Goal: Task Accomplishment & Management: Manage account settings

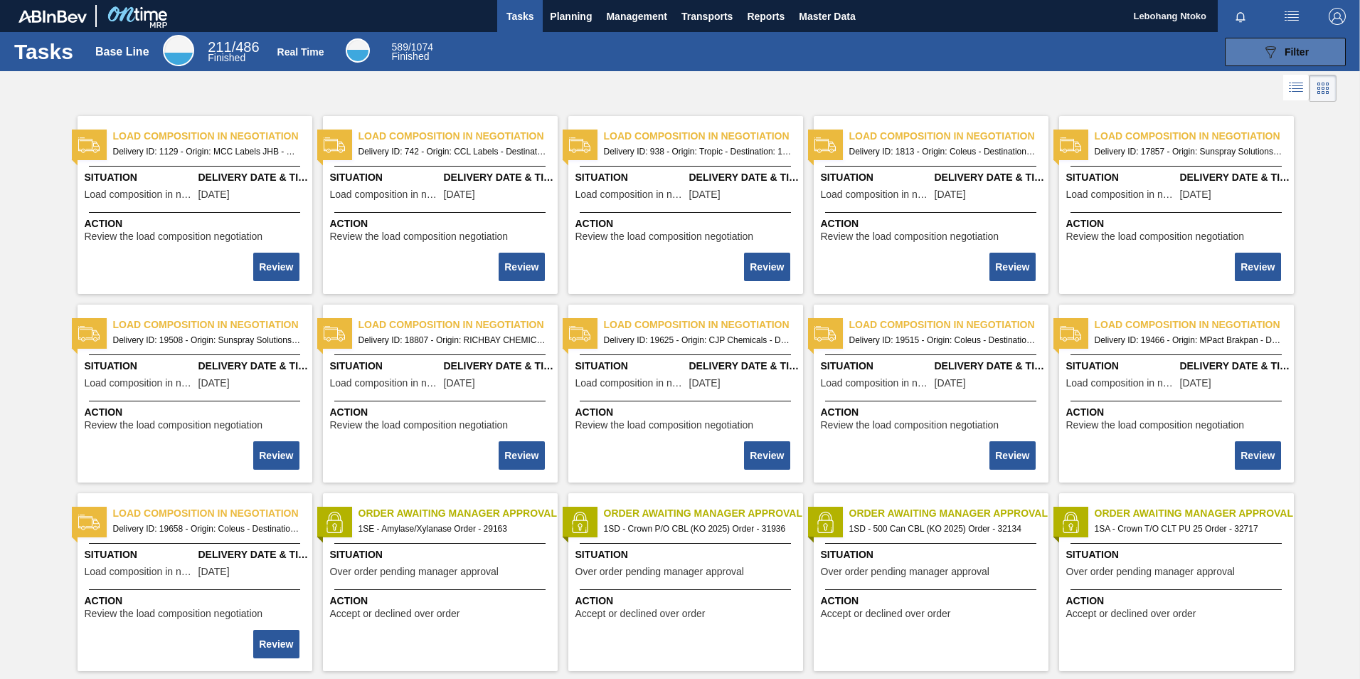
click at [1271, 58] on icon "089F7B8B-B2A5-4AFE-B5C0-19BA573D28AC" at bounding box center [1270, 51] width 17 height 17
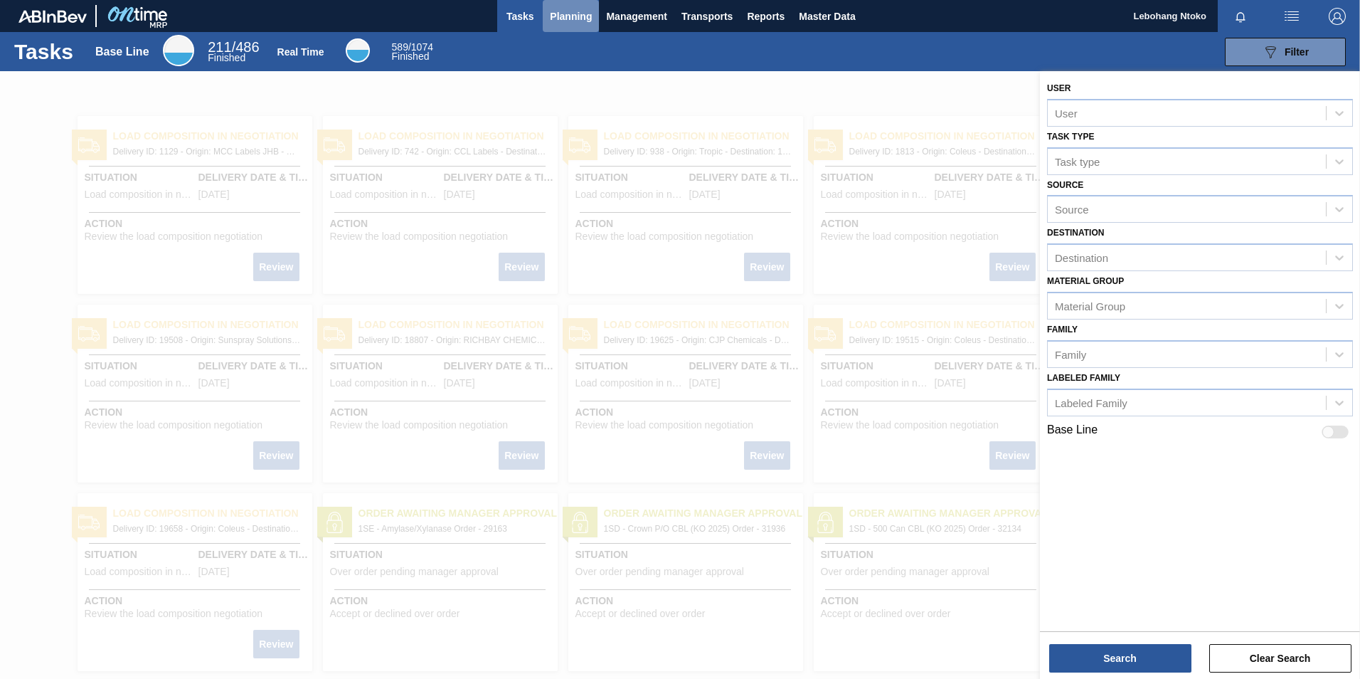
click at [580, 11] on span "Planning" at bounding box center [571, 16] width 42 height 17
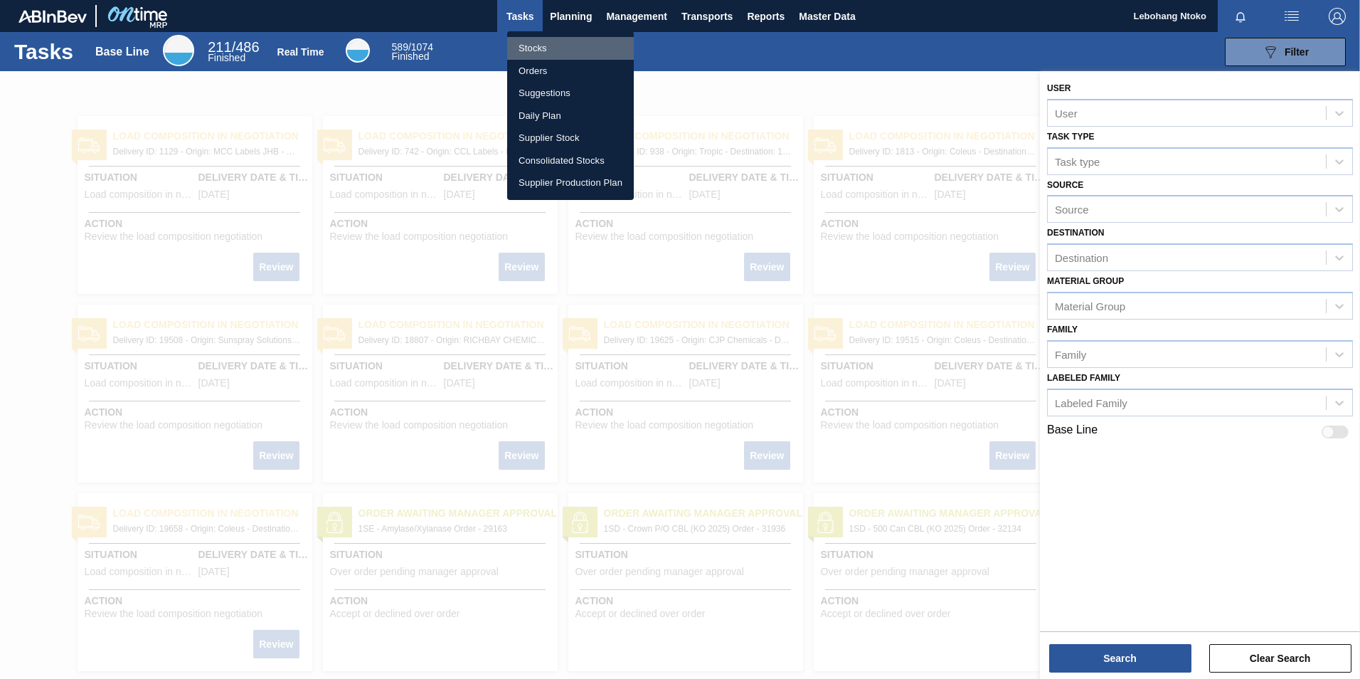
click at [537, 48] on li "Stocks" at bounding box center [570, 48] width 127 height 23
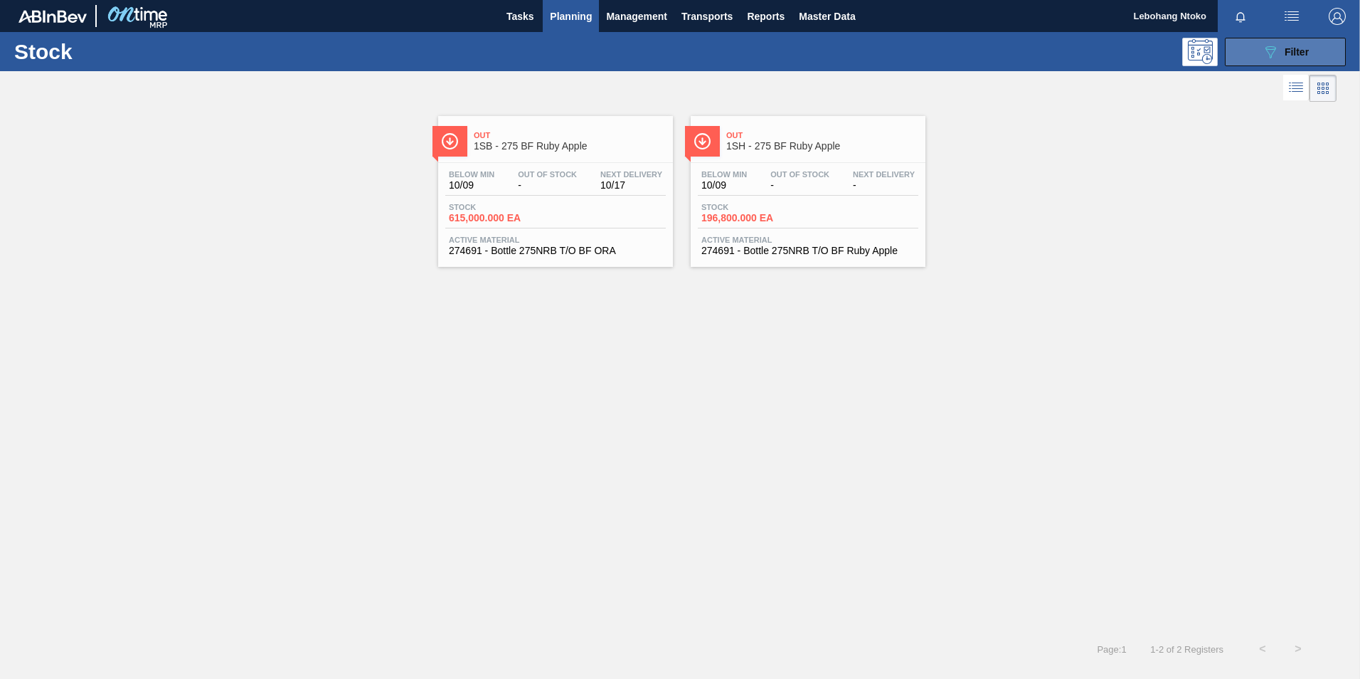
click at [1273, 51] on icon "089F7B8B-B2A5-4AFE-B5C0-19BA573D28AC" at bounding box center [1270, 51] width 17 height 17
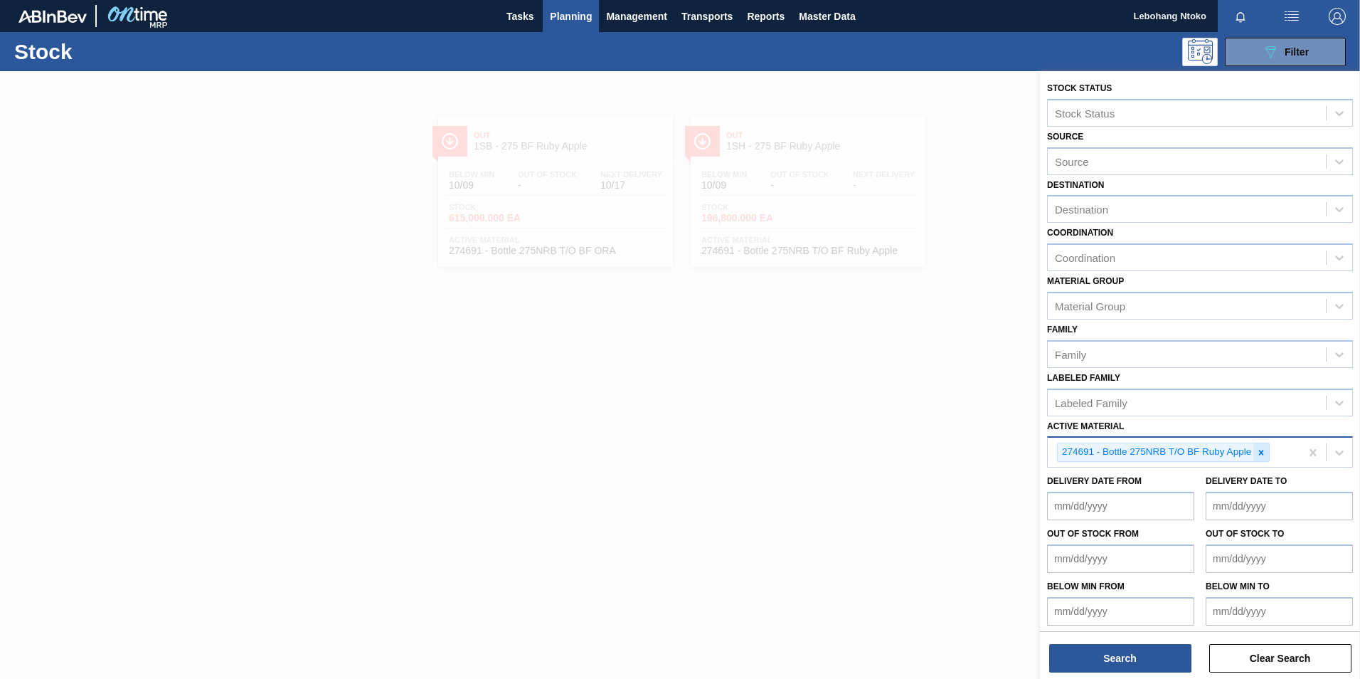
click at [1260, 455] on icon at bounding box center [1261, 452] width 5 height 5
paste Material "279338"
type Material "279338"
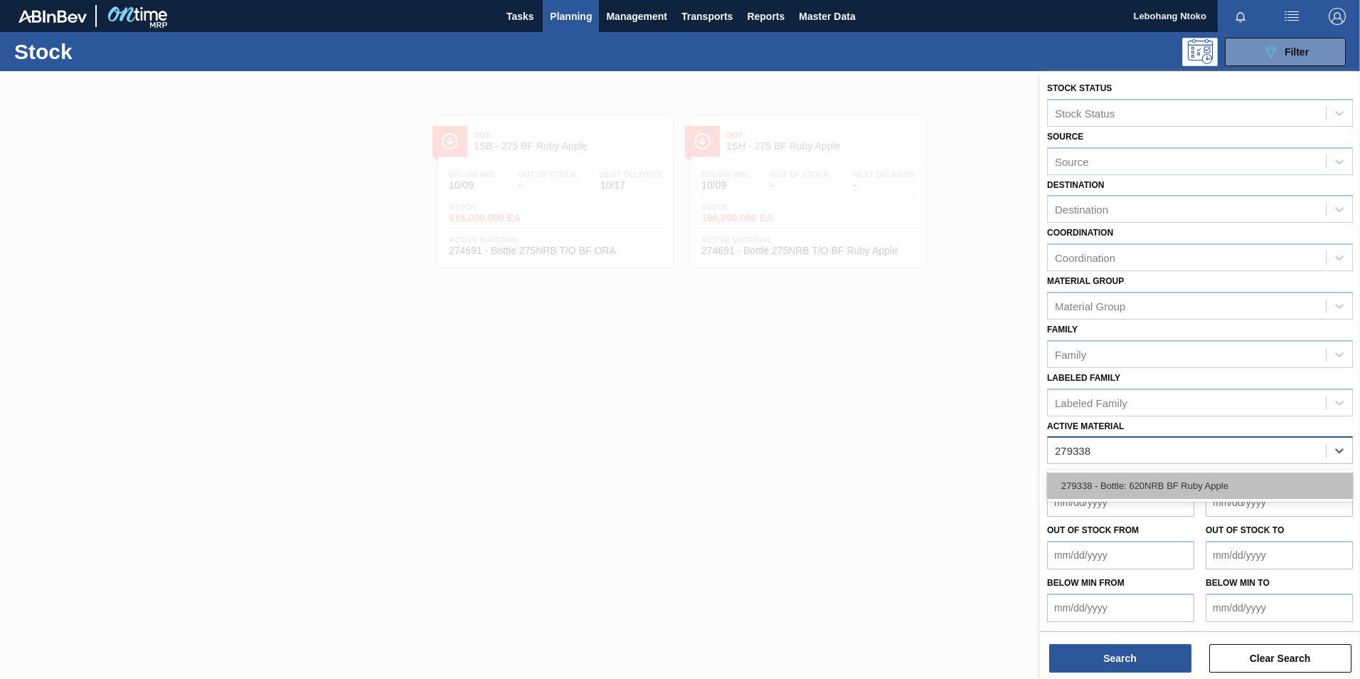
click at [1187, 479] on div "279338 - Bottle: 620NRB BF Ruby Apple" at bounding box center [1200, 485] width 306 height 26
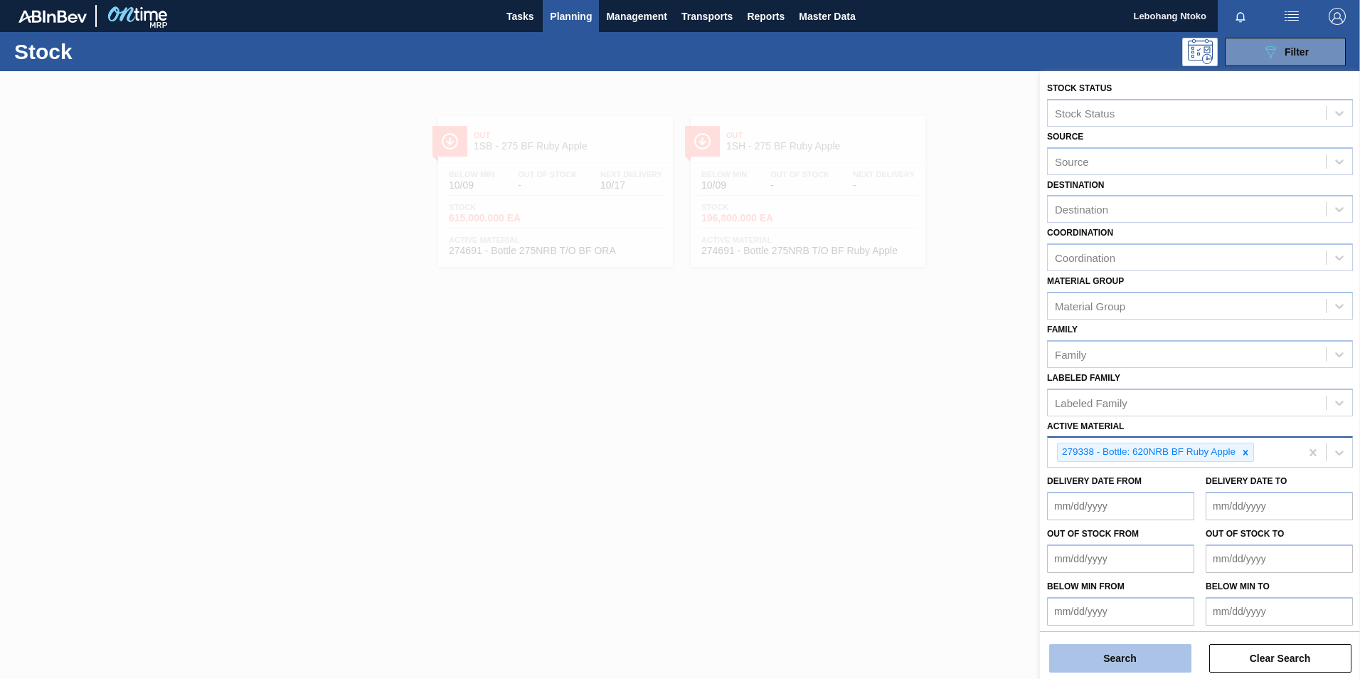
click at [1152, 655] on button "Search" at bounding box center [1120, 658] width 142 height 28
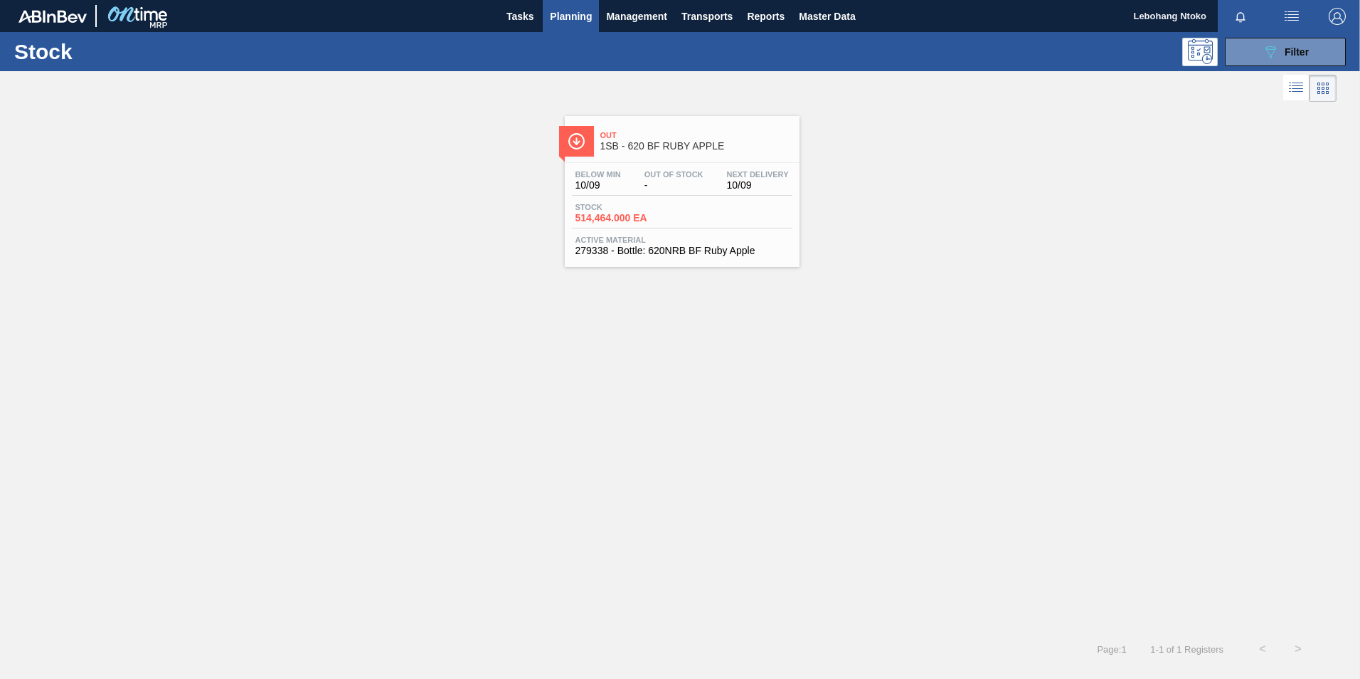
click at [664, 197] on div "Below Min 10/09 Out Of Stock - Next Delivery 10/09 Stock 514,464.000 EA Active …" at bounding box center [682, 211] width 235 height 97
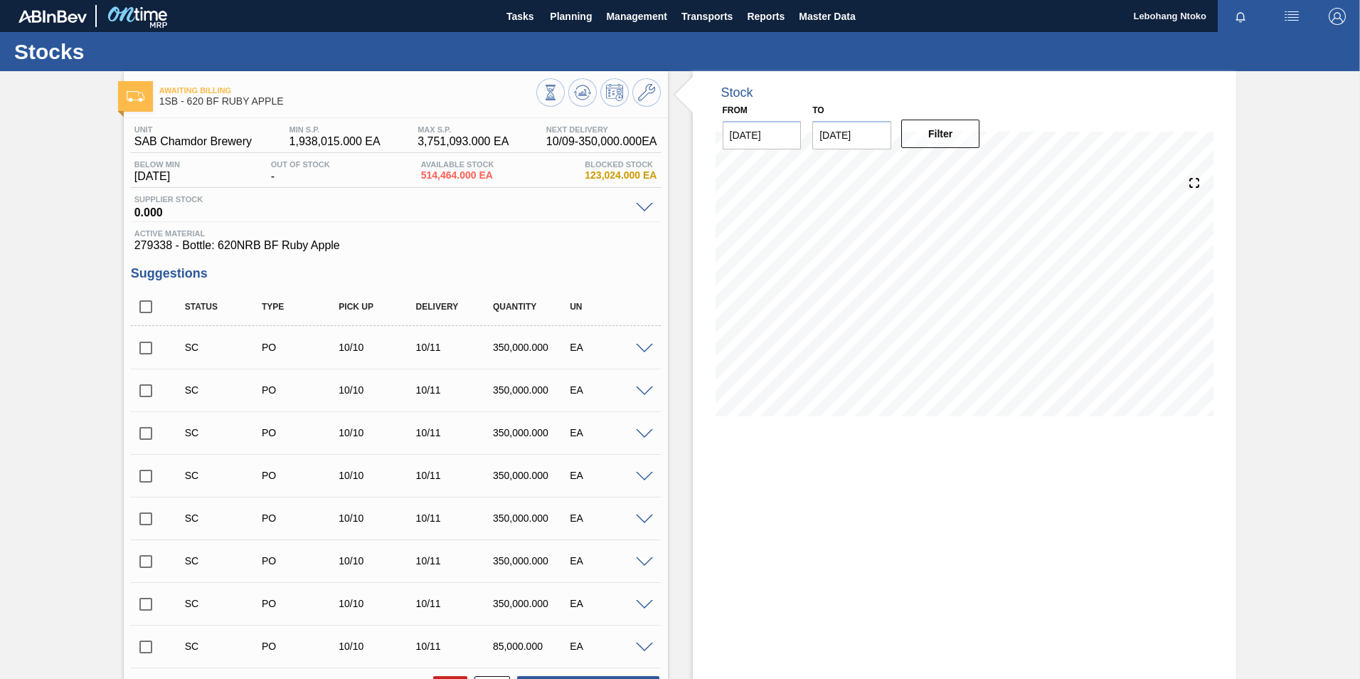
click at [143, 349] on input "checkbox" at bounding box center [146, 348] width 30 height 30
checkbox input "true"
click at [145, 387] on input "checkbox" at bounding box center [146, 391] width 30 height 30
checkbox input "true"
click at [644, 348] on span at bounding box center [644, 349] width 17 height 11
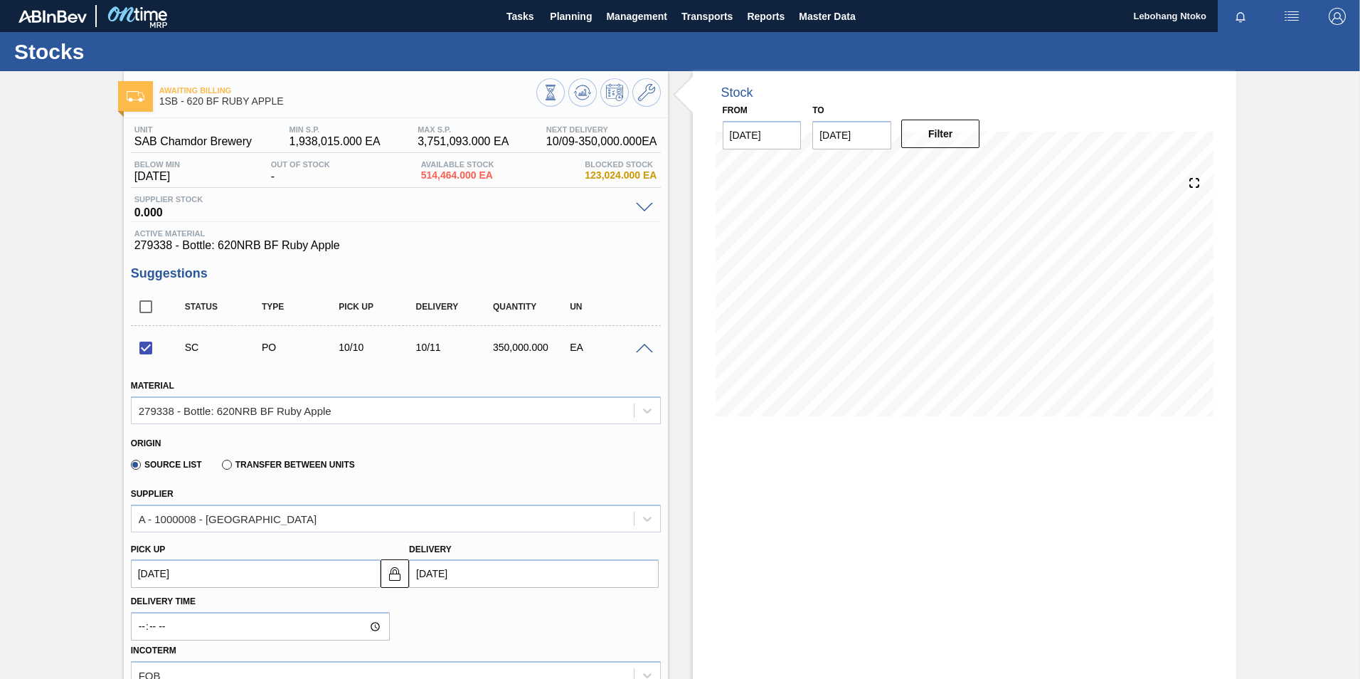
click at [645, 346] on span at bounding box center [644, 349] width 17 height 11
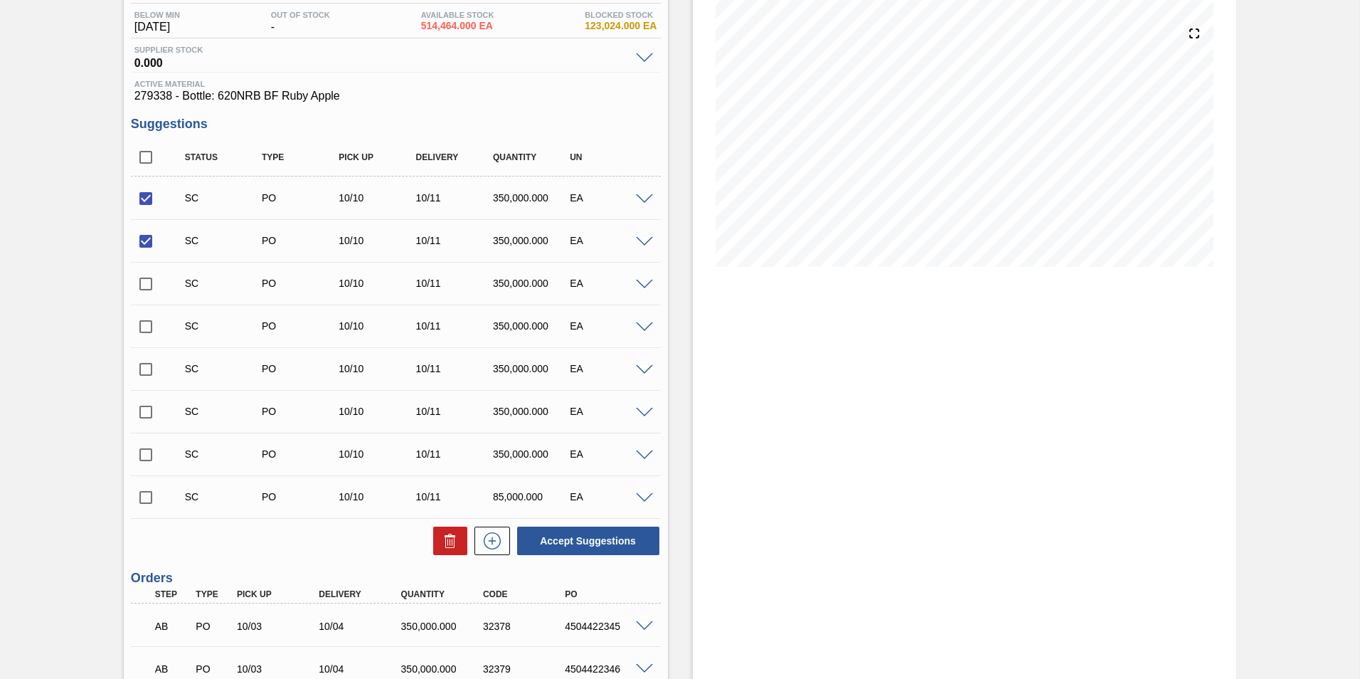
scroll to position [213, 0]
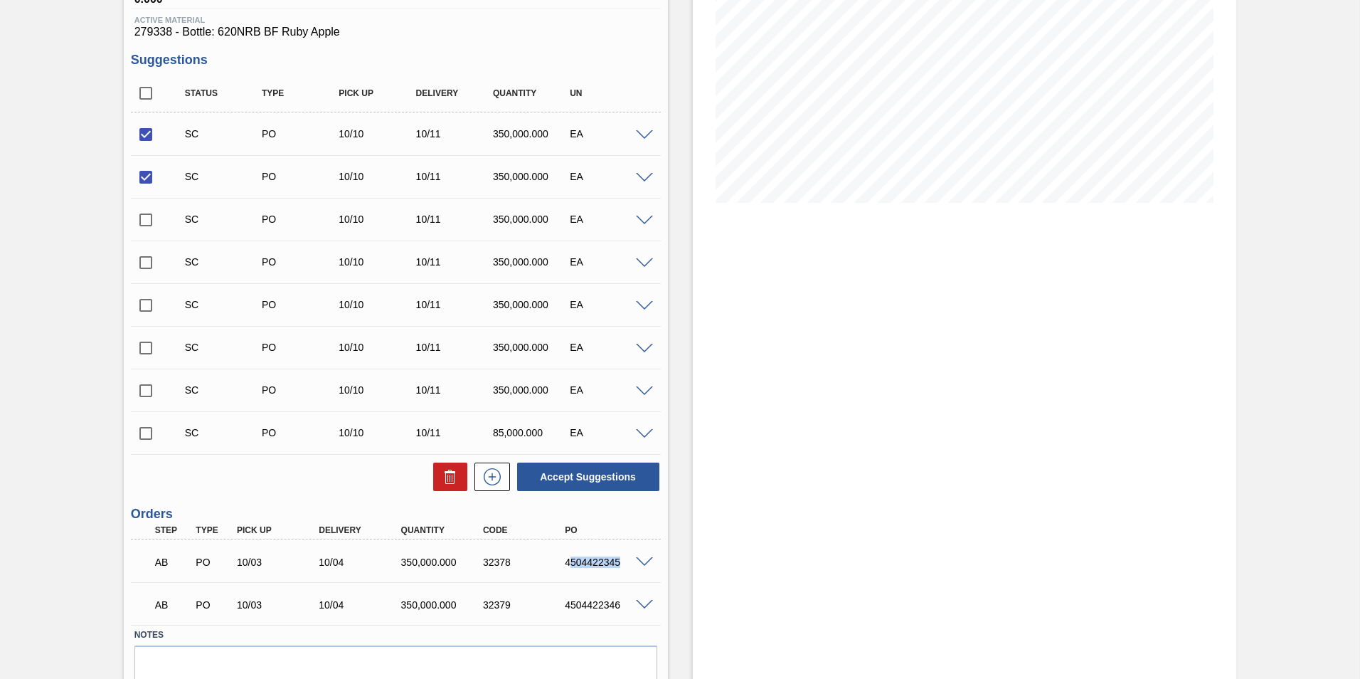
drag, startPoint x: 567, startPoint y: 565, endPoint x: 622, endPoint y: 561, distance: 54.9
click at [622, 561] on div "4504422345" at bounding box center [607, 561] width 92 height 11
drag, startPoint x: 622, startPoint y: 561, endPoint x: 637, endPoint y: 561, distance: 15.6
click at [637, 561] on span at bounding box center [644, 562] width 17 height 11
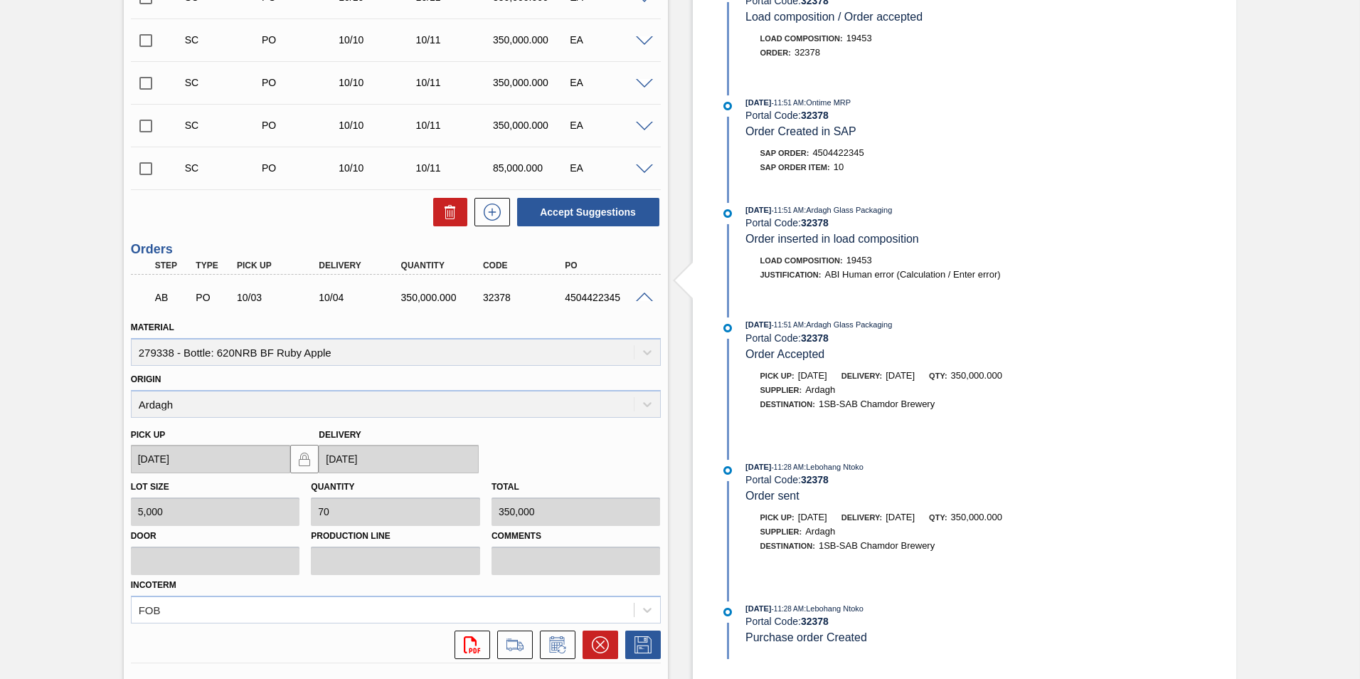
scroll to position [498, 0]
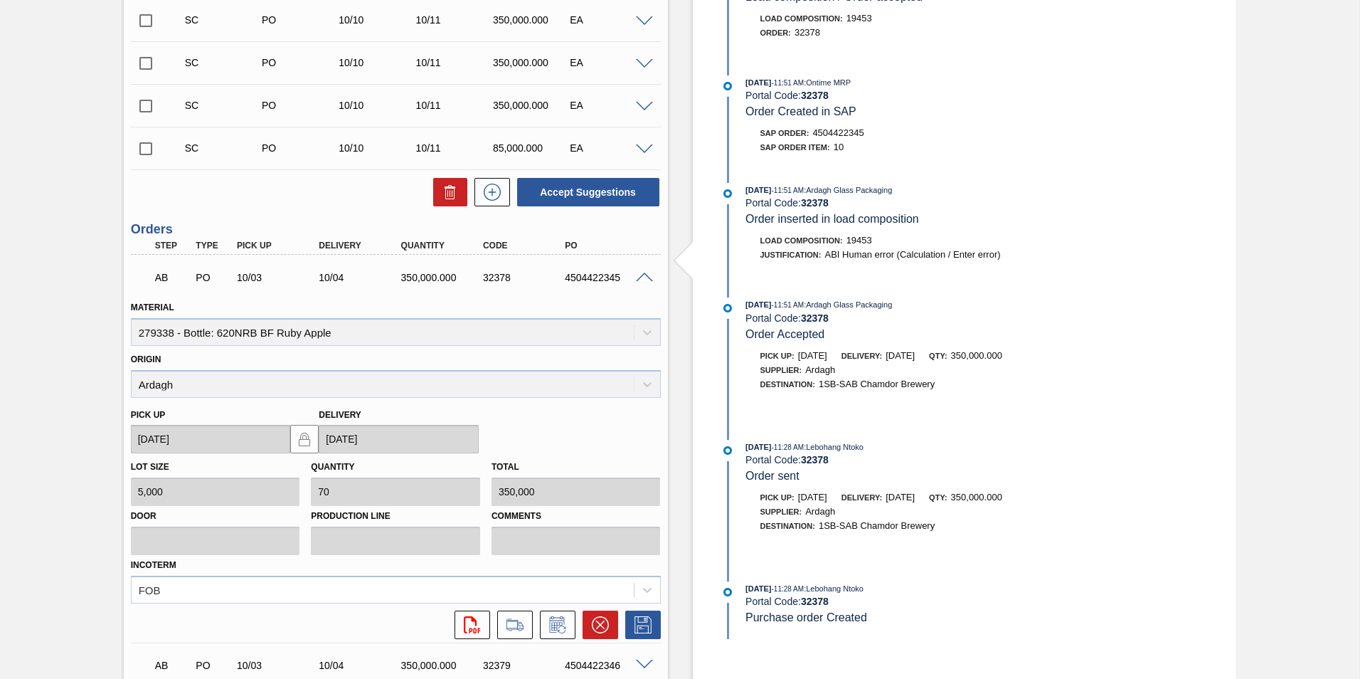
click at [642, 272] on span at bounding box center [644, 277] width 17 height 11
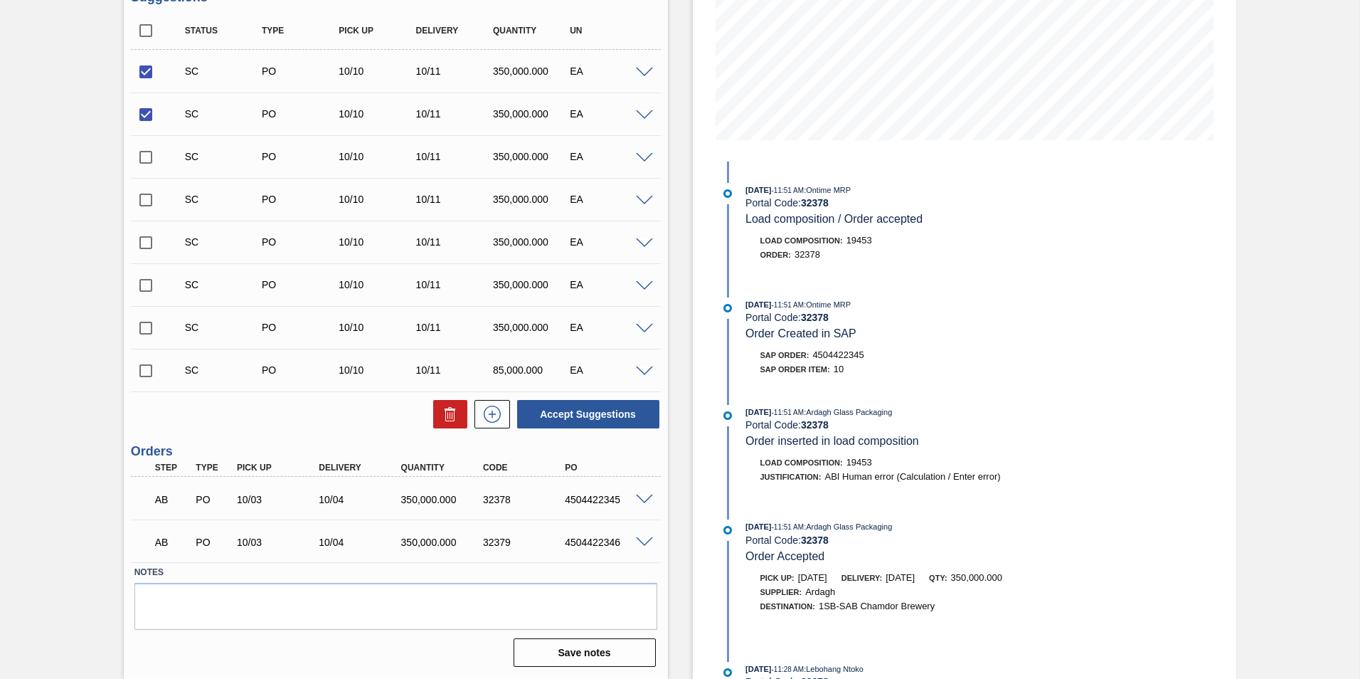
scroll to position [276, 0]
click at [643, 497] on span at bounding box center [644, 499] width 17 height 11
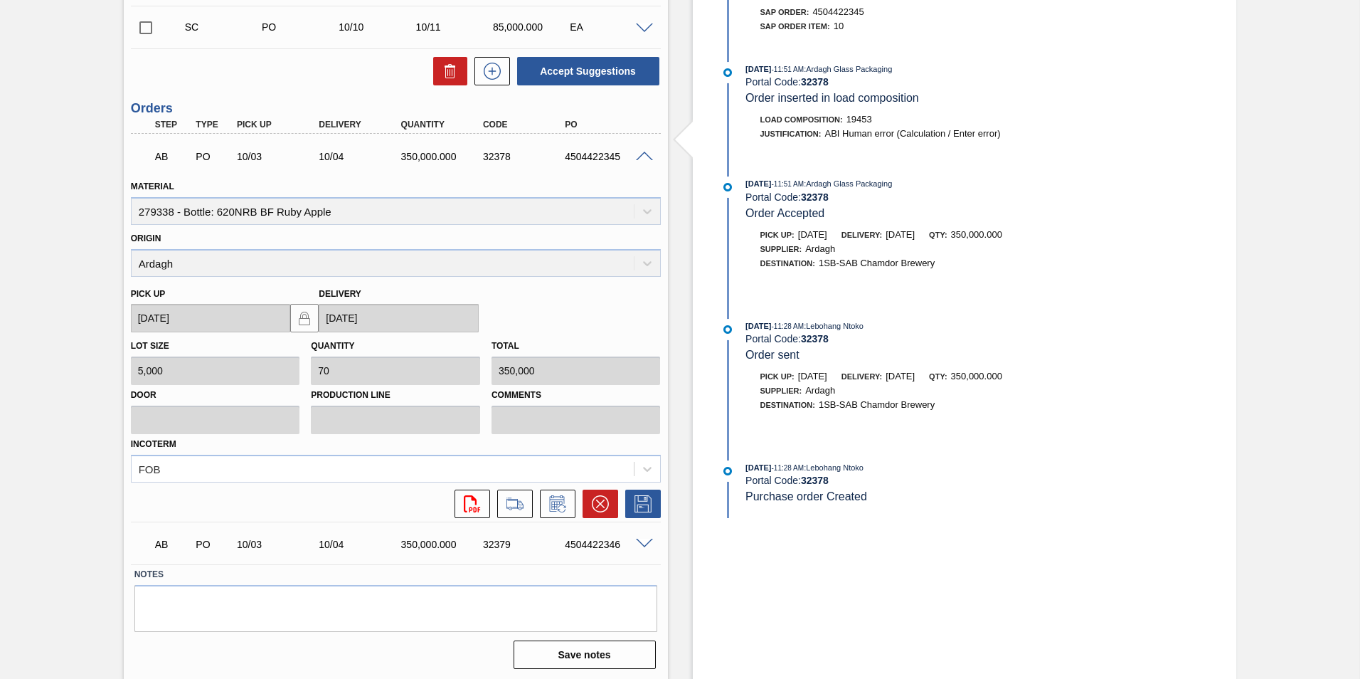
scroll to position [621, 0]
click at [597, 500] on icon at bounding box center [600, 501] width 17 height 17
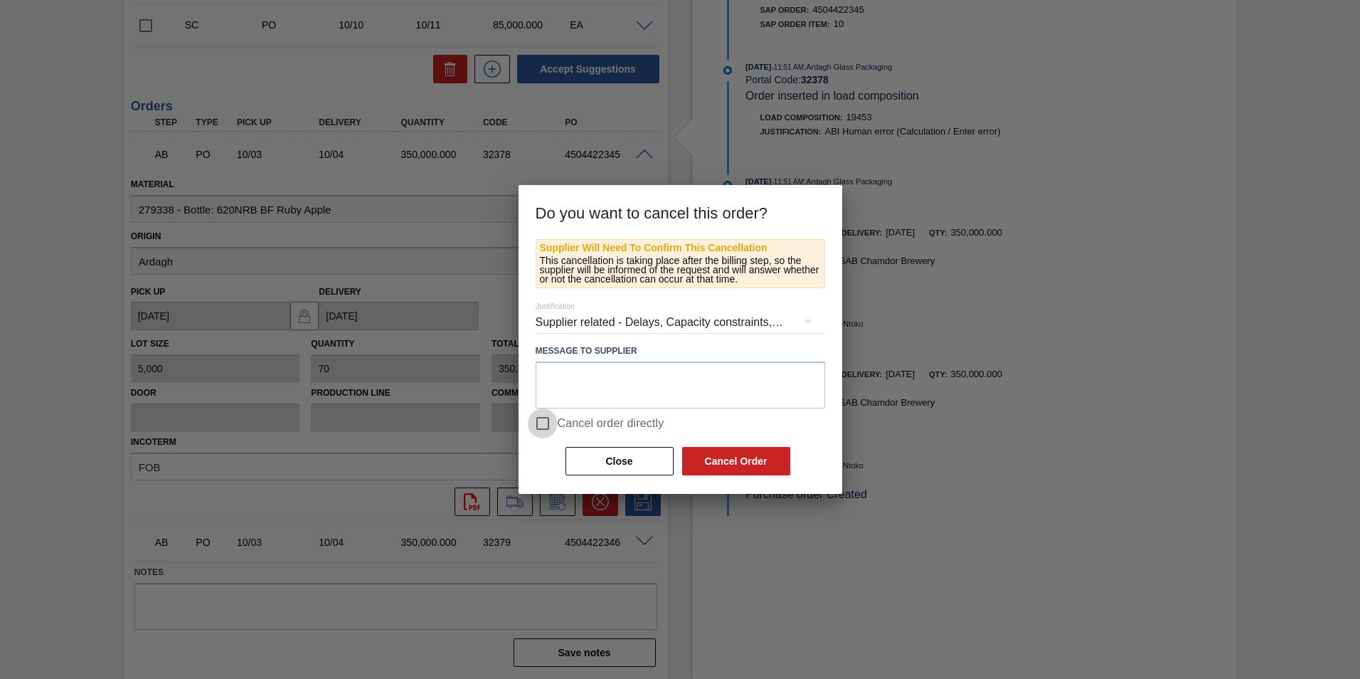
click at [544, 422] on input "Cancel order directly" at bounding box center [543, 423] width 30 height 30
checkbox input "true"
click at [747, 461] on button "Cancel Order" at bounding box center [736, 461] width 108 height 28
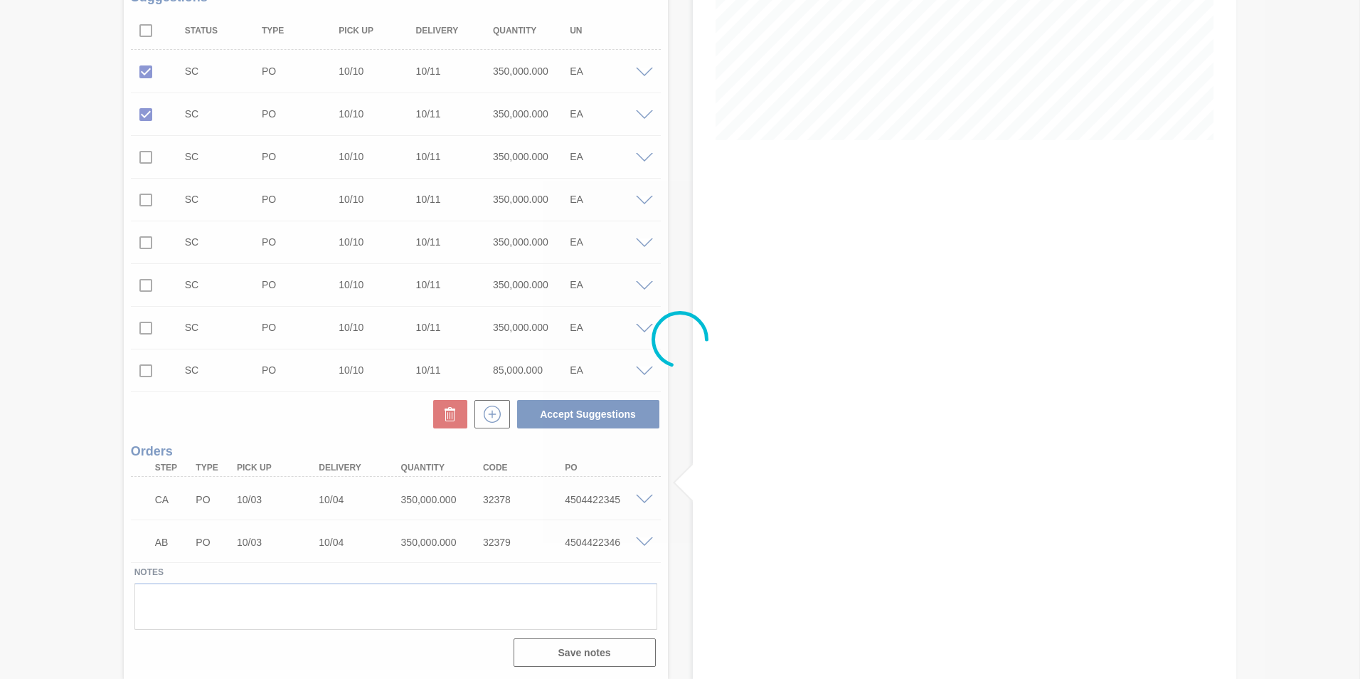
scroll to position [276, 0]
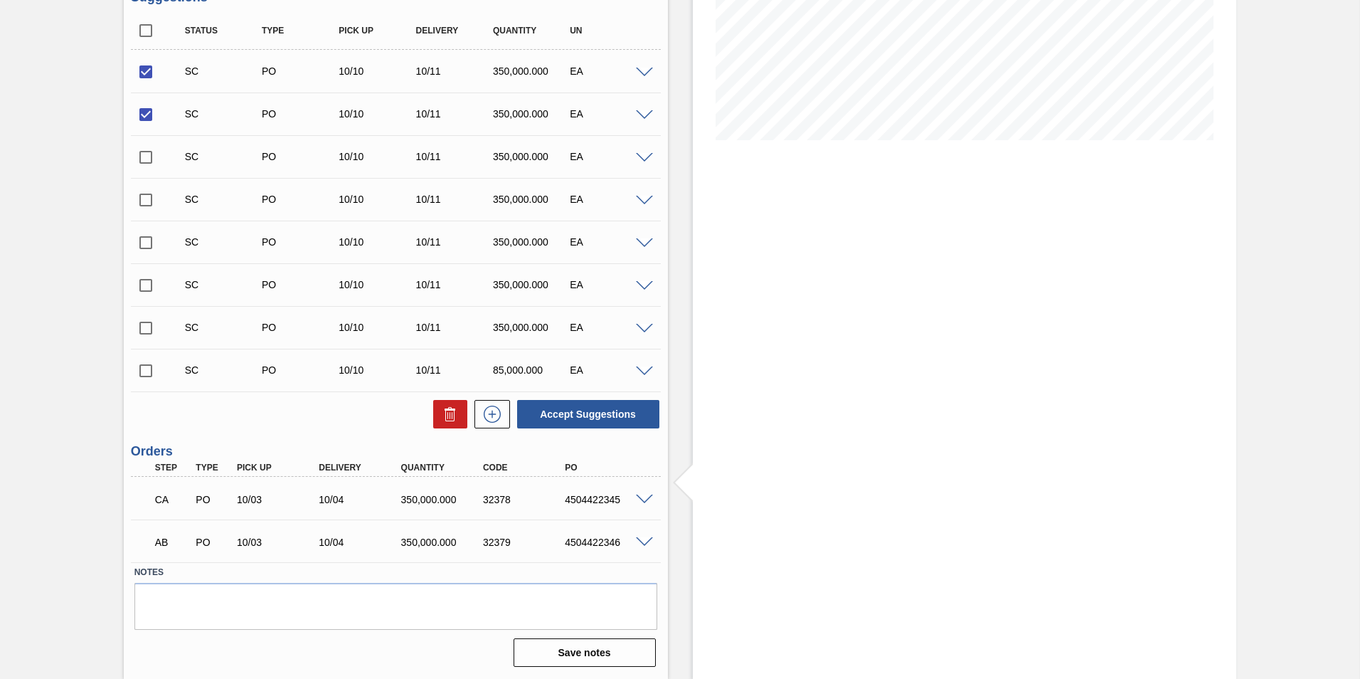
click at [563, 500] on div "4504422345" at bounding box center [607, 499] width 92 height 11
click at [565, 501] on div "4504422345" at bounding box center [607, 499] width 92 height 11
click at [647, 541] on span at bounding box center [644, 542] width 17 height 11
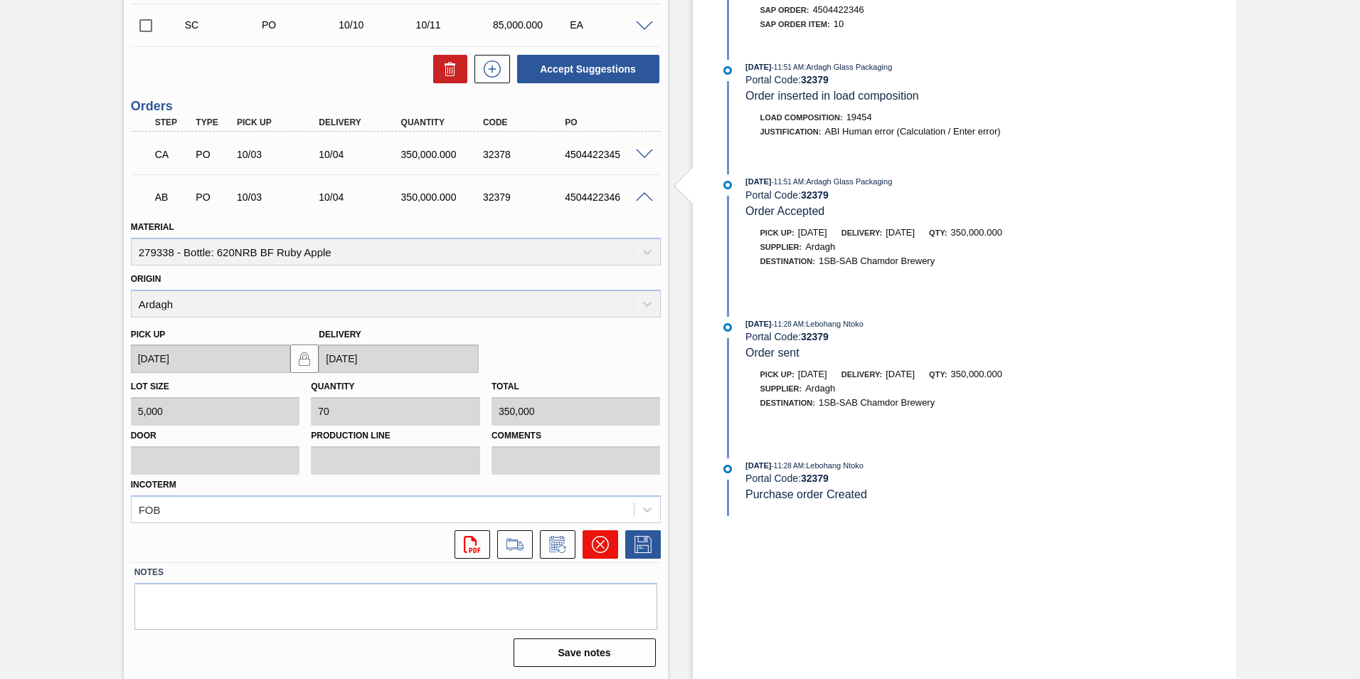
click at [604, 547] on icon at bounding box center [600, 544] width 17 height 17
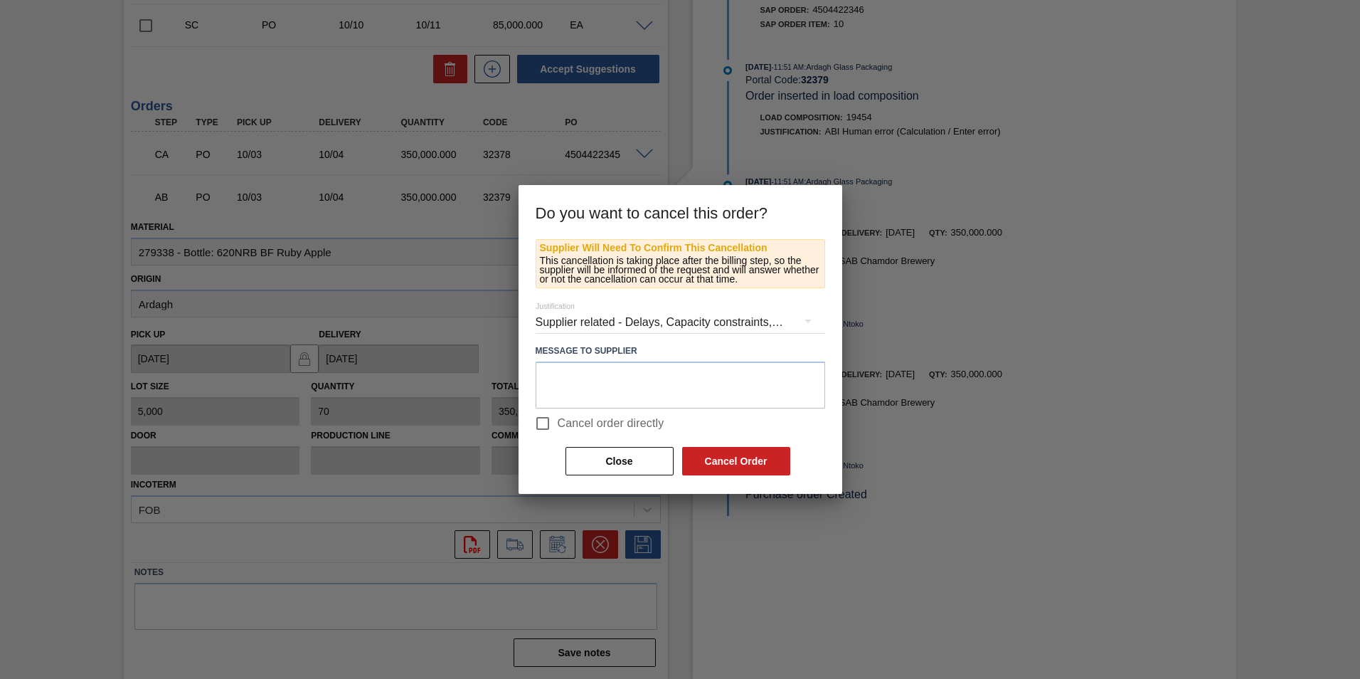
click at [550, 429] on input "Cancel order directly" at bounding box center [543, 423] width 30 height 30
checkbox input "true"
click at [740, 459] on button "Cancel Order" at bounding box center [736, 461] width 108 height 28
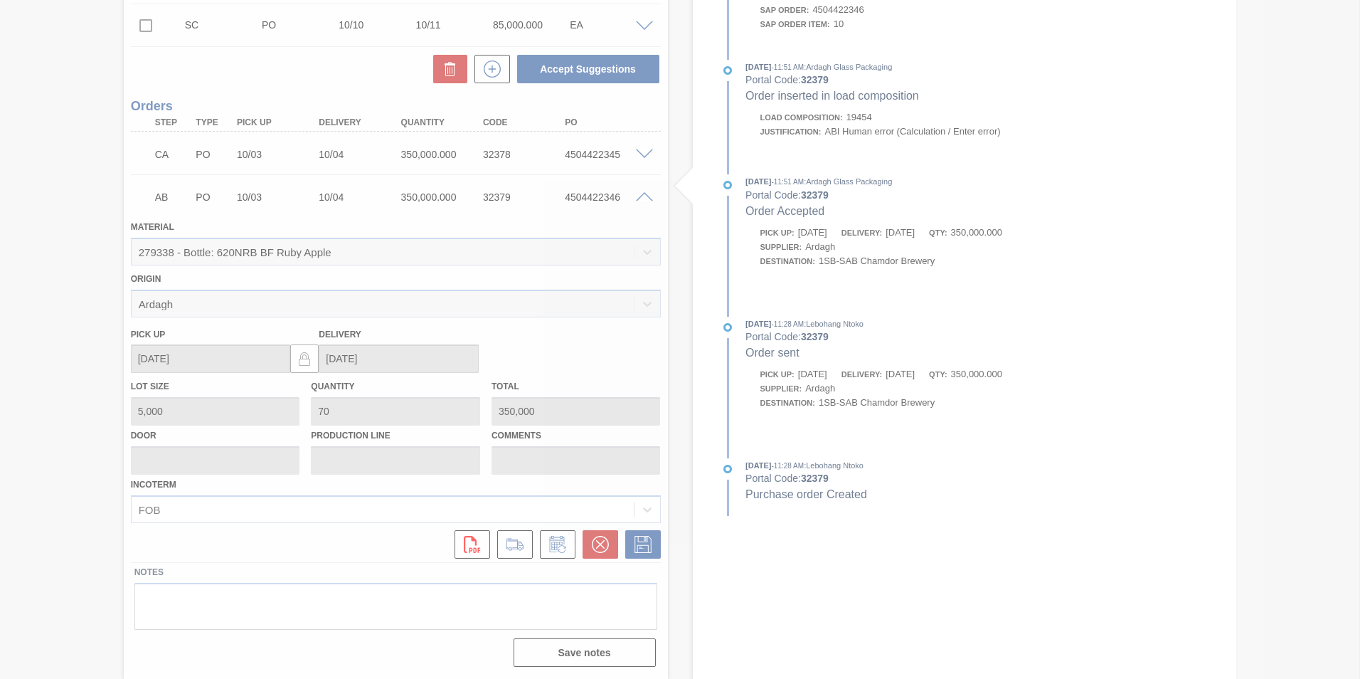
scroll to position [276, 0]
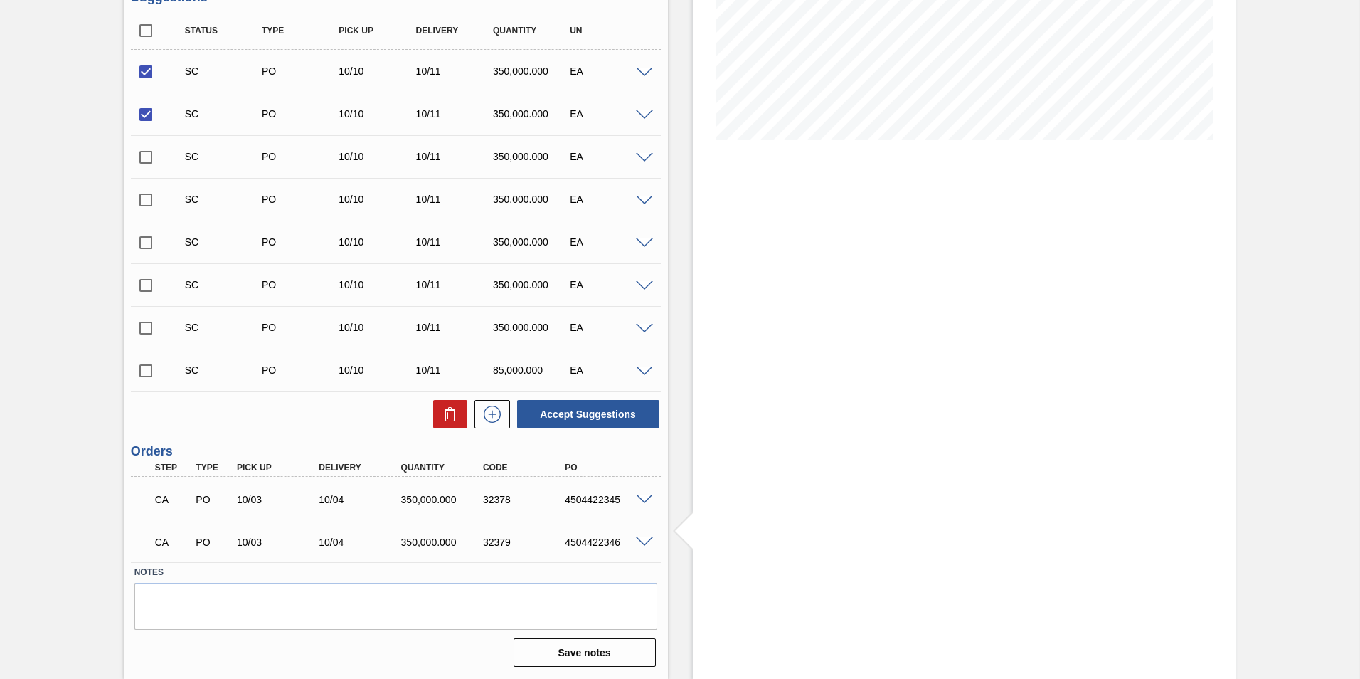
click at [640, 496] on span at bounding box center [644, 499] width 17 height 11
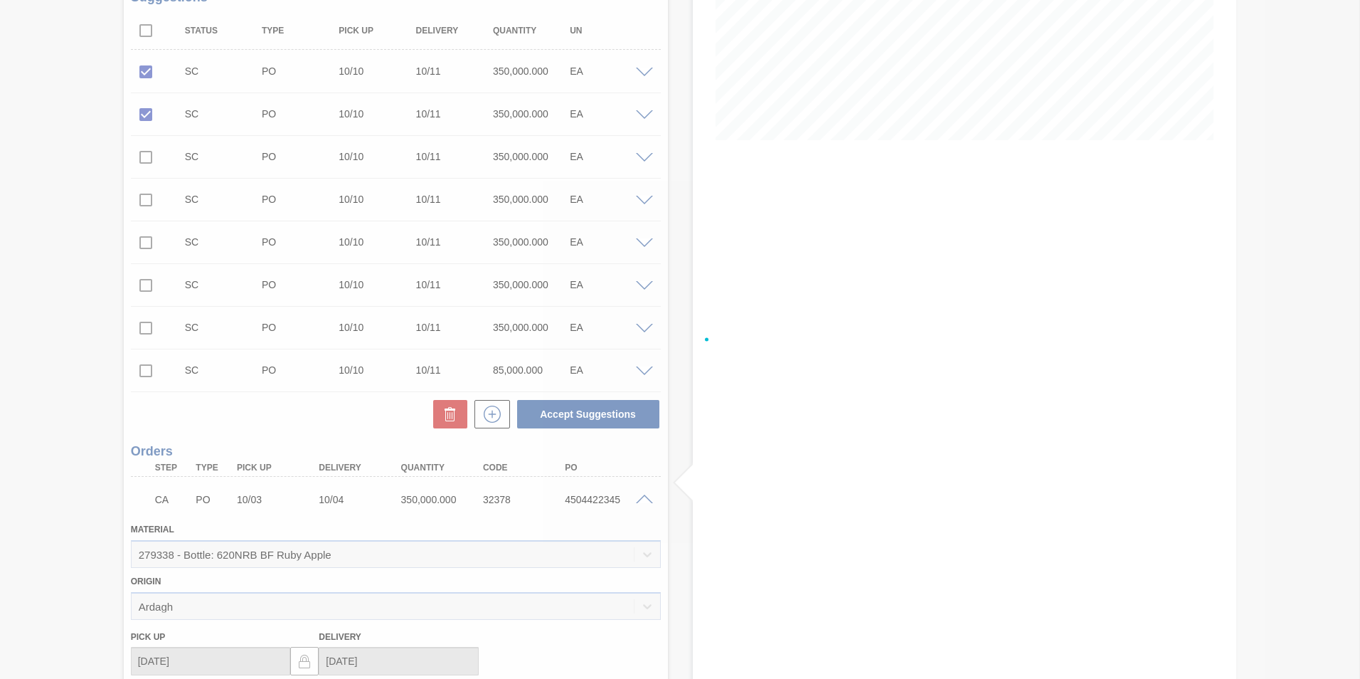
scroll to position [621, 0]
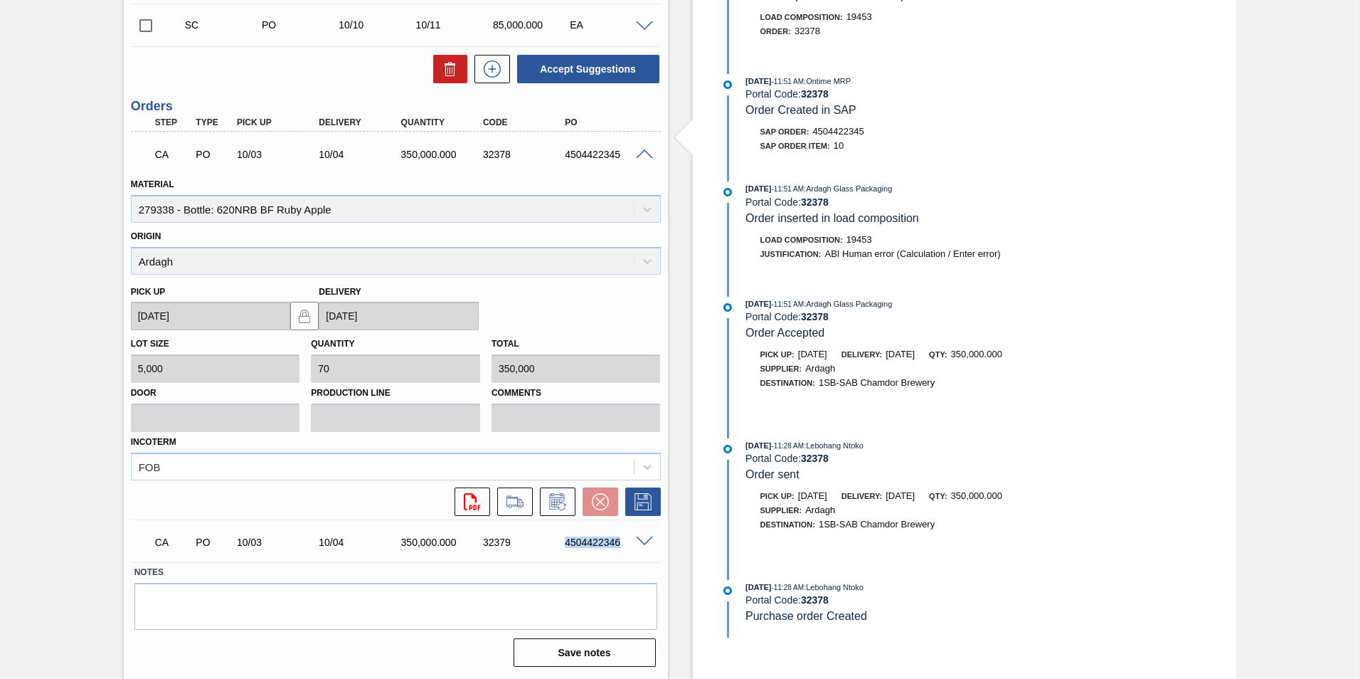
drag, startPoint x: 564, startPoint y: 544, endPoint x: 633, endPoint y: 539, distance: 69.2
click at [633, 539] on div "CA PO 10/03 10/04 350,000.000 32379 4504422346" at bounding box center [396, 541] width 530 height 36
copy div "4504422346"
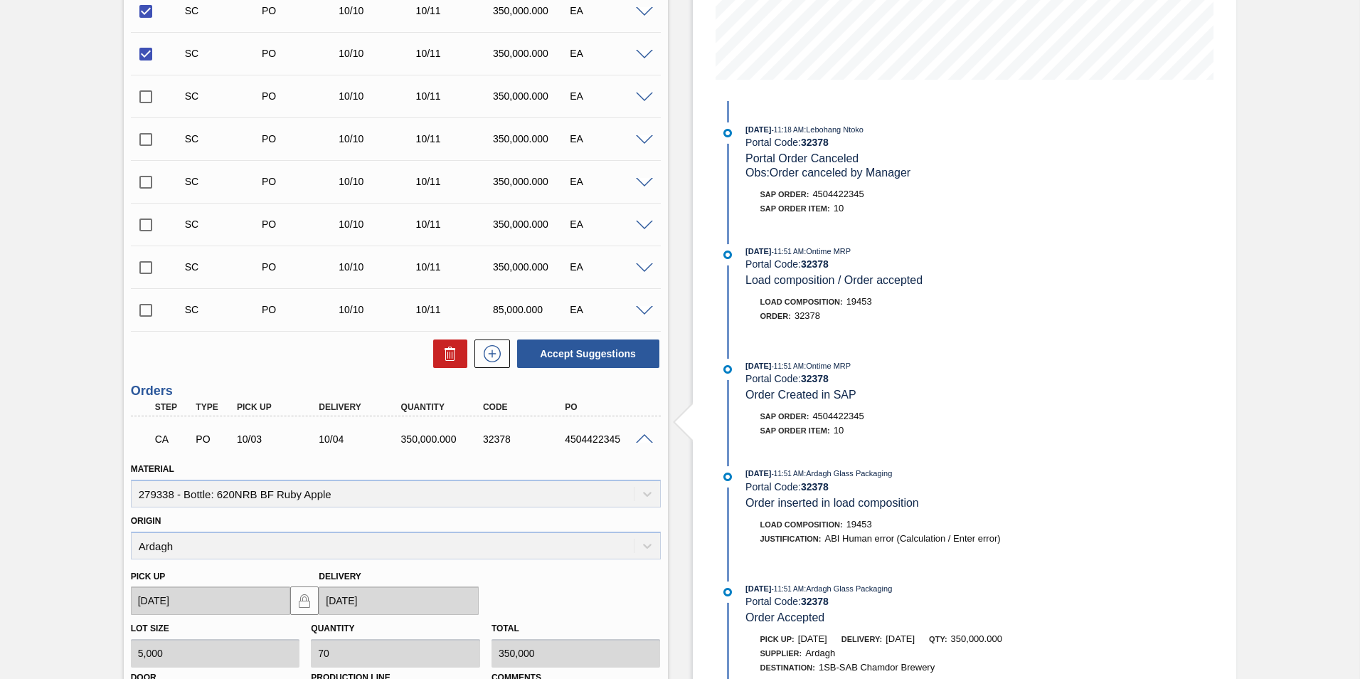
scroll to position [0, 0]
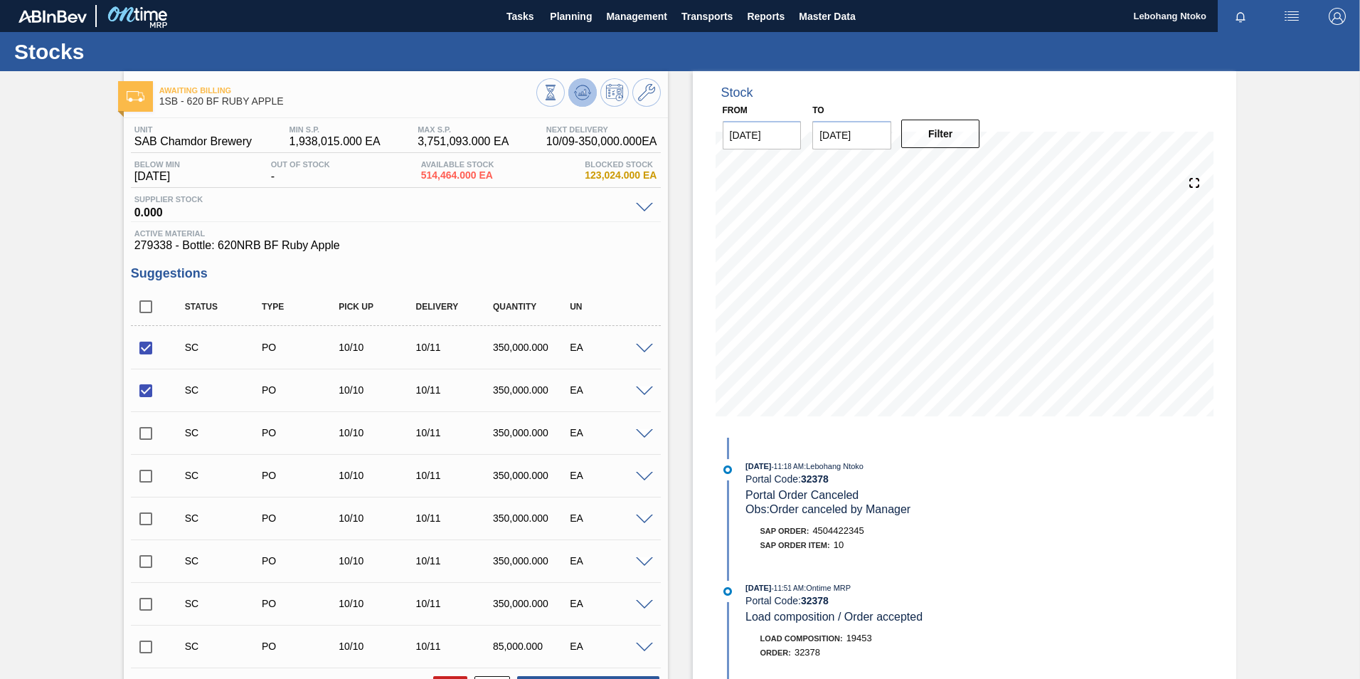
click at [584, 93] on icon at bounding box center [582, 92] width 9 height 6
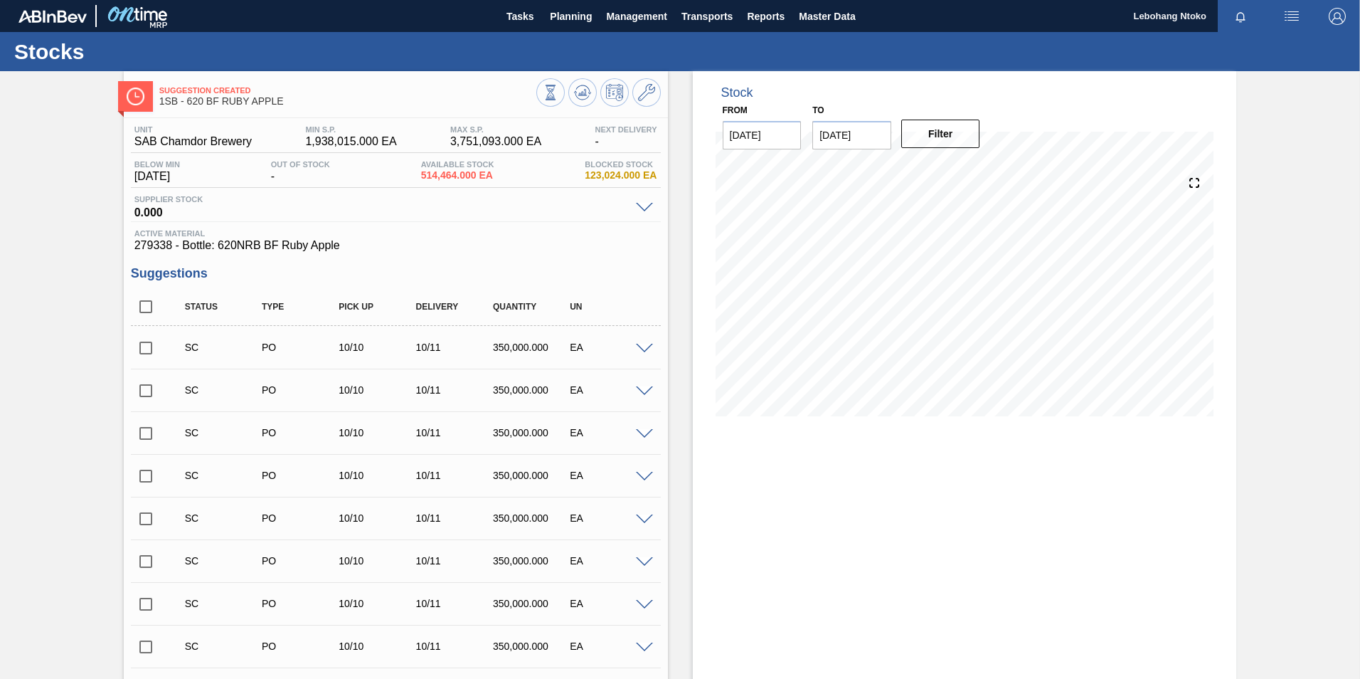
click at [146, 346] on input "checkbox" at bounding box center [146, 348] width 30 height 30
checkbox input "true"
click at [149, 390] on input "checkbox" at bounding box center [146, 391] width 30 height 30
checkbox input "true"
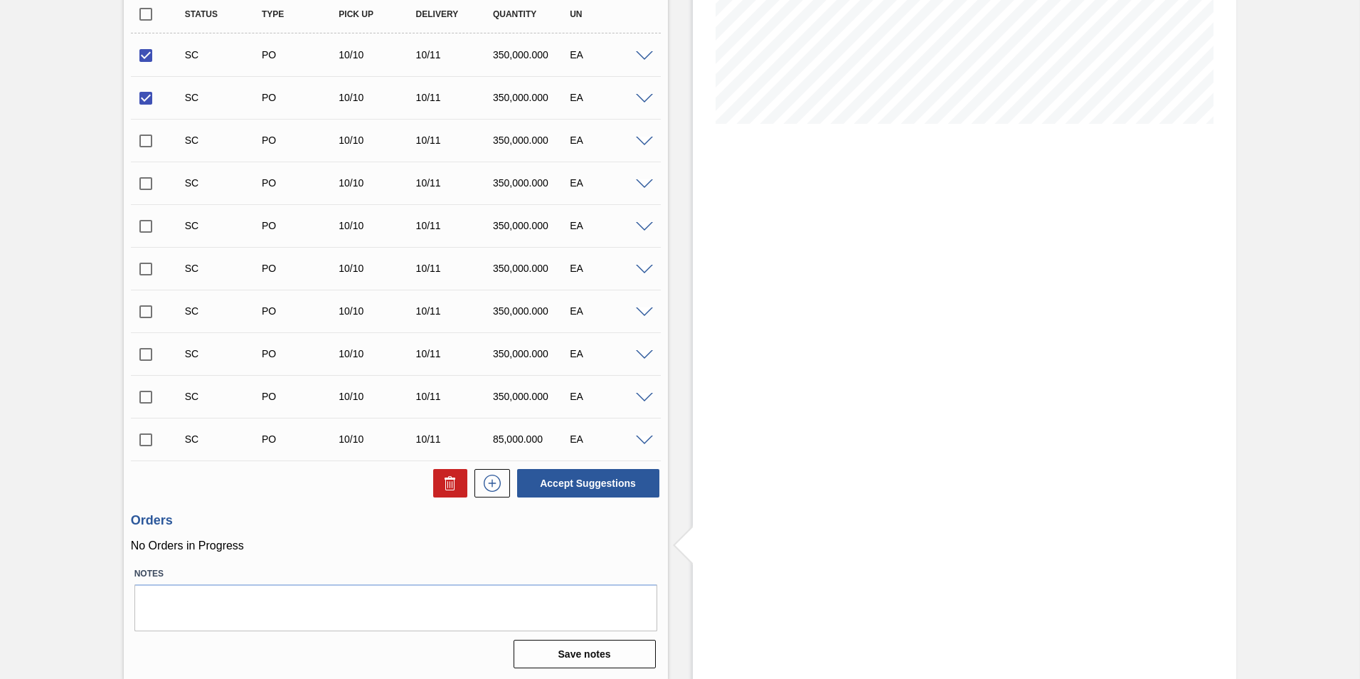
scroll to position [294, 0]
click at [581, 479] on button "Accept Suggestions" at bounding box center [588, 481] width 142 height 28
checkbox input "false"
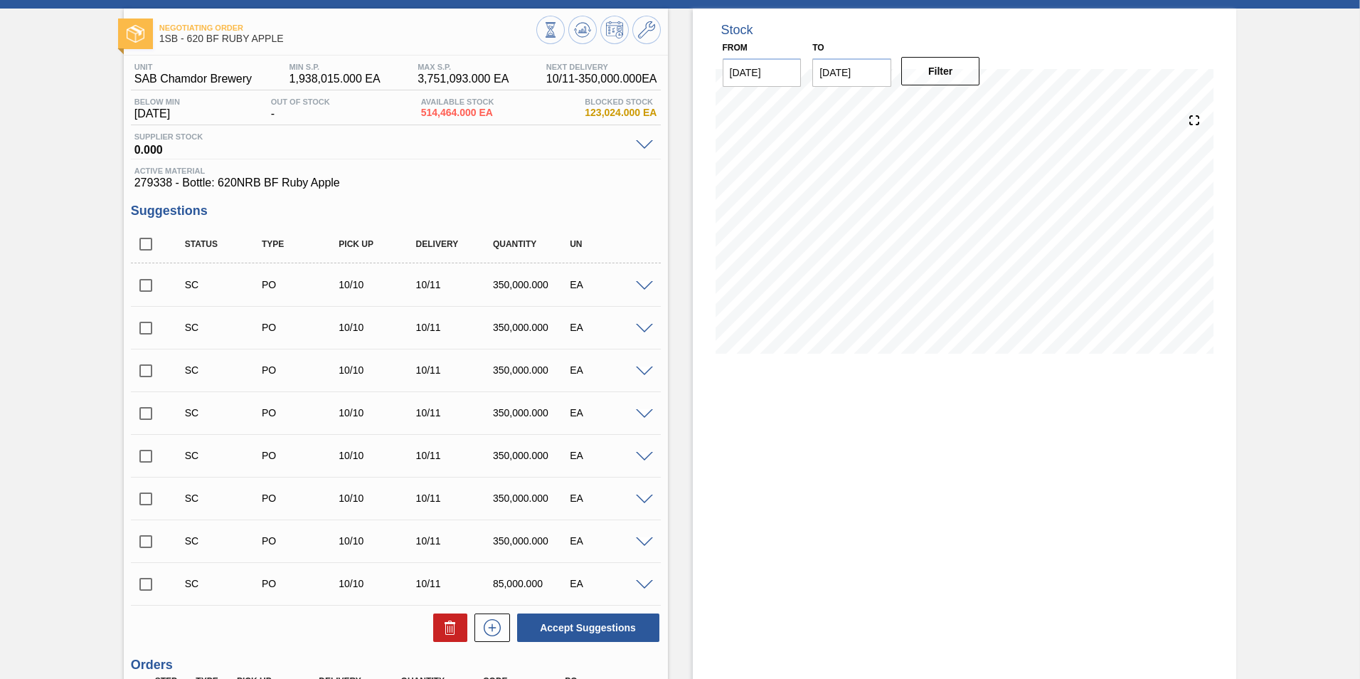
scroll to position [0, 0]
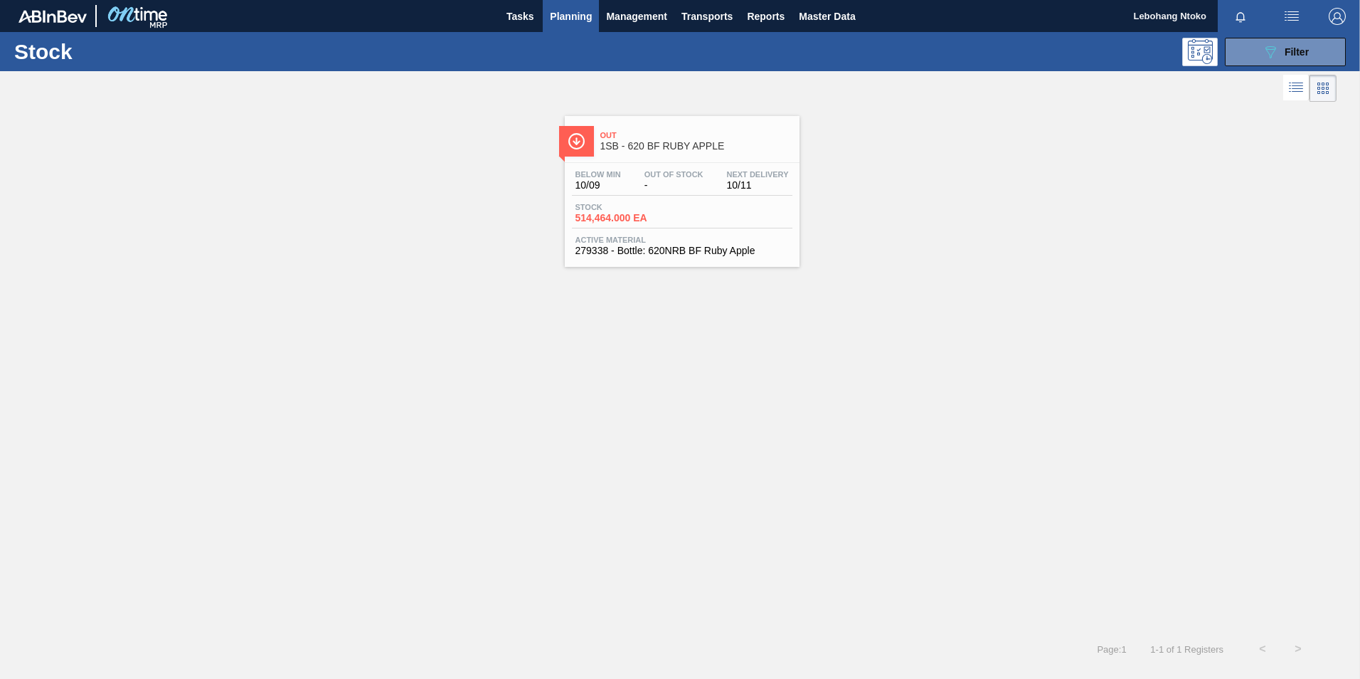
click at [635, 195] on div "Below Min 10/09 Out Of Stock - Next Delivery 10/11" at bounding box center [682, 183] width 220 height 26
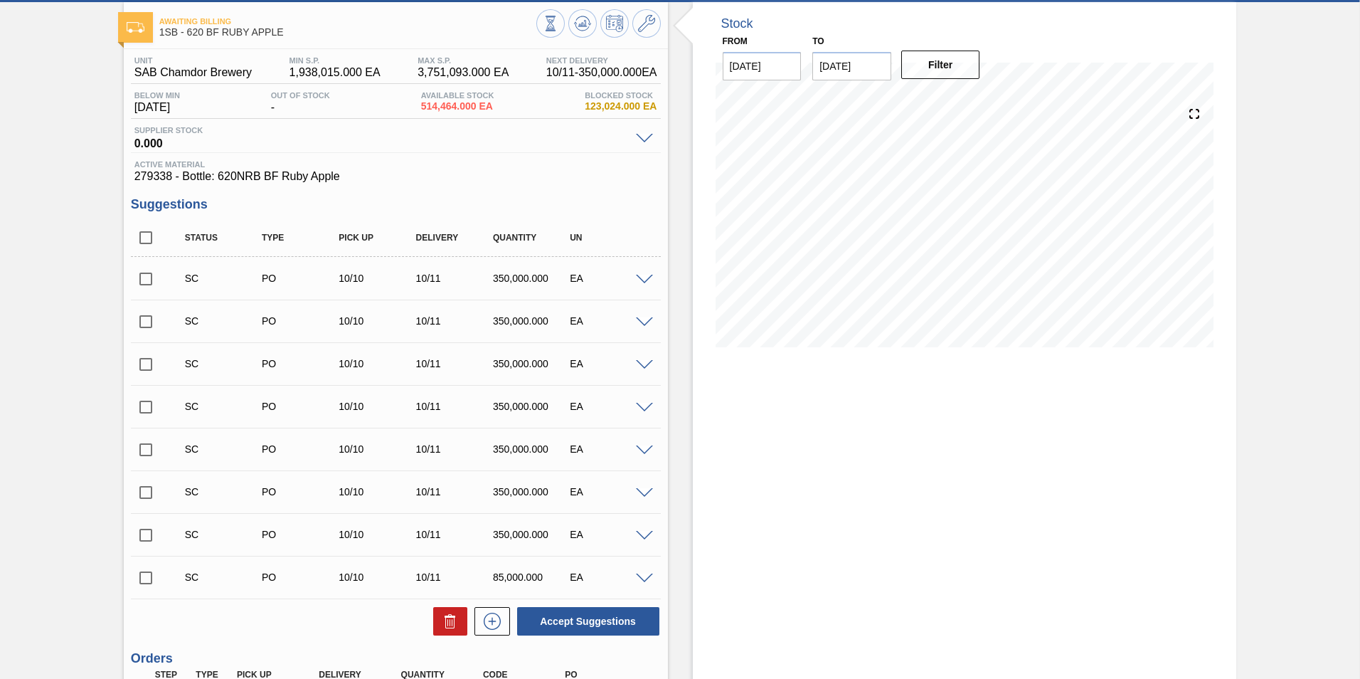
scroll to position [276, 0]
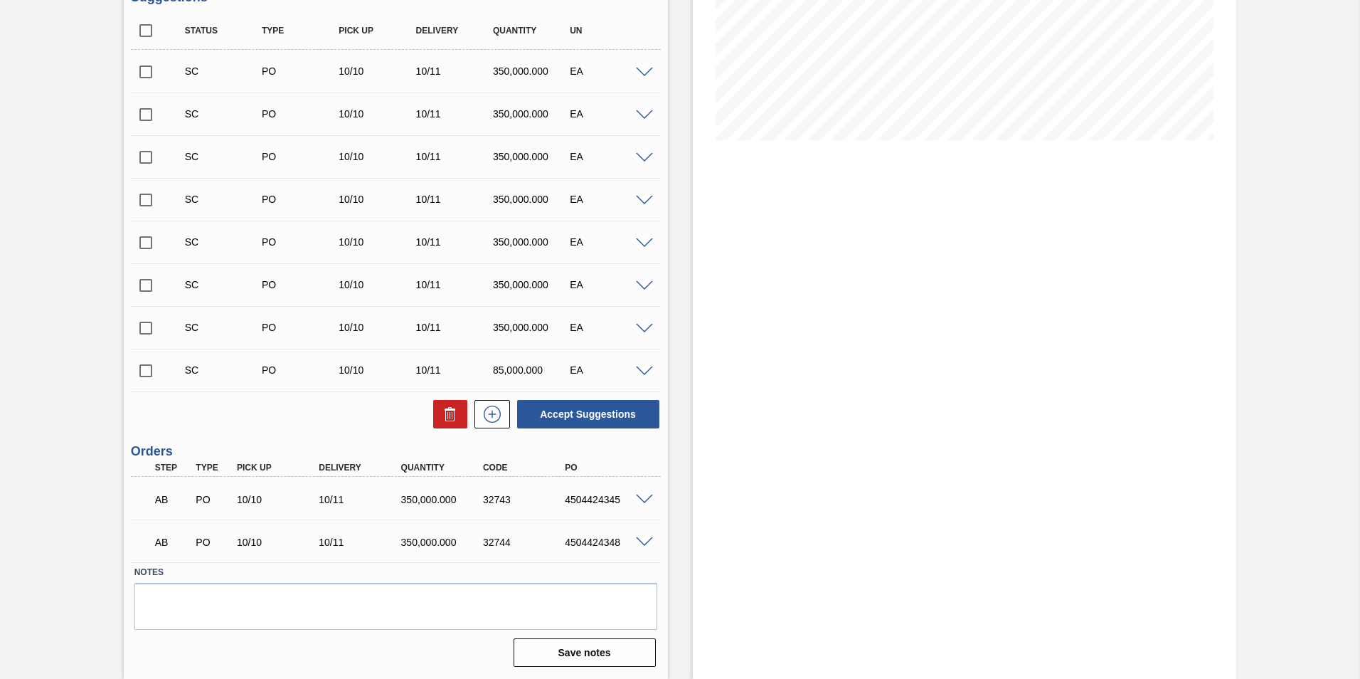
click at [562, 501] on div "4504424345" at bounding box center [607, 499] width 92 height 11
drag, startPoint x: 564, startPoint y: 503, endPoint x: 634, endPoint y: 494, distance: 70.9
click at [634, 494] on div "AB PO 10/10 10/11 350,000.000 32743 4504424345" at bounding box center [396, 498] width 530 height 36
copy div "4504424345"
drag, startPoint x: 565, startPoint y: 541, endPoint x: 622, endPoint y: 541, distance: 56.9
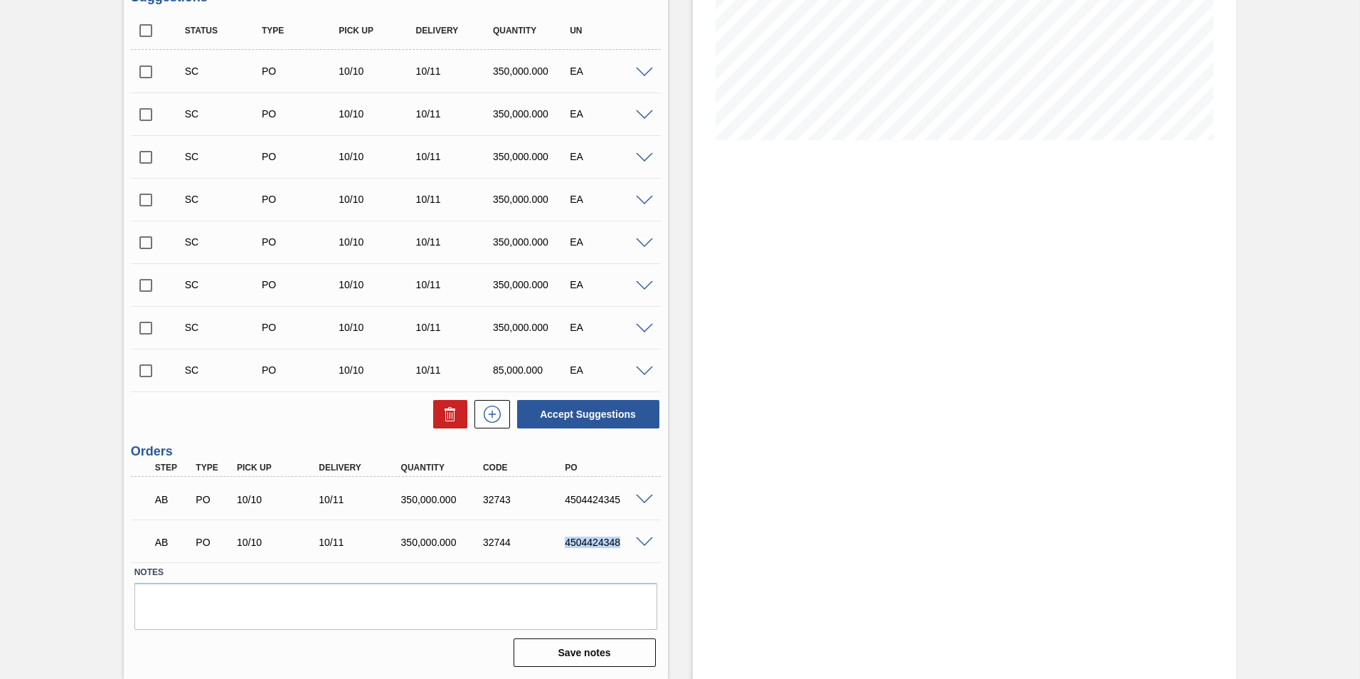
click at [622, 541] on div "4504424348" at bounding box center [607, 541] width 92 height 11
copy div "4504424348"
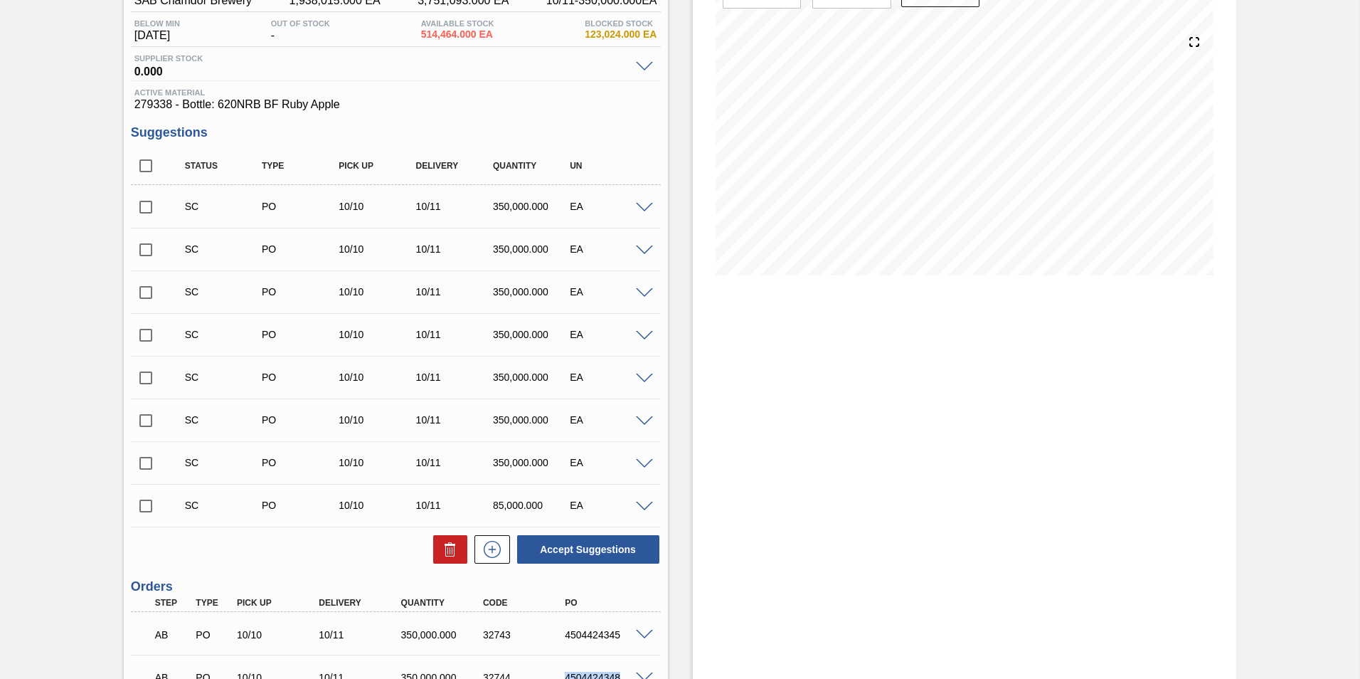
scroll to position [0, 0]
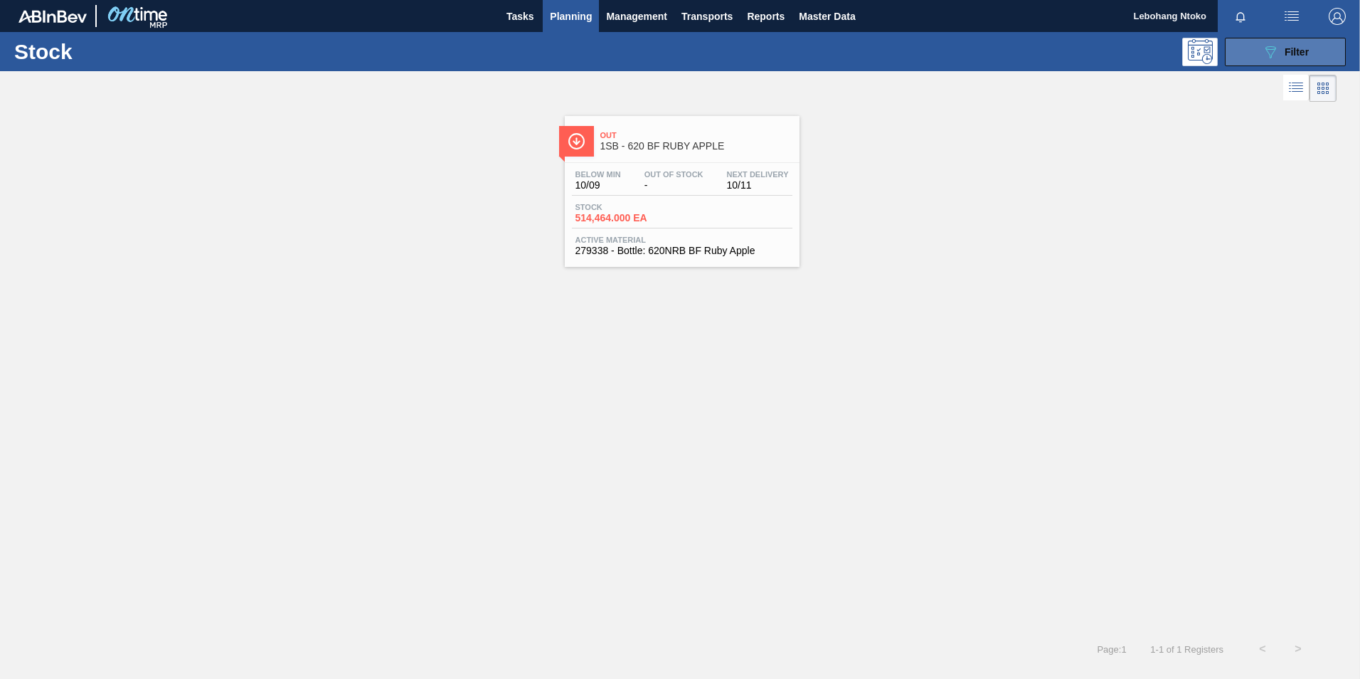
click at [1285, 55] on span "Filter" at bounding box center [1297, 51] width 24 height 11
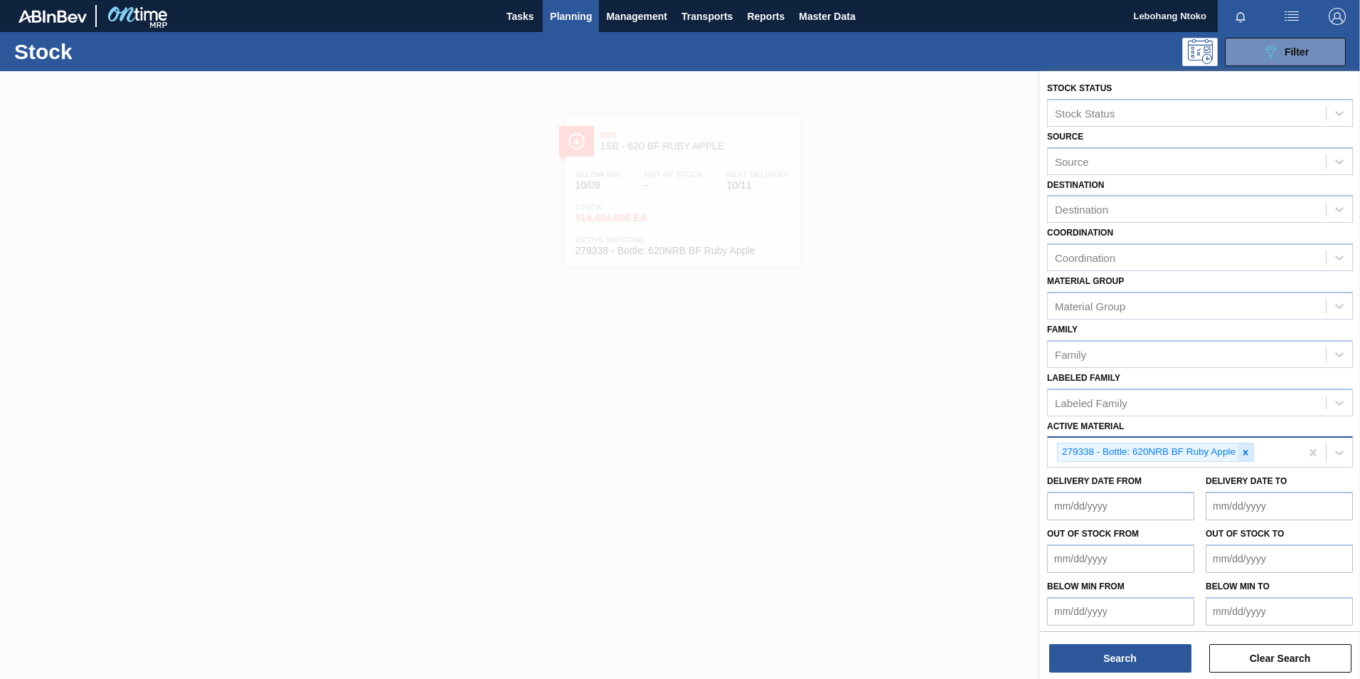
click at [1250, 449] on div at bounding box center [1246, 452] width 16 height 18
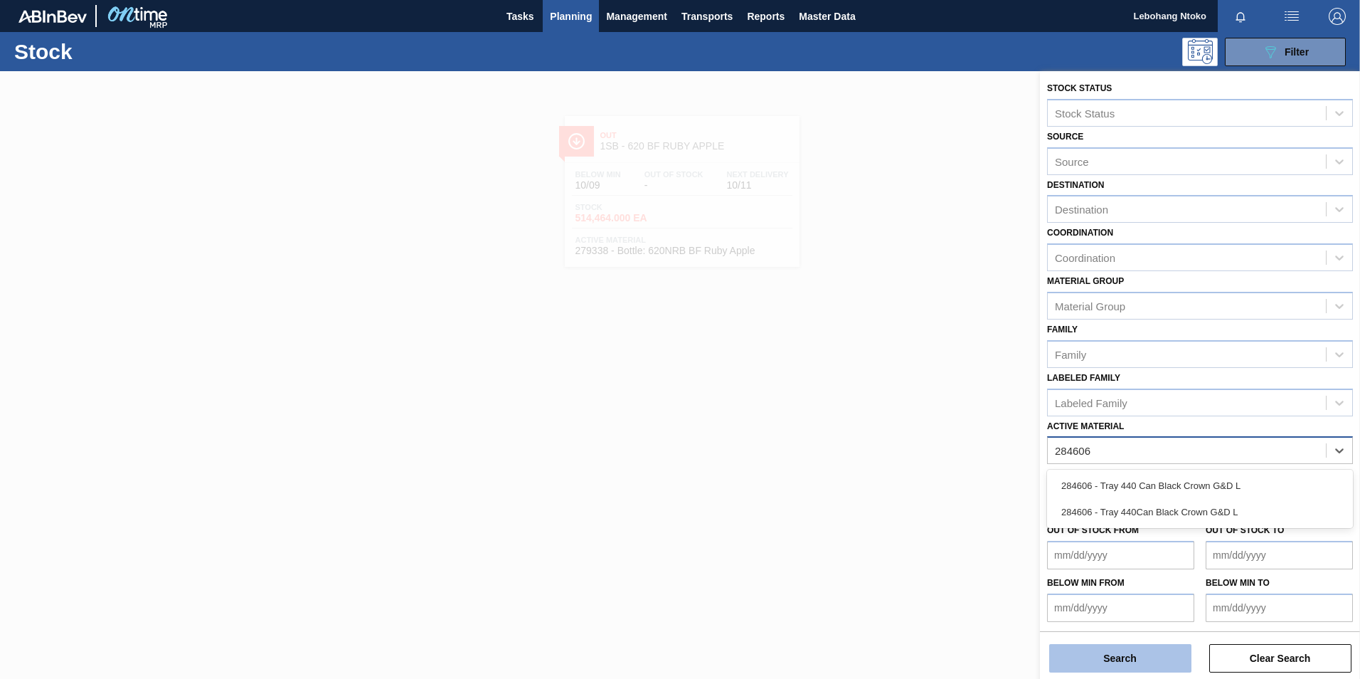
type Material "284606"
click at [1117, 655] on button "Search" at bounding box center [1120, 658] width 142 height 28
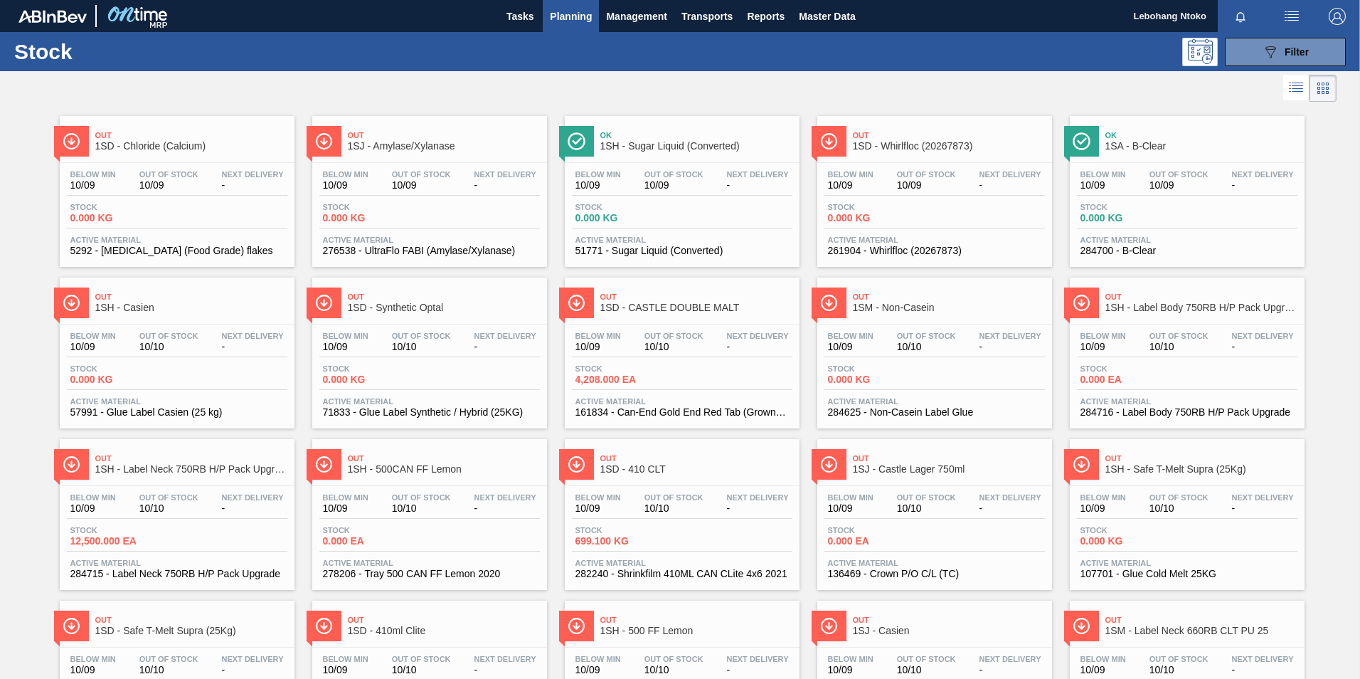
click at [1283, 67] on div "Stock 089F7B8B-B2A5-4AFE-B5C0-19BA573D28AC Filter" at bounding box center [680, 51] width 1360 height 39
click at [1265, 53] on icon "089F7B8B-B2A5-4AFE-B5C0-19BA573D28AC" at bounding box center [1270, 51] width 17 height 17
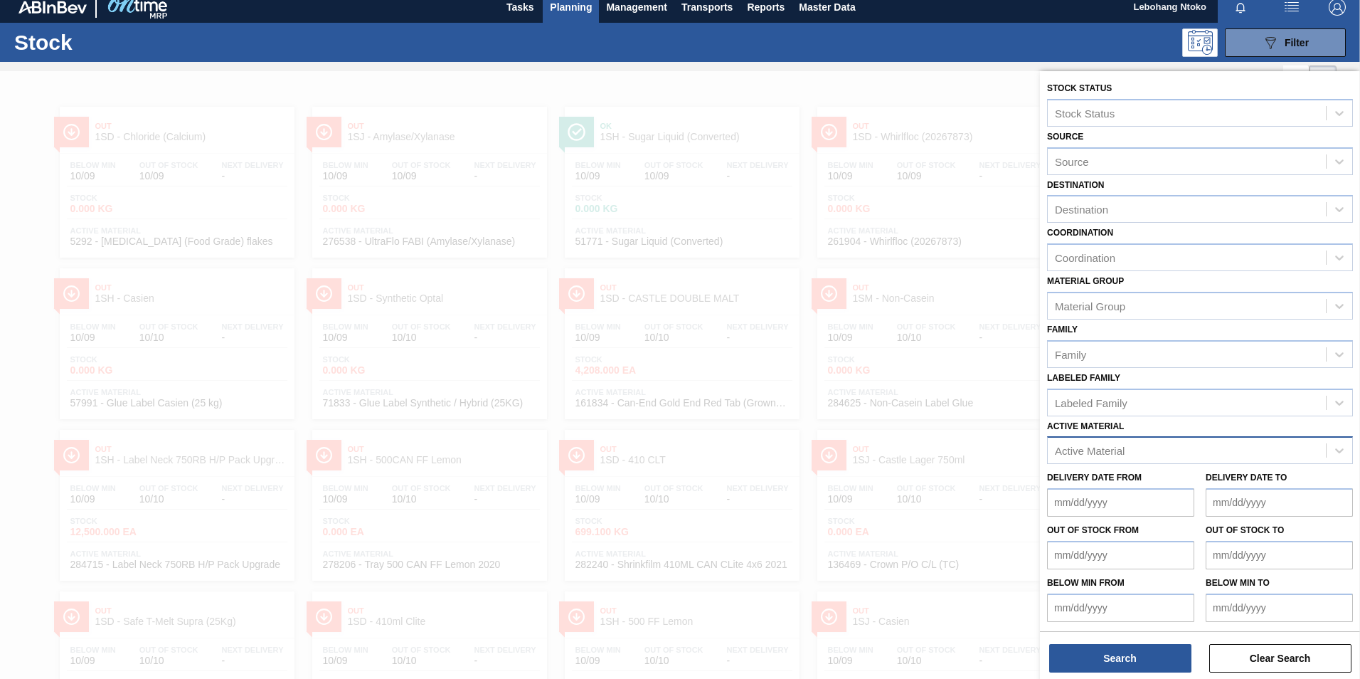
click at [1098, 451] on div "Active Material" at bounding box center [1090, 451] width 70 height 12
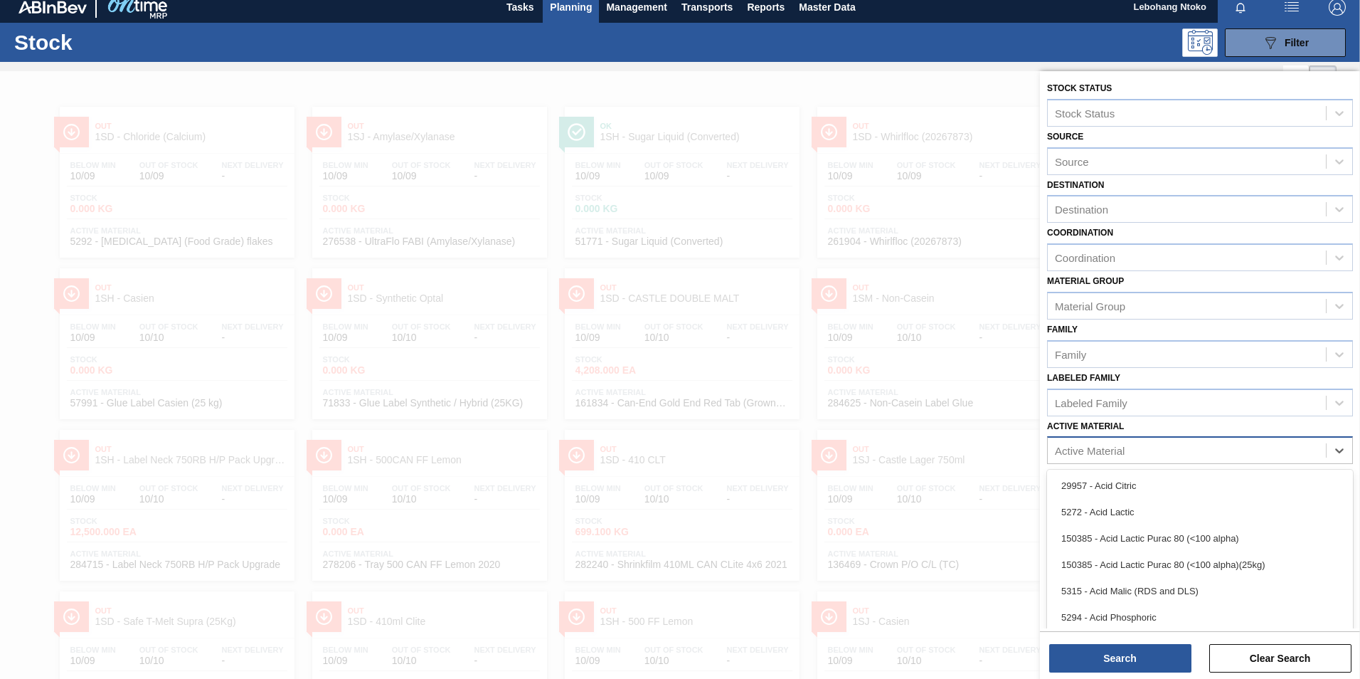
scroll to position [10, 0]
type Material "284606"
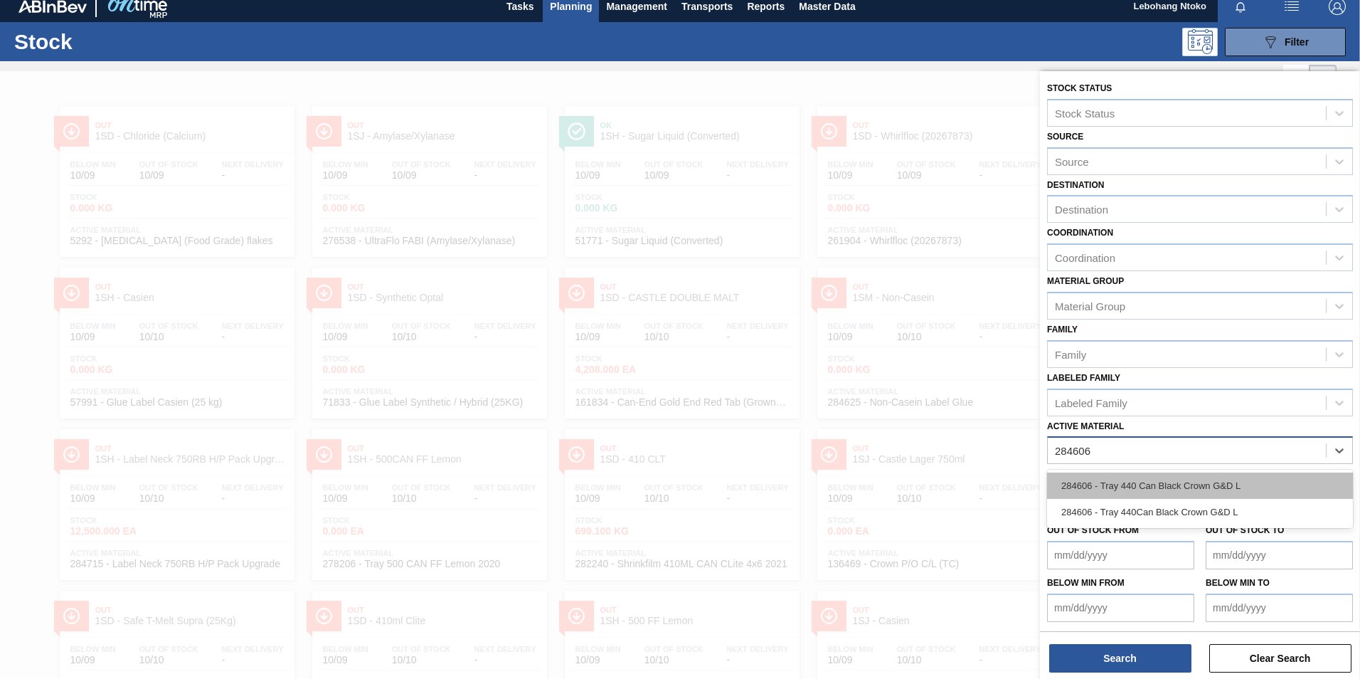
click at [1132, 477] on div "284606 - Tray 440 Can Black Crown G&D L" at bounding box center [1200, 485] width 306 height 26
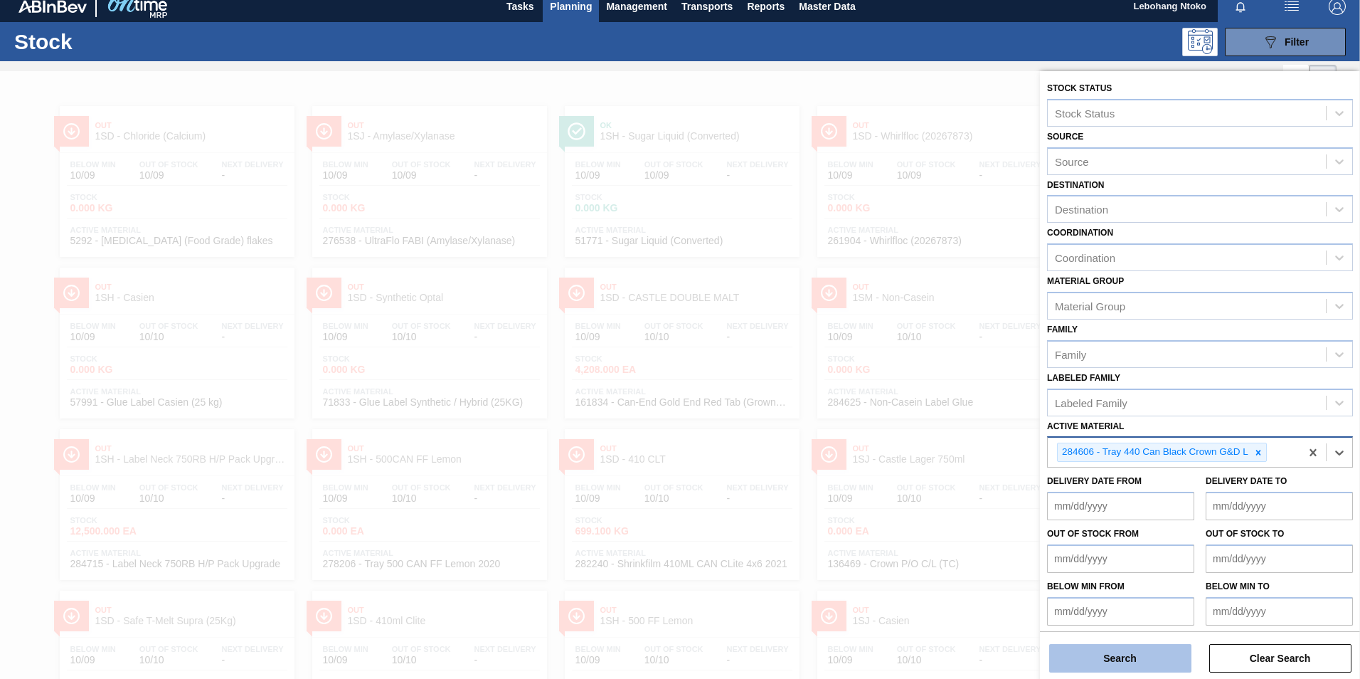
click at [1135, 656] on button "Search" at bounding box center [1120, 658] width 142 height 28
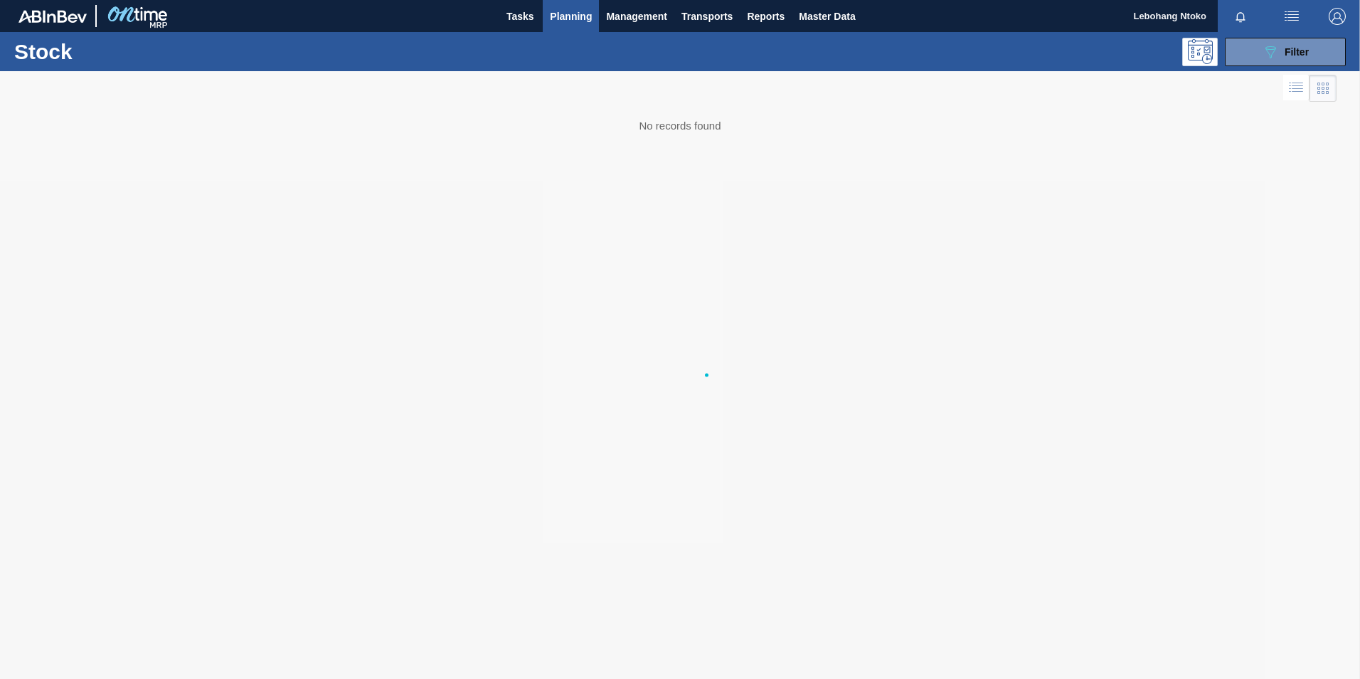
scroll to position [0, 0]
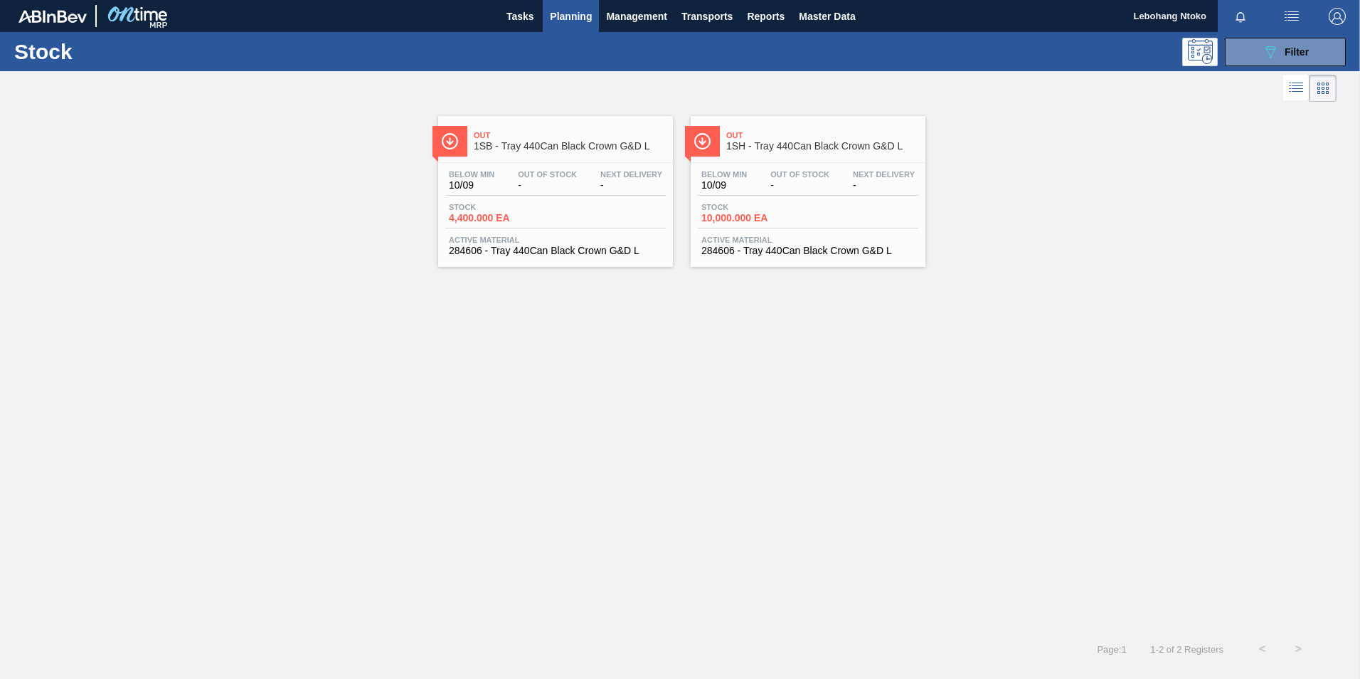
click at [538, 203] on span "Stock" at bounding box center [499, 207] width 100 height 9
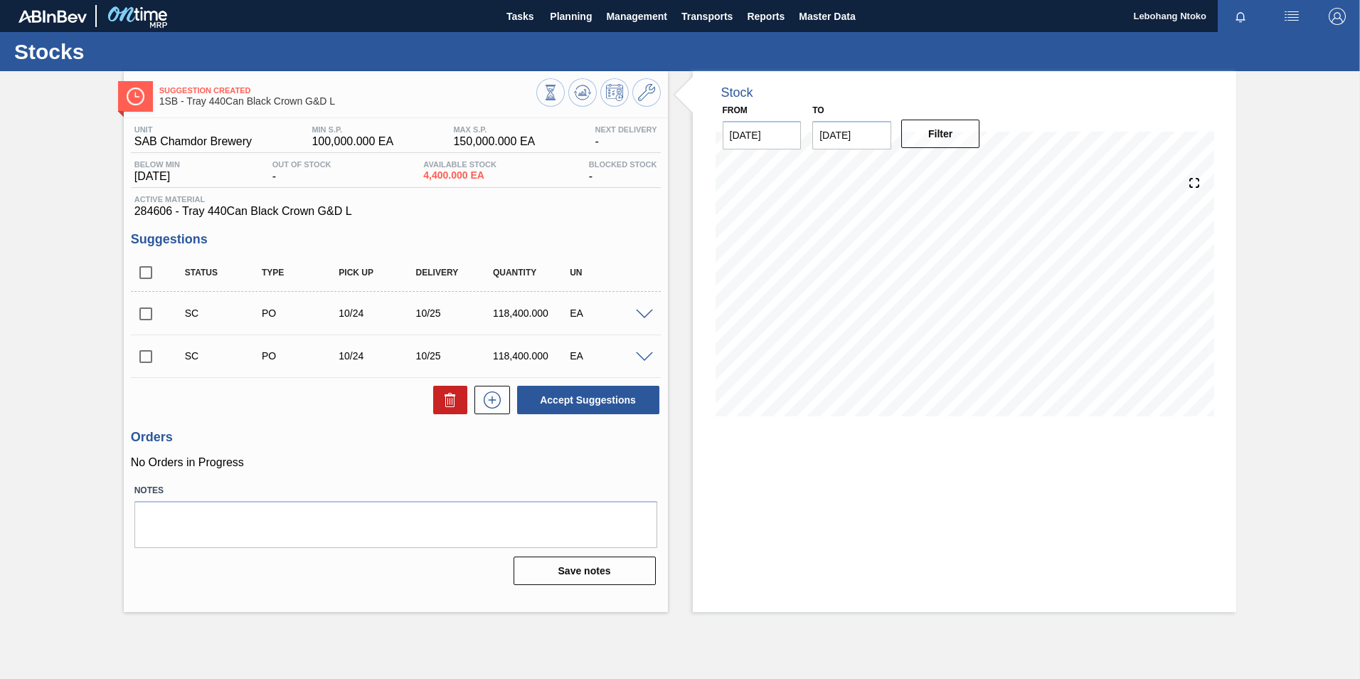
click at [640, 312] on span at bounding box center [644, 314] width 17 height 11
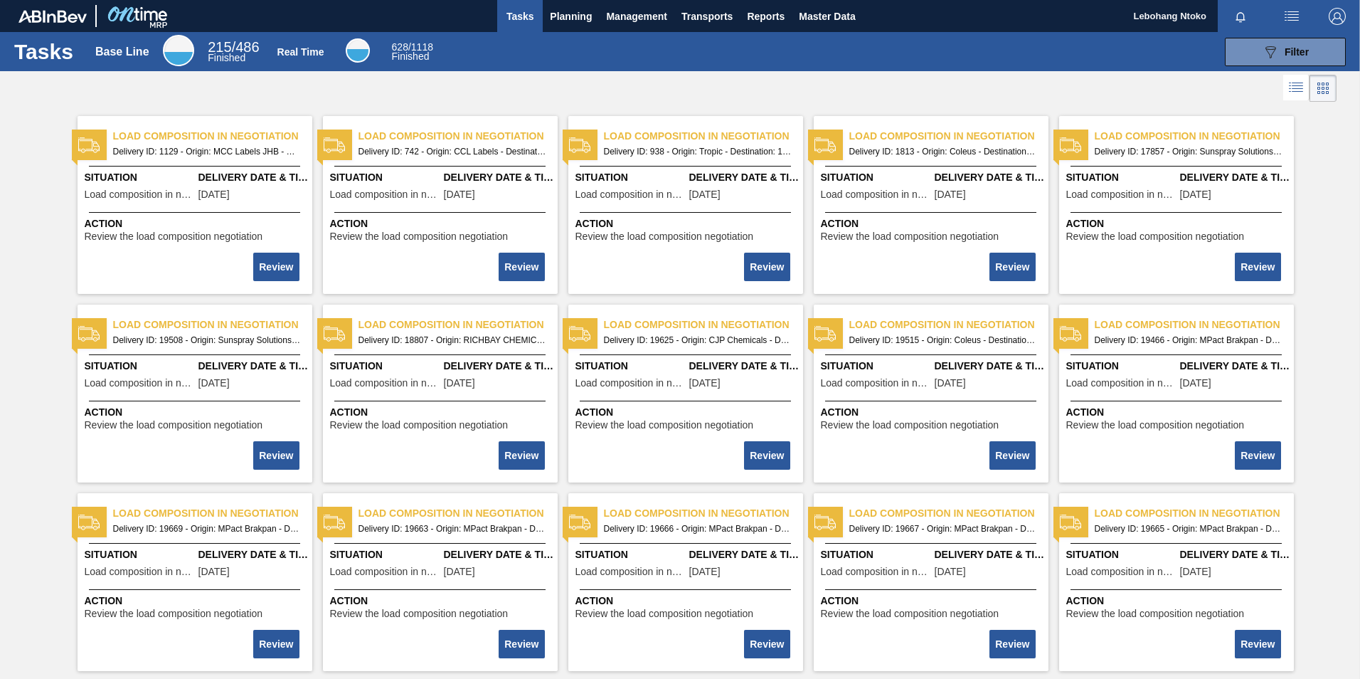
click at [1293, 17] on img "button" at bounding box center [1291, 16] width 17 height 17
click at [1032, 64] on div at bounding box center [680, 339] width 1360 height 679
click at [570, 14] on span "Planning" at bounding box center [571, 16] width 42 height 17
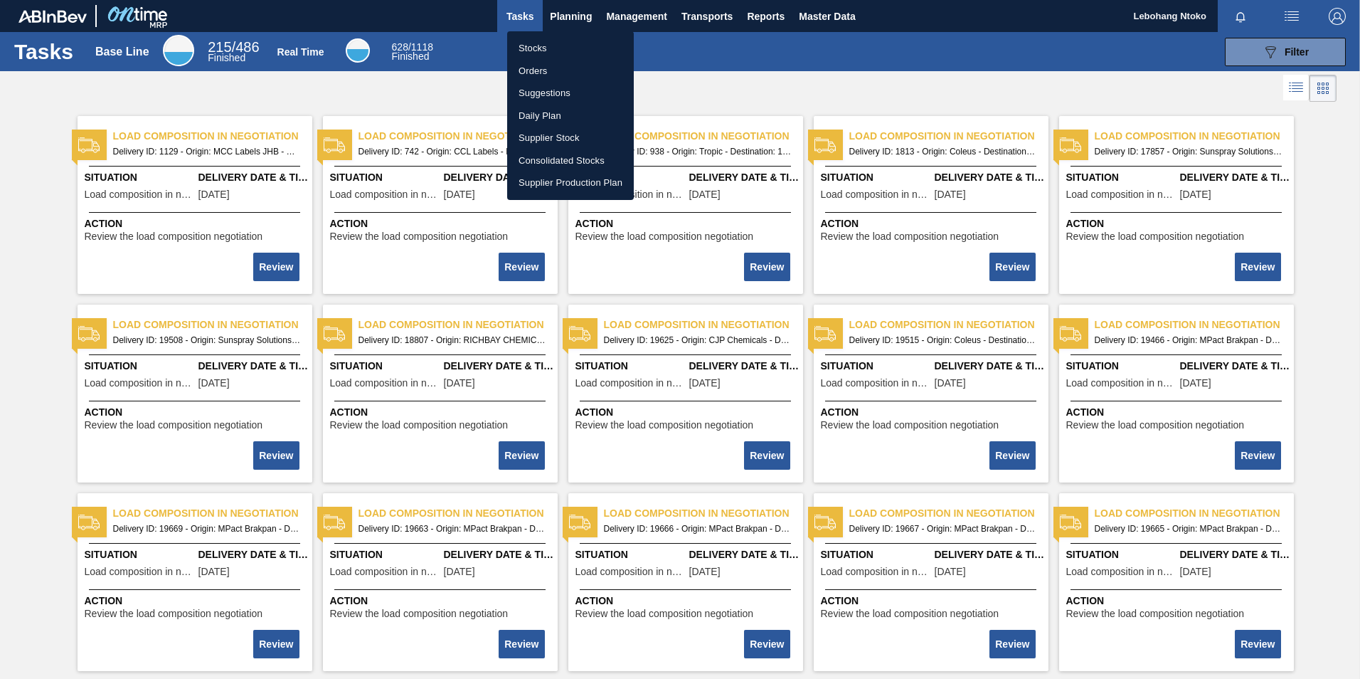
click at [542, 50] on li "Stocks" at bounding box center [570, 48] width 127 height 23
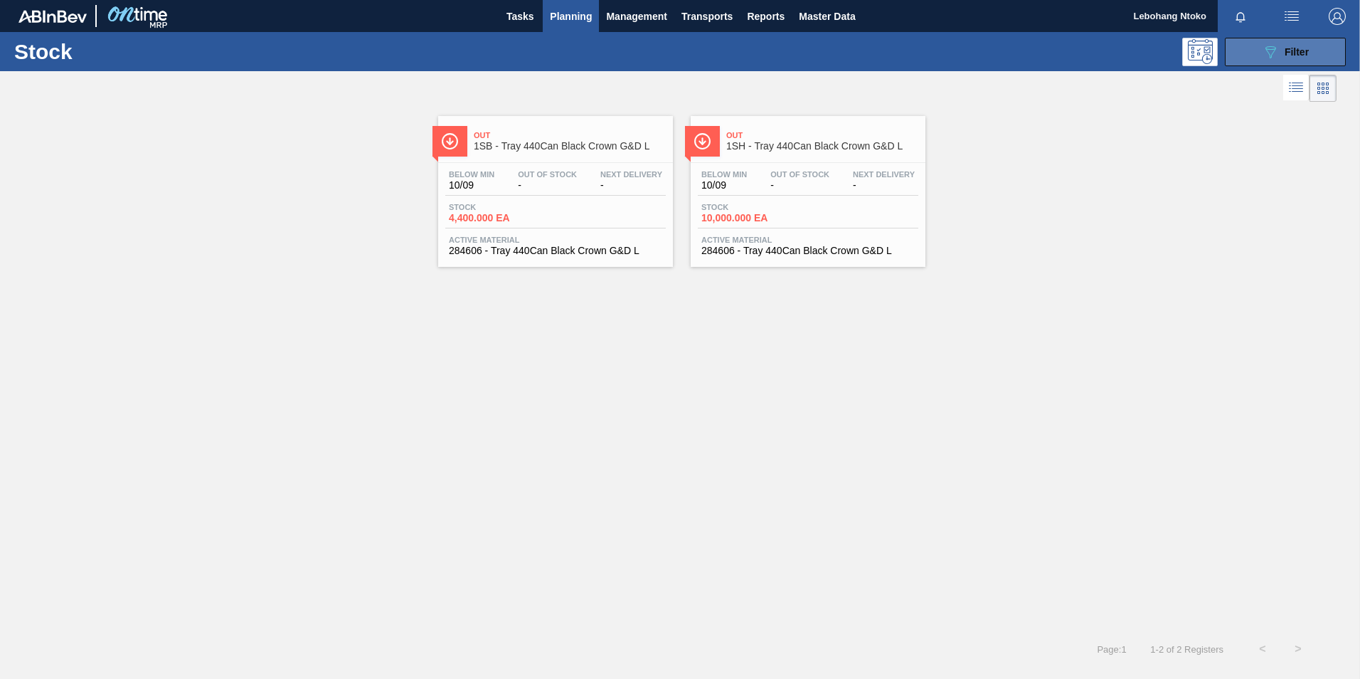
click at [1299, 51] on span "Filter" at bounding box center [1297, 51] width 24 height 11
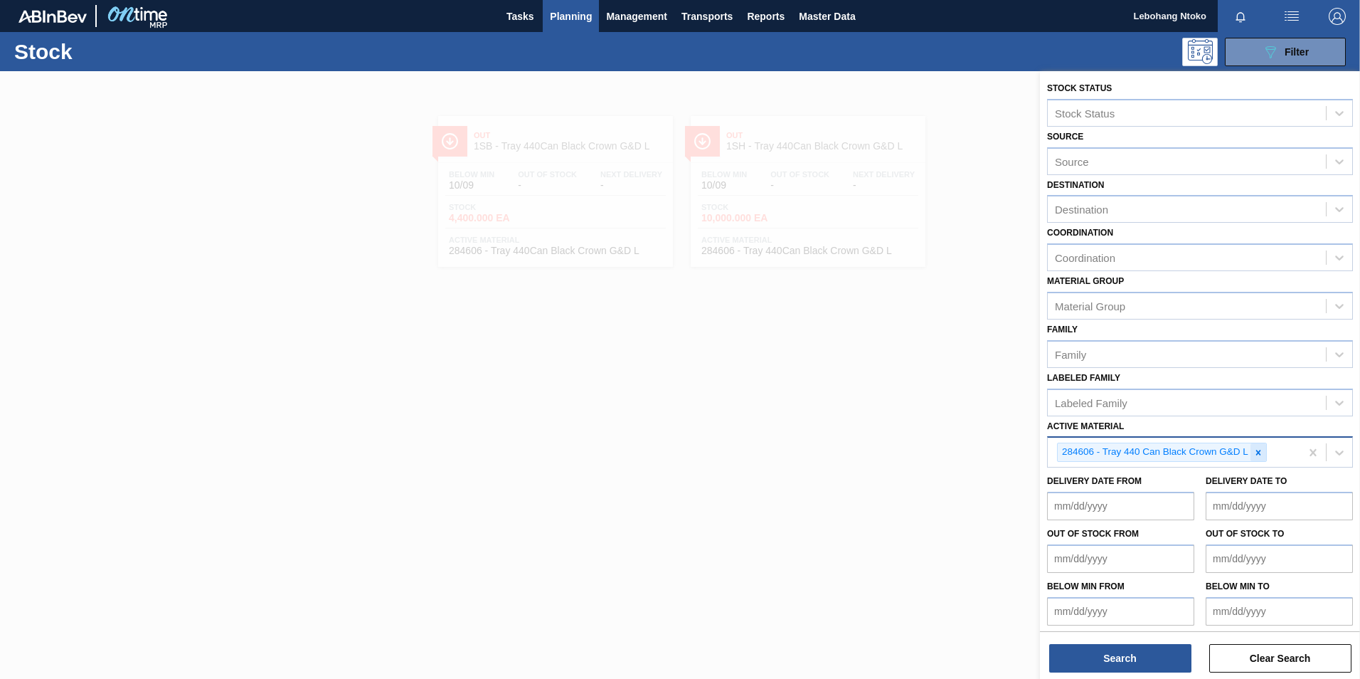
click at [1258, 450] on icon at bounding box center [1258, 452] width 10 height 10
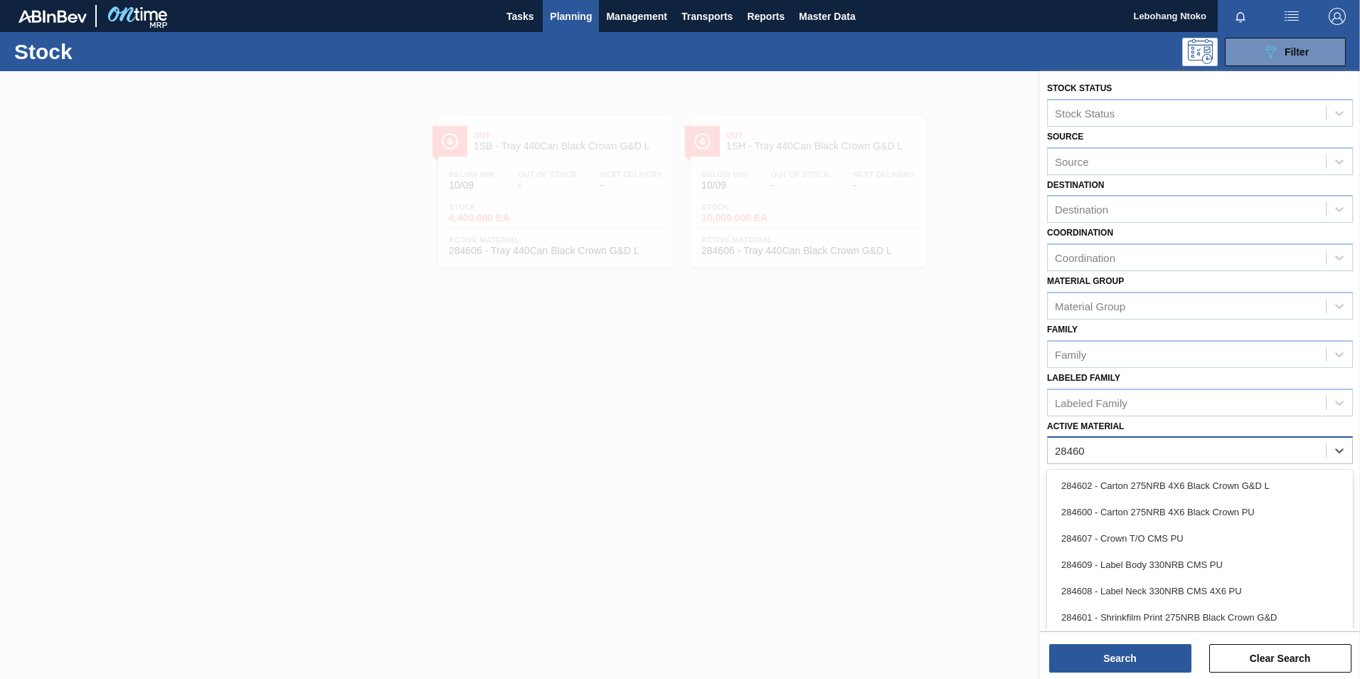
type Material "284606"
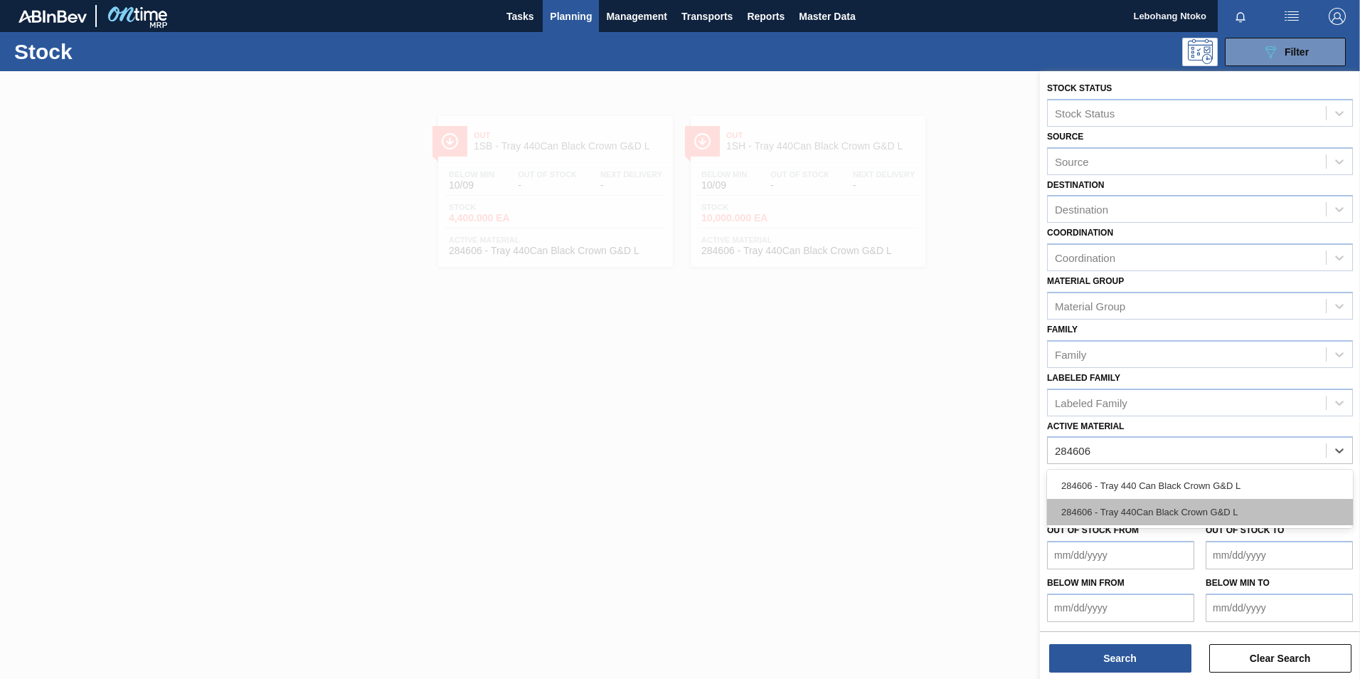
click at [1120, 514] on div "284606 - Tray 440Can Black Crown G&D L" at bounding box center [1200, 512] width 306 height 26
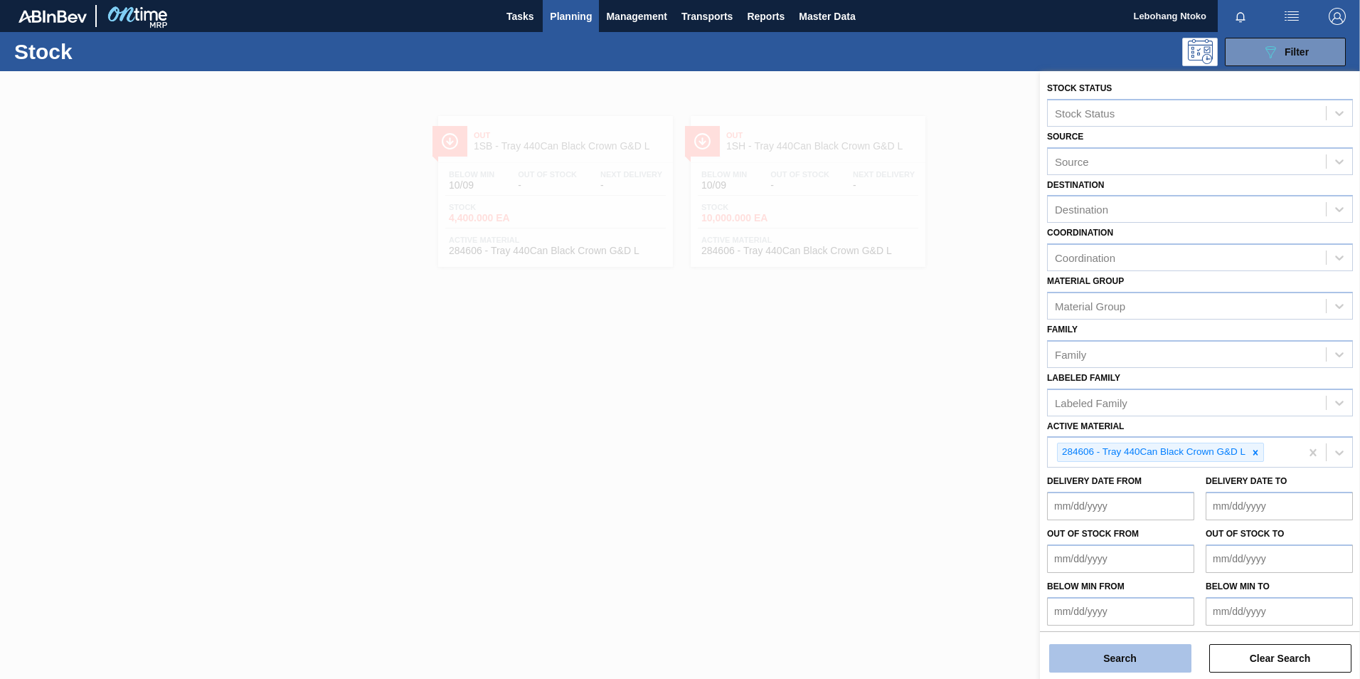
click at [1122, 654] on button "Search" at bounding box center [1120, 658] width 142 height 28
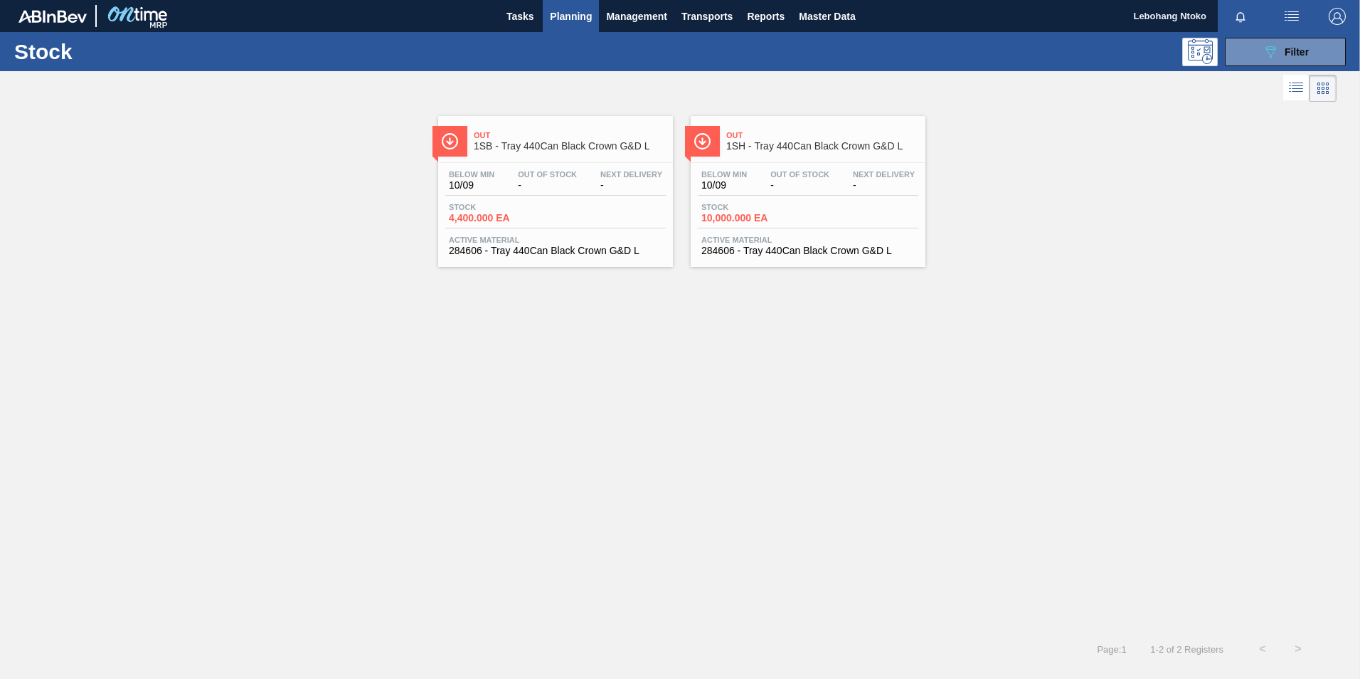
click at [583, 181] on div "Below Min 10/09 Out Of Stock - Next Delivery -" at bounding box center [555, 183] width 220 height 26
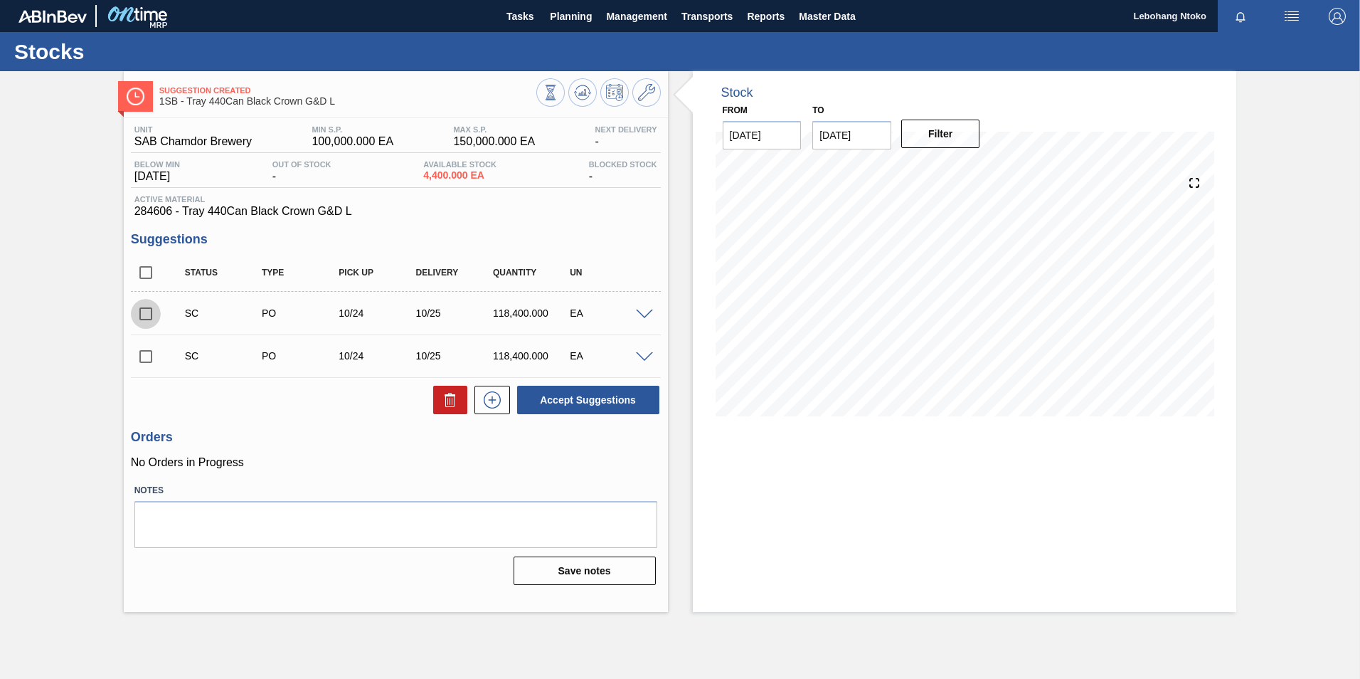
click at [145, 318] on input "checkbox" at bounding box center [146, 314] width 30 height 30
click at [585, 400] on button "Accept Suggestions" at bounding box center [588, 400] width 142 height 28
checkbox input "false"
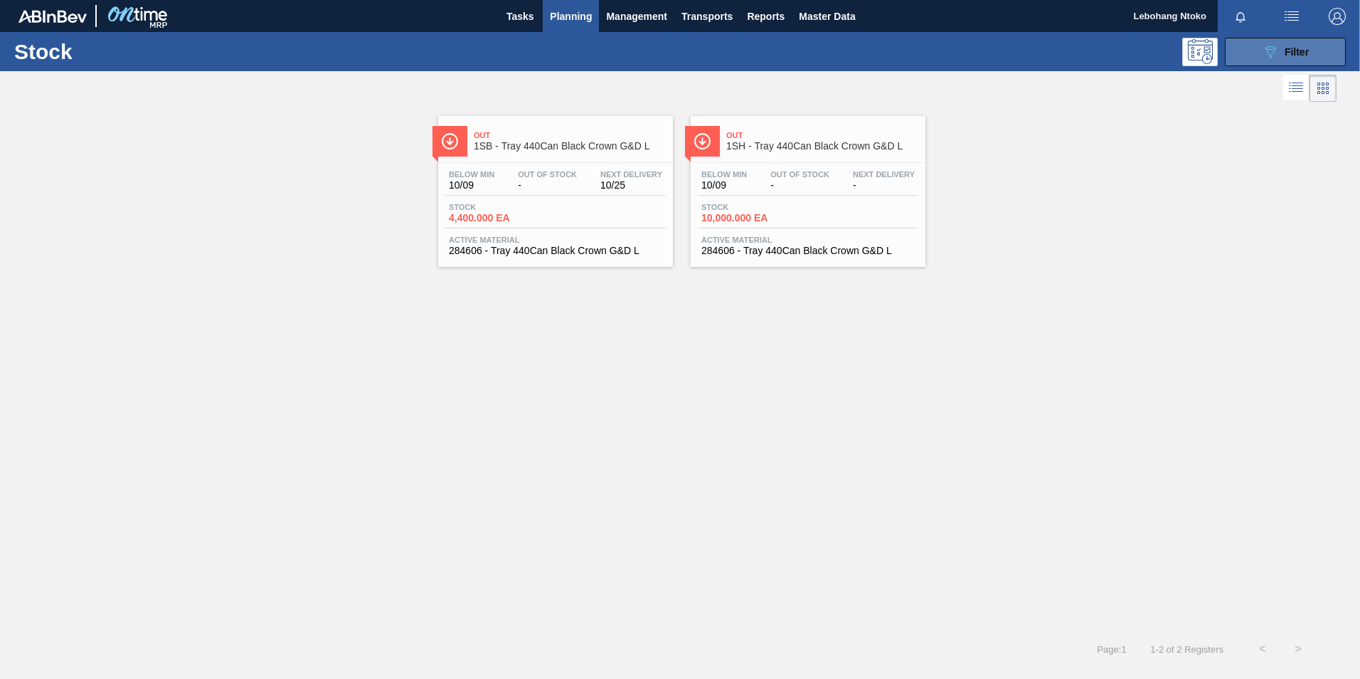
click at [1285, 51] on span "Filter" at bounding box center [1297, 51] width 24 height 11
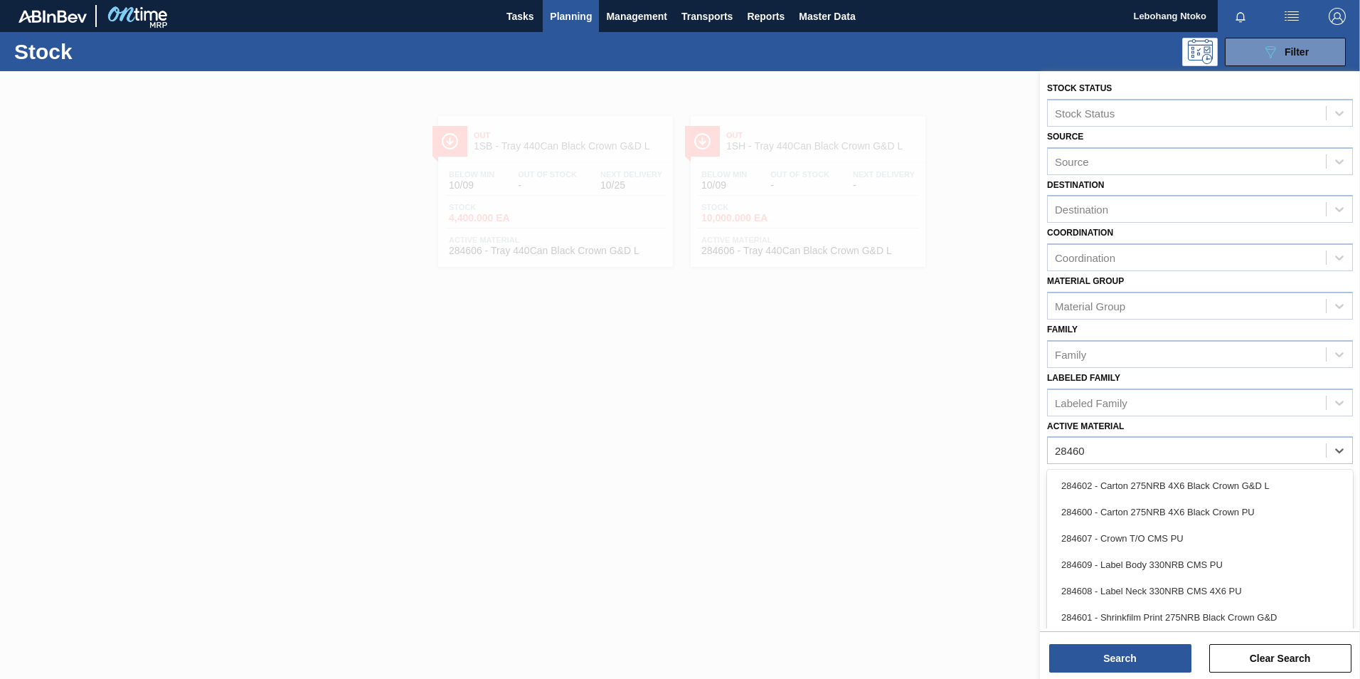
type Material "284603"
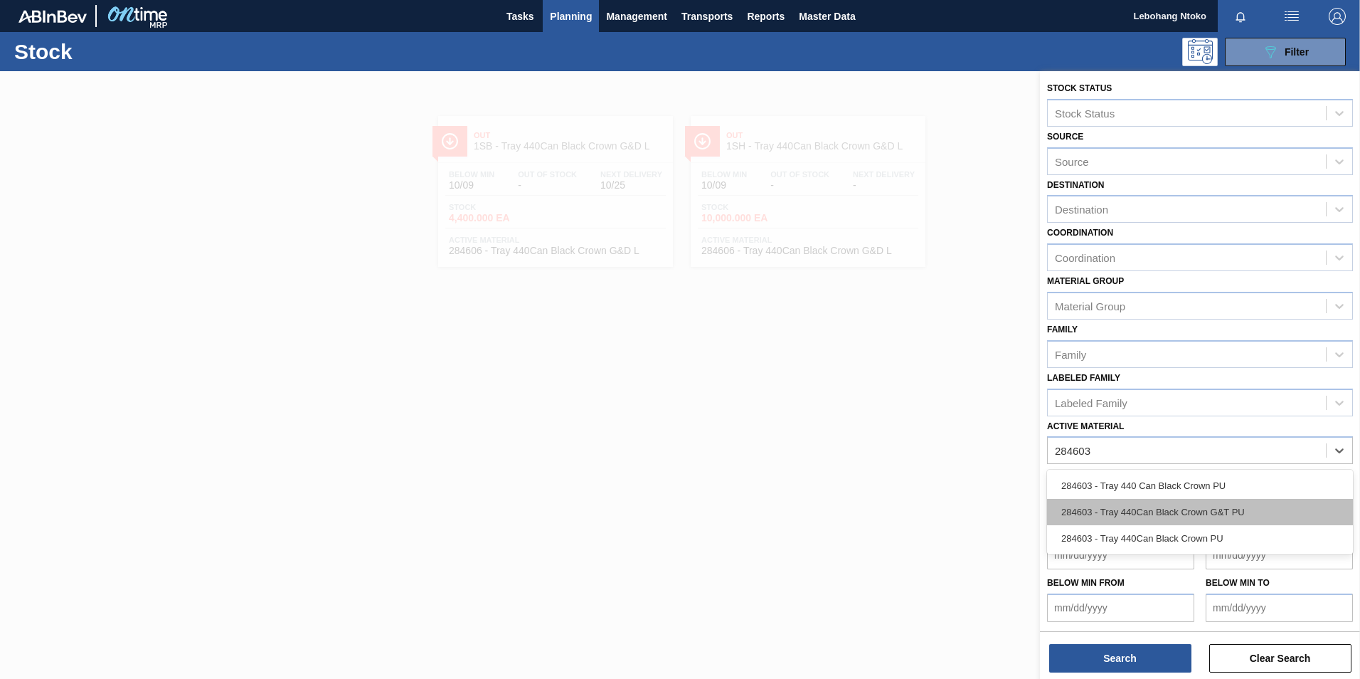
click at [1157, 511] on div "284603 - Tray 440Can Black Crown G&T PU" at bounding box center [1200, 512] width 306 height 26
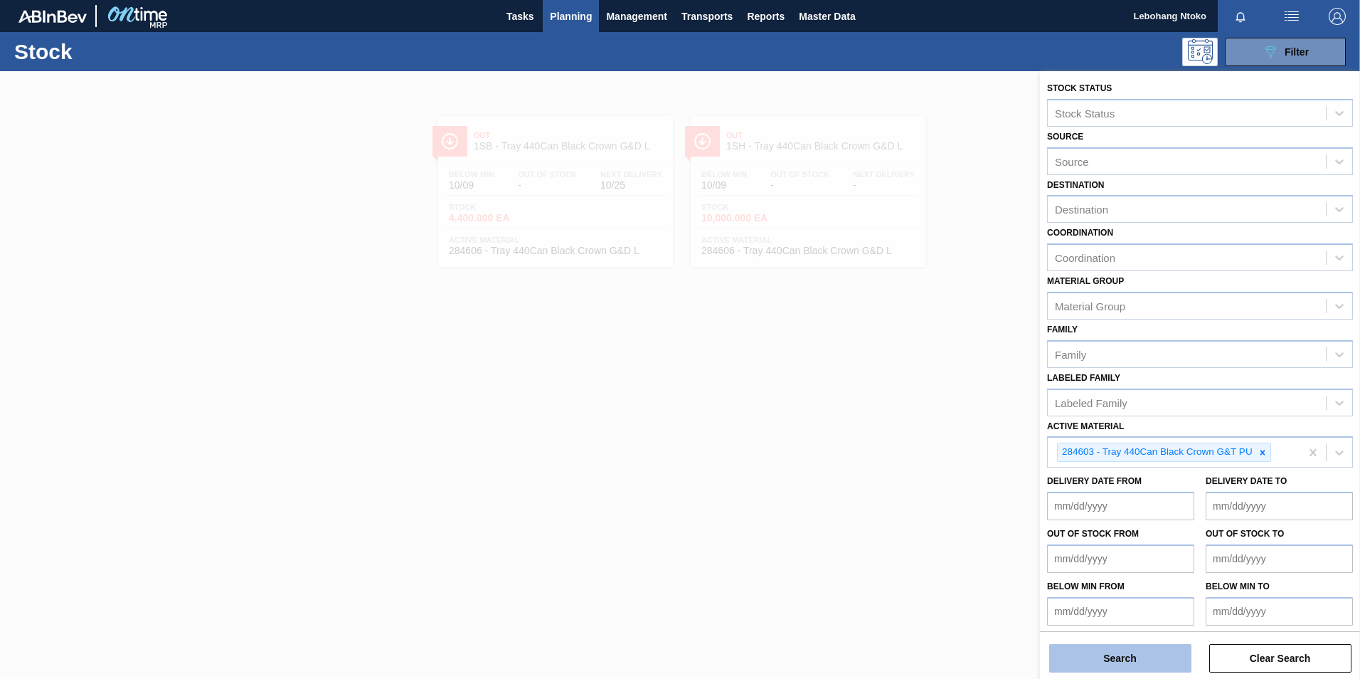
click at [1144, 661] on button "Search" at bounding box center [1120, 658] width 142 height 28
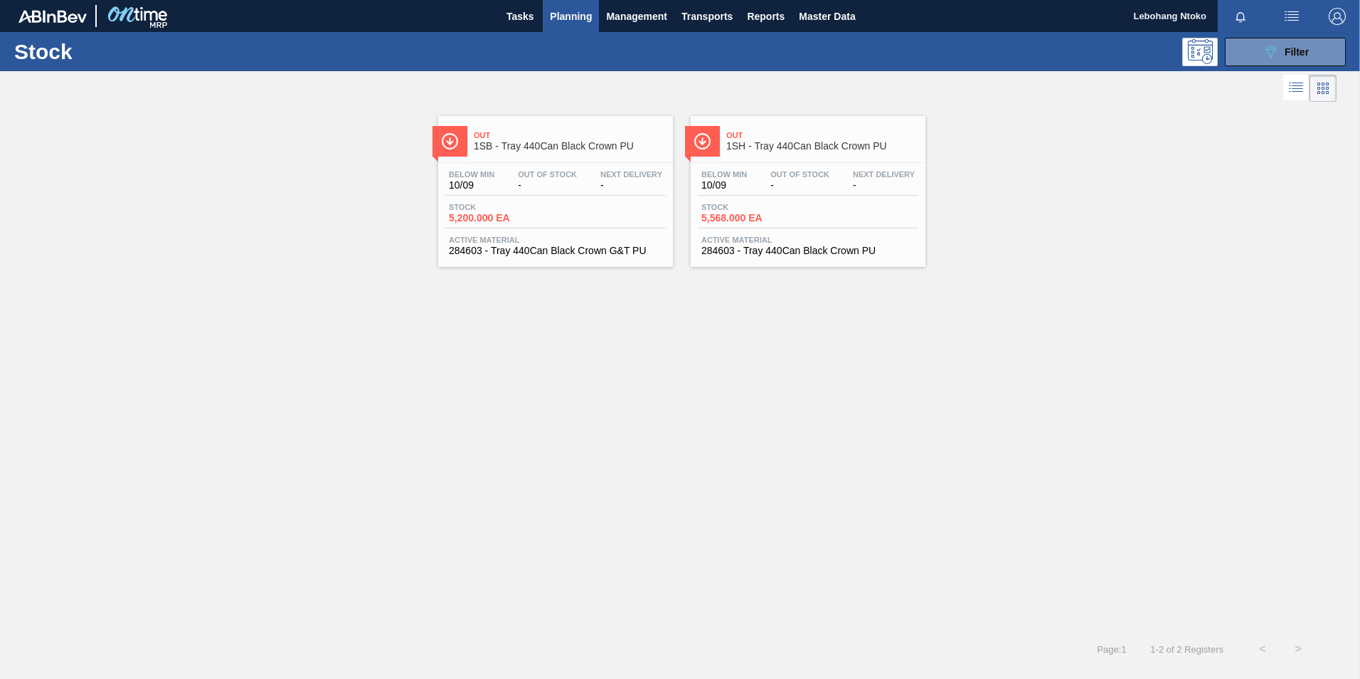
click at [543, 166] on div "Below Min 10/09 Out Of Stock - Next Delivery - Stock 5,200.000 EA Active Materi…" at bounding box center [555, 211] width 235 height 97
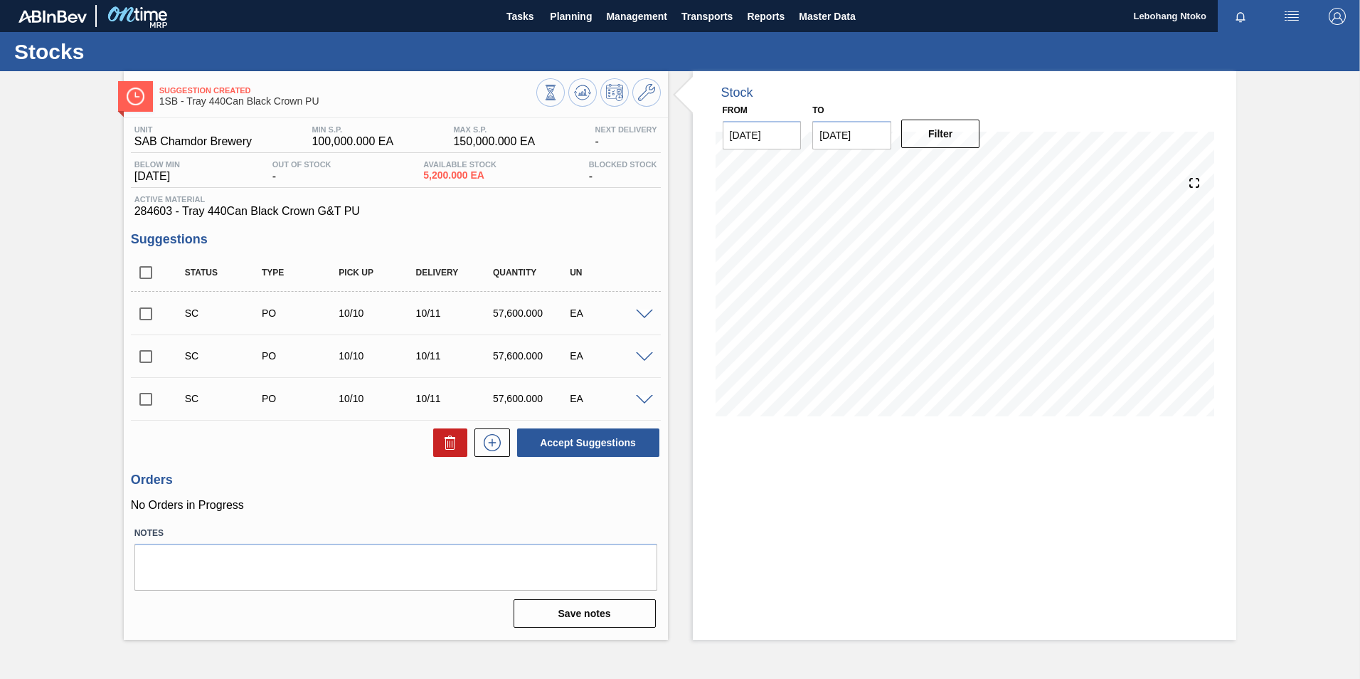
click at [642, 312] on span at bounding box center [644, 314] width 17 height 11
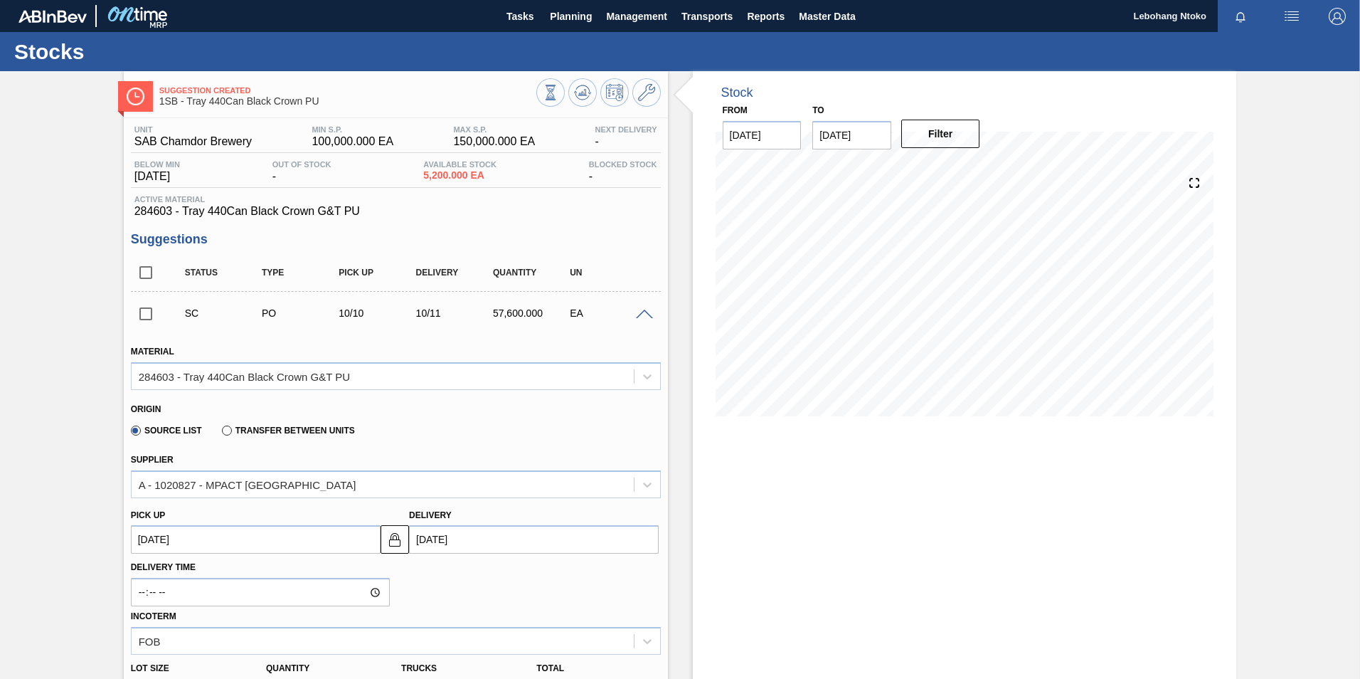
click at [147, 312] on input "checkbox" at bounding box center [146, 314] width 30 height 30
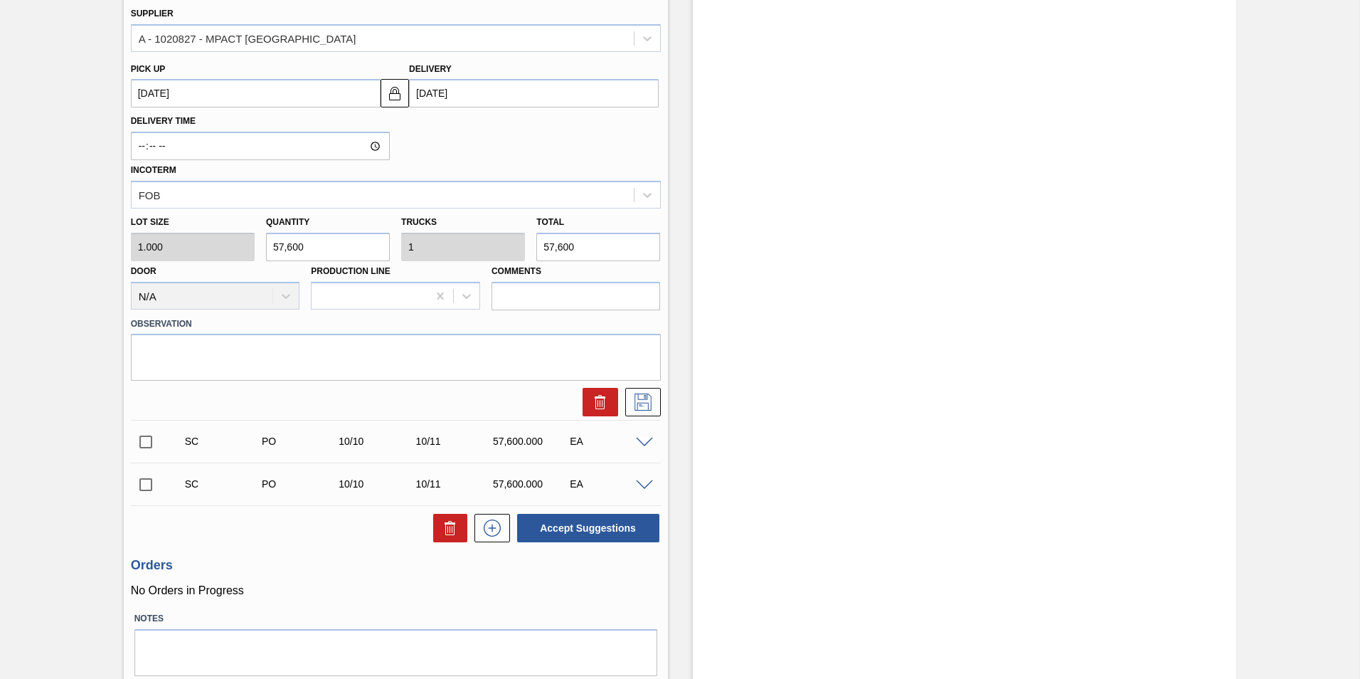
scroll to position [492, 0]
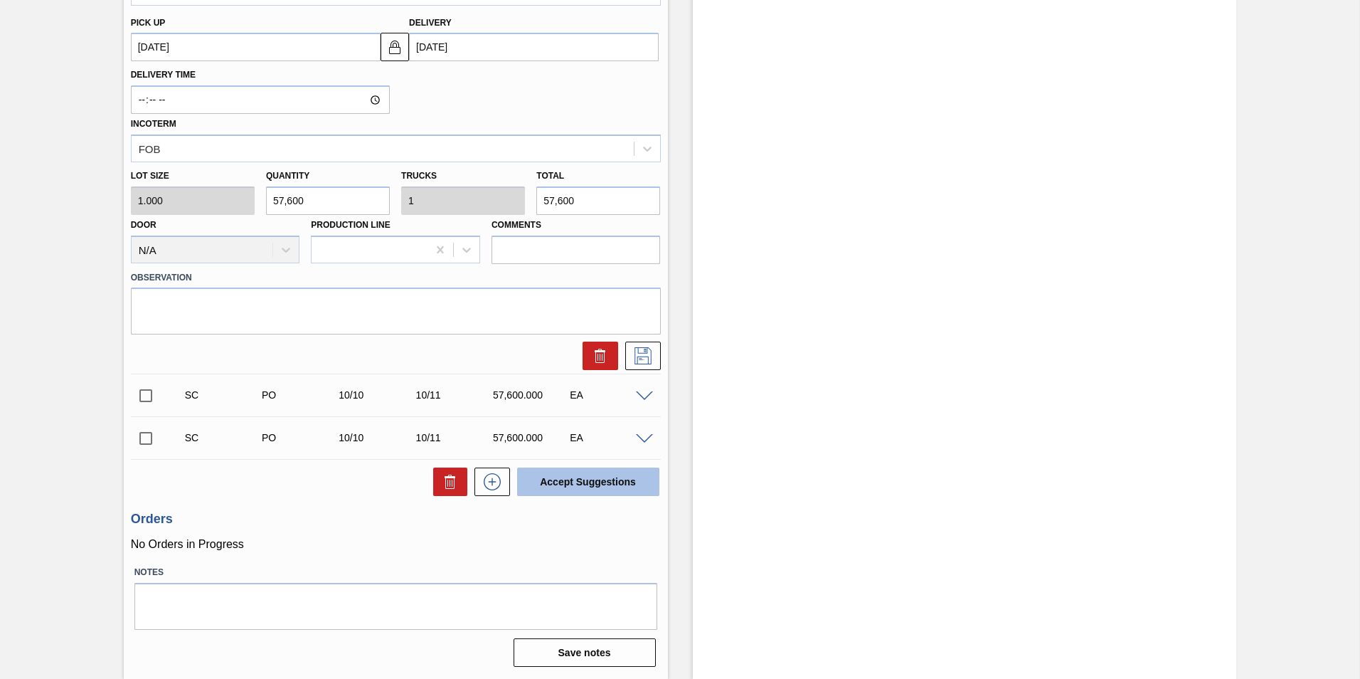
click at [578, 490] on button "Accept Suggestions" at bounding box center [588, 481] width 142 height 28
checkbox input "false"
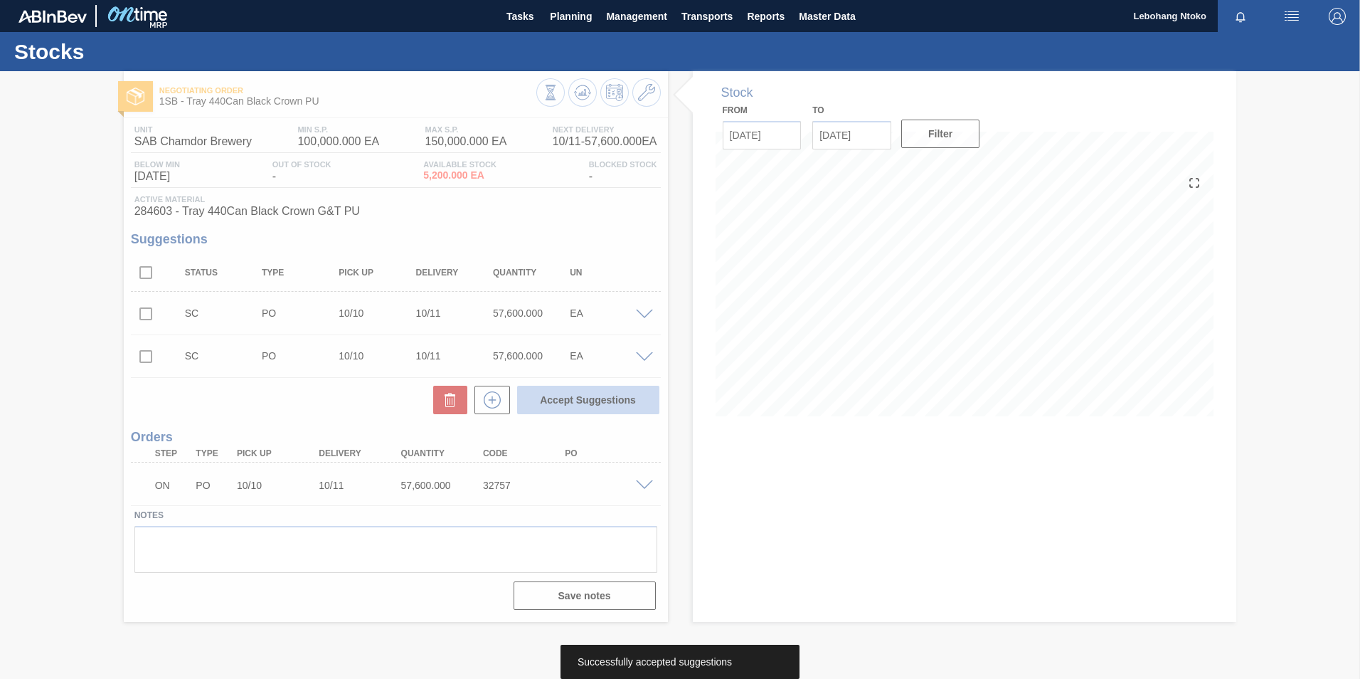
scroll to position [0, 0]
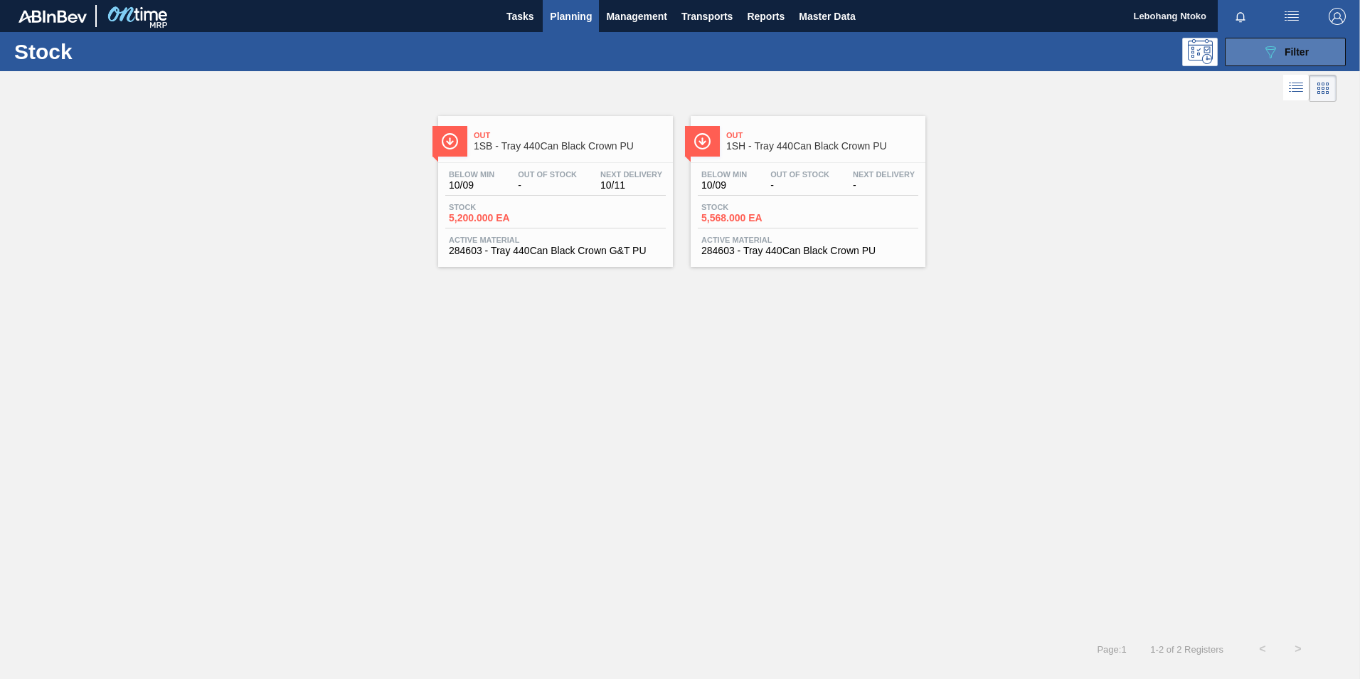
click at [1290, 52] on span "Filter" at bounding box center [1297, 51] width 24 height 11
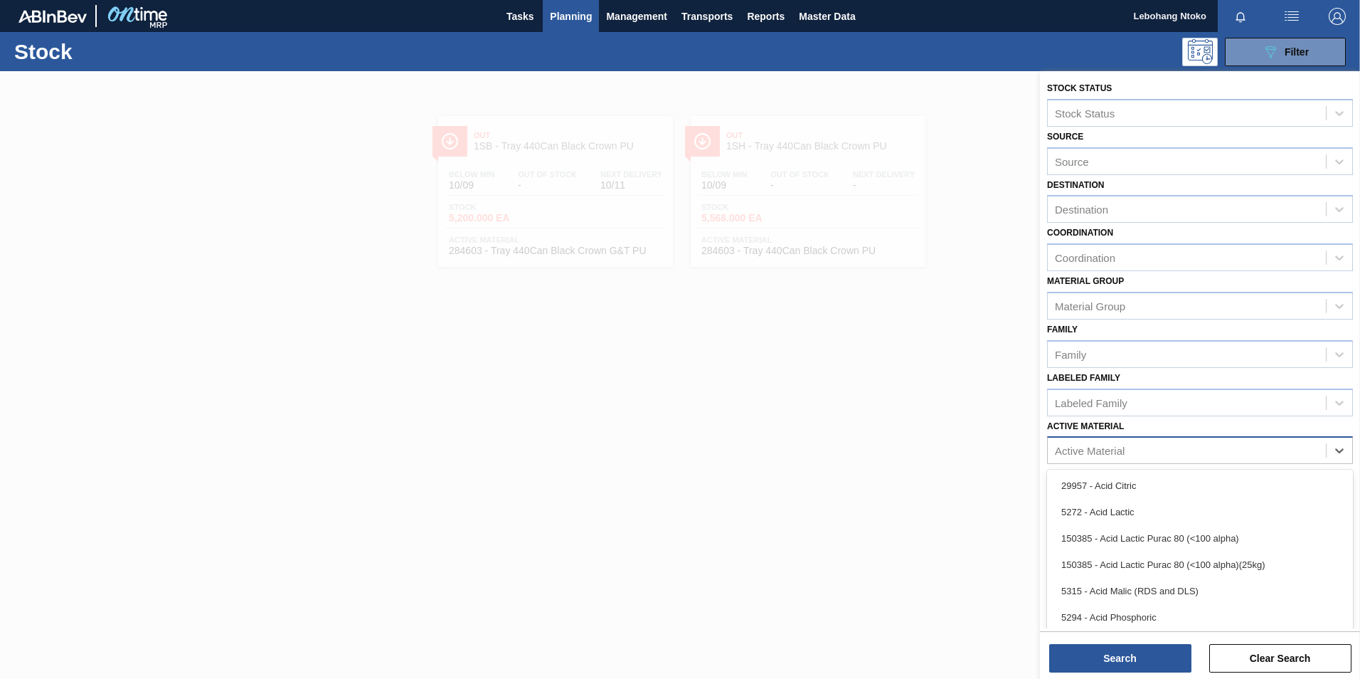
click at [1093, 450] on div "Active Material" at bounding box center [1090, 451] width 70 height 12
paste Material "283768"
type Material "283768"
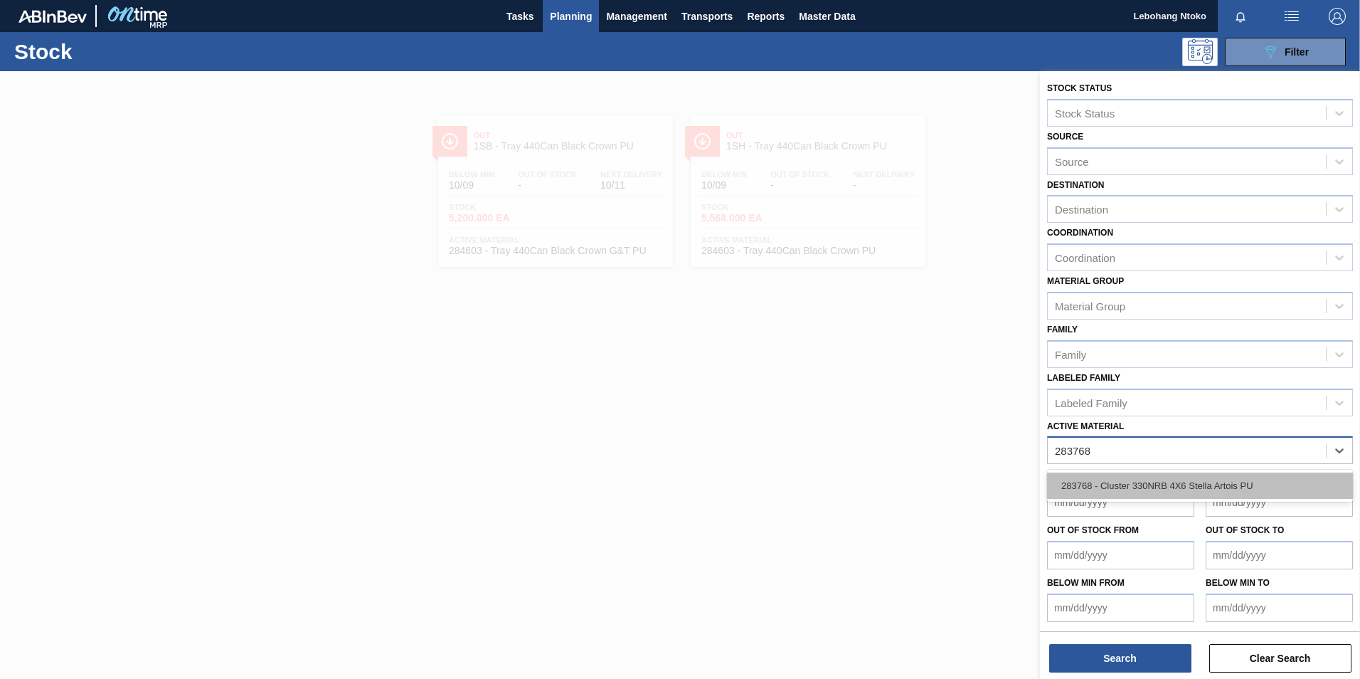
click at [1185, 487] on div "283768 - Cluster 330NRB 4X6 Stella Artois PU" at bounding box center [1200, 485] width 306 height 26
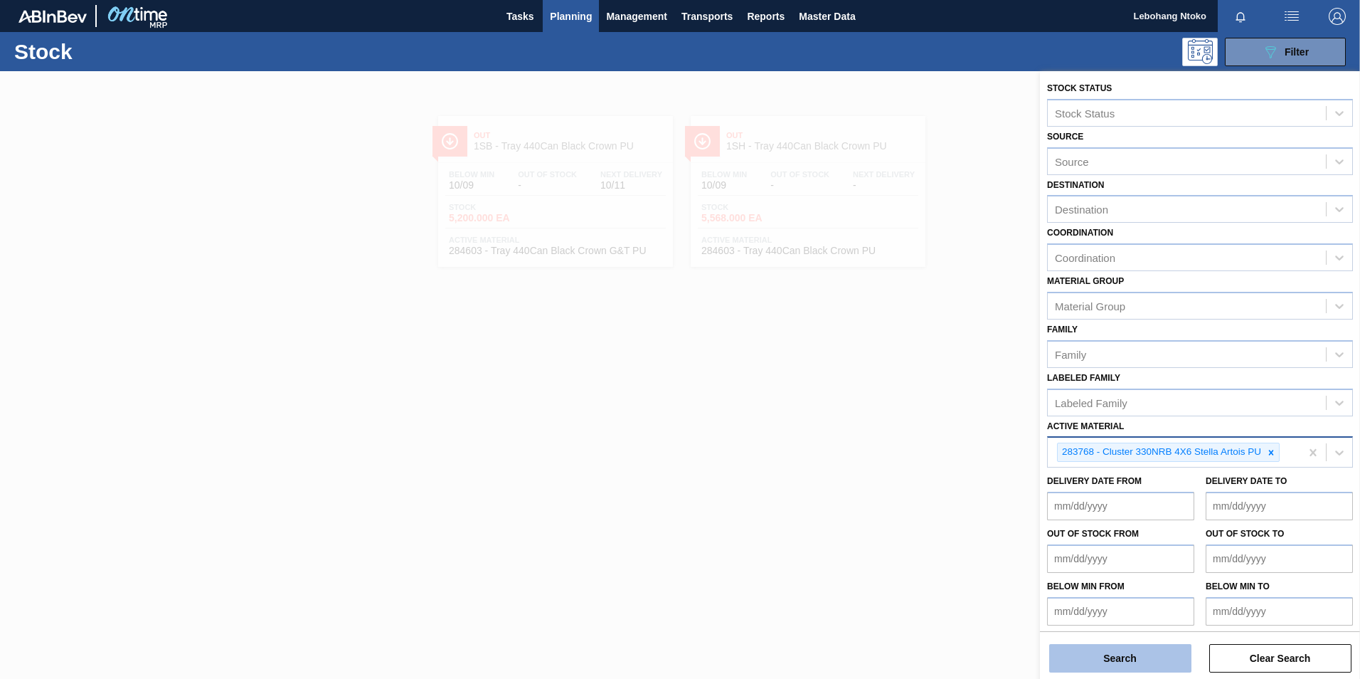
click at [1146, 658] on button "Search" at bounding box center [1120, 658] width 142 height 28
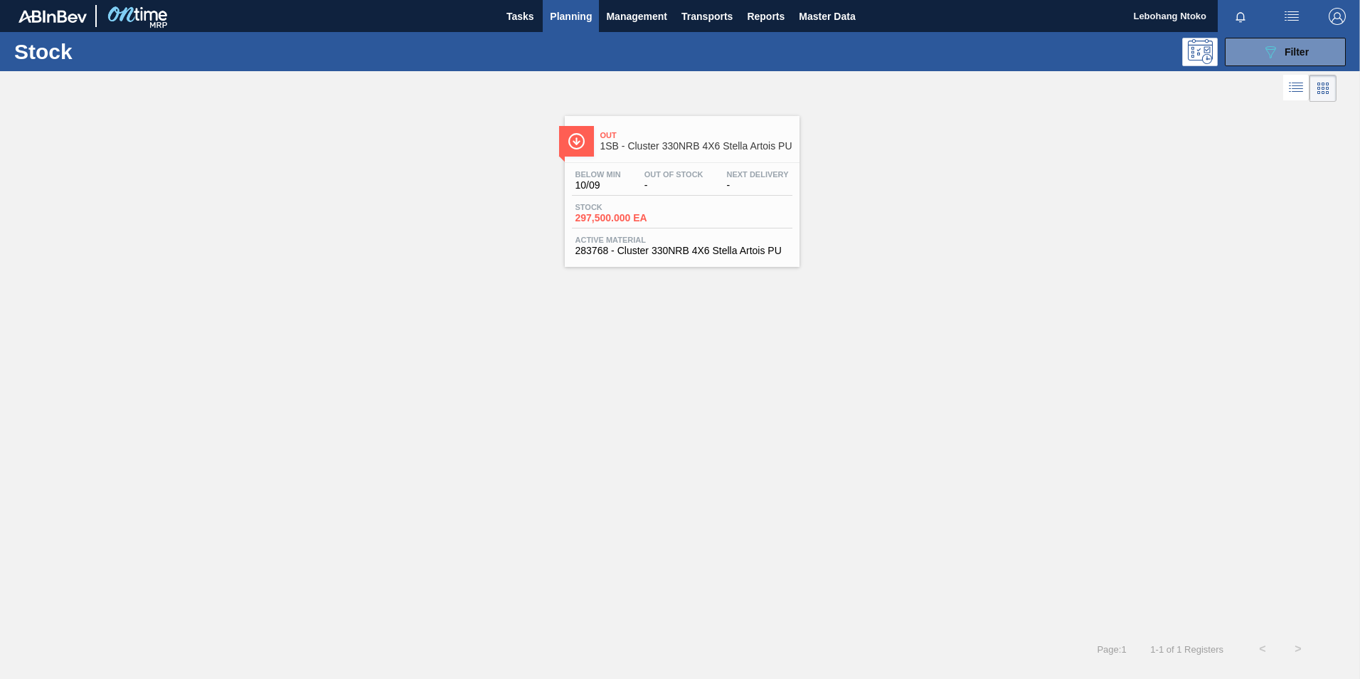
click at [650, 169] on div "Below Min 10/09 Out Of Stock - Next Delivery - Stock 297,500.000 EA Active Mate…" at bounding box center [682, 211] width 235 height 97
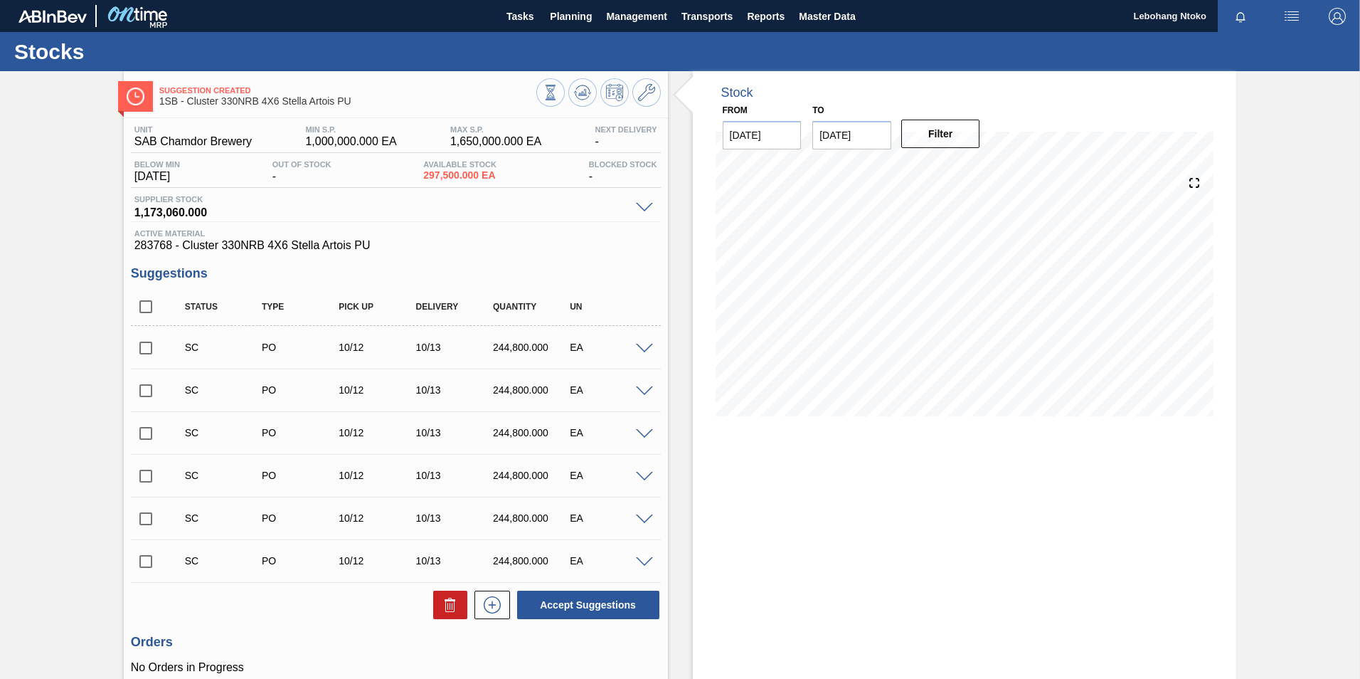
click at [641, 347] on span at bounding box center [644, 349] width 17 height 11
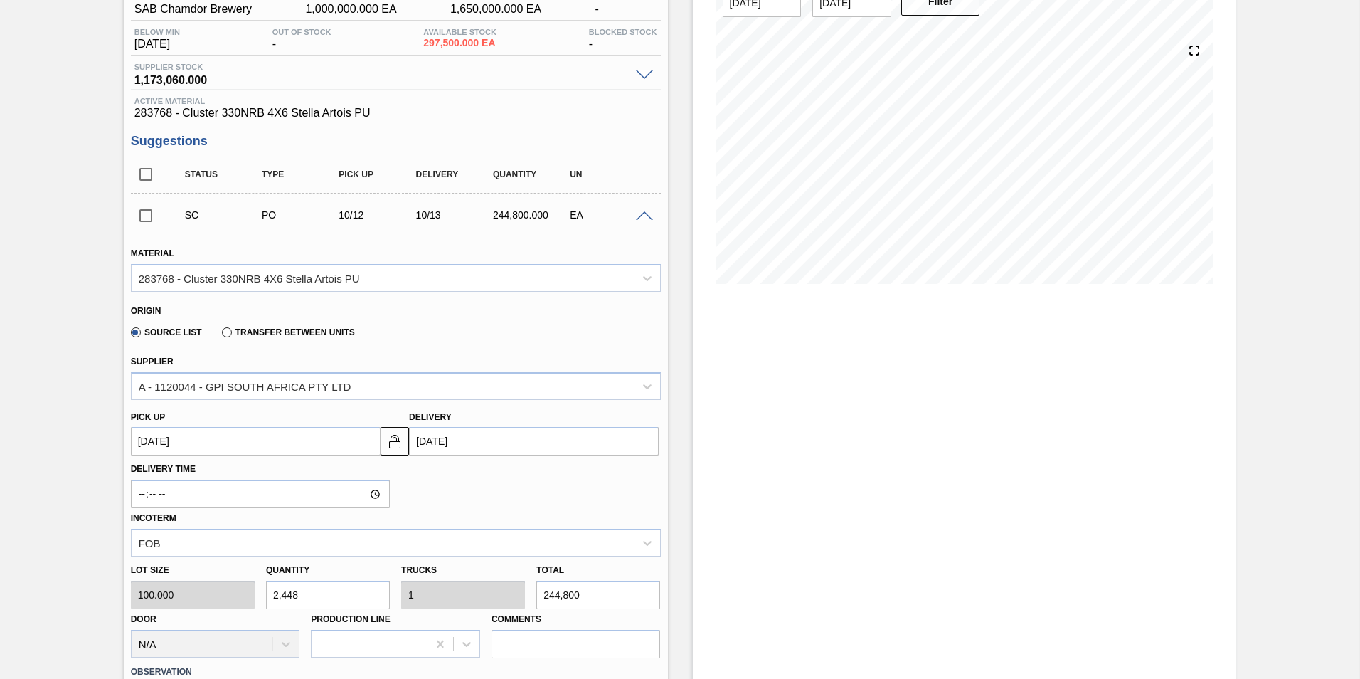
scroll to position [142, 0]
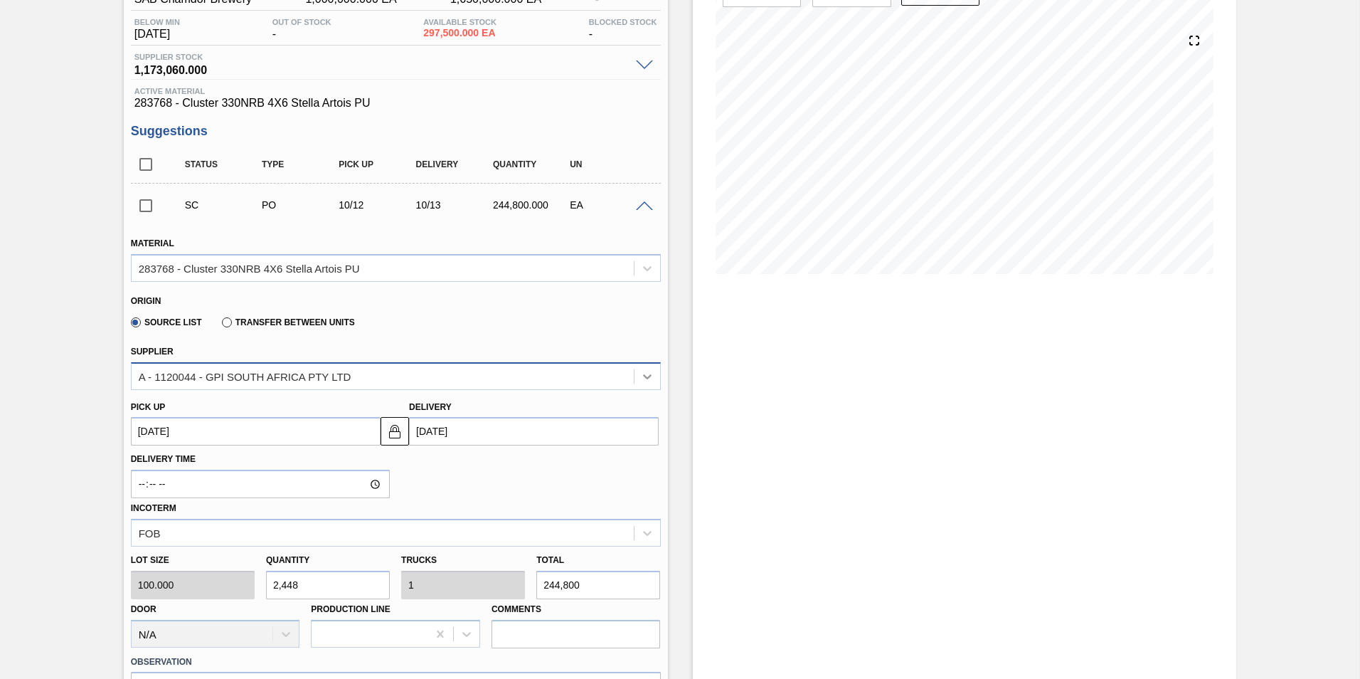
click at [644, 375] on icon at bounding box center [647, 376] width 14 height 14
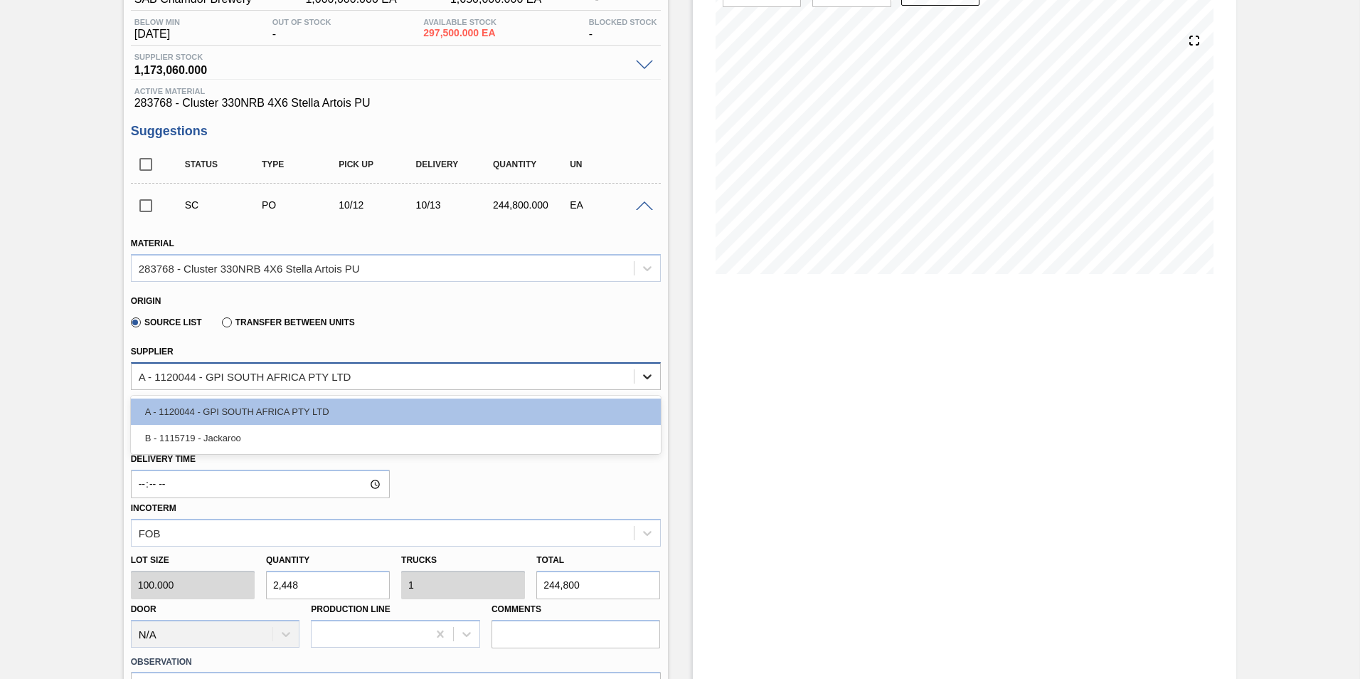
click at [652, 378] on icon at bounding box center [647, 376] width 14 height 14
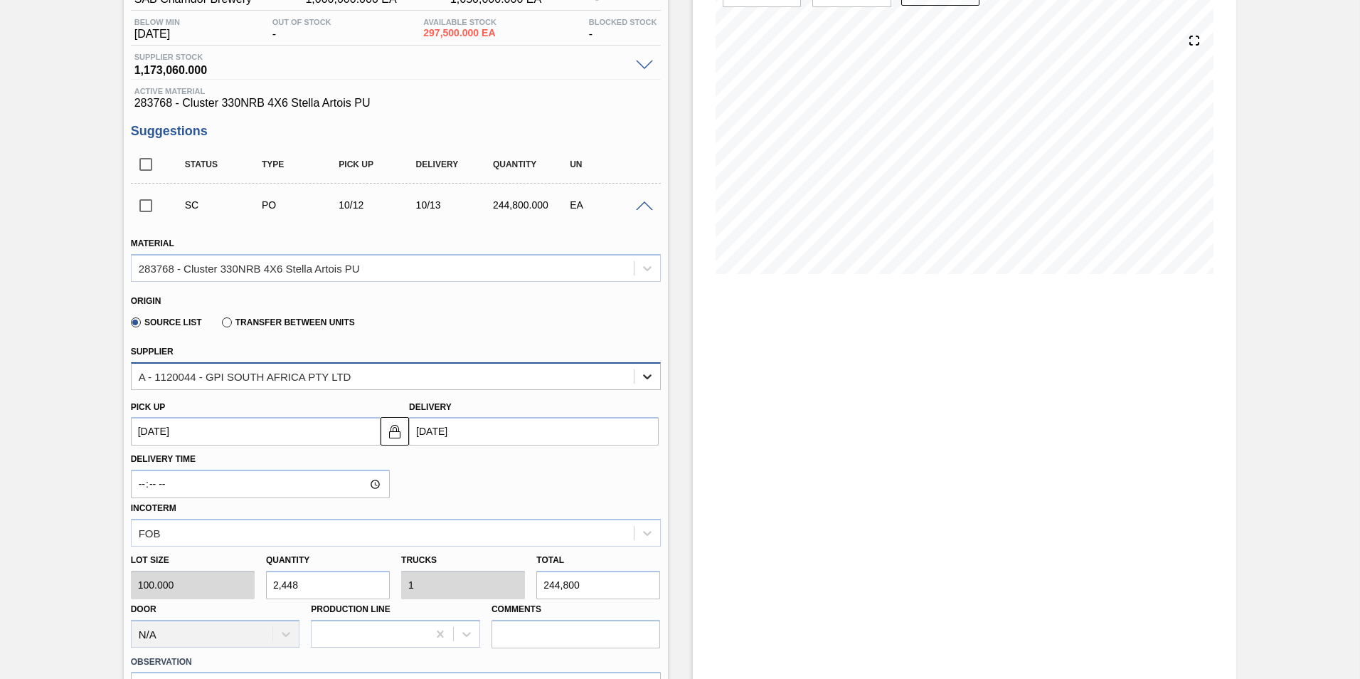
click at [649, 376] on icon at bounding box center [647, 376] width 9 height 5
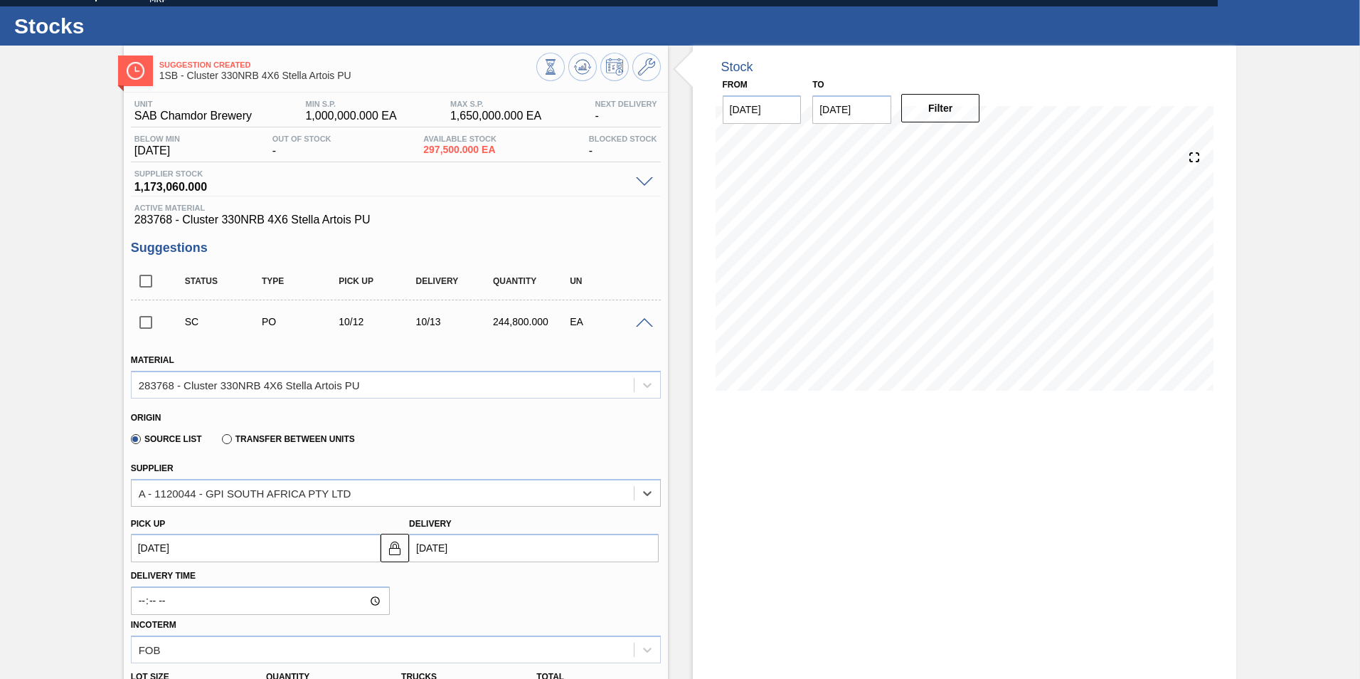
scroll to position [0, 0]
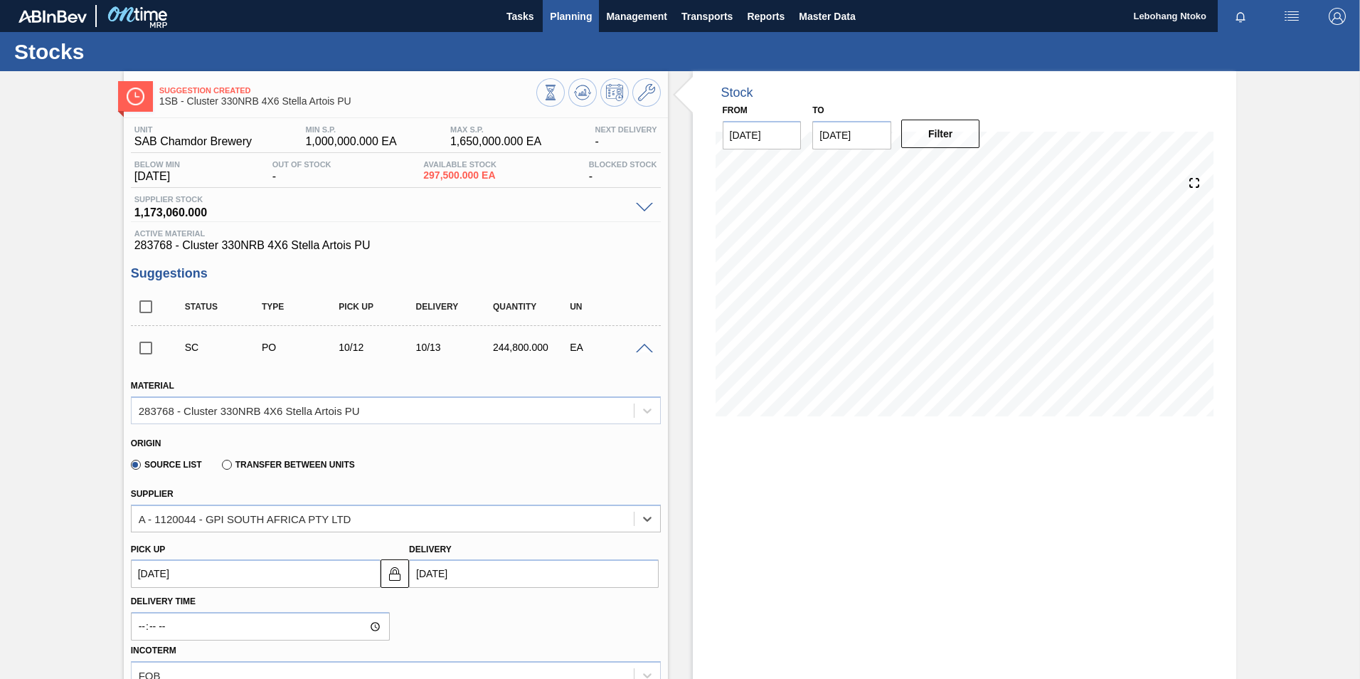
click at [577, 16] on span "Planning" at bounding box center [571, 16] width 42 height 17
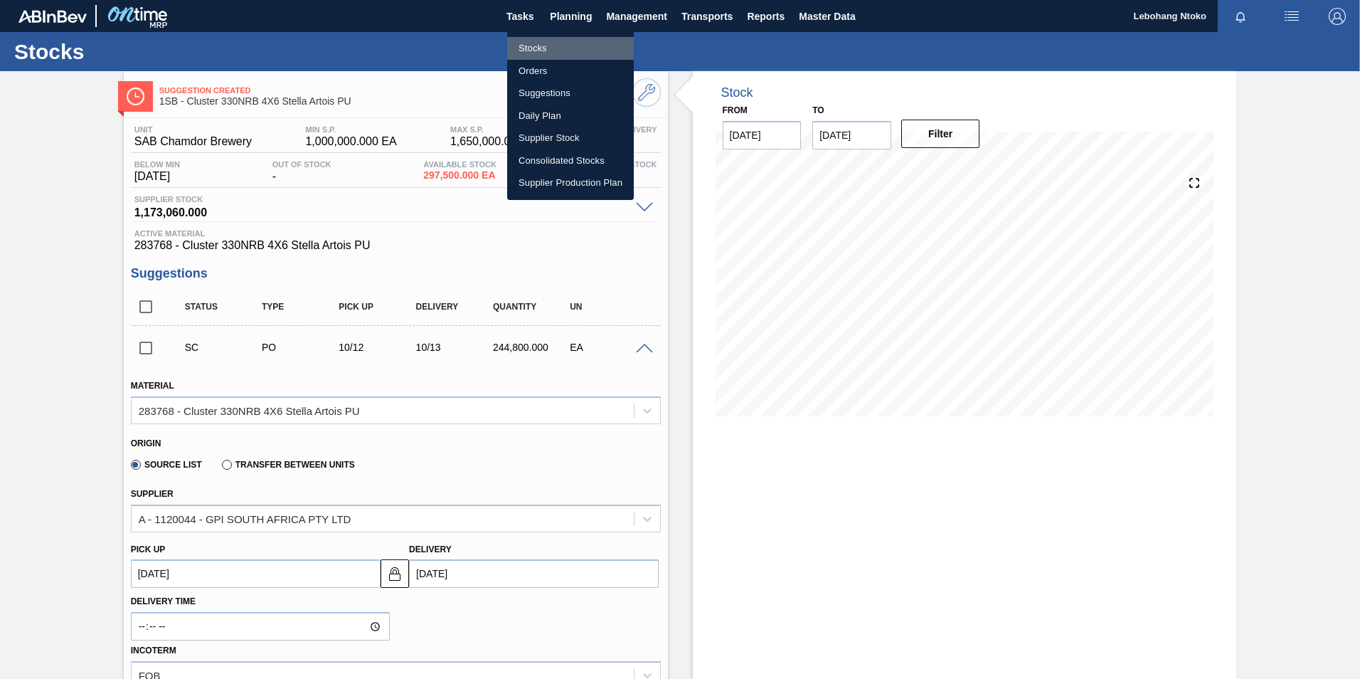
click at [533, 45] on li "Stocks" at bounding box center [570, 48] width 127 height 23
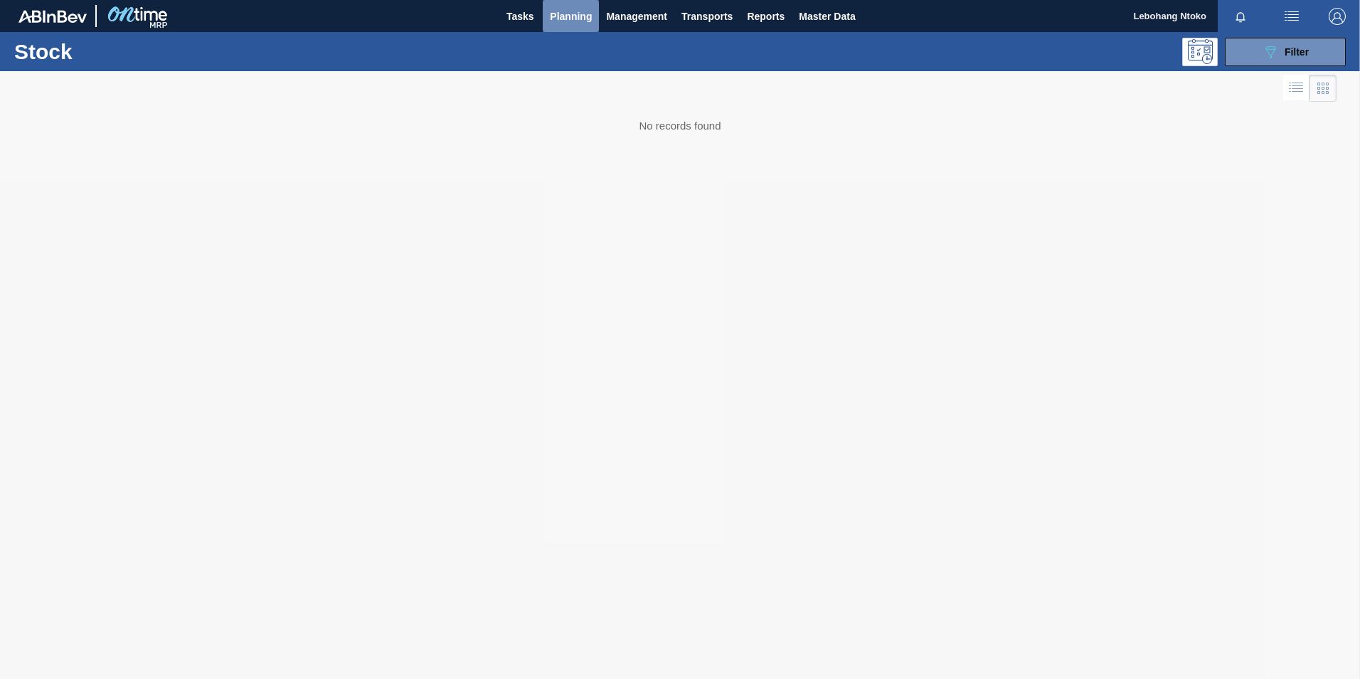
click at [568, 16] on span "Planning" at bounding box center [571, 16] width 42 height 17
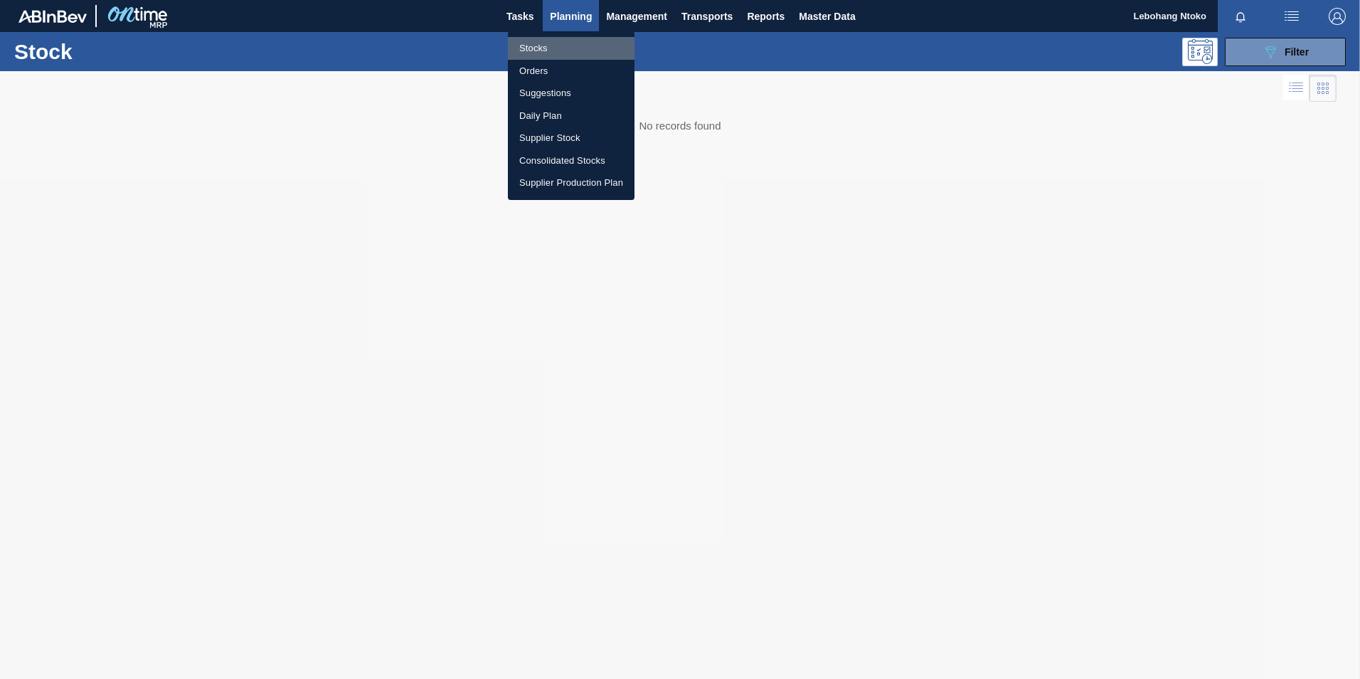
click at [526, 43] on li "Stocks" at bounding box center [571, 48] width 127 height 23
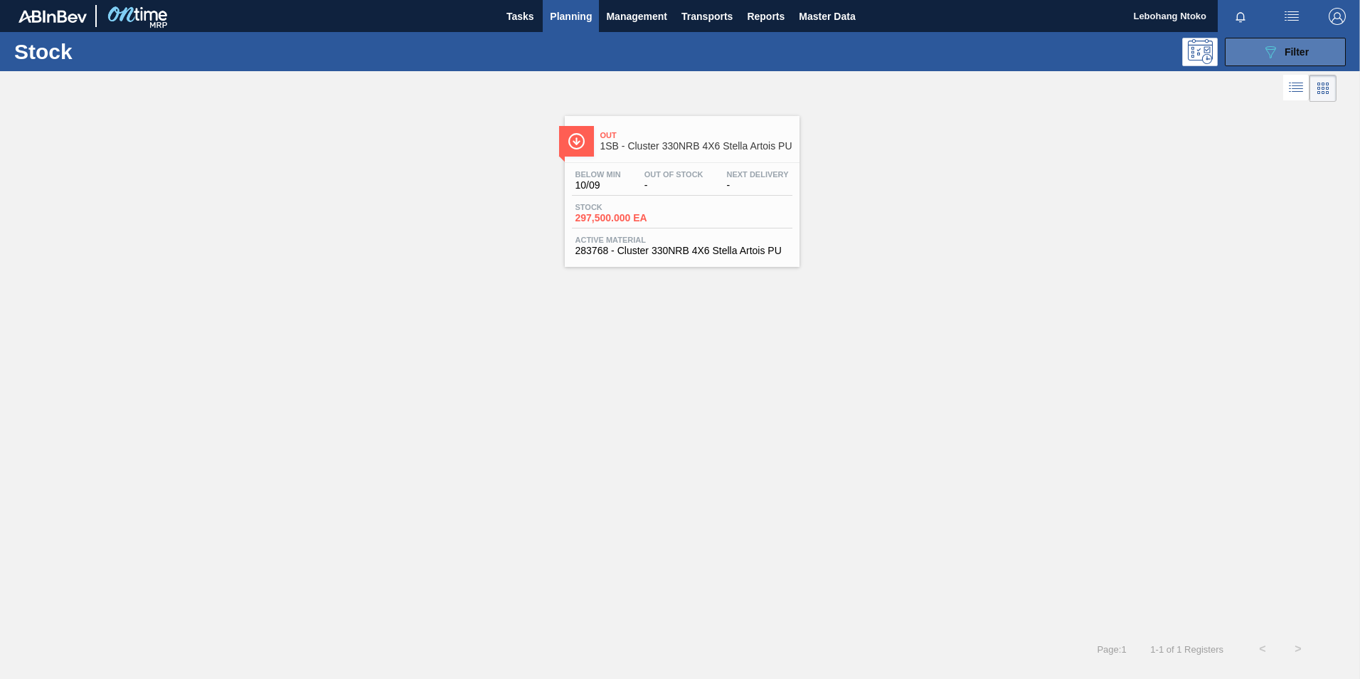
click at [1277, 48] on icon "089F7B8B-B2A5-4AFE-B5C0-19BA573D28AC" at bounding box center [1270, 51] width 17 height 17
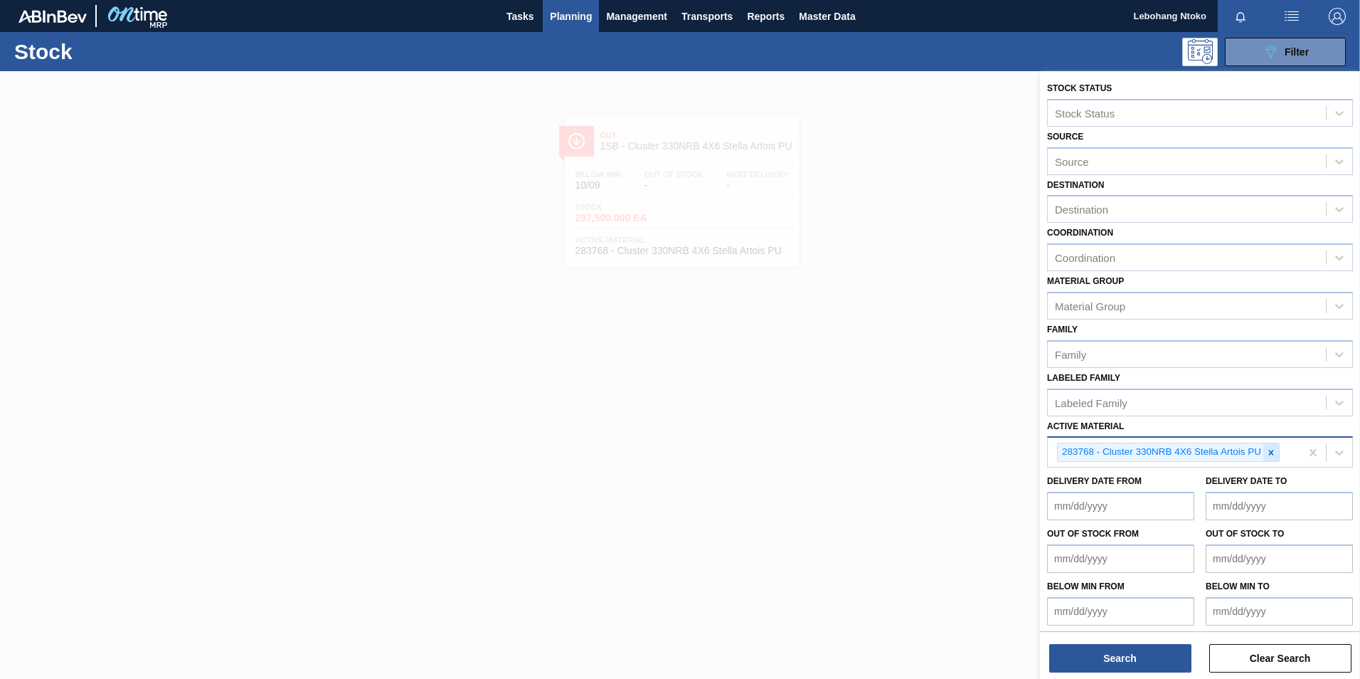
click at [1271, 452] on icon at bounding box center [1271, 452] width 5 height 5
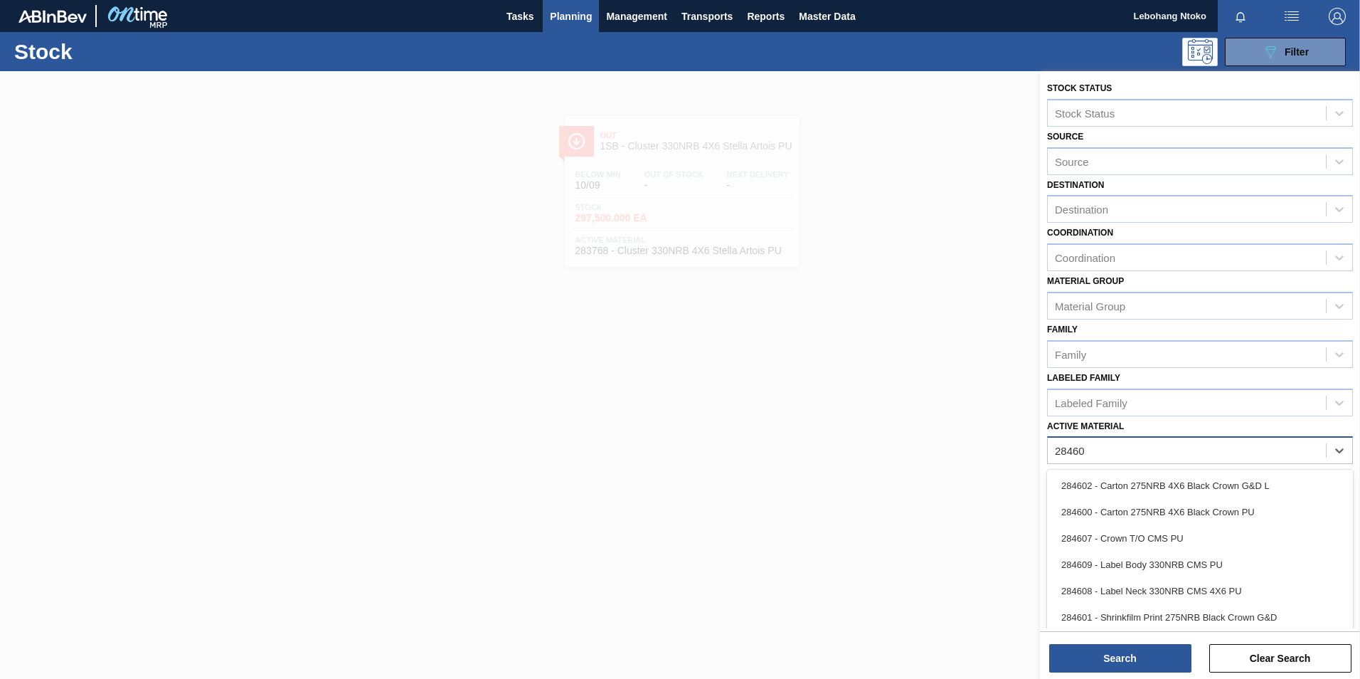
type Material "284606"
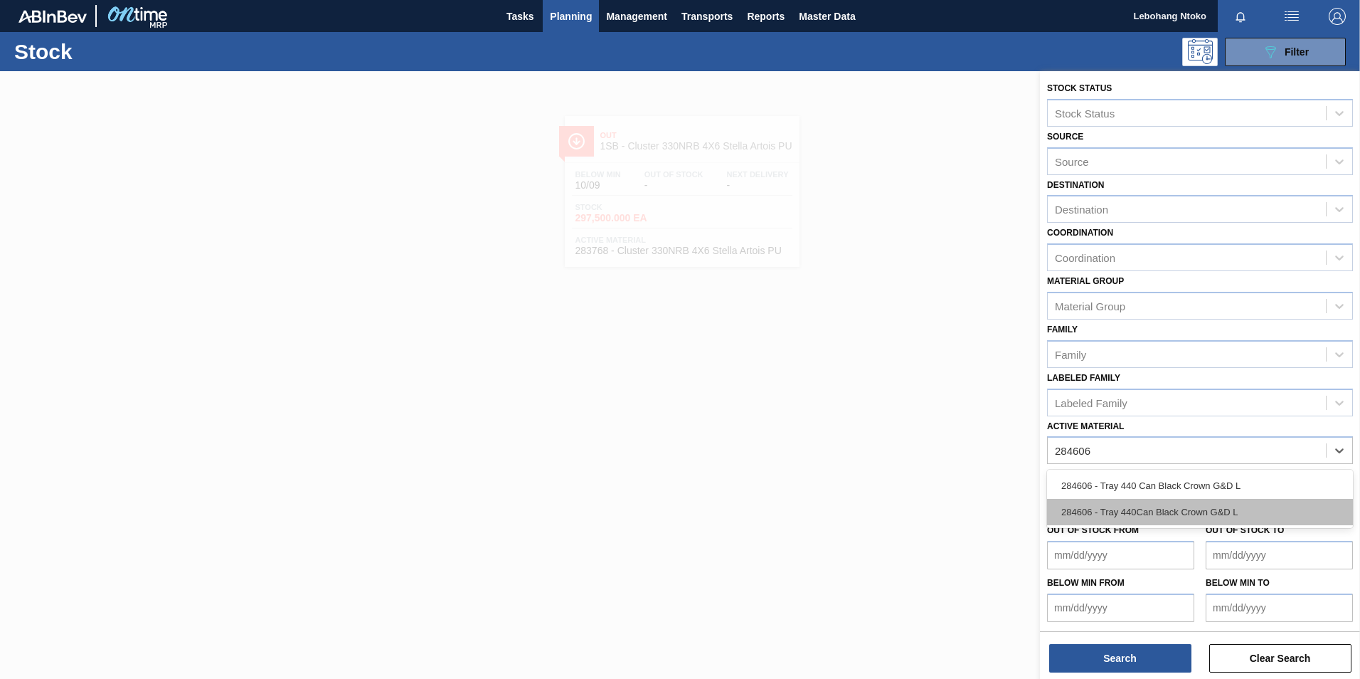
click at [1151, 511] on div "284606 - Tray 440Can Black Crown G&D L" at bounding box center [1200, 512] width 306 height 26
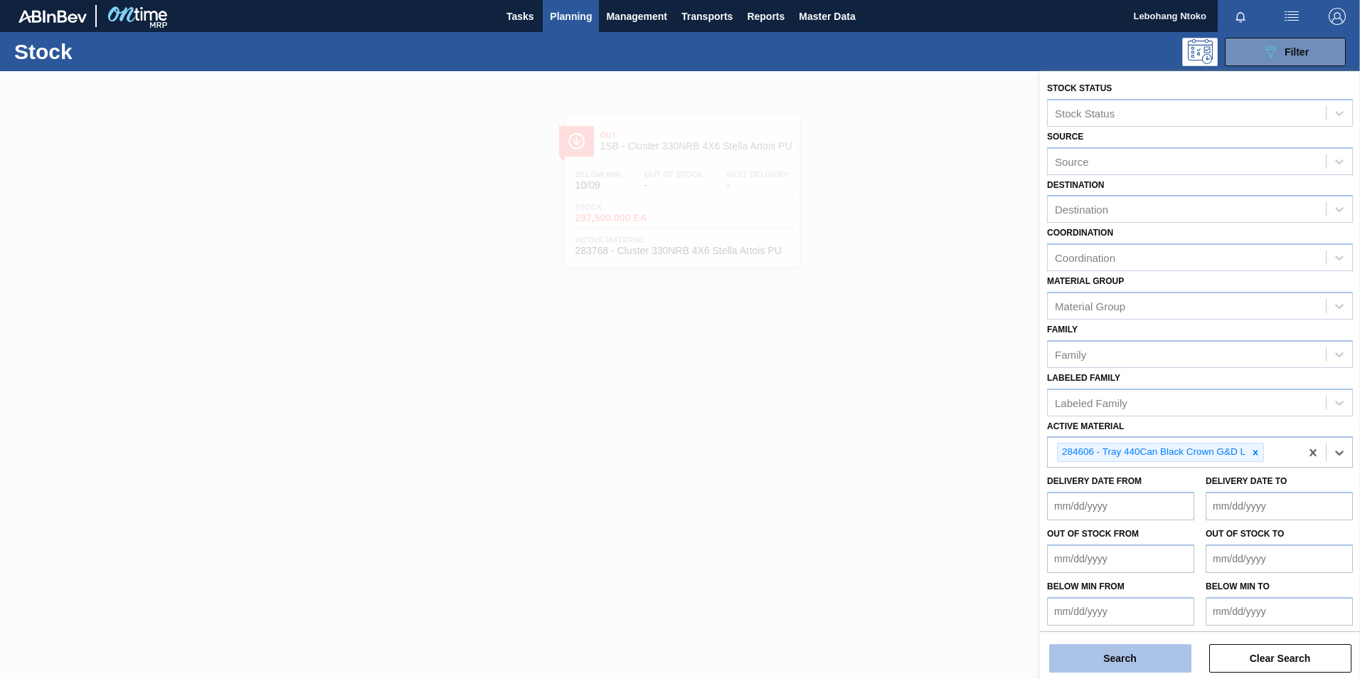
click at [1126, 649] on button "Search" at bounding box center [1120, 658] width 142 height 28
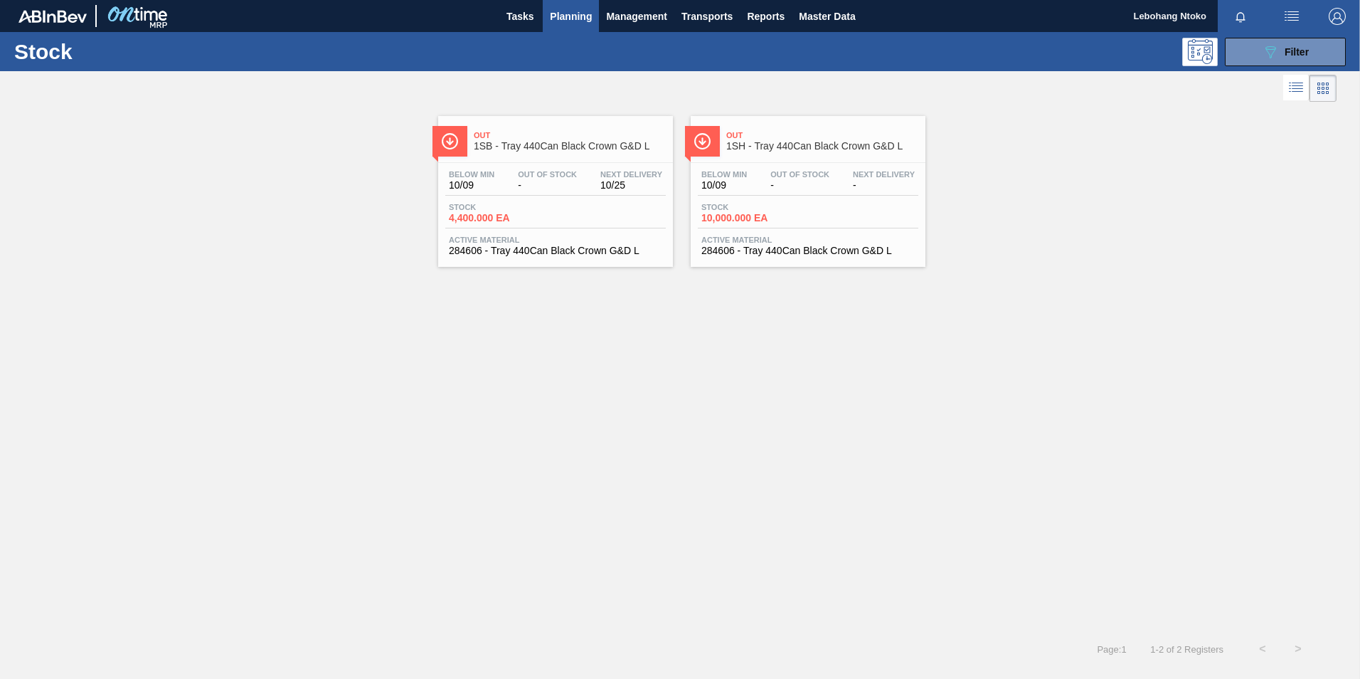
click at [565, 178] on span "Out Of Stock" at bounding box center [547, 174] width 59 height 9
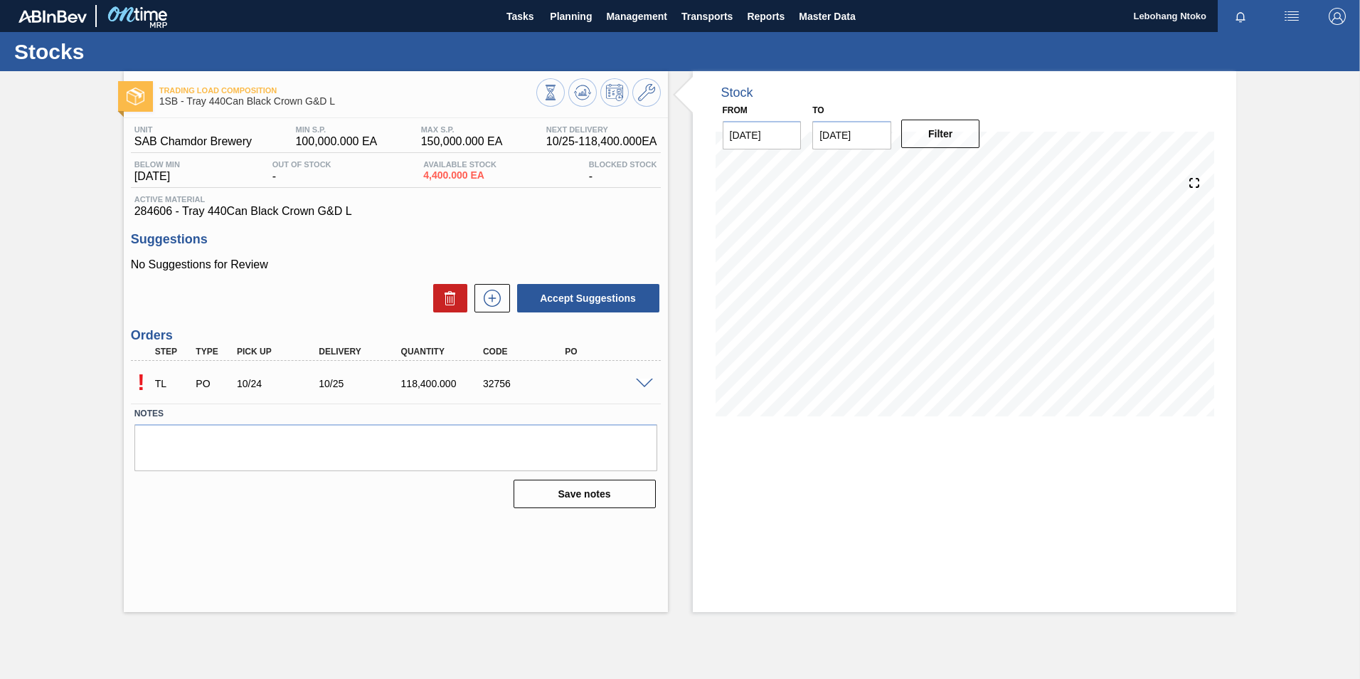
click at [642, 381] on span at bounding box center [644, 383] width 17 height 11
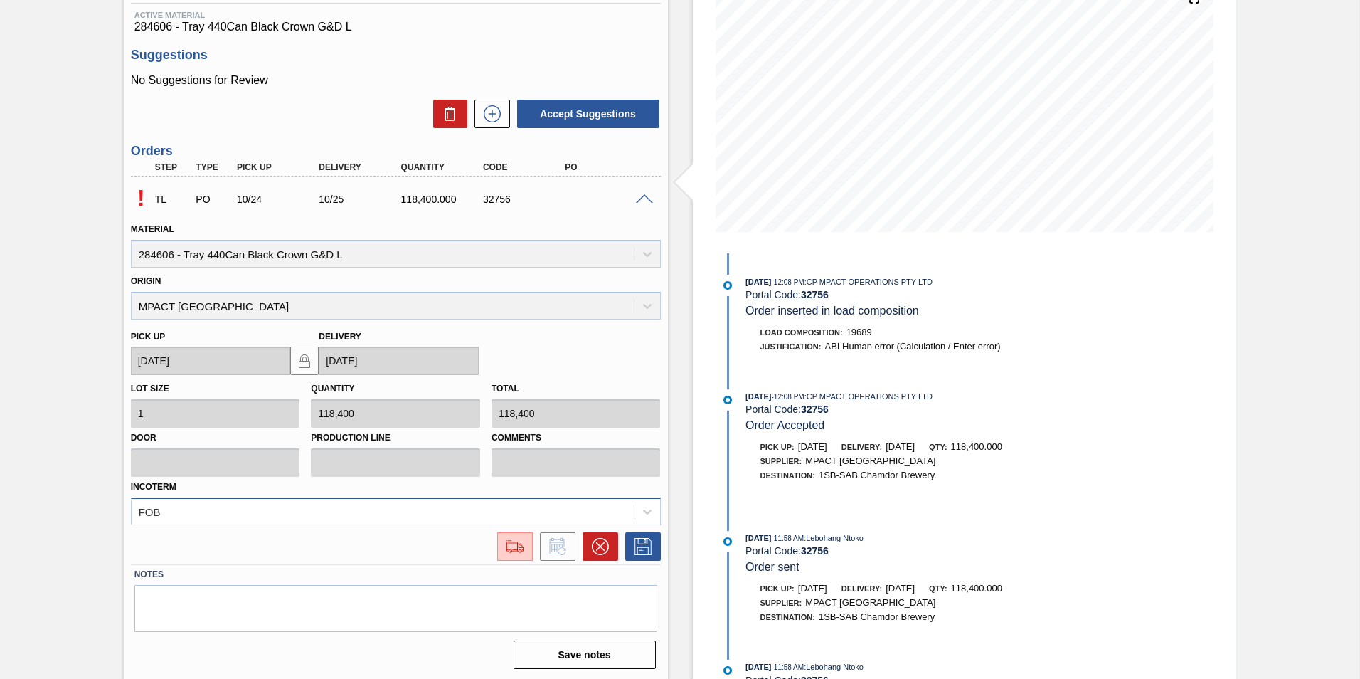
scroll to position [186, 0]
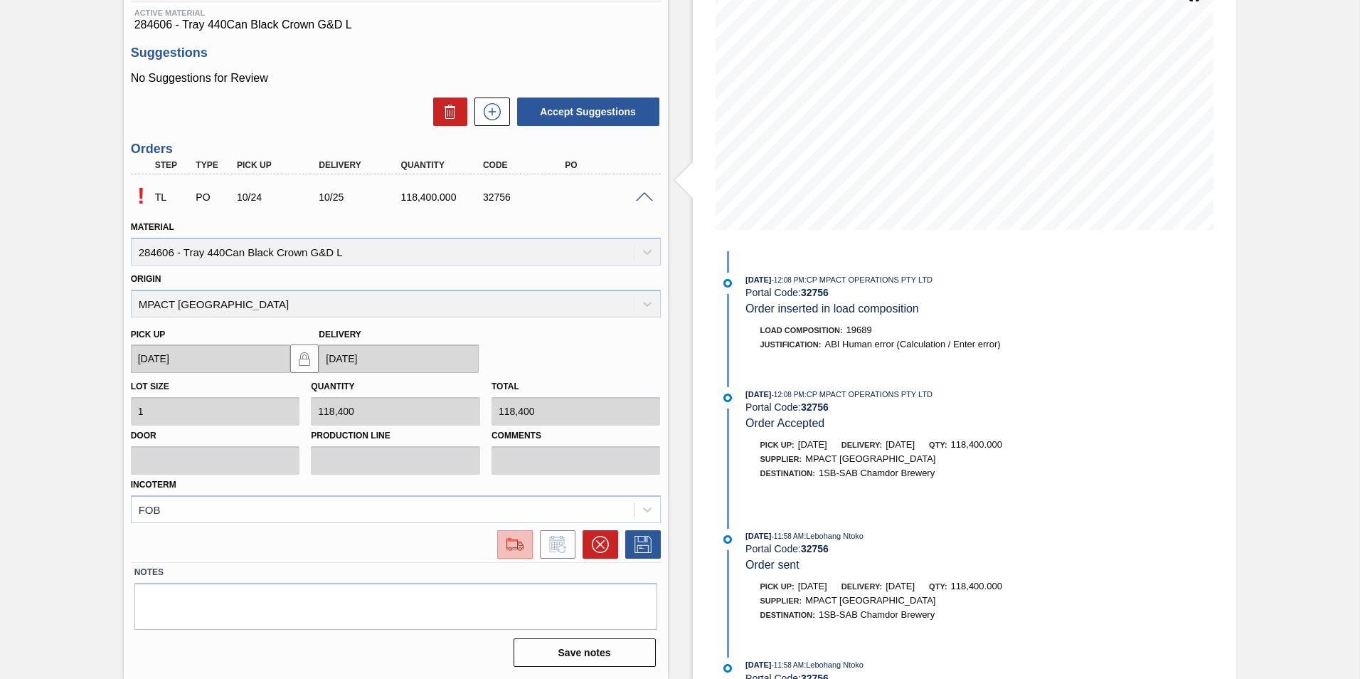
click at [506, 545] on img at bounding box center [515, 544] width 23 height 17
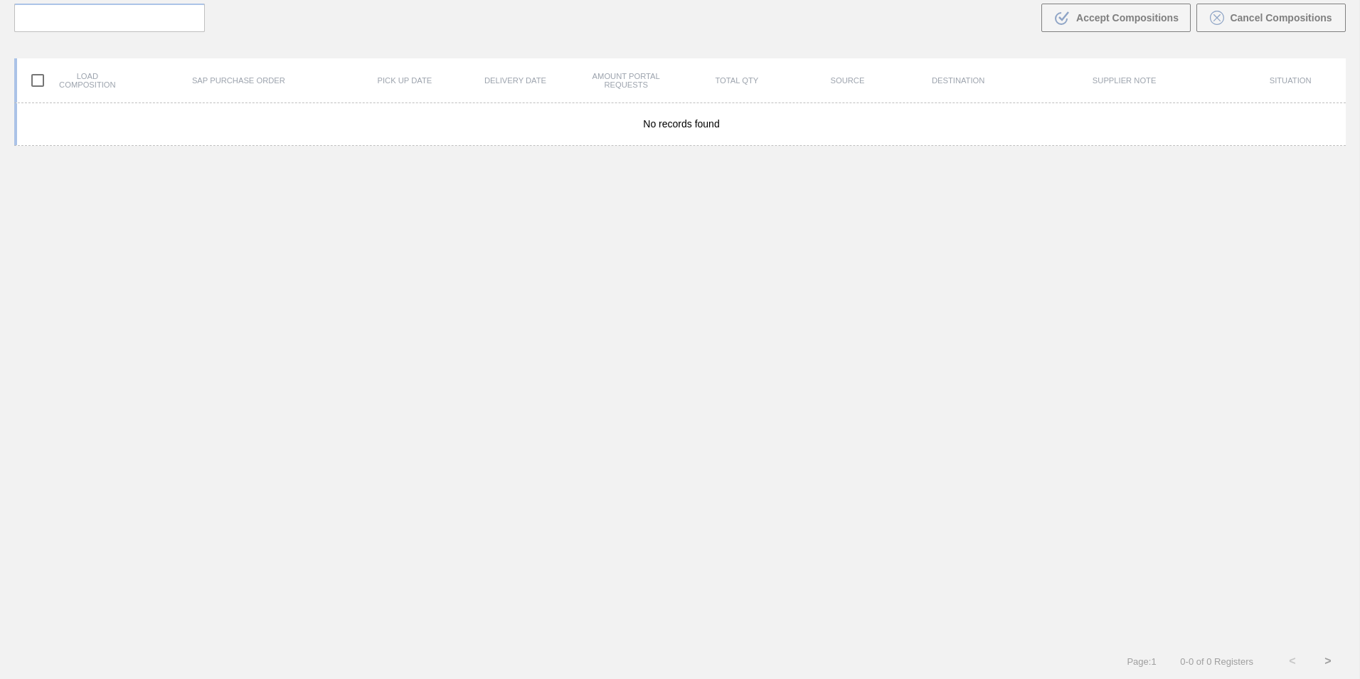
scroll to position [102, 0]
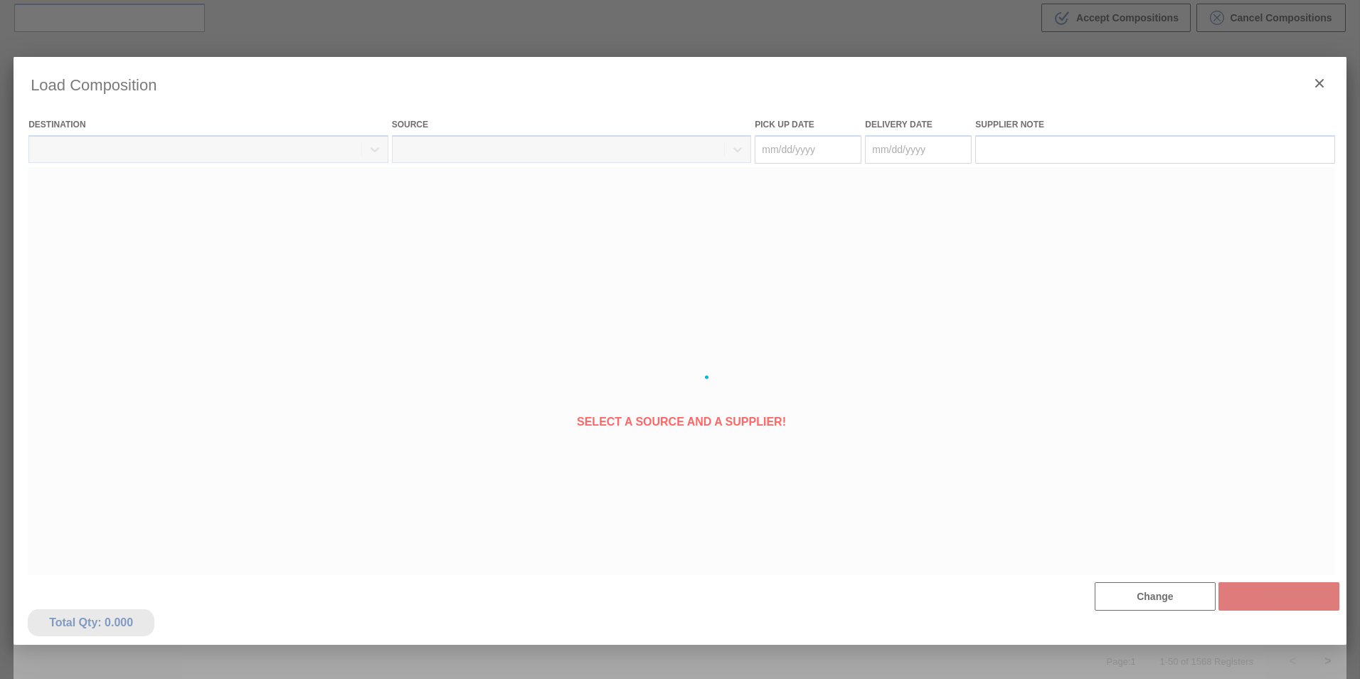
scroll to position [213, 0]
type Date "[DATE]"
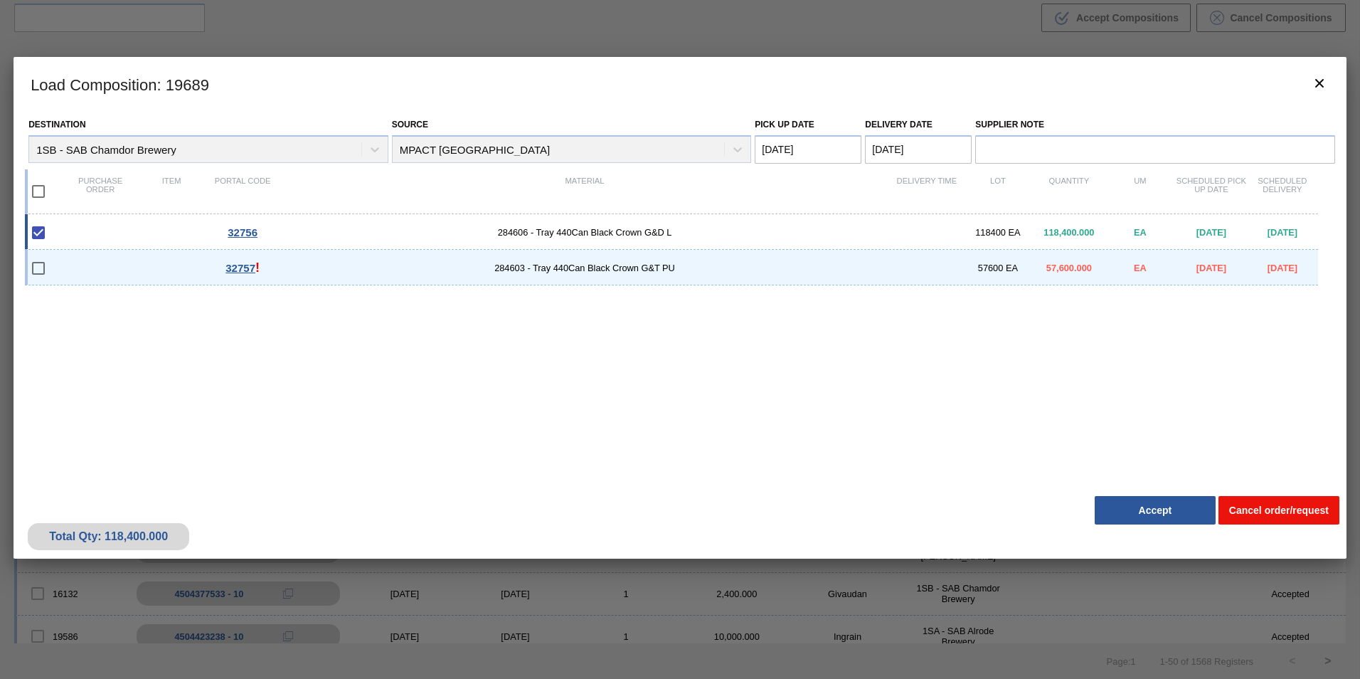
click at [1265, 506] on button "Cancel order/request" at bounding box center [1278, 510] width 121 height 28
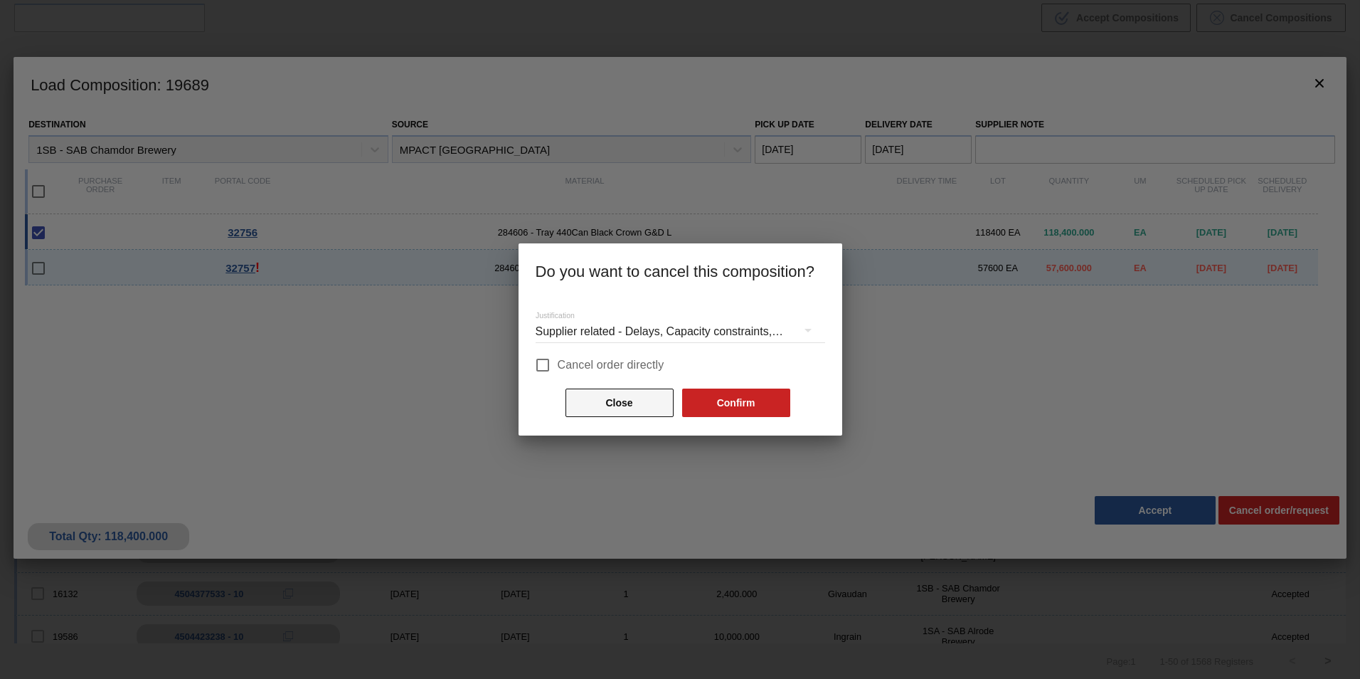
click at [590, 402] on button "Close" at bounding box center [619, 402] width 108 height 28
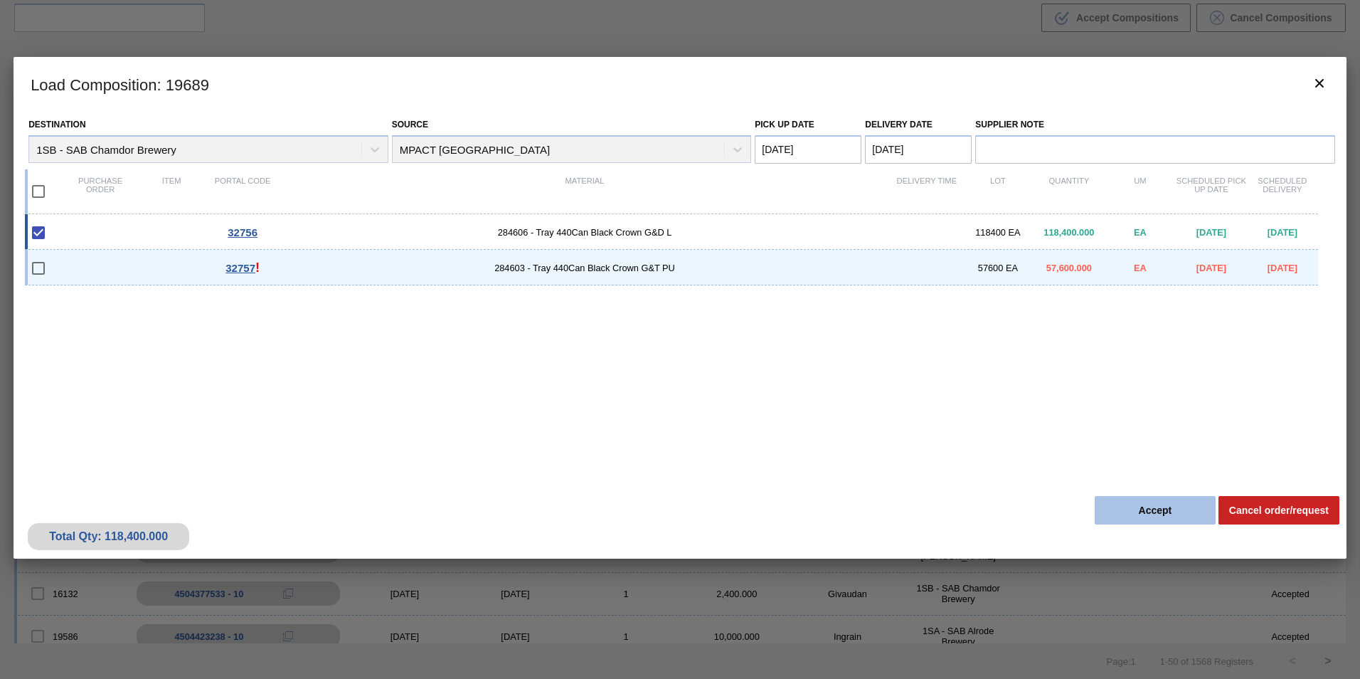
click at [1144, 512] on button "Accept" at bounding box center [1155, 510] width 121 height 28
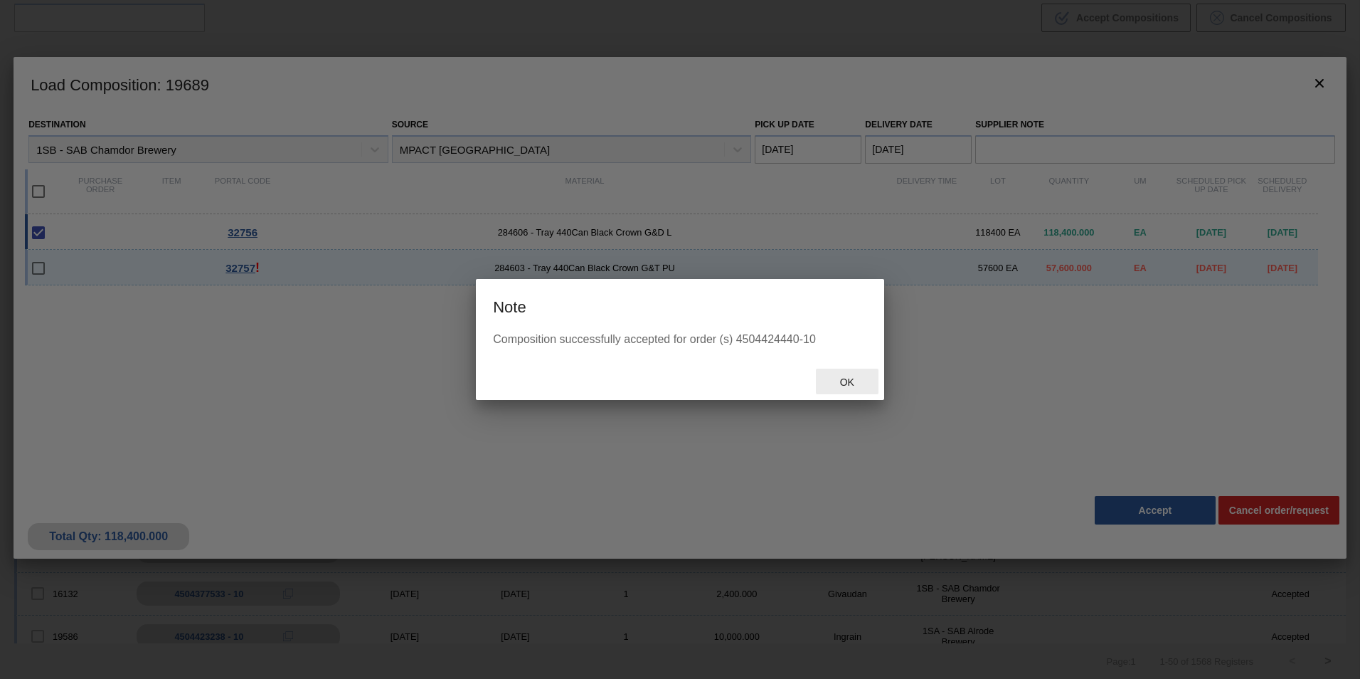
click at [847, 383] on span "Ok" at bounding box center [847, 381] width 37 height 11
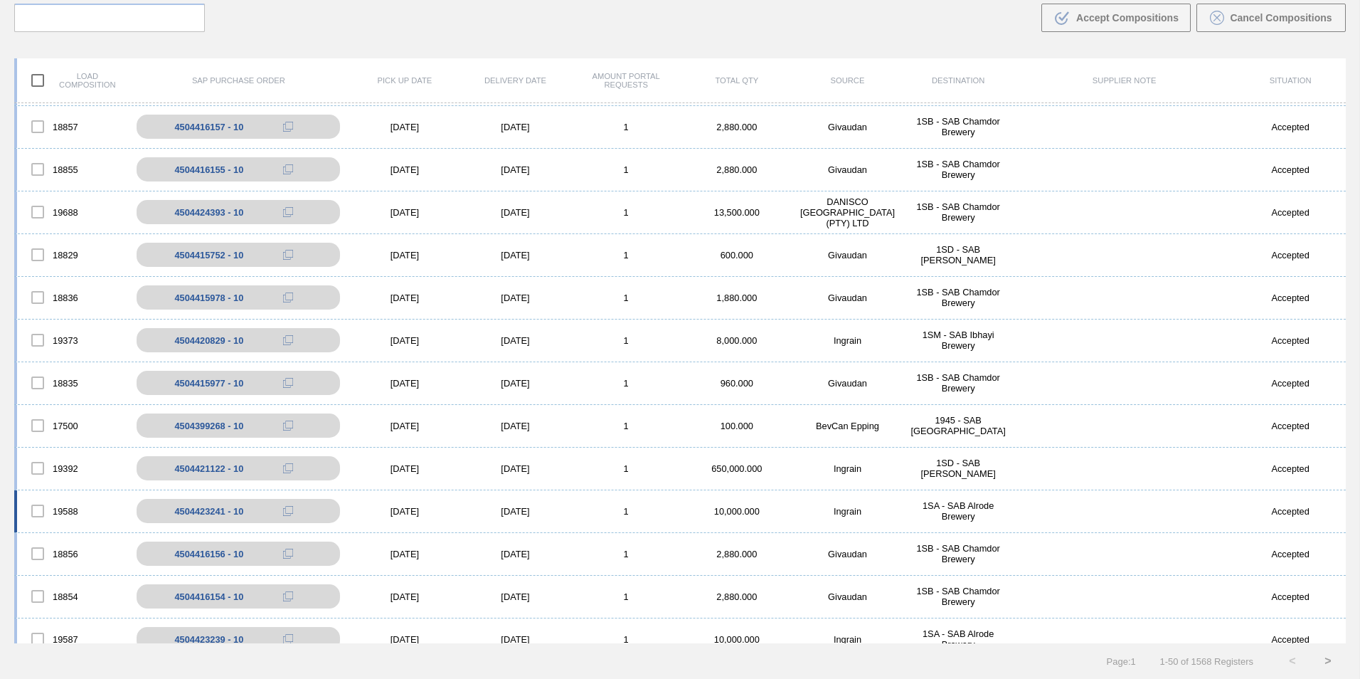
scroll to position [0, 0]
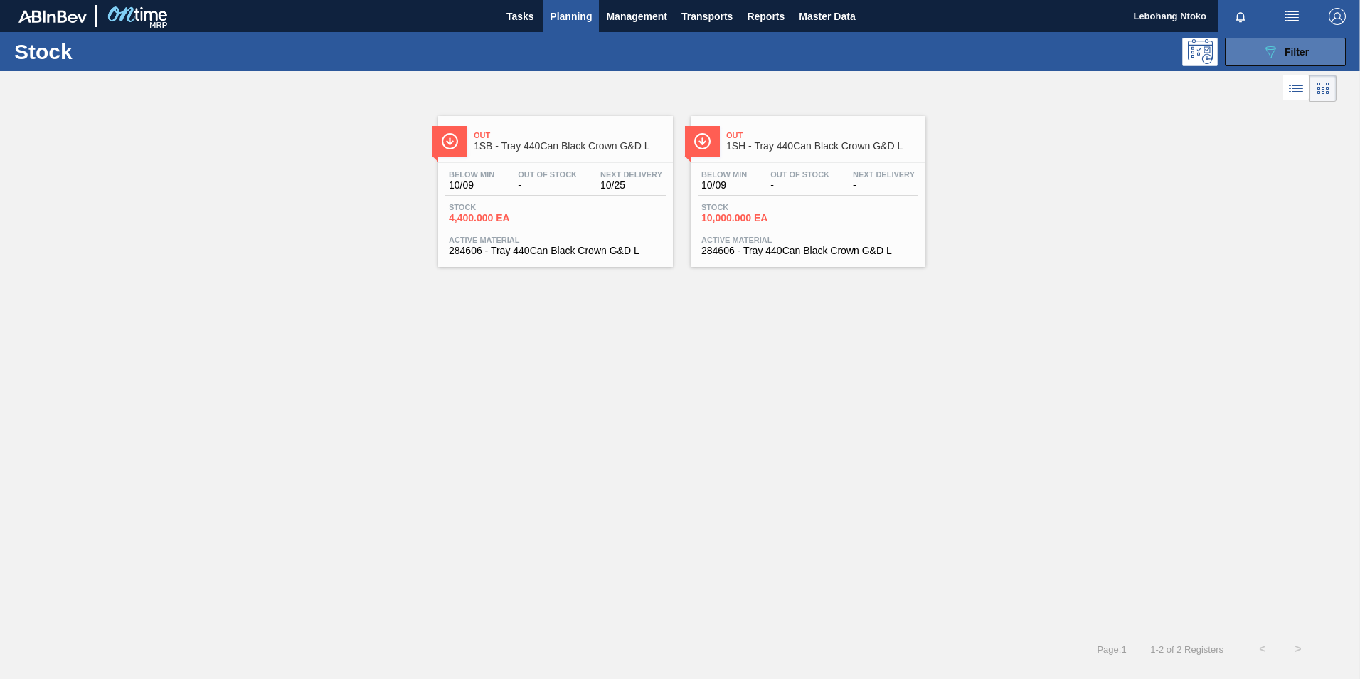
click at [1285, 50] on span "Filter" at bounding box center [1297, 51] width 24 height 11
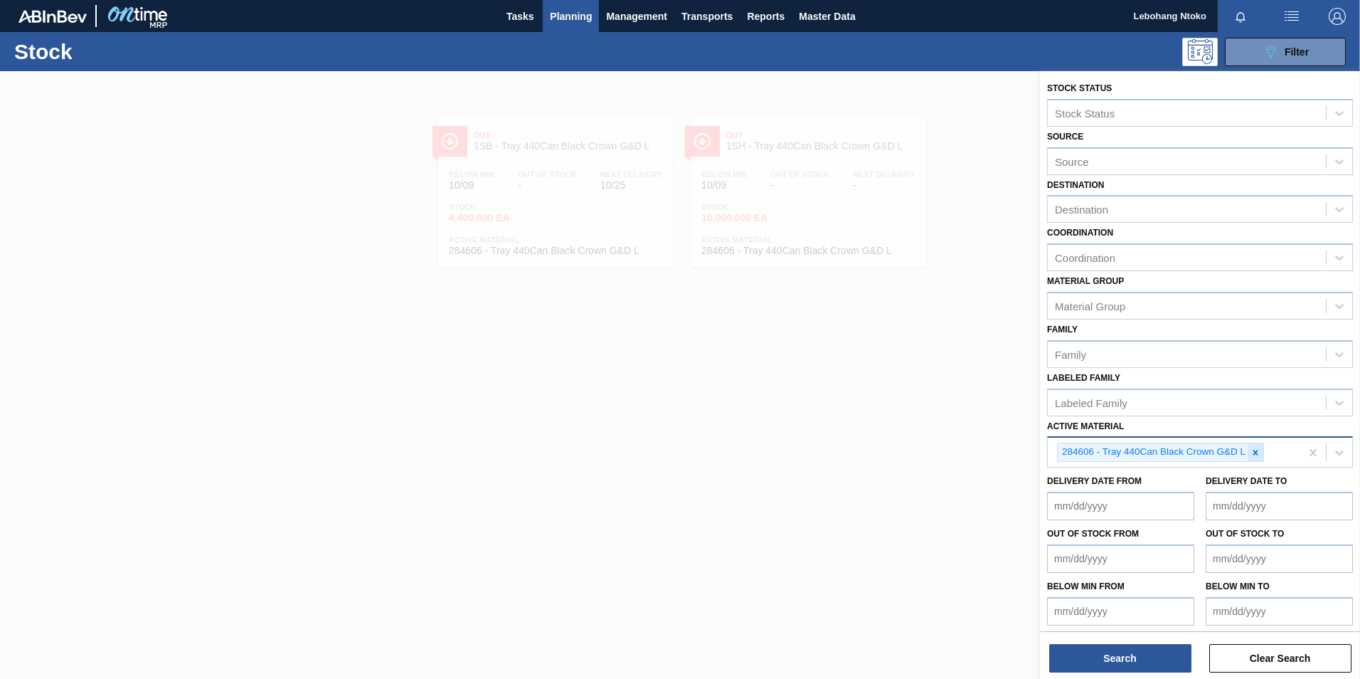
click at [1255, 450] on icon at bounding box center [1255, 452] width 10 height 10
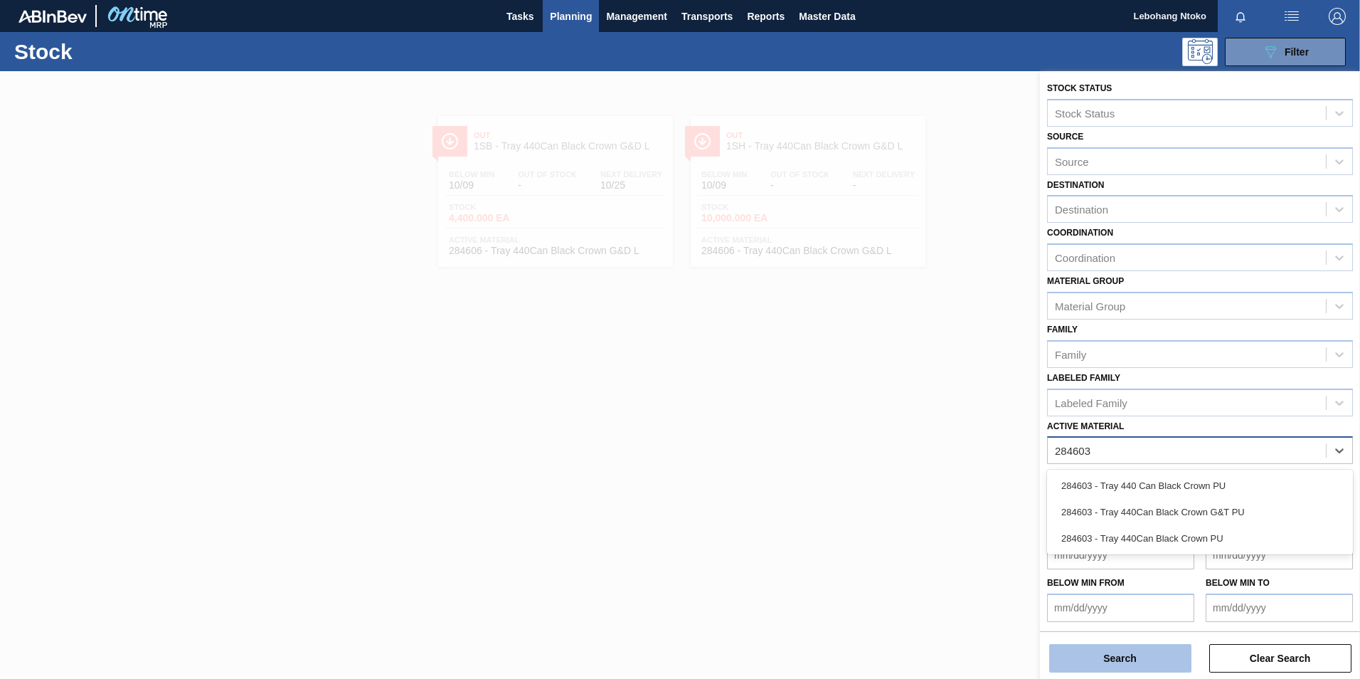
type Material "284603"
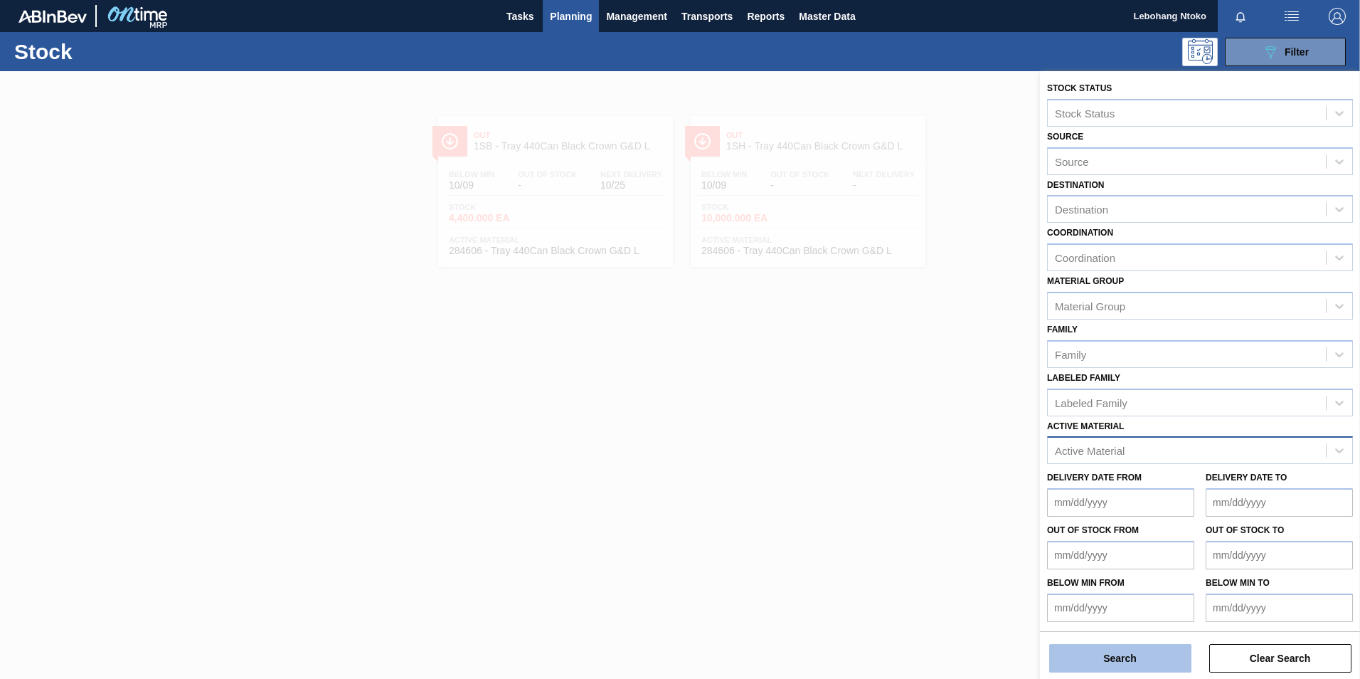
click at [1121, 656] on button "Search" at bounding box center [1120, 658] width 142 height 28
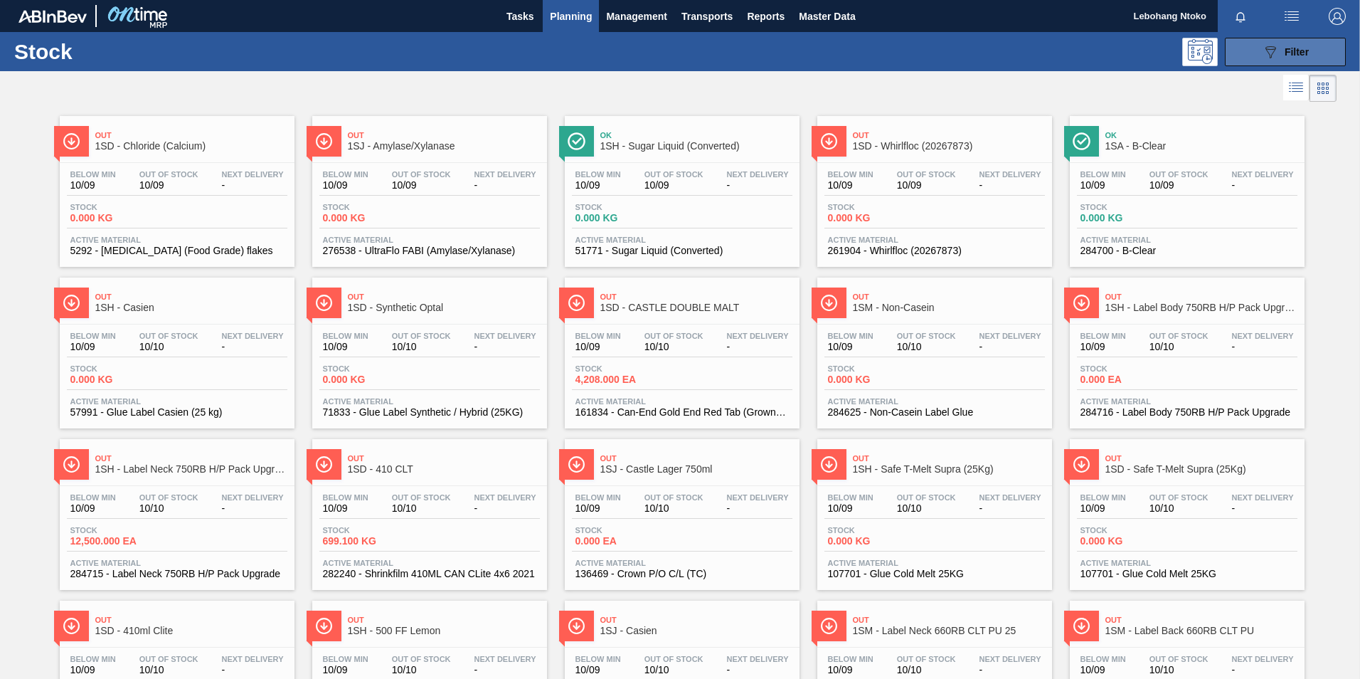
click at [1266, 47] on icon "089F7B8B-B2A5-4AFE-B5C0-19BA573D28AC" at bounding box center [1270, 51] width 17 height 17
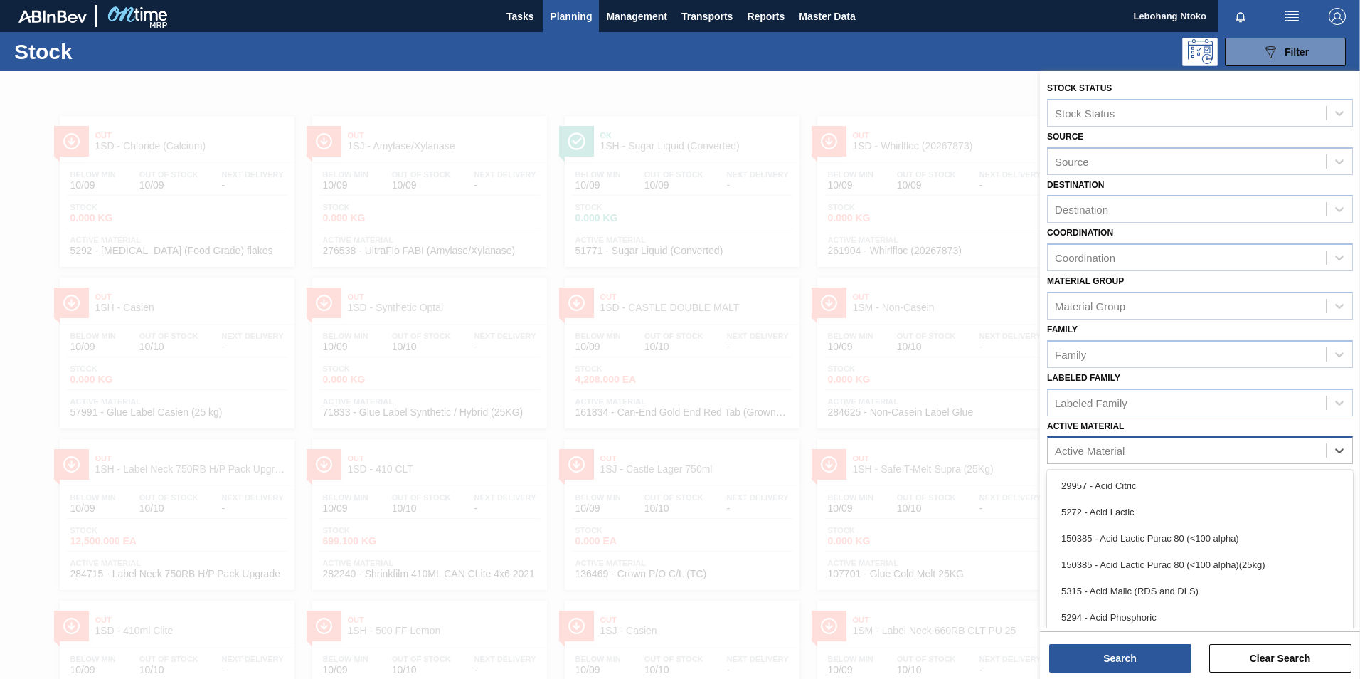
click at [1130, 448] on div "Active Material" at bounding box center [1187, 450] width 278 height 21
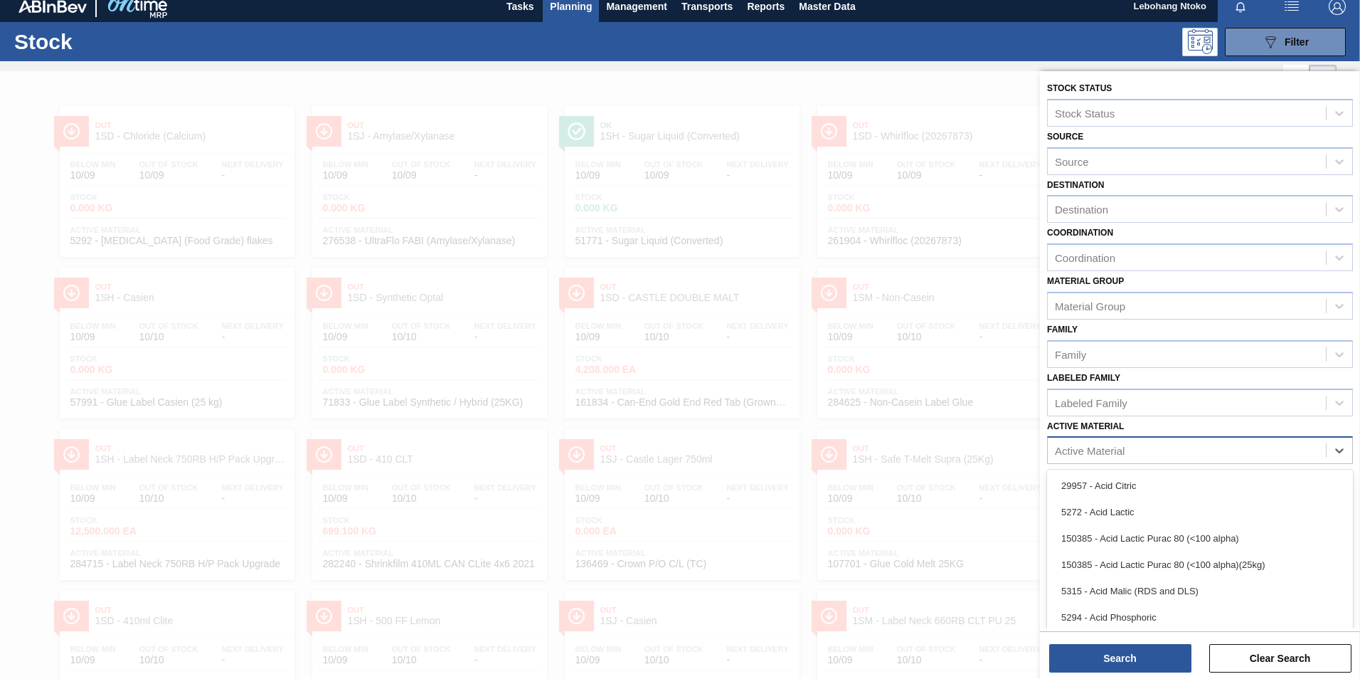
scroll to position [10, 0]
type Material "284603"
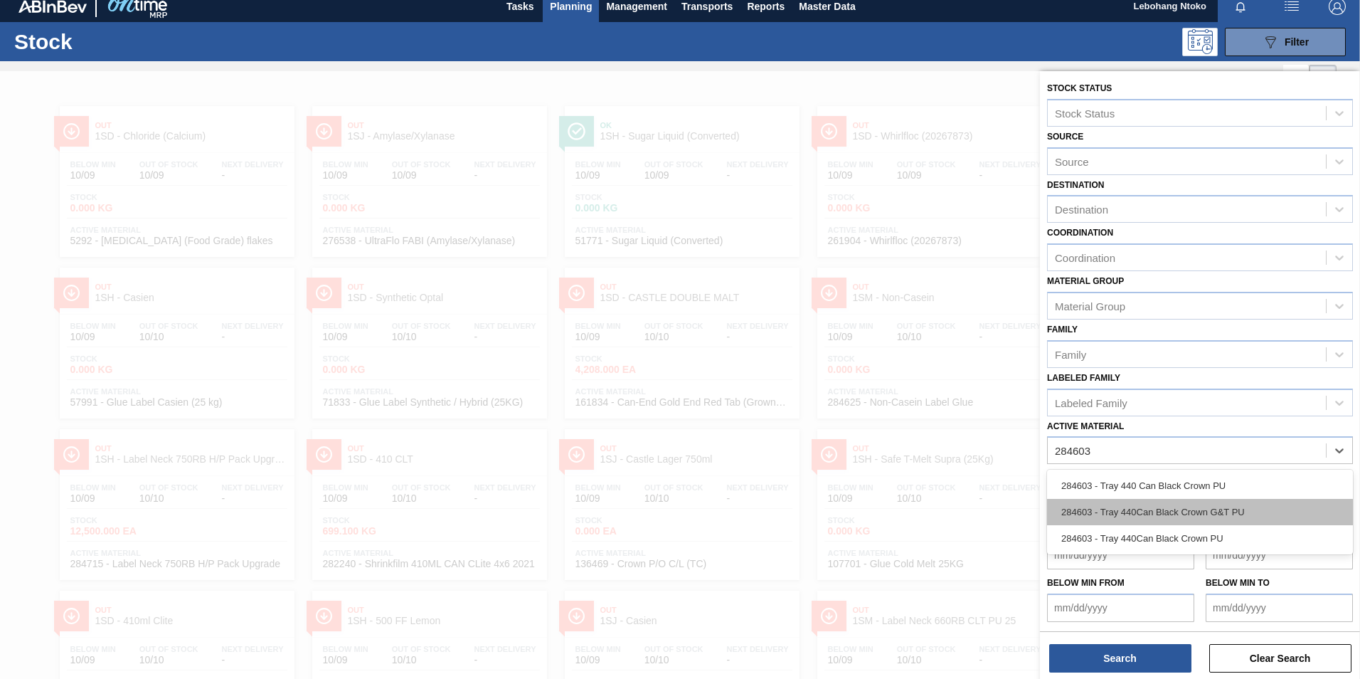
click at [1196, 514] on div "284603 - Tray 440Can Black Crown G&T PU" at bounding box center [1200, 512] width 306 height 26
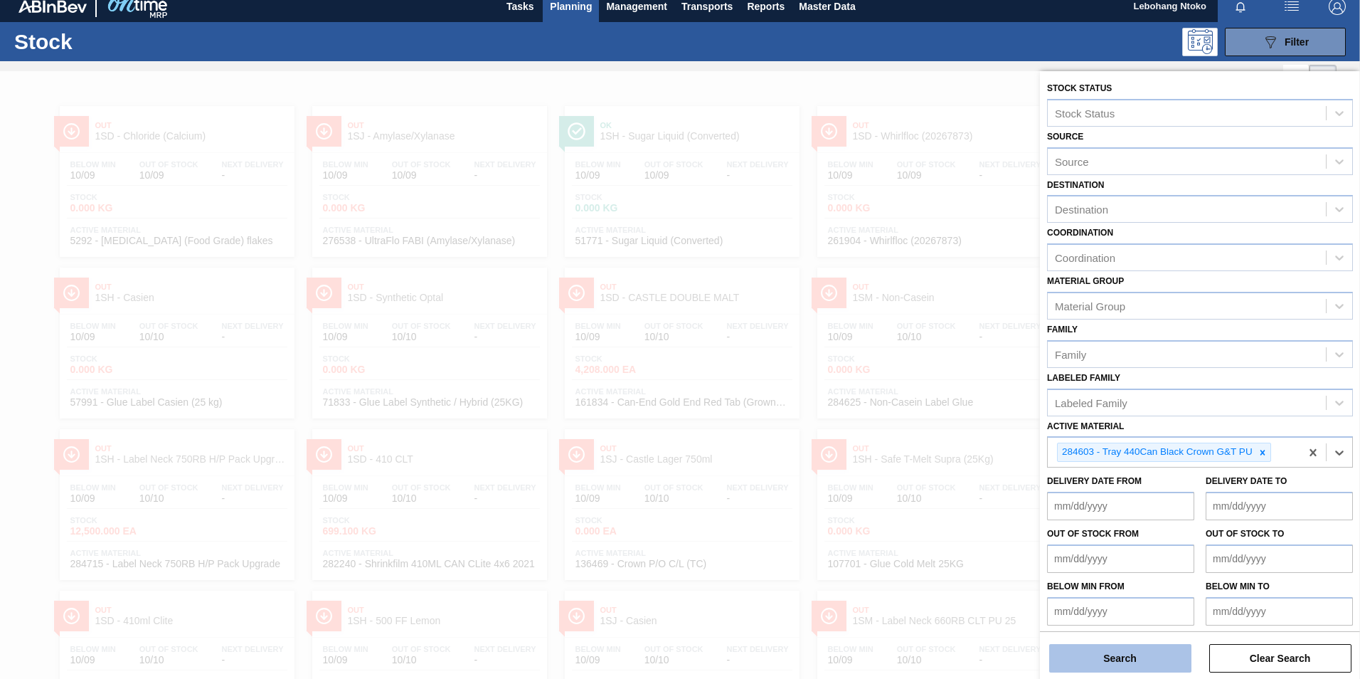
click at [1155, 653] on button "Search" at bounding box center [1120, 658] width 142 height 28
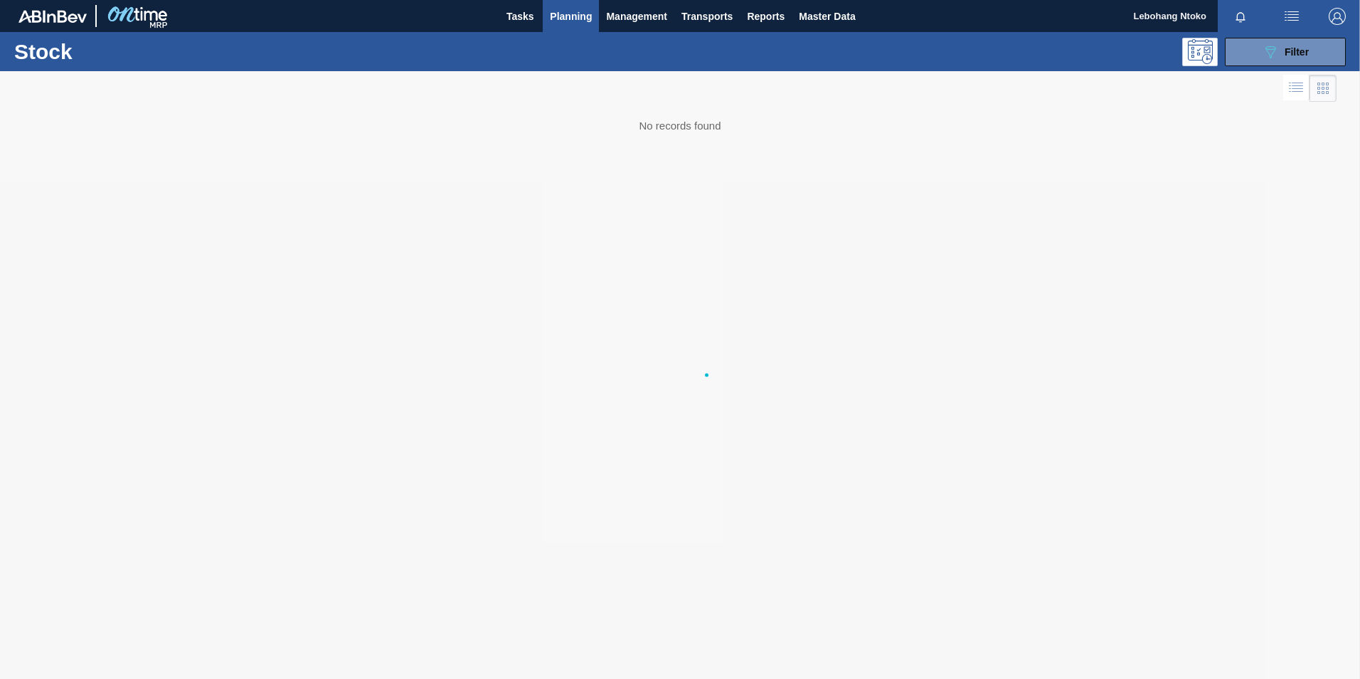
scroll to position [0, 0]
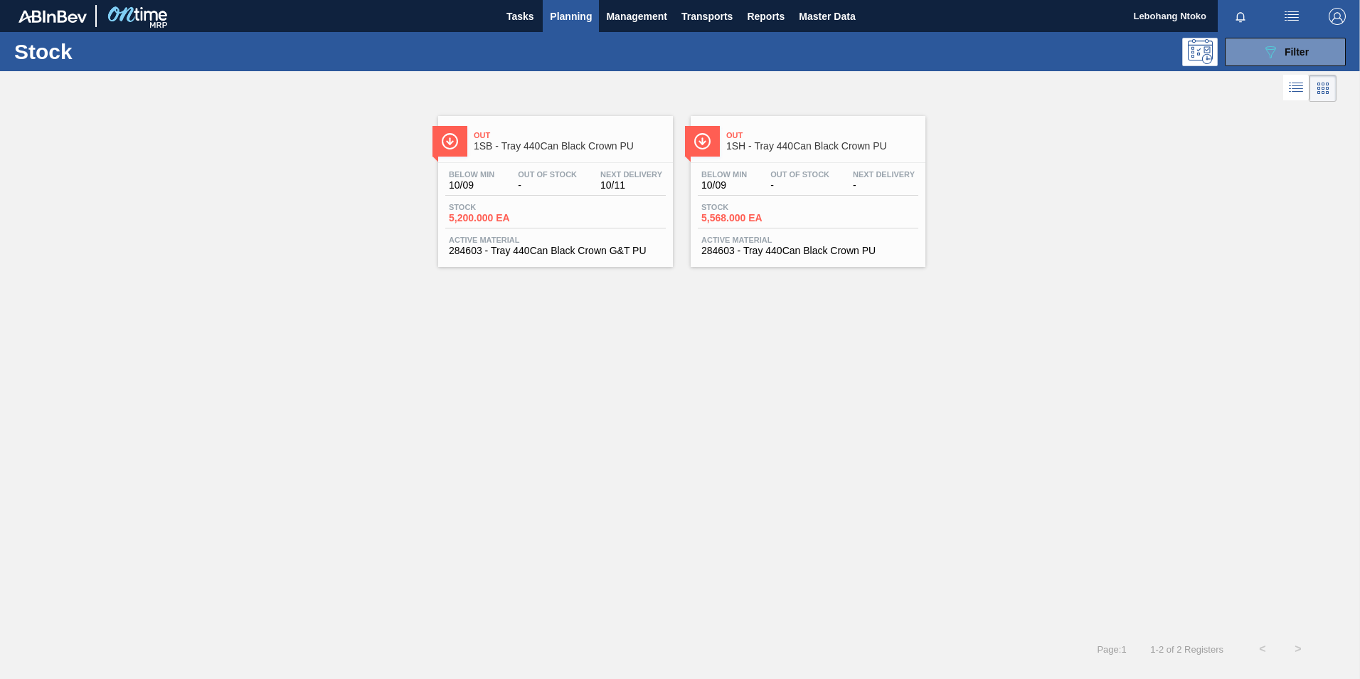
click at [545, 188] on span "-" at bounding box center [547, 185] width 59 height 11
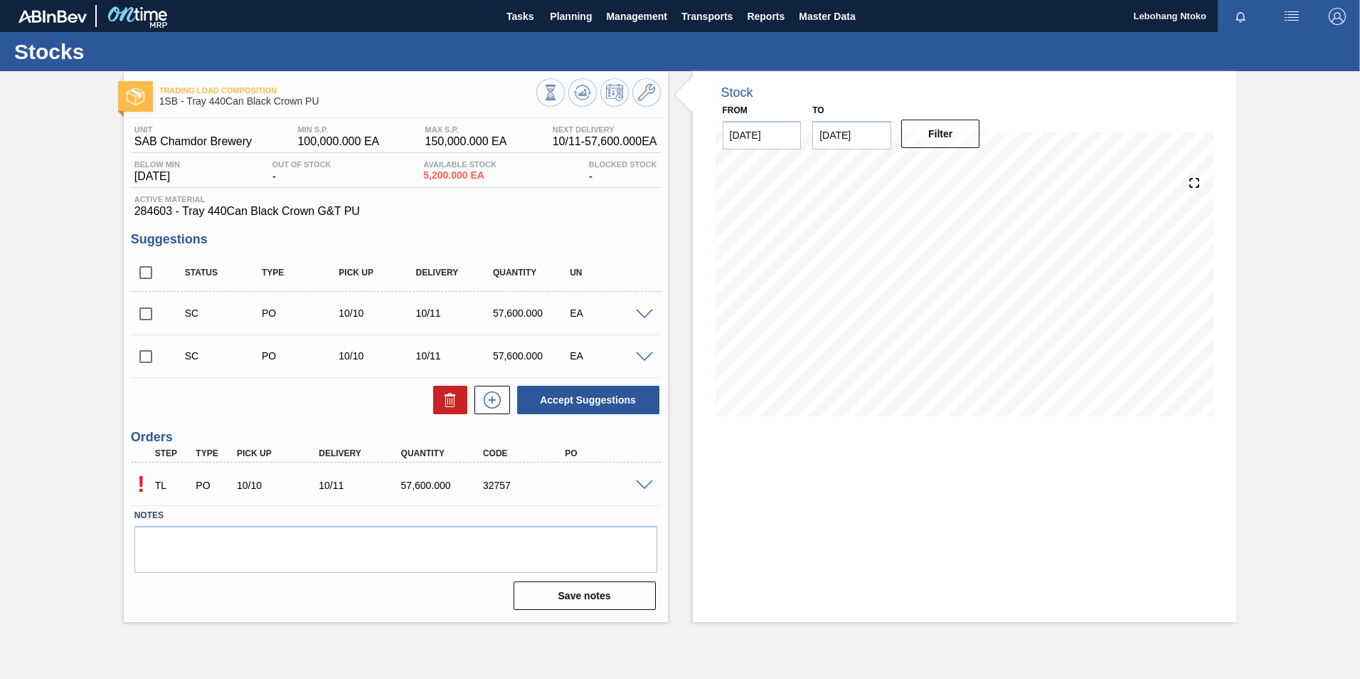
click at [646, 481] on span at bounding box center [644, 485] width 17 height 11
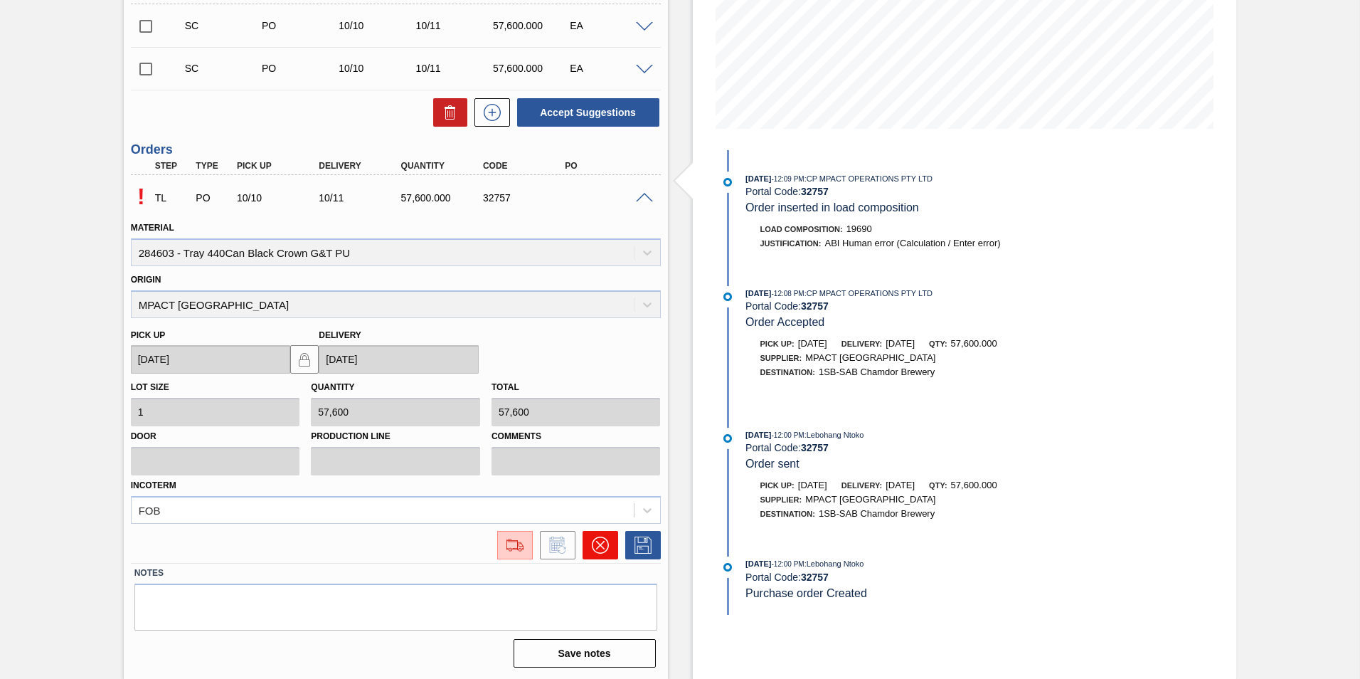
scroll to position [288, 0]
click at [519, 548] on img at bounding box center [515, 544] width 23 height 17
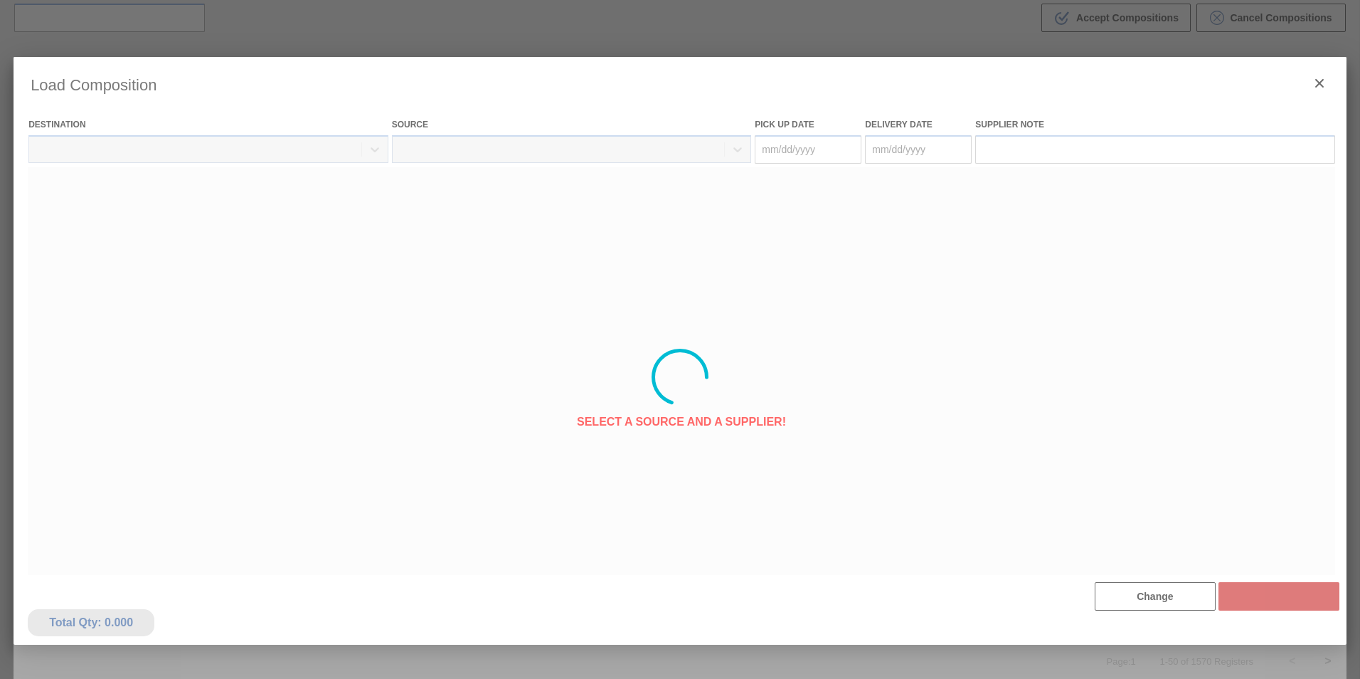
type Date "[DATE]"
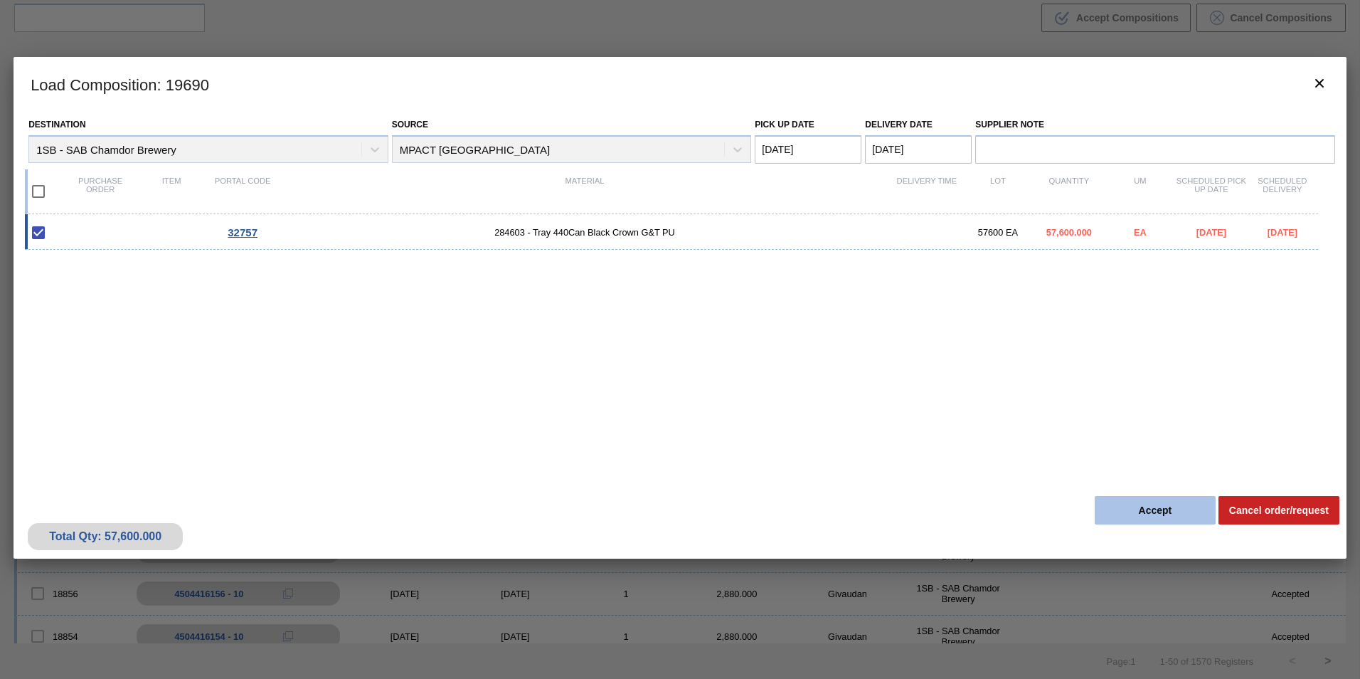
click at [1162, 510] on button "Accept" at bounding box center [1155, 510] width 121 height 28
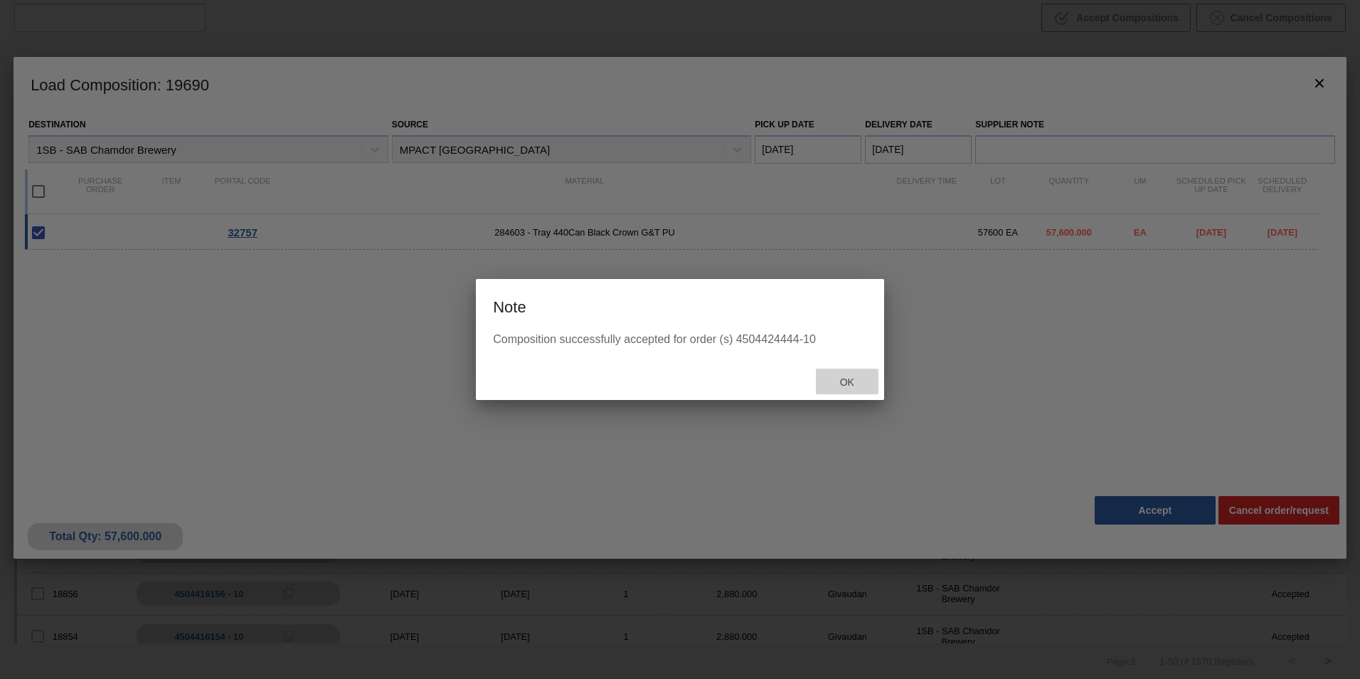
click at [855, 381] on span "Ok" at bounding box center [847, 381] width 37 height 11
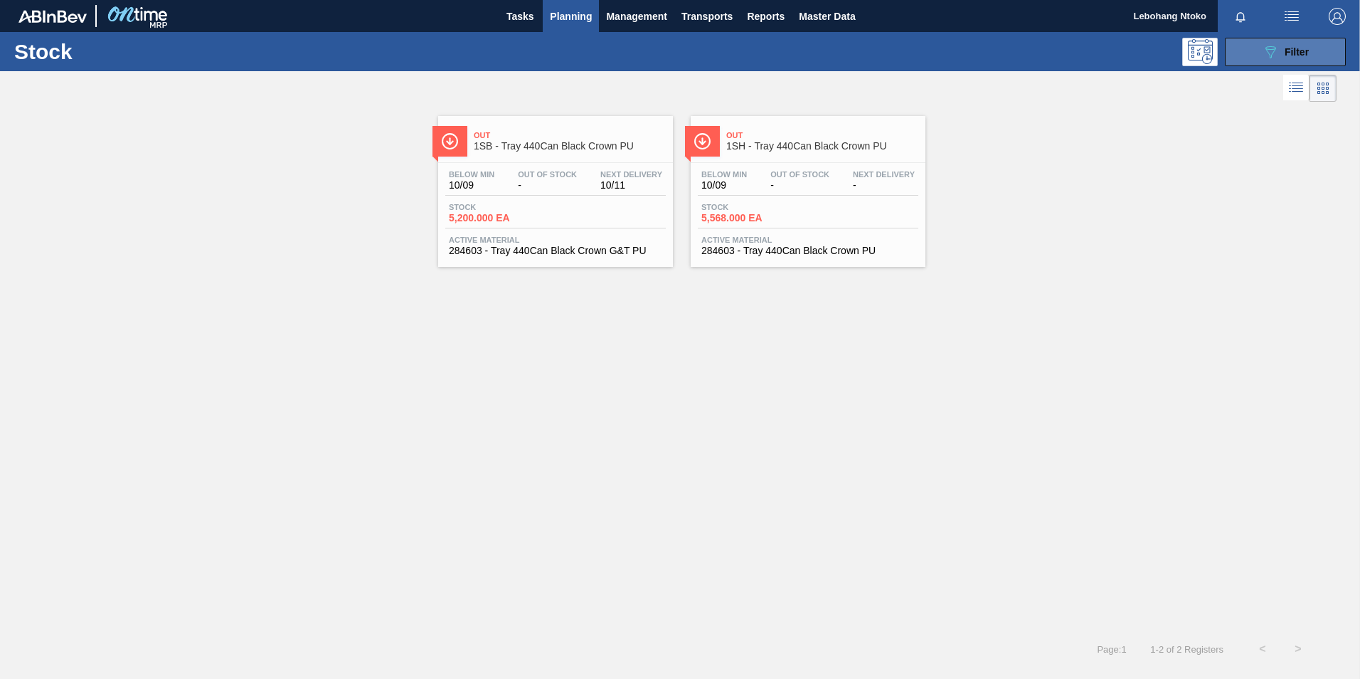
click at [1290, 48] on span "Filter" at bounding box center [1297, 51] width 24 height 11
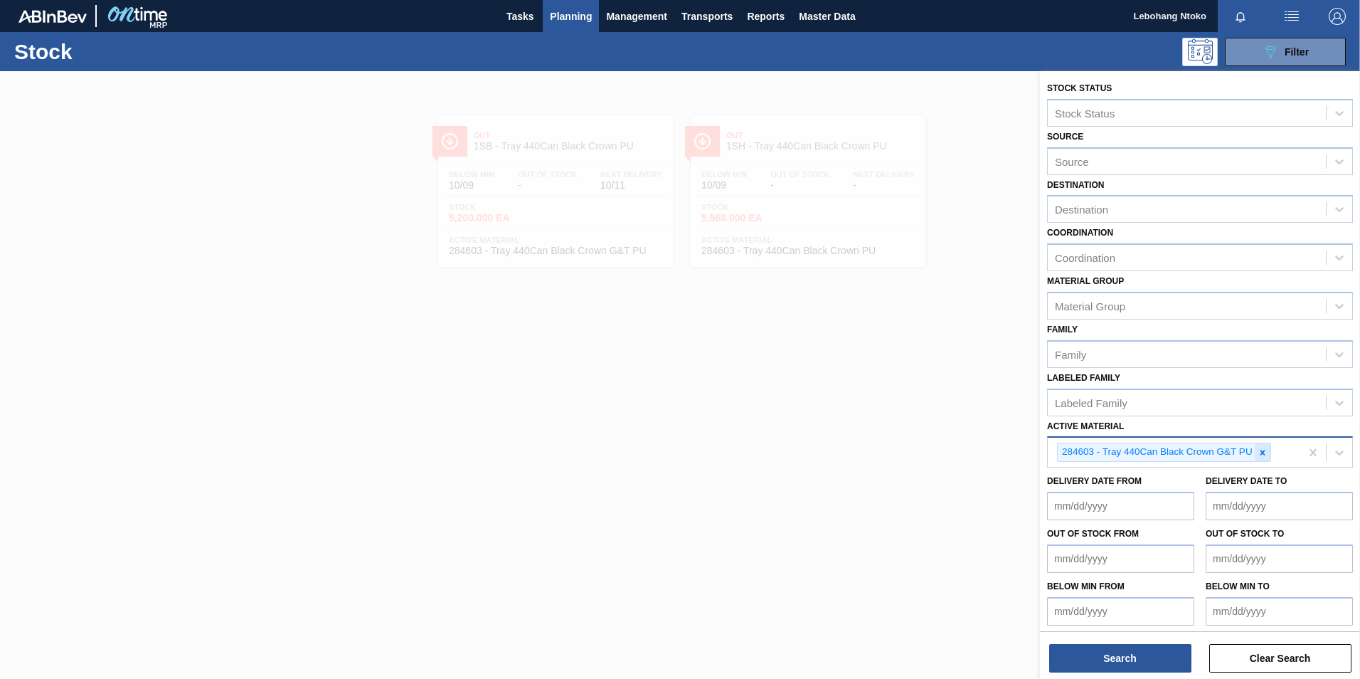
click at [1265, 455] on icon at bounding box center [1263, 452] width 10 height 10
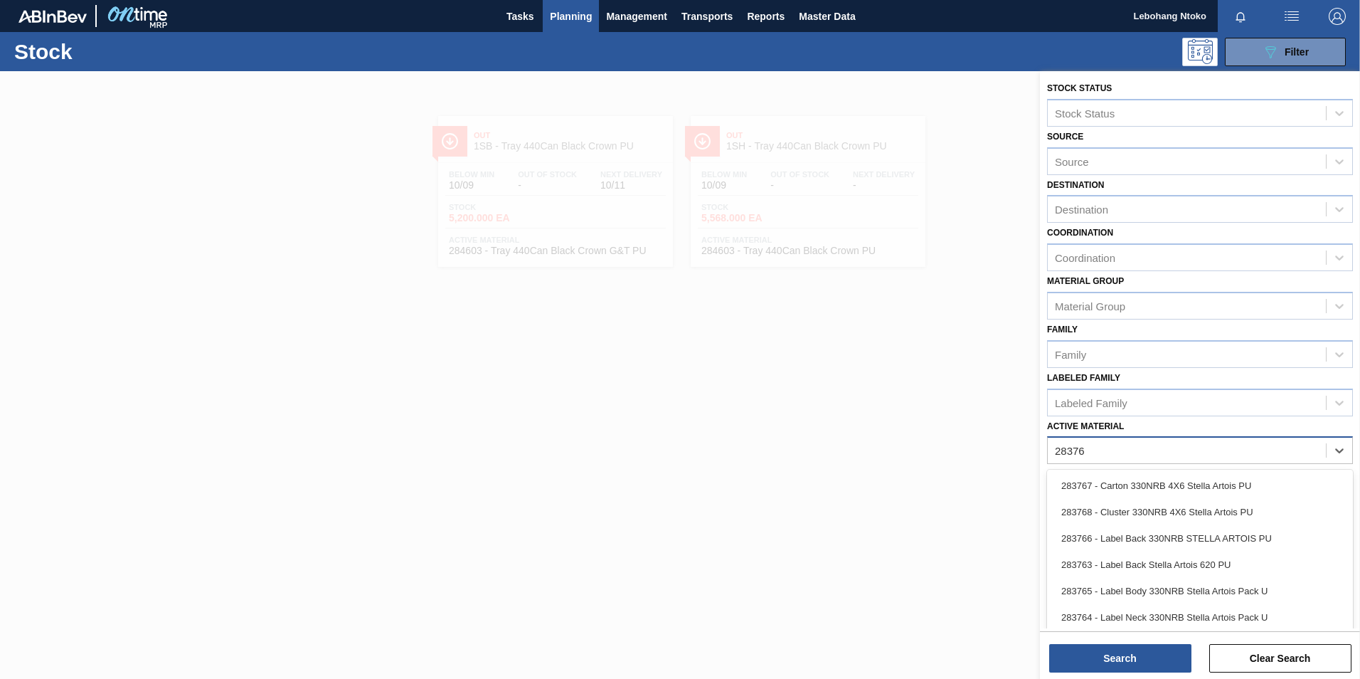
type Material "283768"
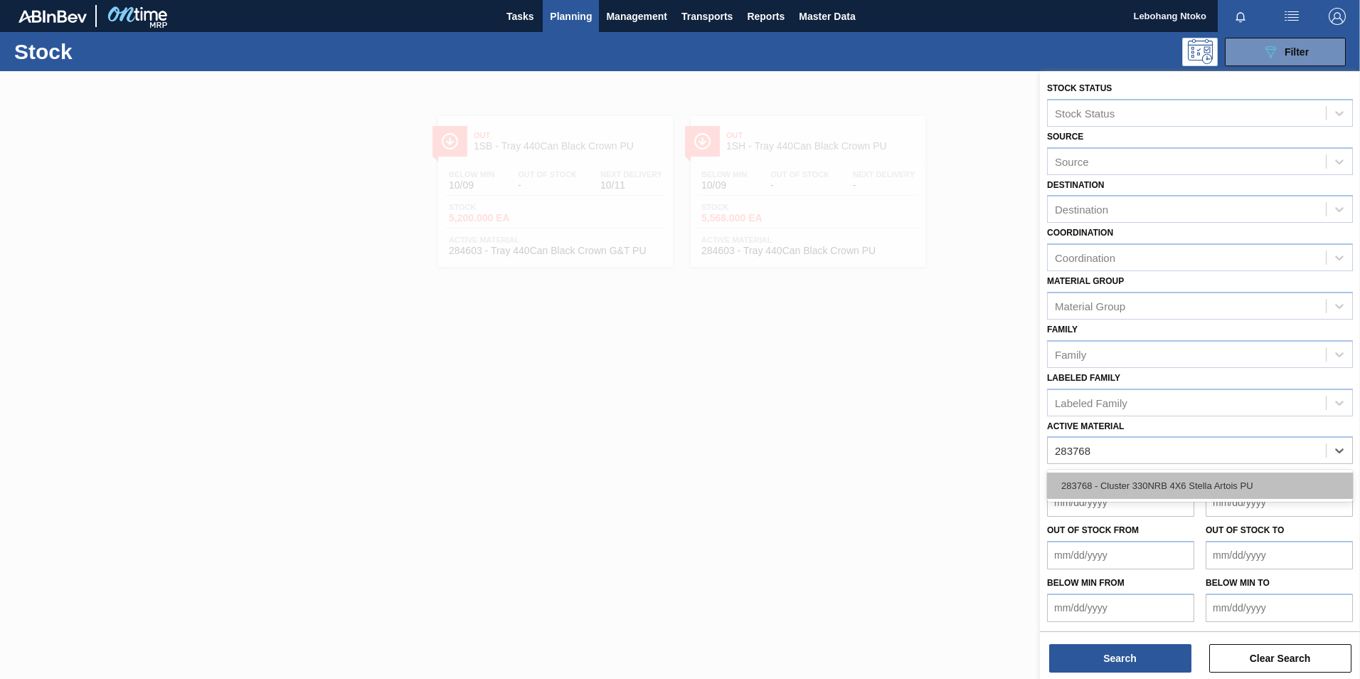
click at [1202, 481] on div "283768 - Cluster 330NRB 4X6 Stella Artois PU" at bounding box center [1200, 485] width 306 height 26
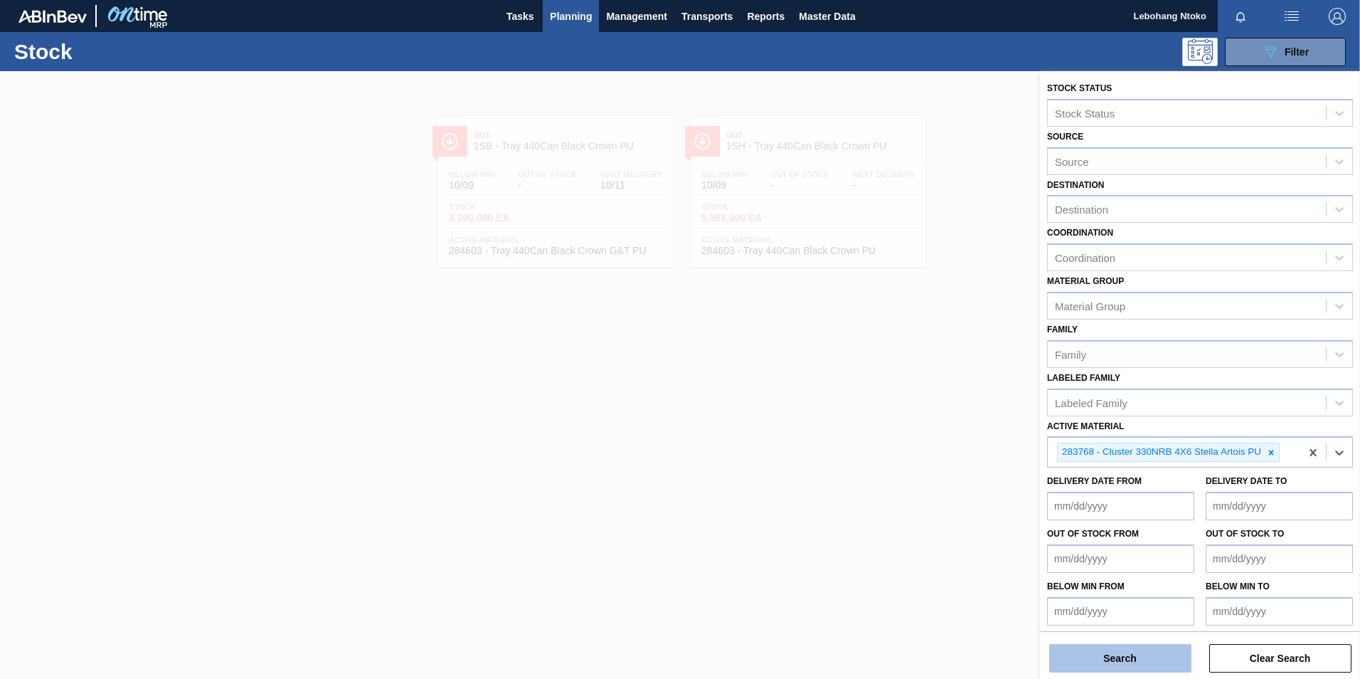
click at [1106, 654] on button "Search" at bounding box center [1120, 658] width 142 height 28
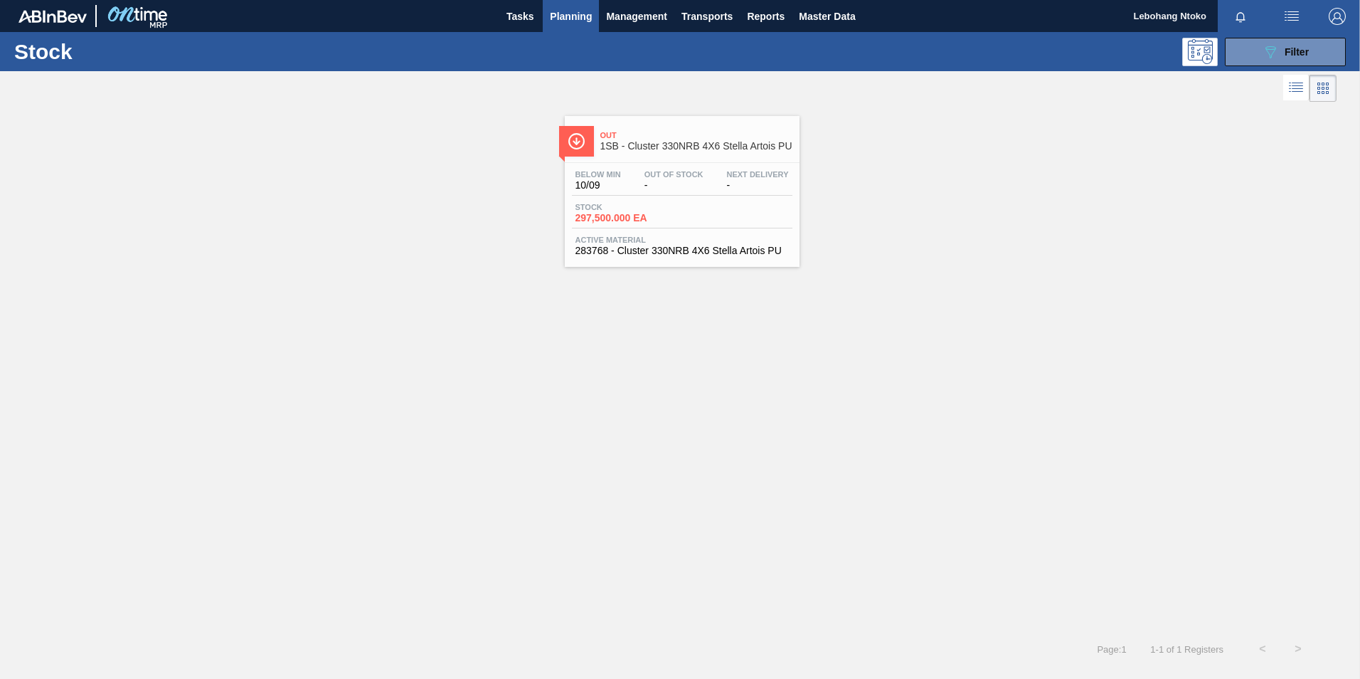
click at [681, 146] on span "1SB - Cluster 330NRB 4X6 Stella Artois PU" at bounding box center [696, 146] width 192 height 11
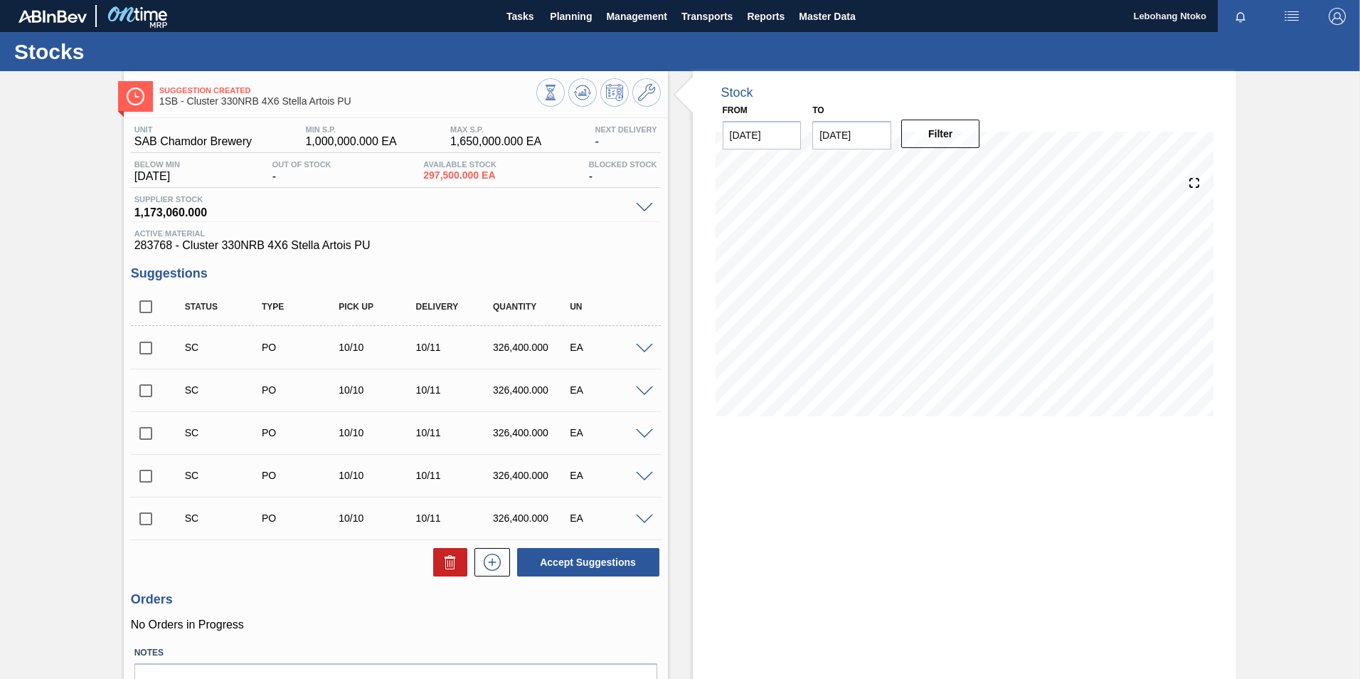
click at [642, 348] on span at bounding box center [644, 349] width 17 height 11
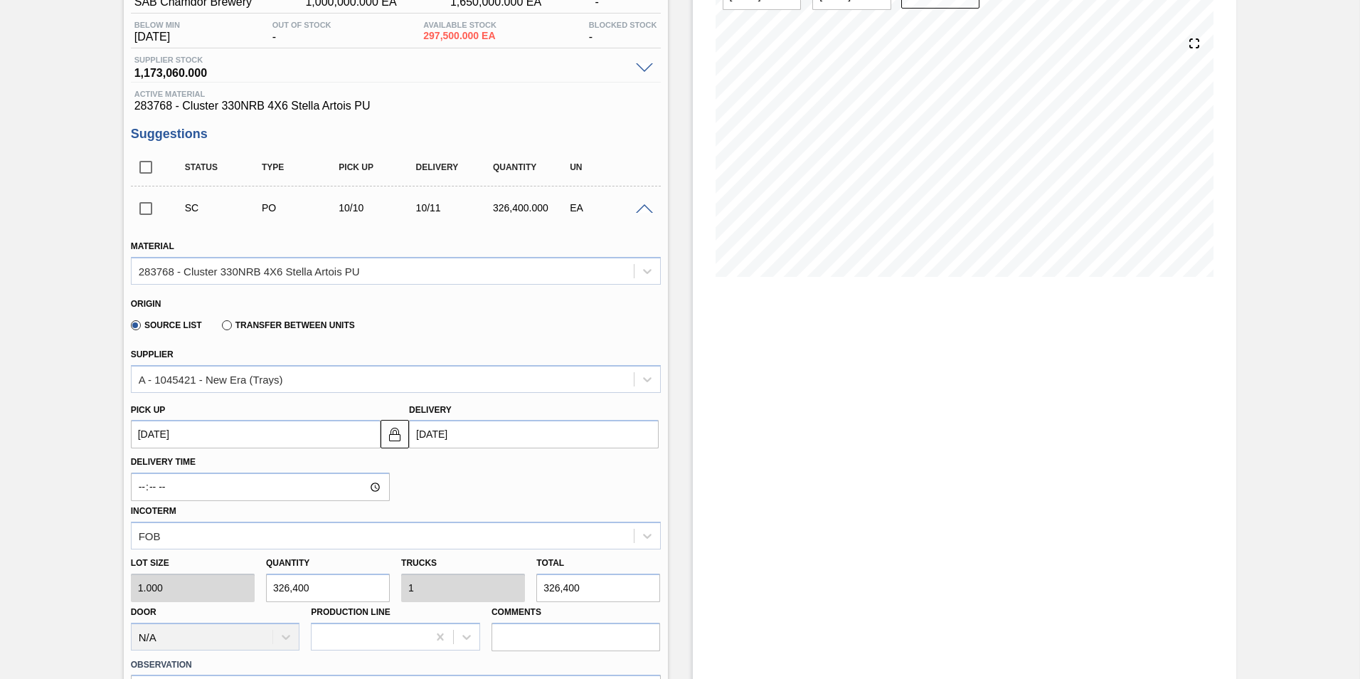
scroll to position [142, 0]
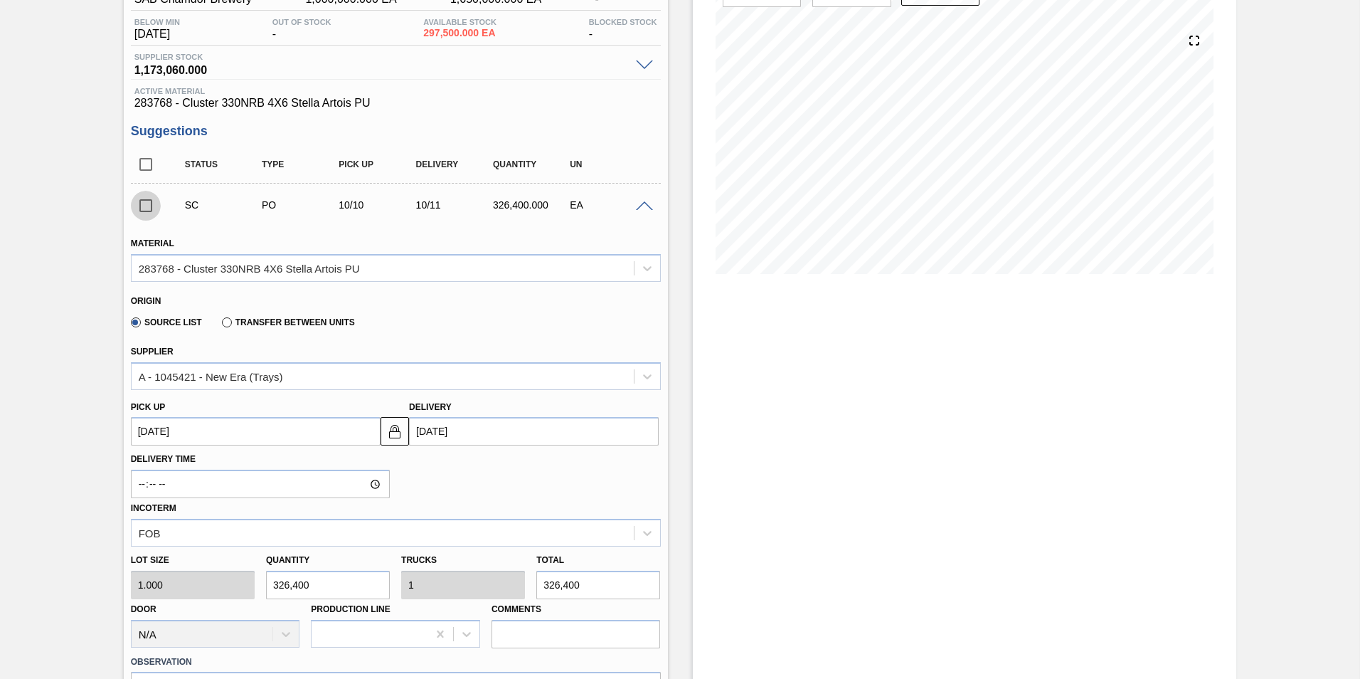
click at [143, 206] on input "checkbox" at bounding box center [146, 206] width 30 height 30
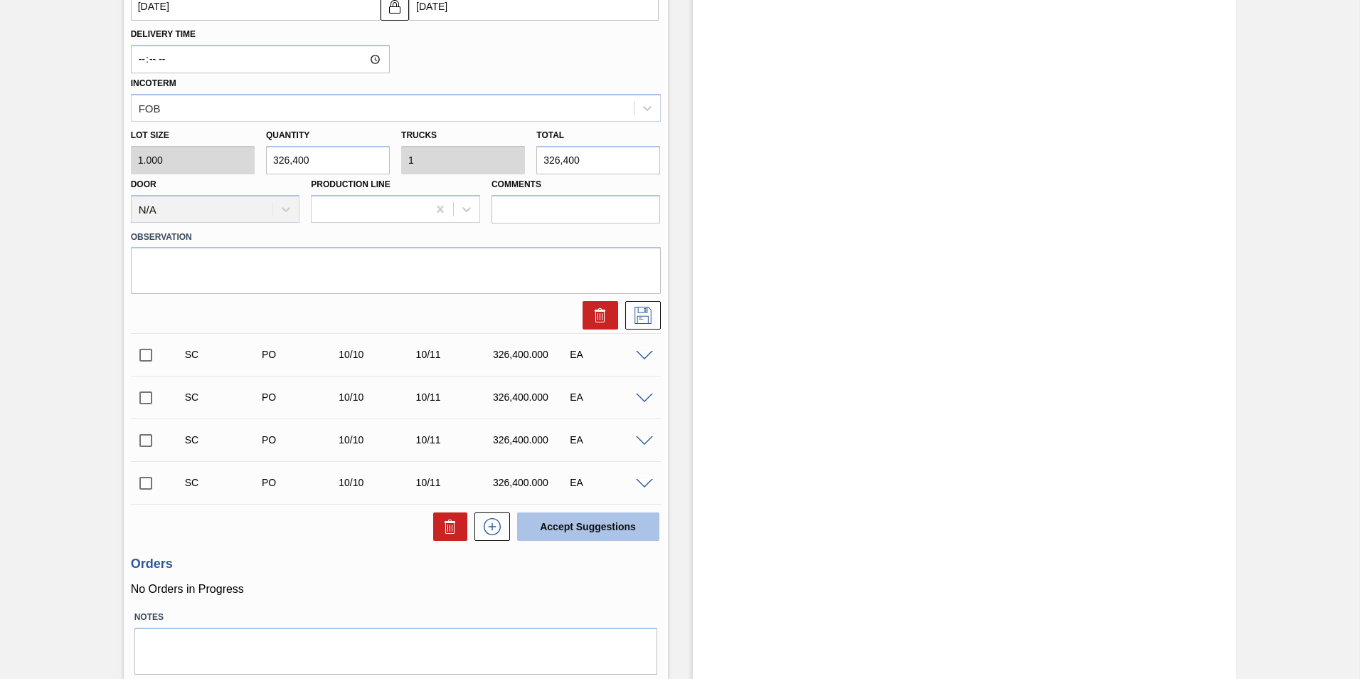
scroll to position [569, 0]
click at [588, 523] on button "Accept Suggestions" at bounding box center [588, 524] width 142 height 28
checkbox input "false"
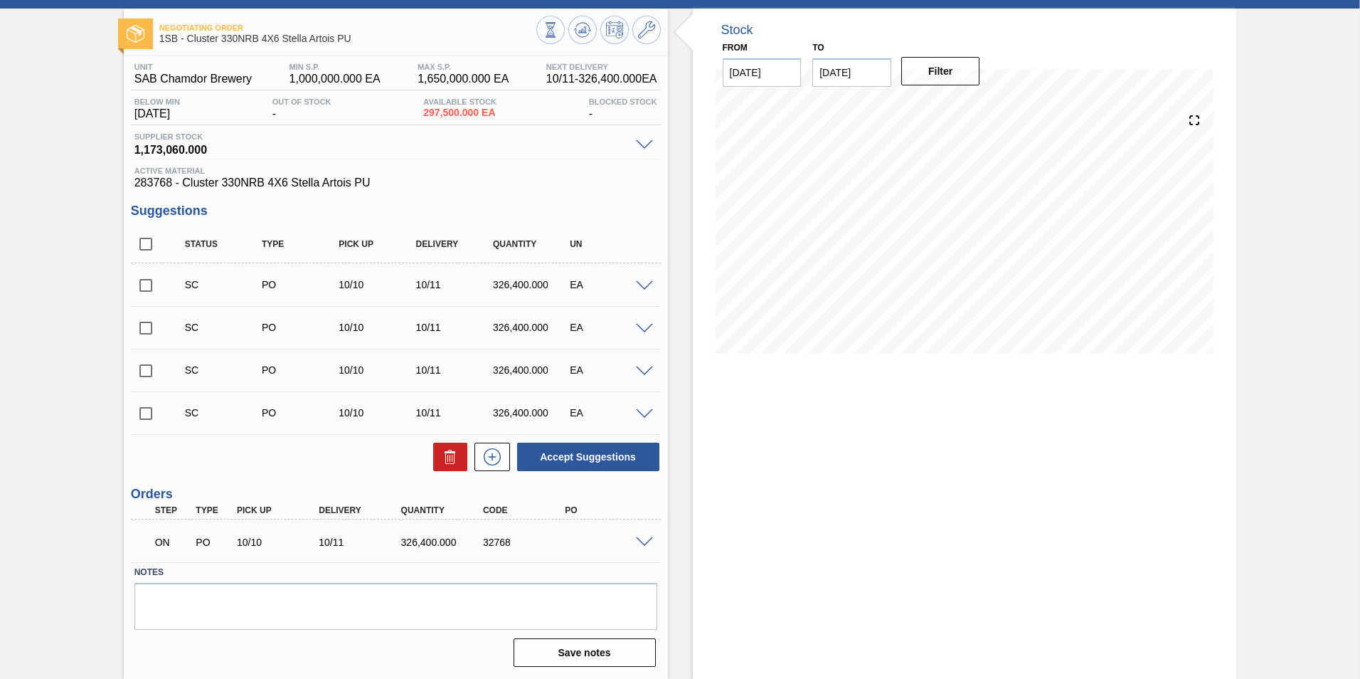
scroll to position [0, 0]
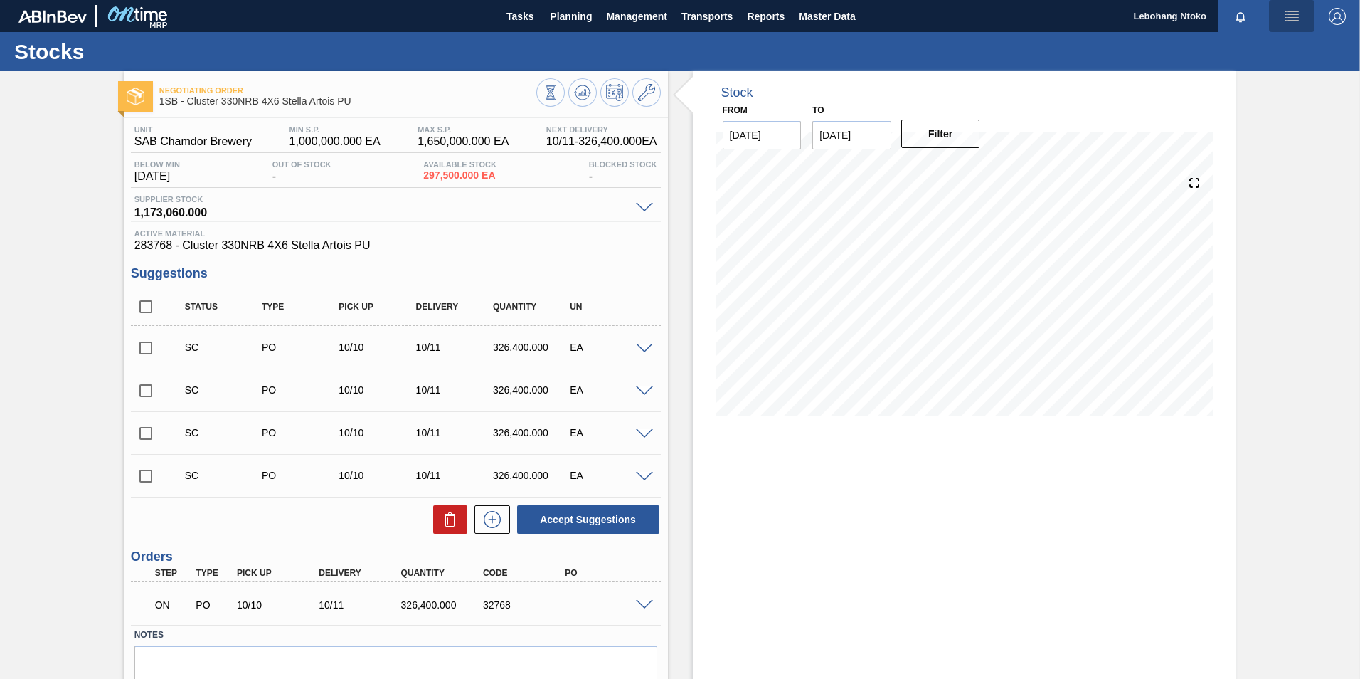
click at [1283, 10] on img "button" at bounding box center [1291, 16] width 17 height 17
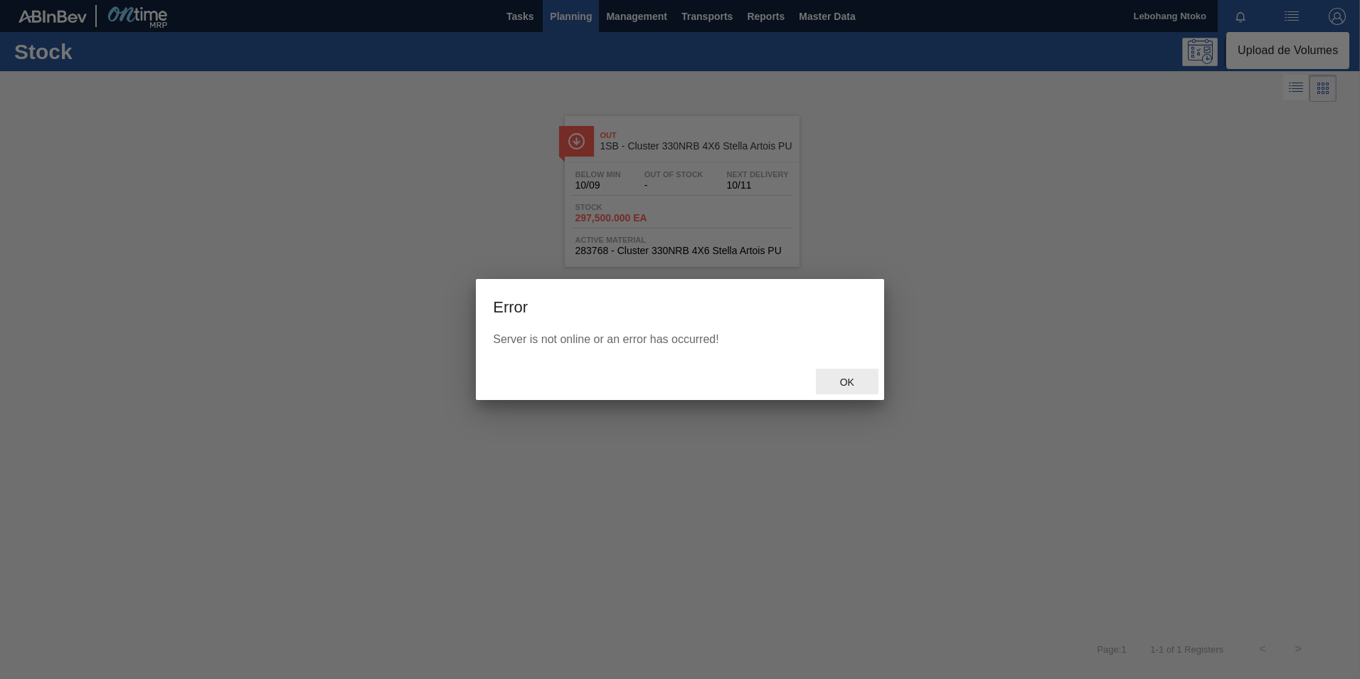
click at [856, 383] on span "Ok" at bounding box center [847, 381] width 37 height 11
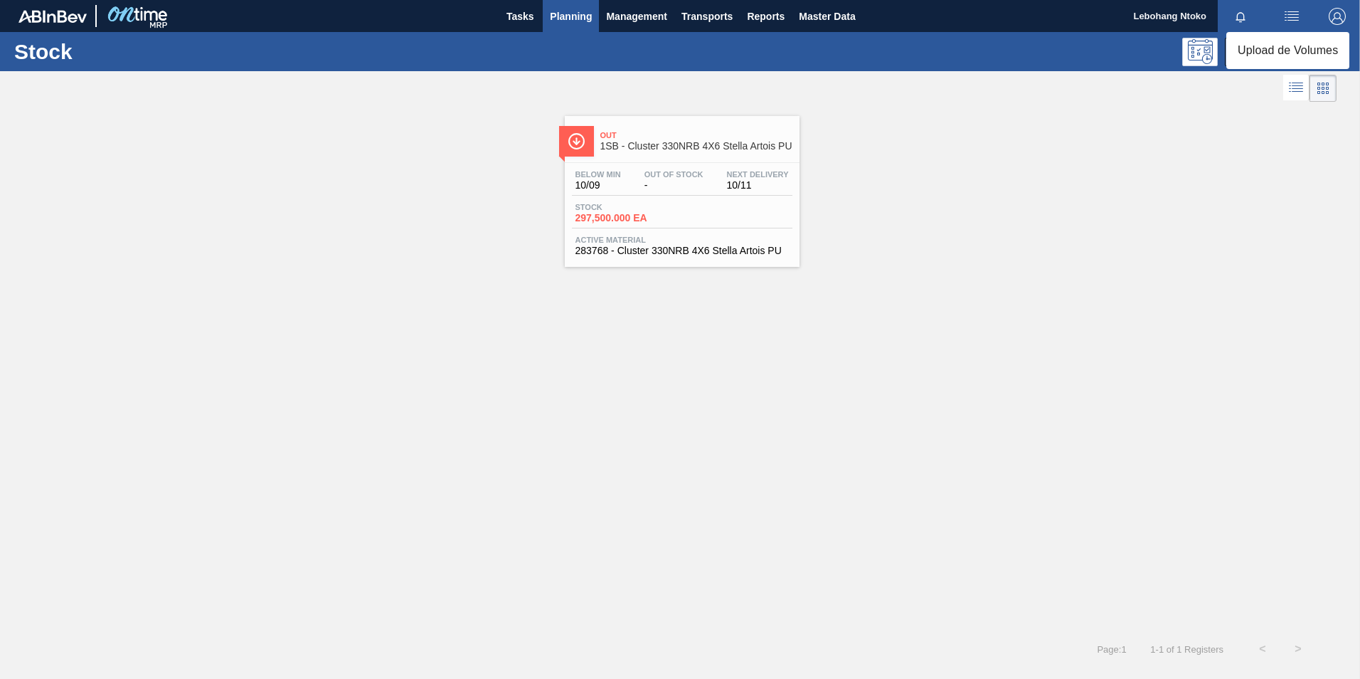
click at [1263, 46] on li "Upload de Volumes" at bounding box center [1287, 51] width 123 height 26
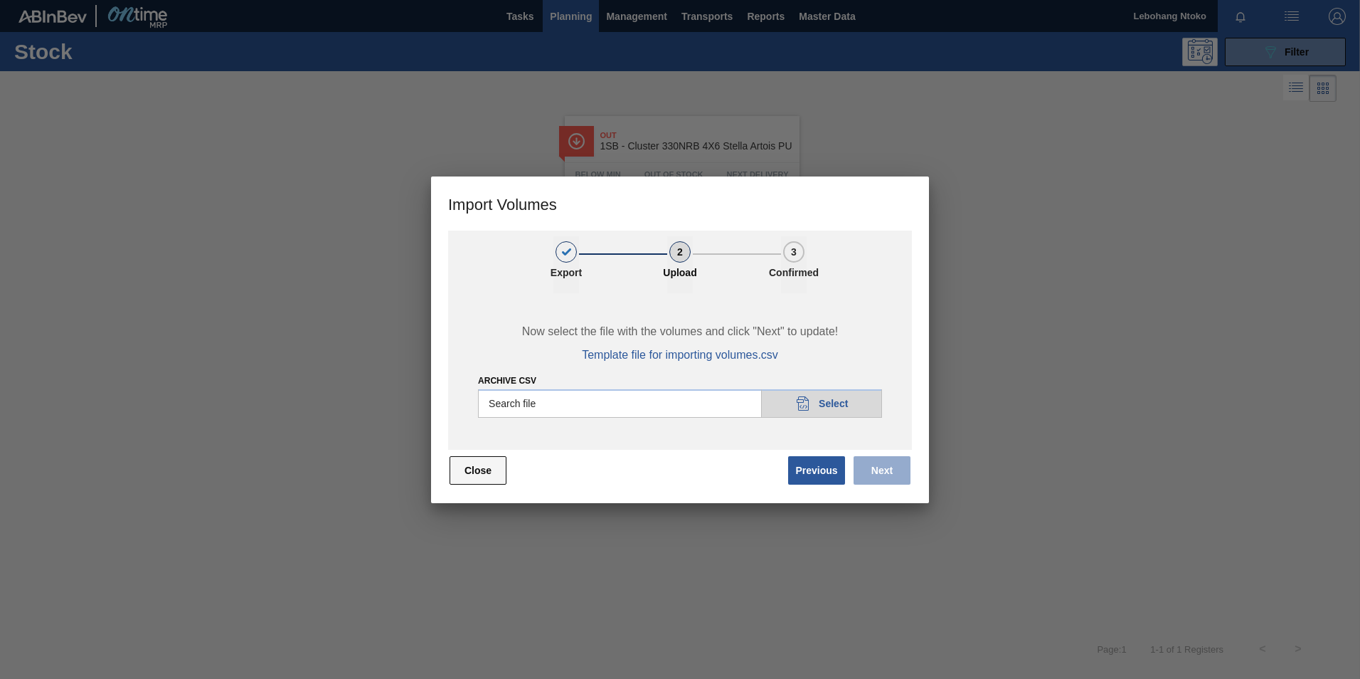
click at [460, 472] on button "Close" at bounding box center [478, 470] width 57 height 28
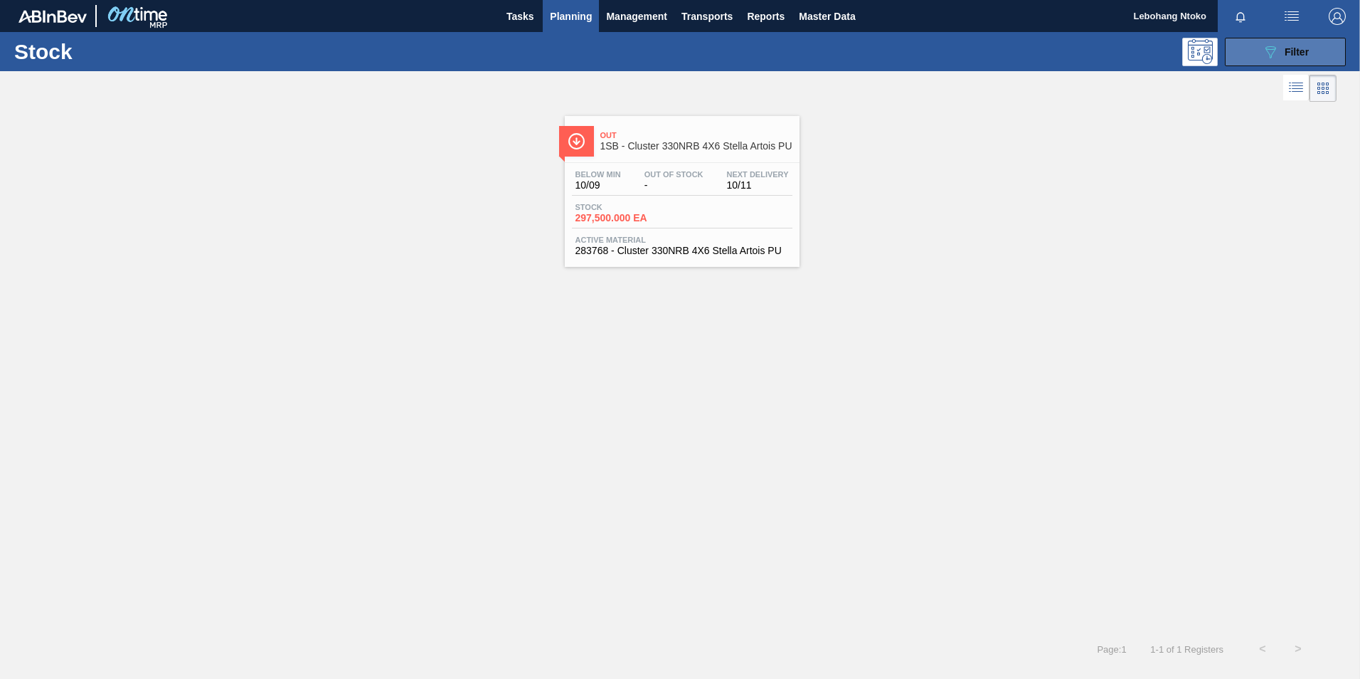
click at [1297, 51] on span "Filter" at bounding box center [1297, 51] width 24 height 11
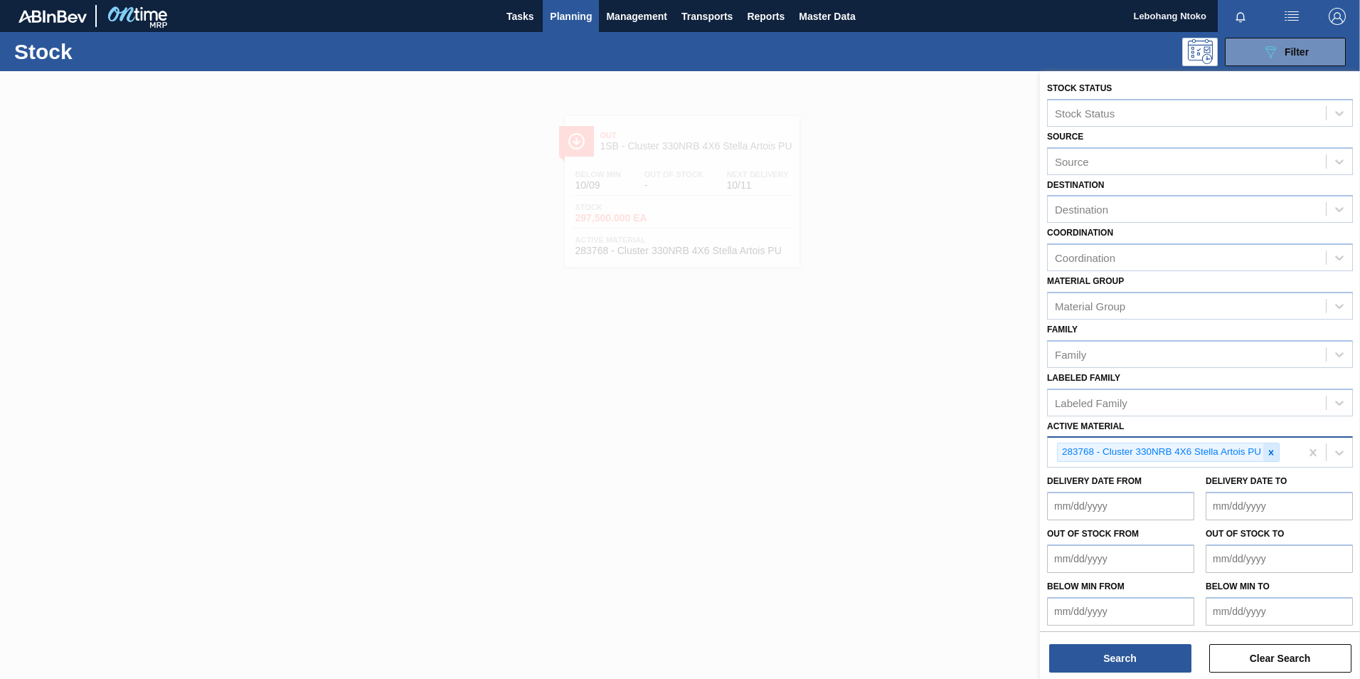
click at [1272, 449] on icon at bounding box center [1271, 452] width 10 height 10
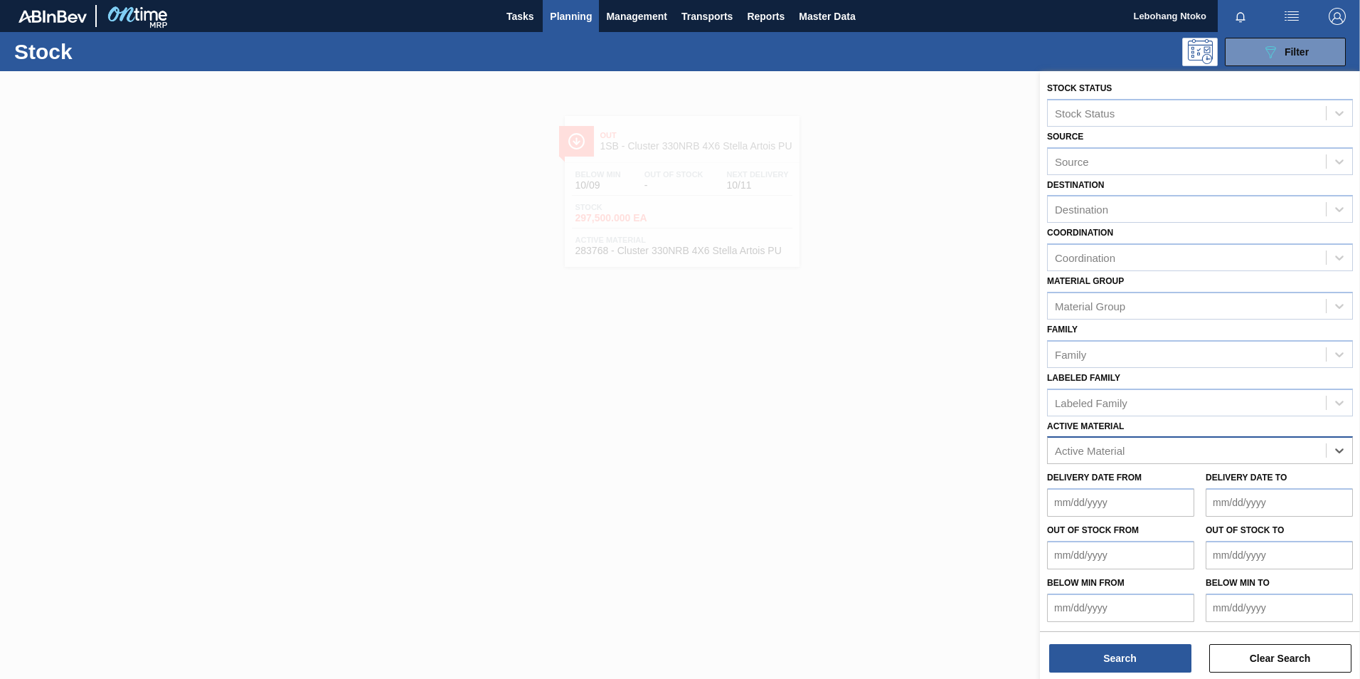
paste Material "279205"
type Material "279205"
click at [1117, 656] on button "Search" at bounding box center [1120, 658] width 142 height 28
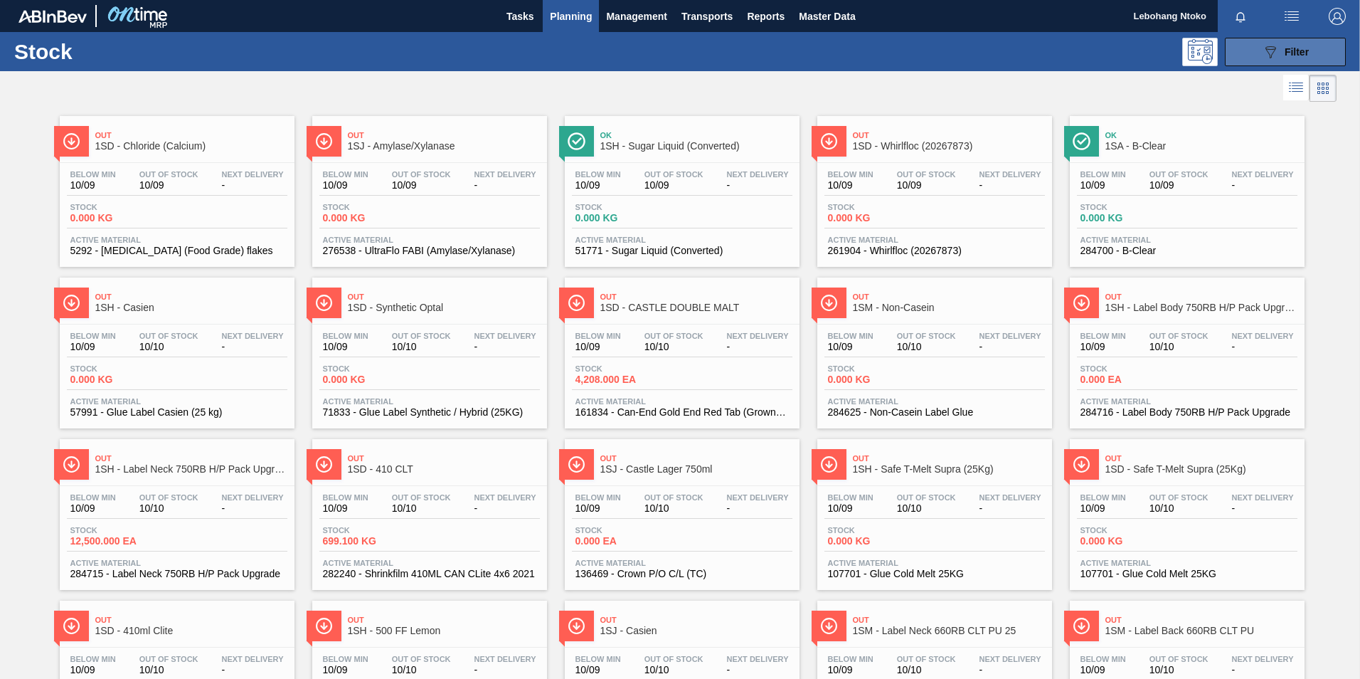
click at [1277, 49] on div "089F7B8B-B2A5-4AFE-B5C0-19BA573D28AC Filter" at bounding box center [1285, 51] width 47 height 17
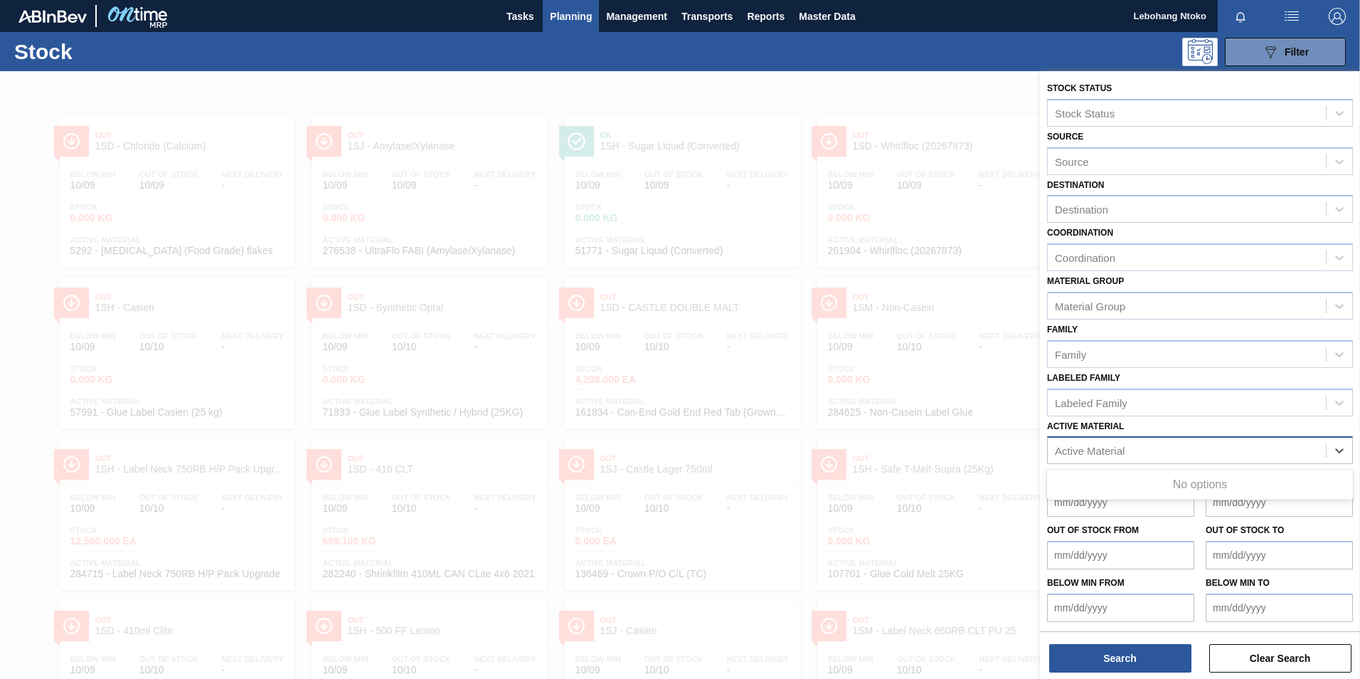
click at [1104, 449] on div "Active Material" at bounding box center [1090, 451] width 70 height 12
paste Material "279205"
type Material "279205"
click at [569, 11] on span "Planning" at bounding box center [571, 16] width 42 height 17
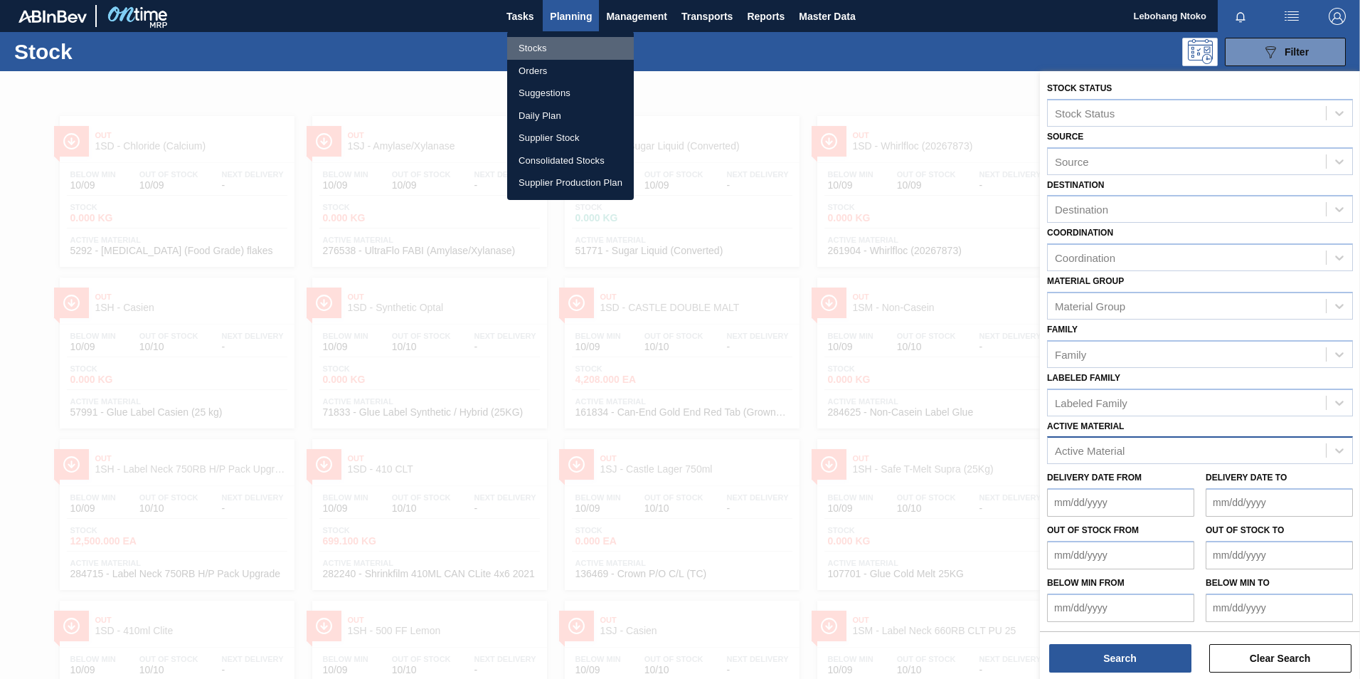
click at [529, 45] on li "Stocks" at bounding box center [570, 48] width 127 height 23
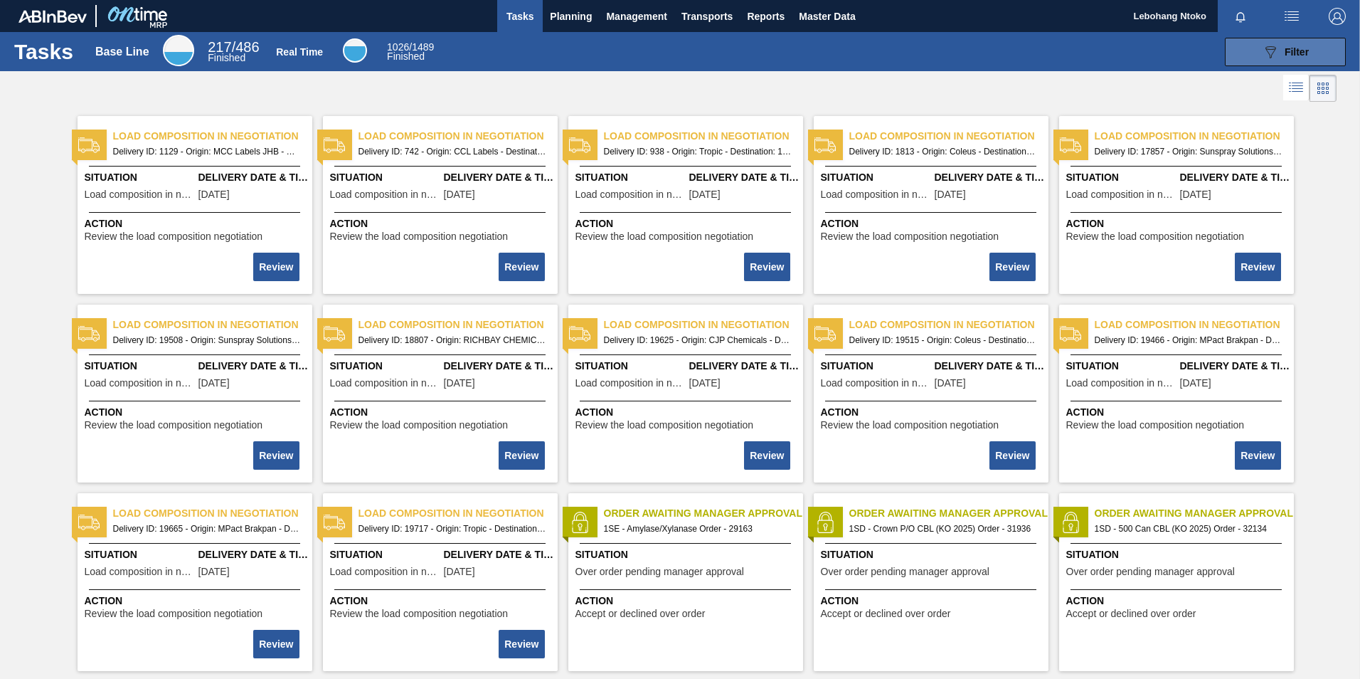
click at [1293, 48] on span "Filter" at bounding box center [1297, 51] width 24 height 11
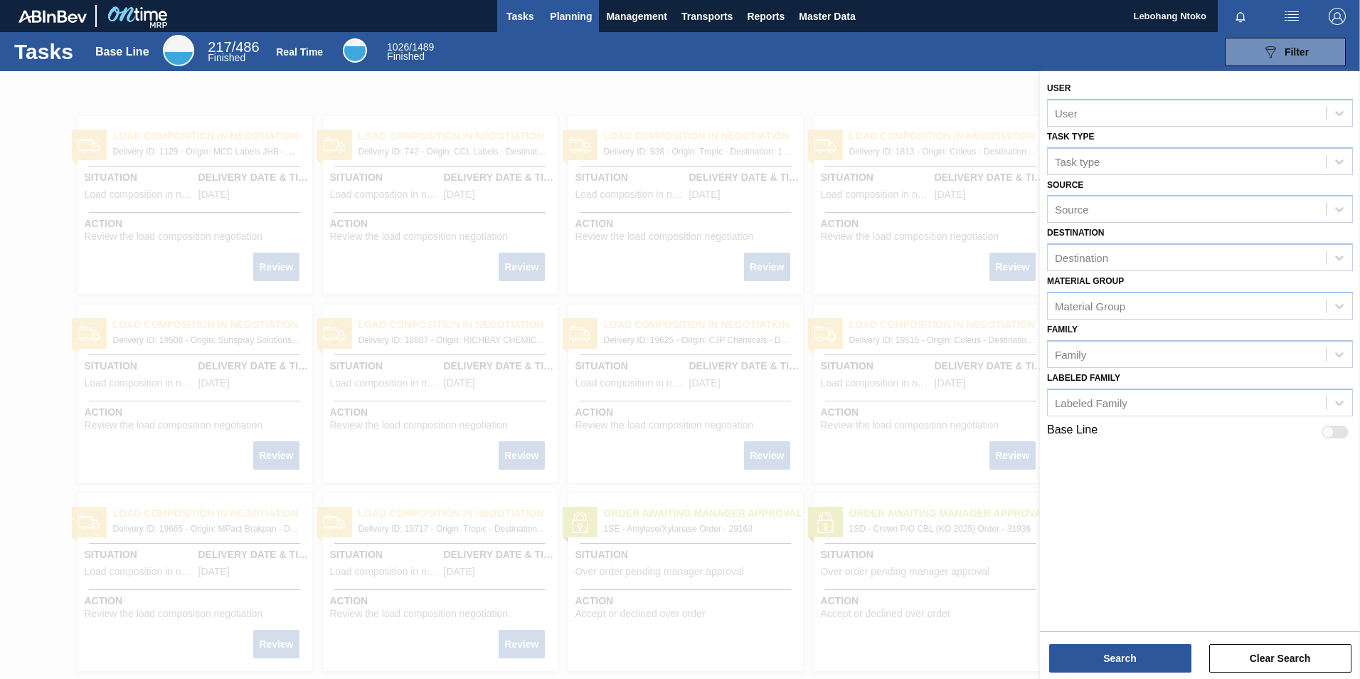
click at [575, 18] on span "Planning" at bounding box center [571, 16] width 42 height 17
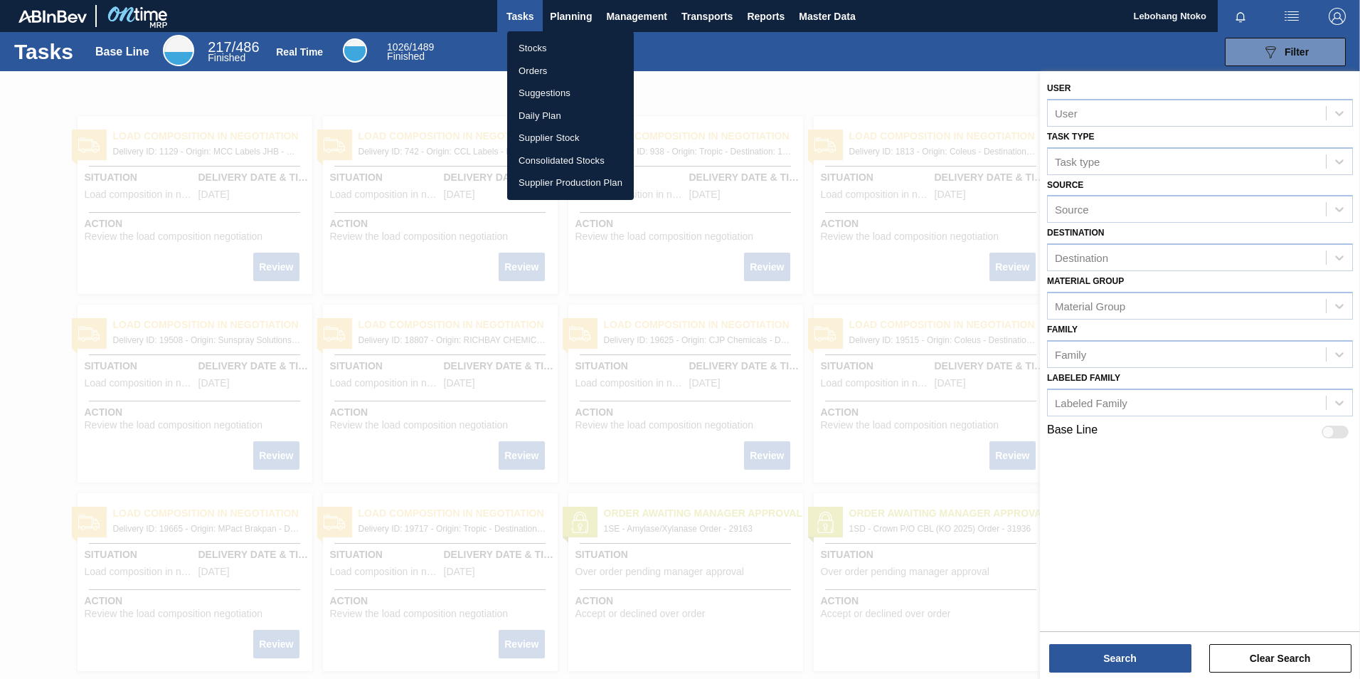
click at [531, 46] on li "Stocks" at bounding box center [570, 48] width 127 height 23
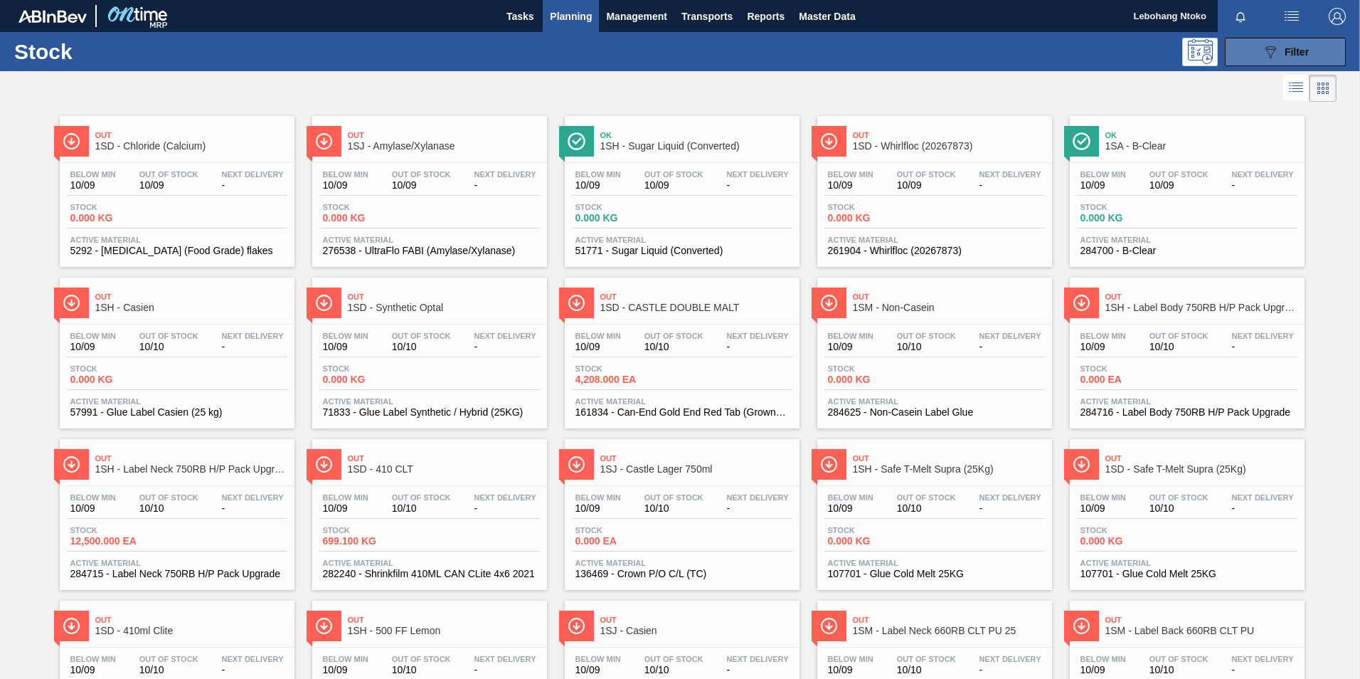
click at [1279, 48] on div "089F7B8B-B2A5-4AFE-B5C0-19BA573D28AC Filter" at bounding box center [1285, 51] width 47 height 17
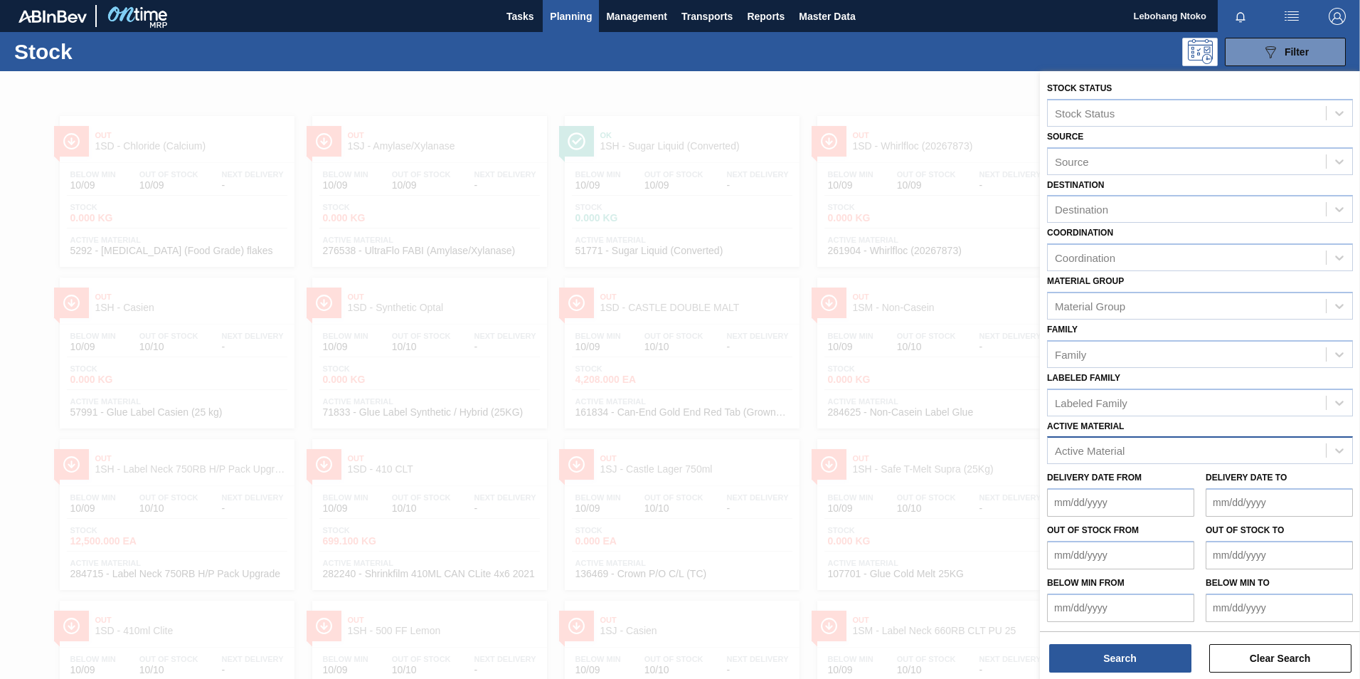
click at [1145, 448] on div "Active Material" at bounding box center [1187, 450] width 278 height 21
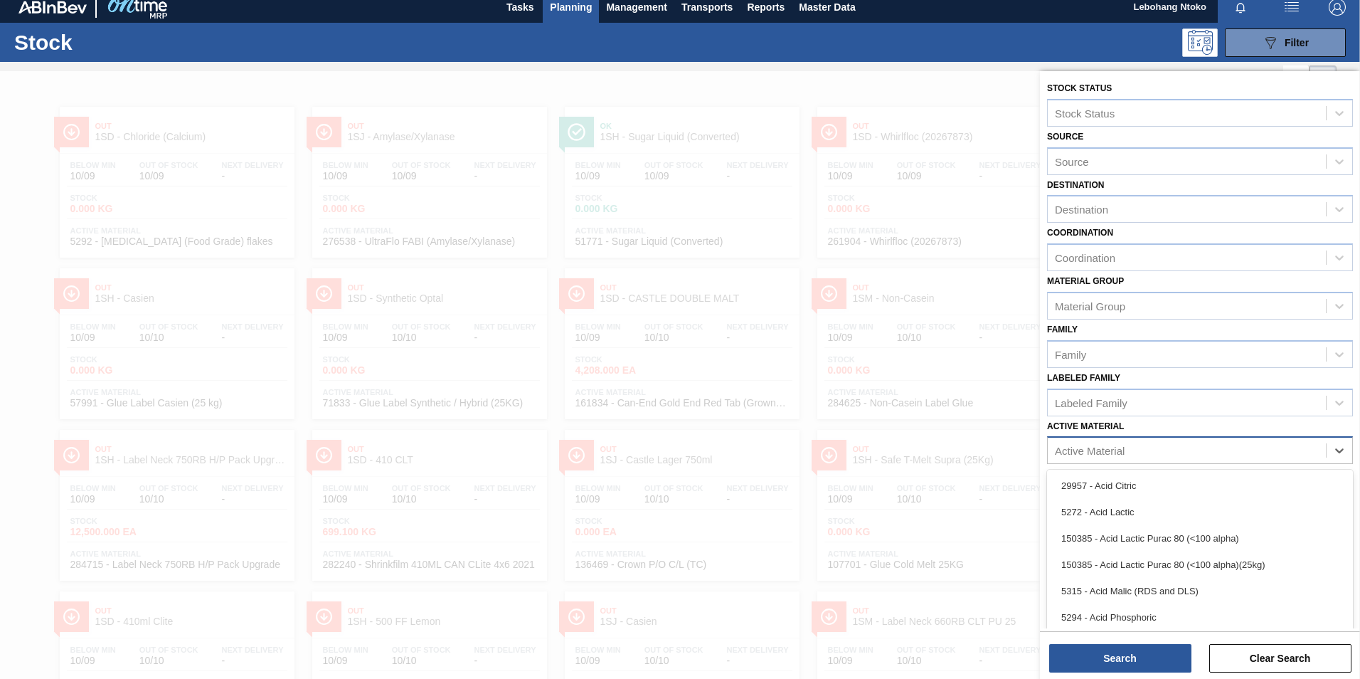
scroll to position [10, 0]
paste Material "279205"
type Material "279205"
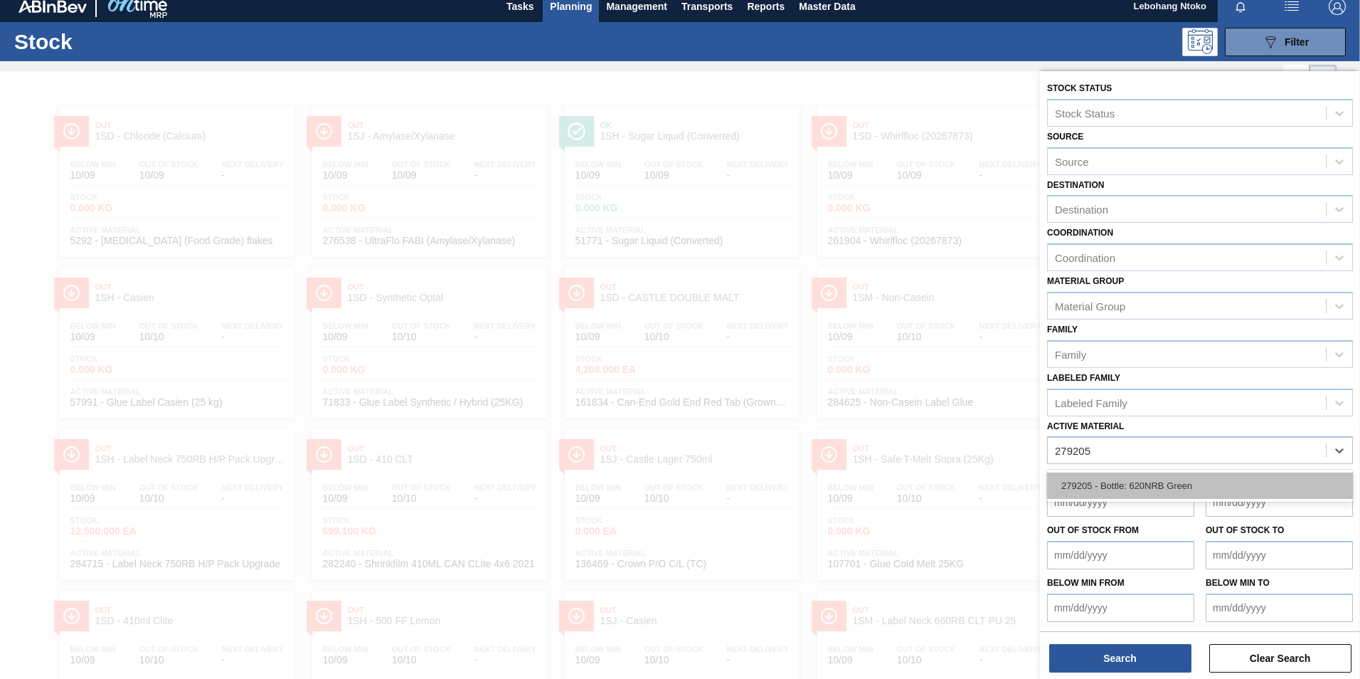
click at [1105, 491] on div "279205 - Bottle: 620NRB Green" at bounding box center [1200, 485] width 306 height 26
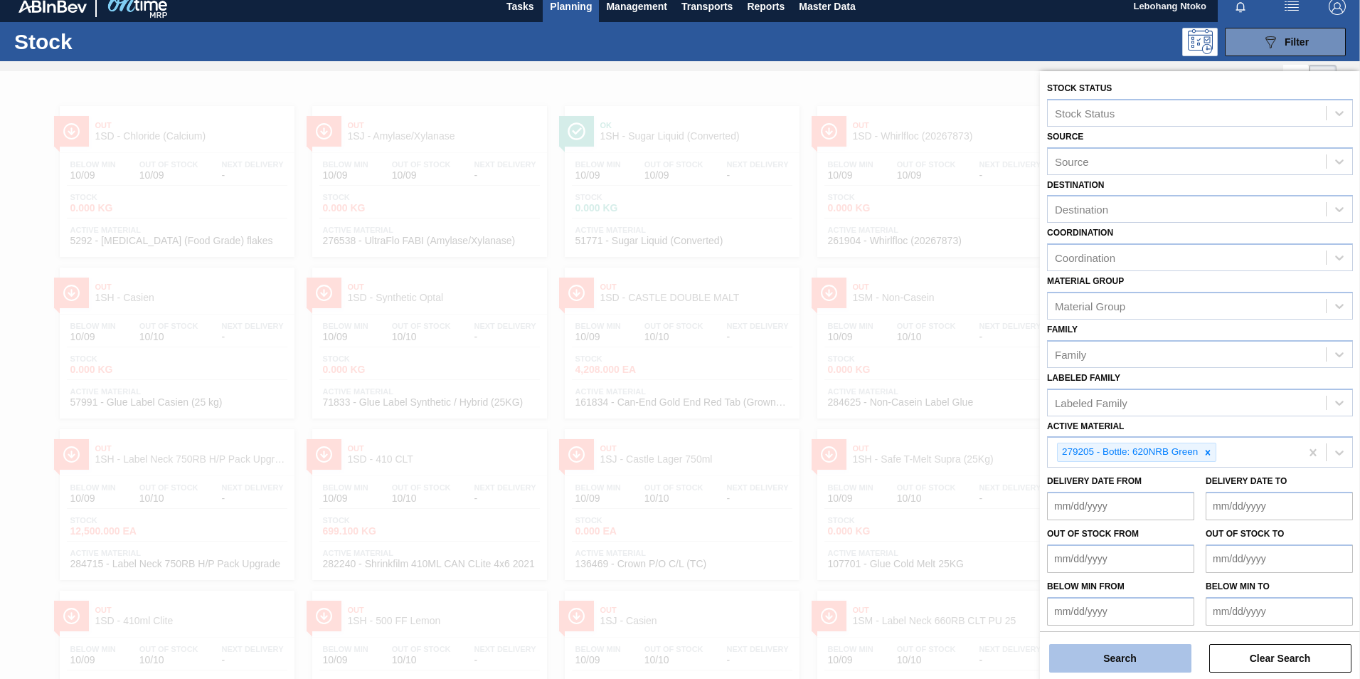
click at [1122, 662] on button "Search" at bounding box center [1120, 658] width 142 height 28
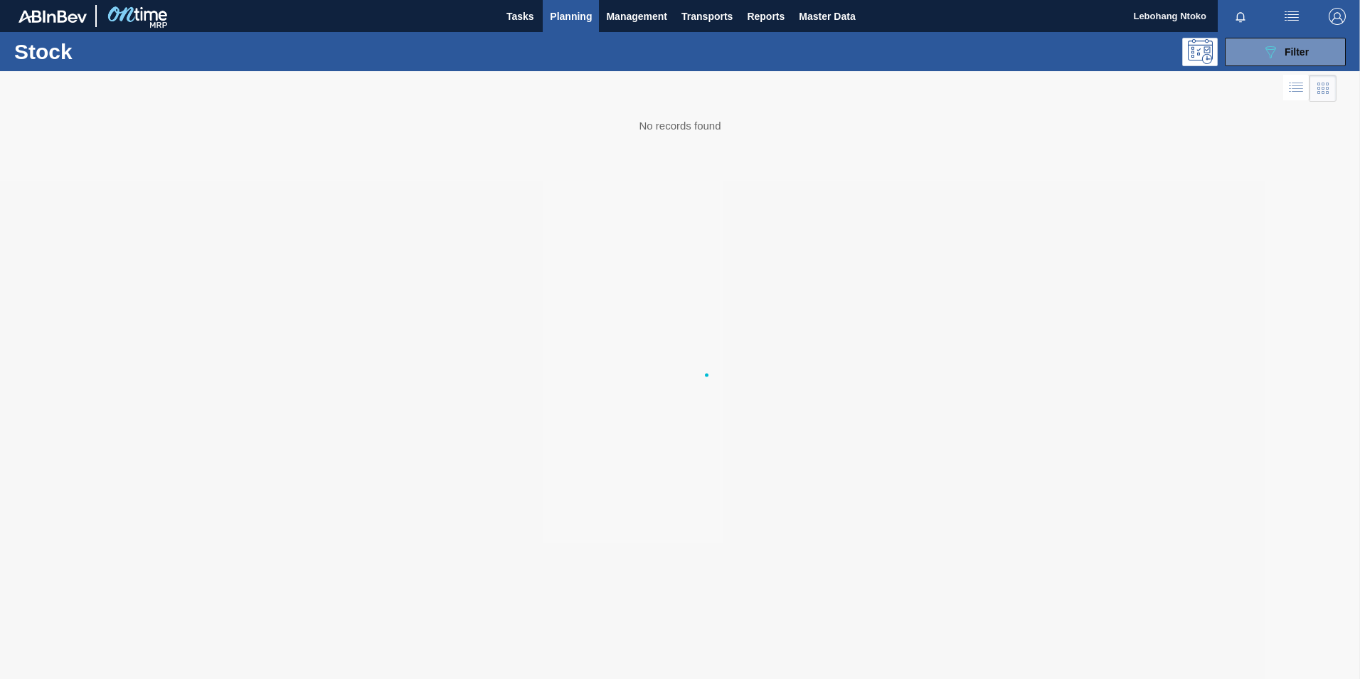
scroll to position [0, 0]
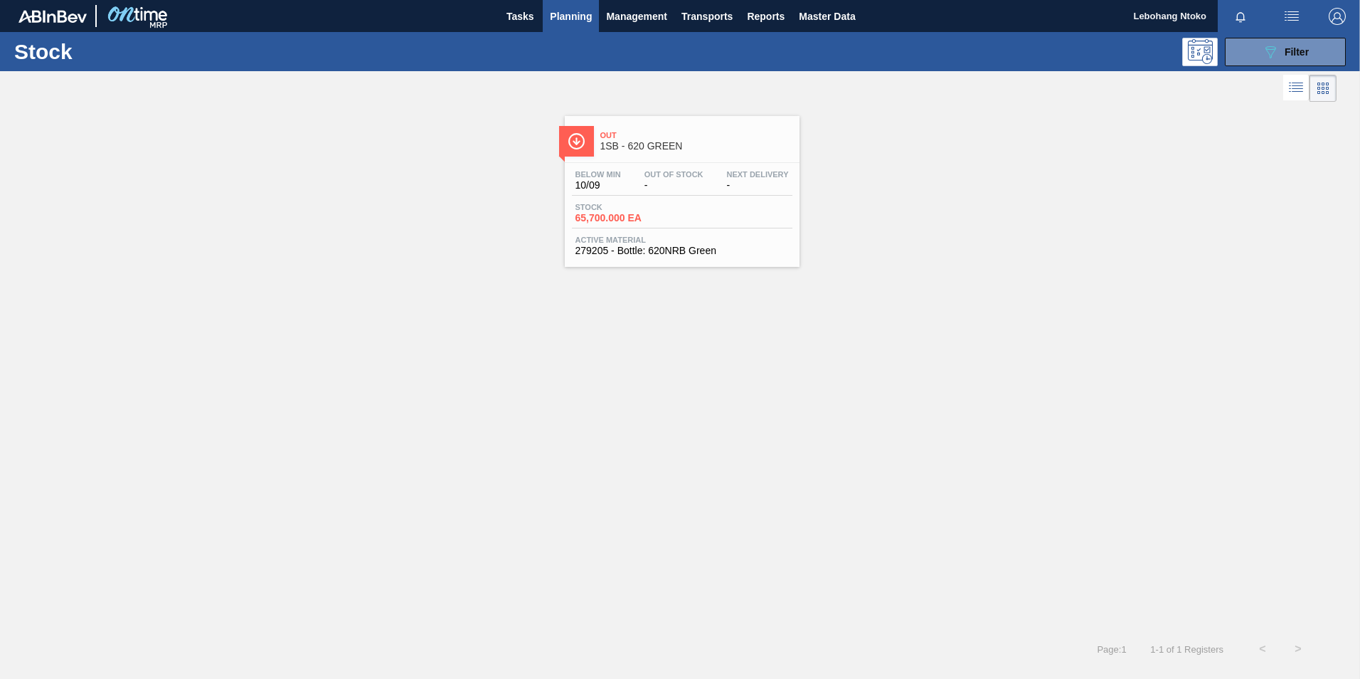
click at [644, 170] on span "Out Of Stock" at bounding box center [673, 174] width 59 height 9
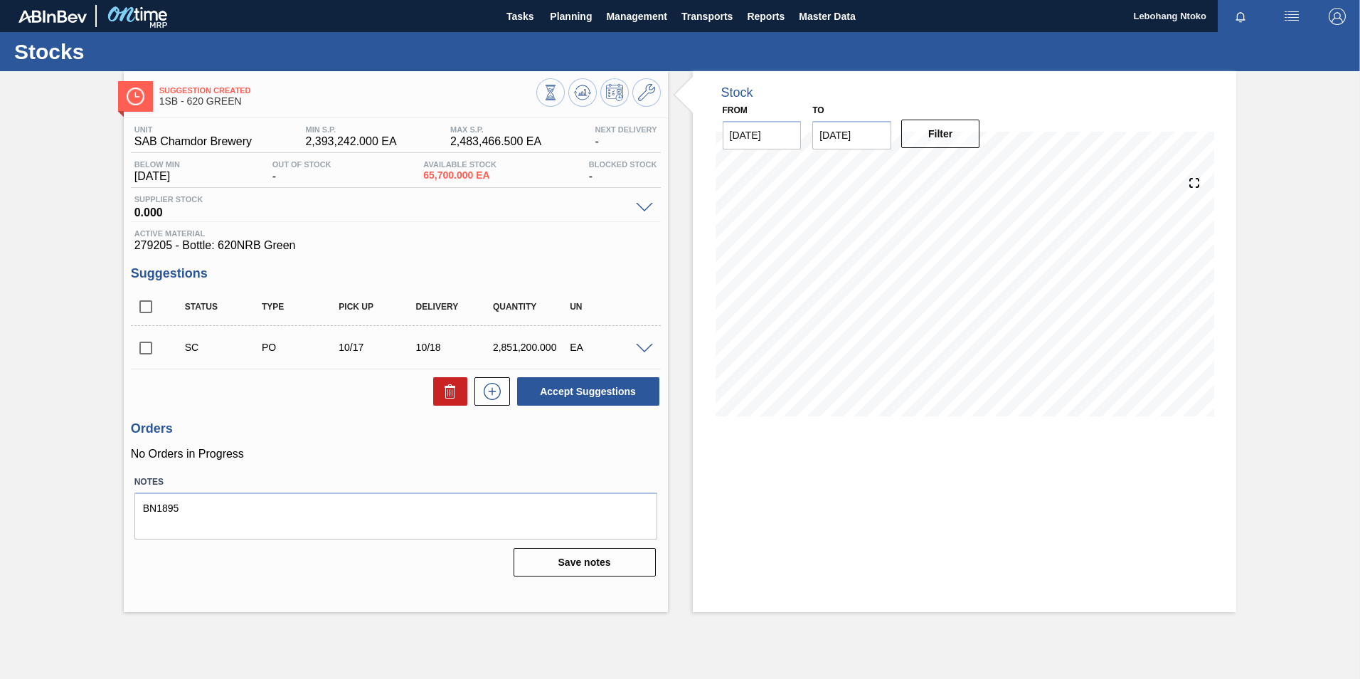
click at [144, 349] on input "checkbox" at bounding box center [146, 348] width 30 height 30
click at [581, 391] on button "Accept Suggestions" at bounding box center [588, 391] width 142 height 28
checkbox input "false"
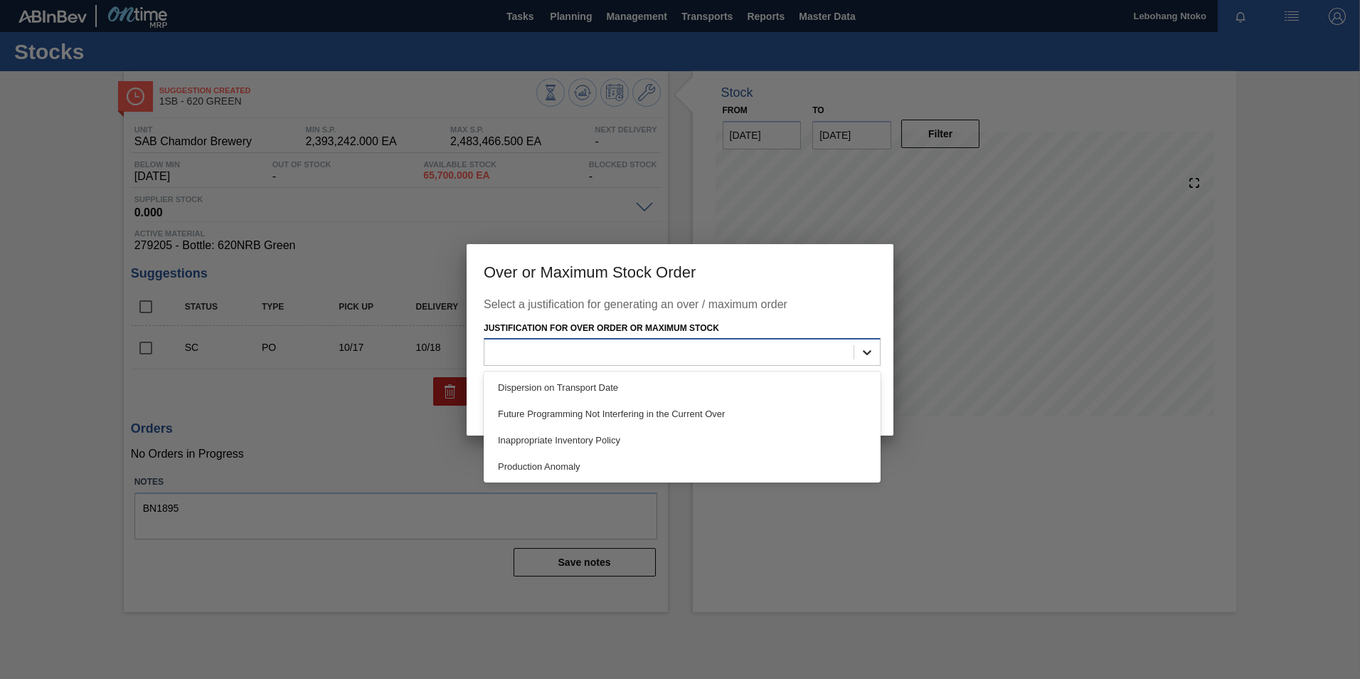
click at [865, 354] on icon at bounding box center [867, 352] width 14 height 14
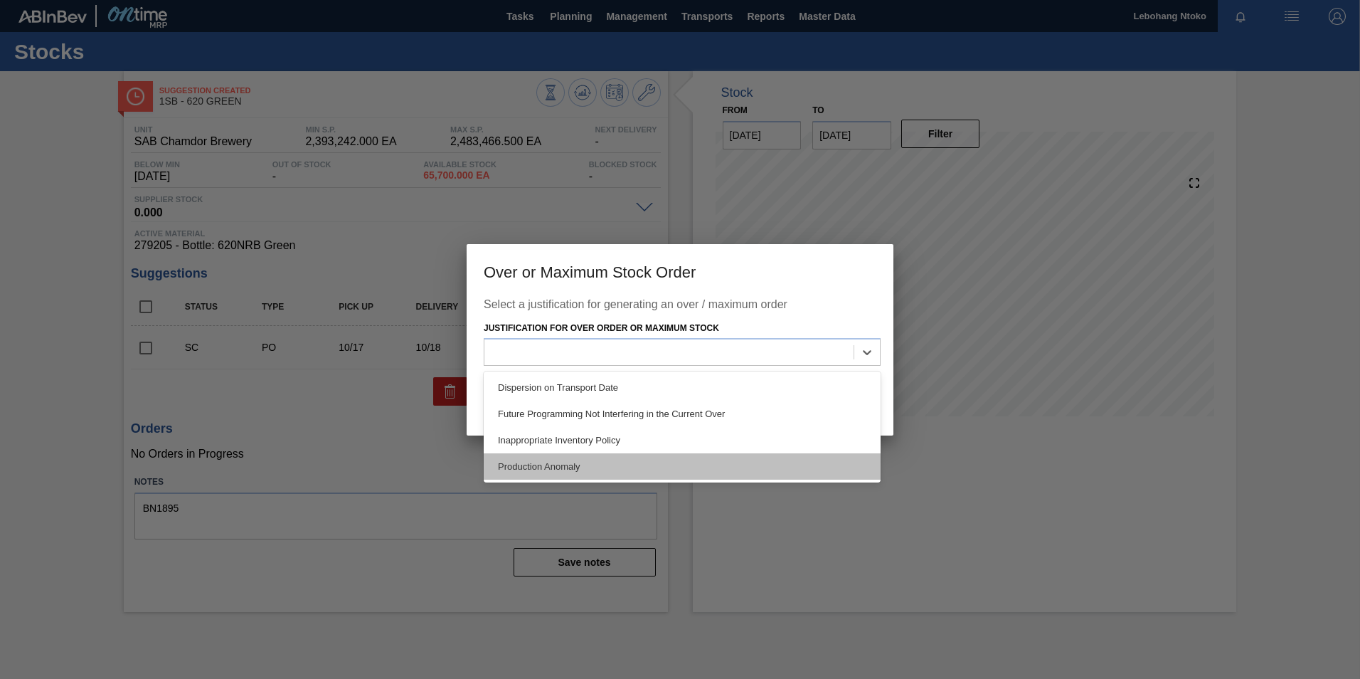
click at [554, 466] on div "Production Anomaly" at bounding box center [682, 466] width 397 height 26
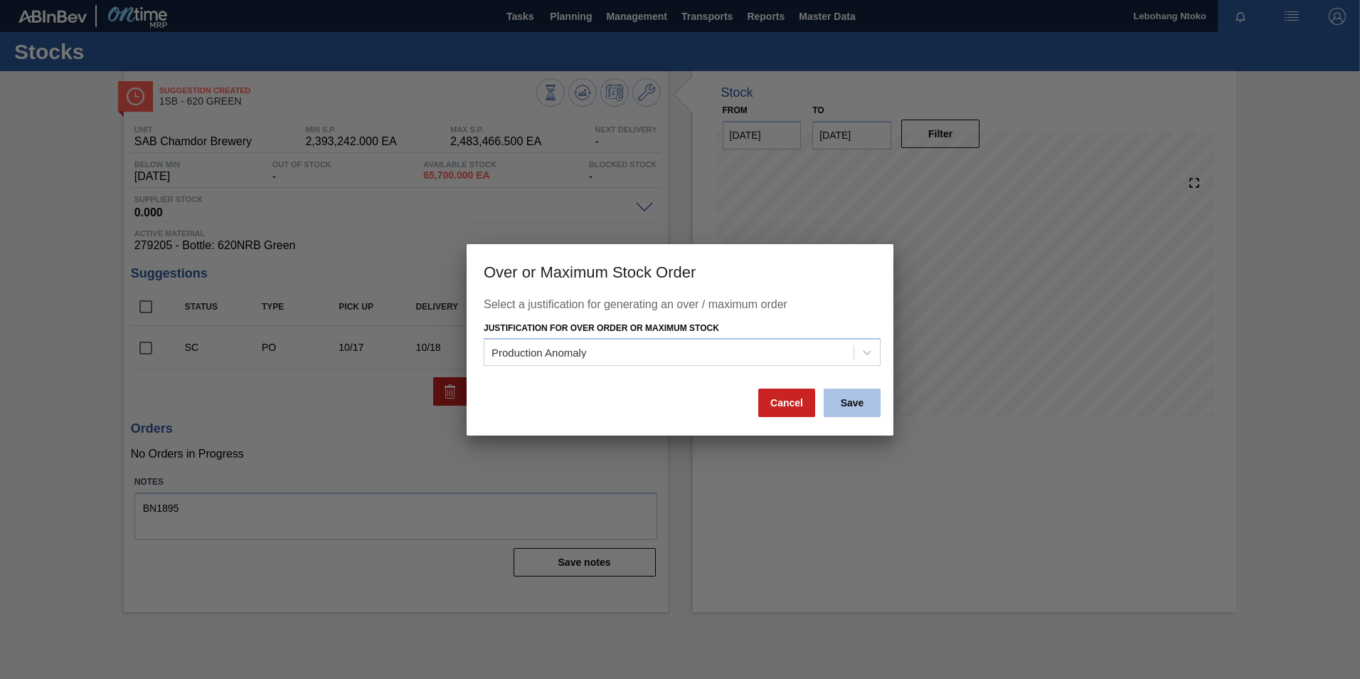
click at [850, 398] on button "Save" at bounding box center [852, 402] width 57 height 28
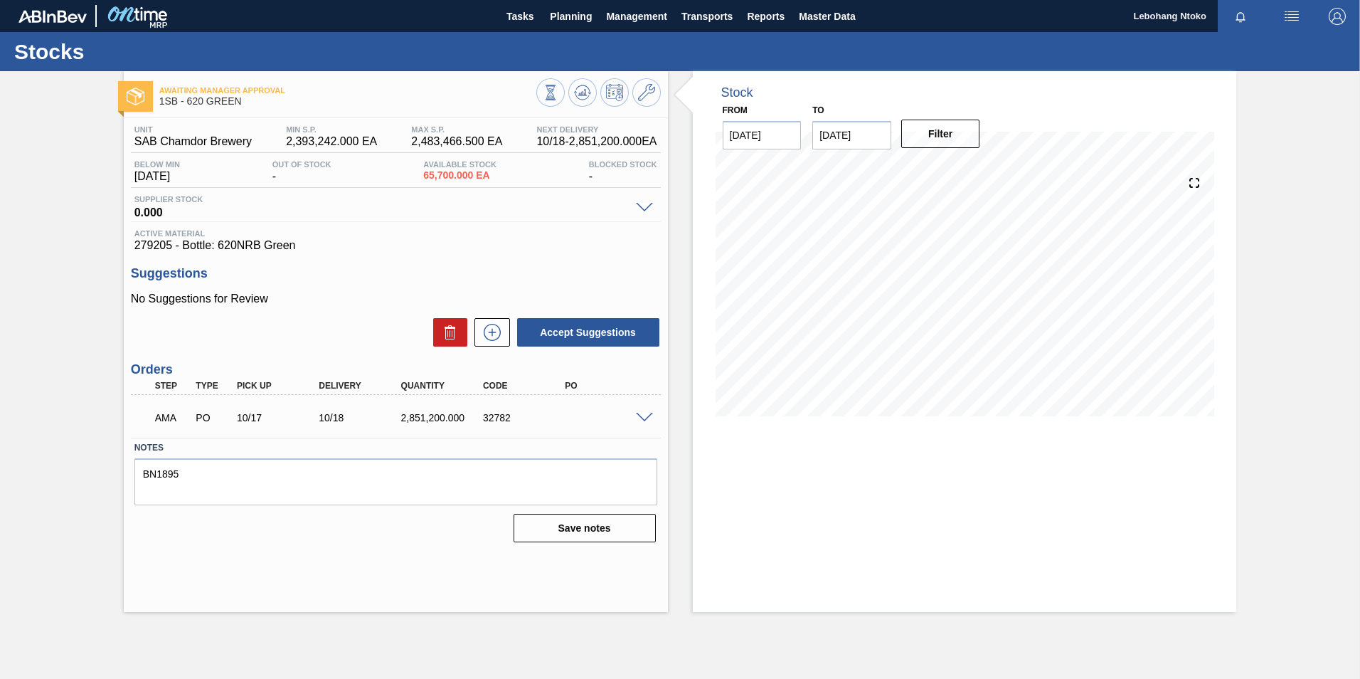
click at [639, 416] on span at bounding box center [644, 418] width 17 height 11
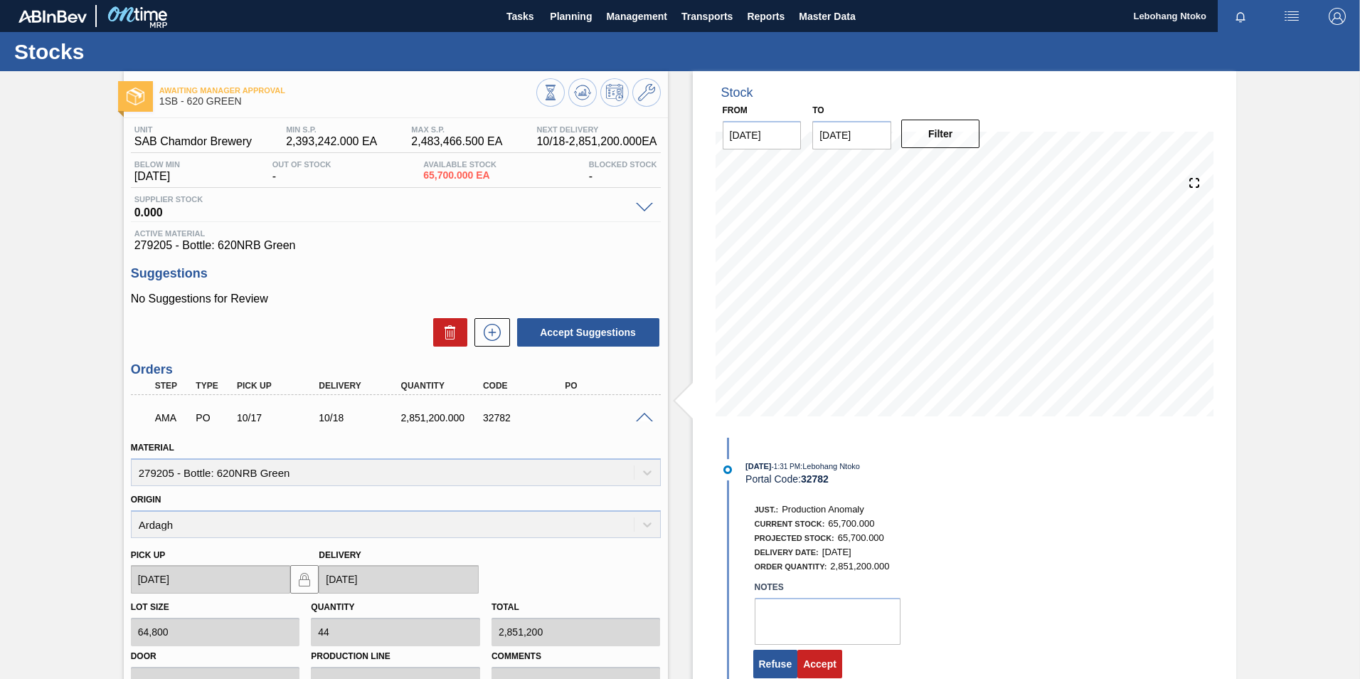
scroll to position [213, 0]
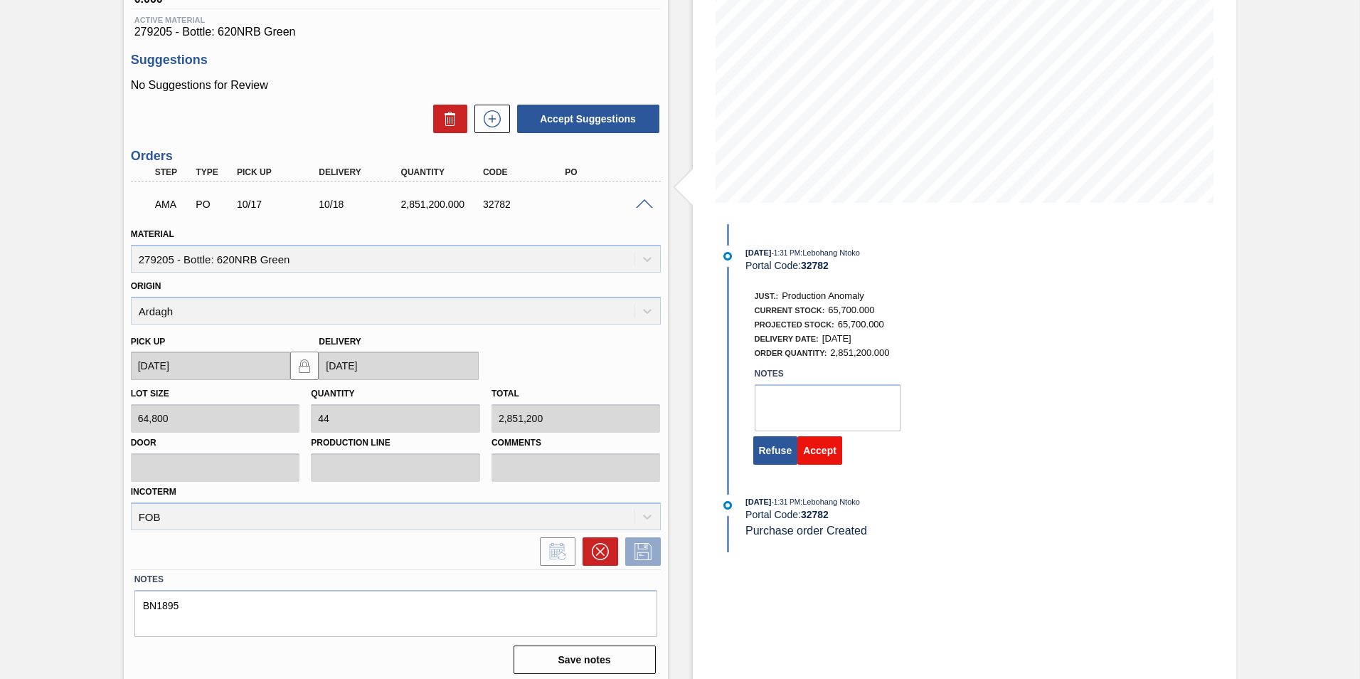
click at [815, 446] on button "Accept" at bounding box center [819, 450] width 45 height 28
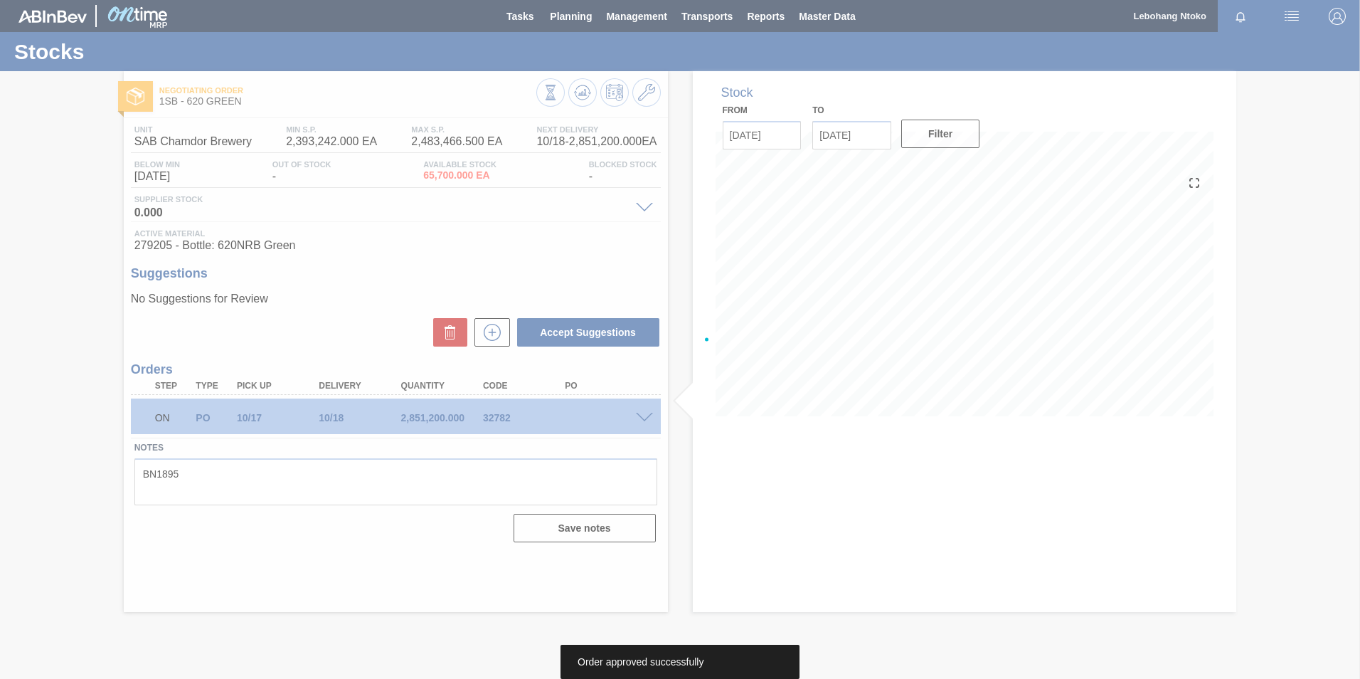
scroll to position [0, 0]
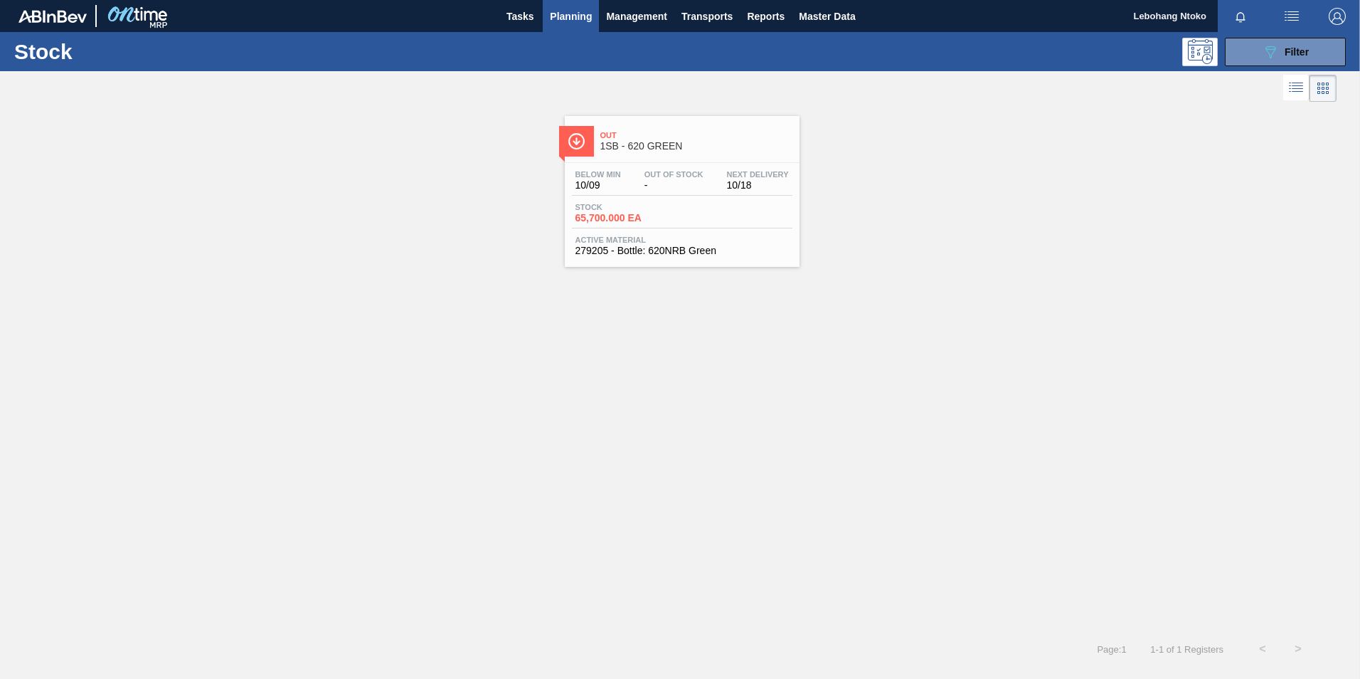
click at [681, 204] on div "Stock 65,700.000 EA" at bounding box center [682, 216] width 220 height 26
click at [1289, 49] on span "Filter" at bounding box center [1297, 51] width 24 height 11
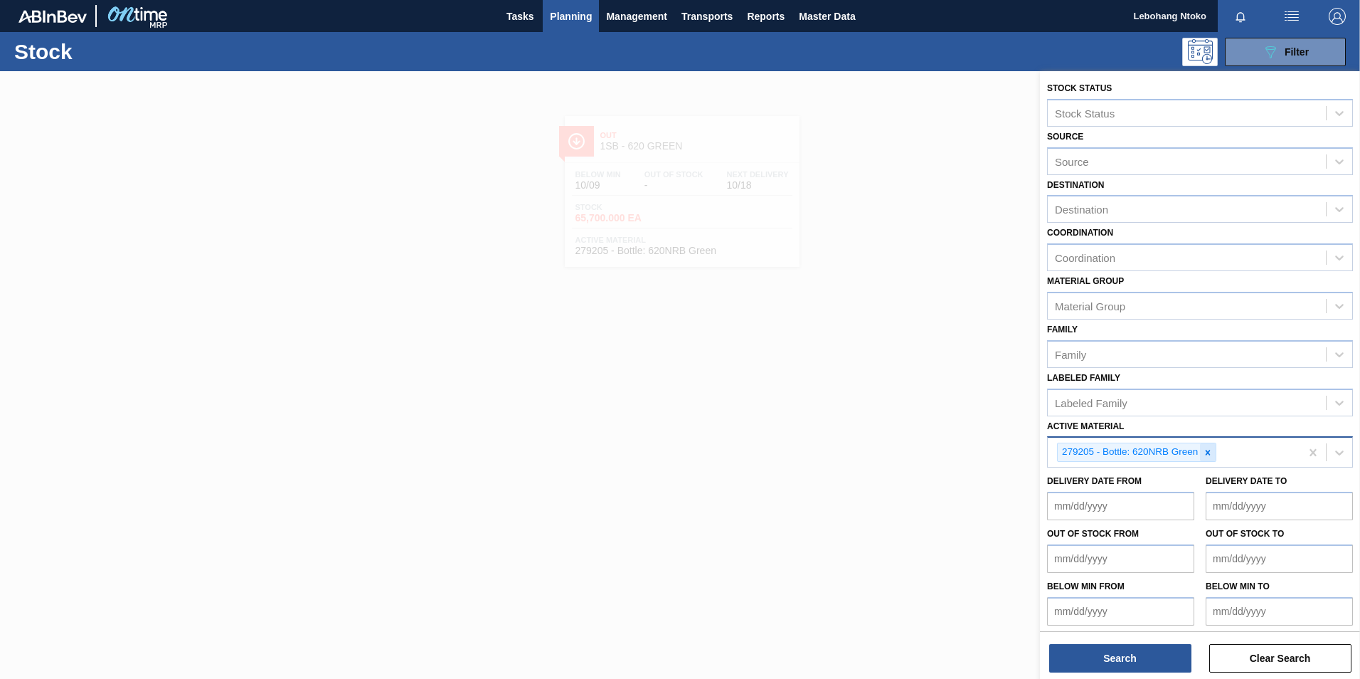
click at [1204, 450] on icon at bounding box center [1208, 452] width 10 height 10
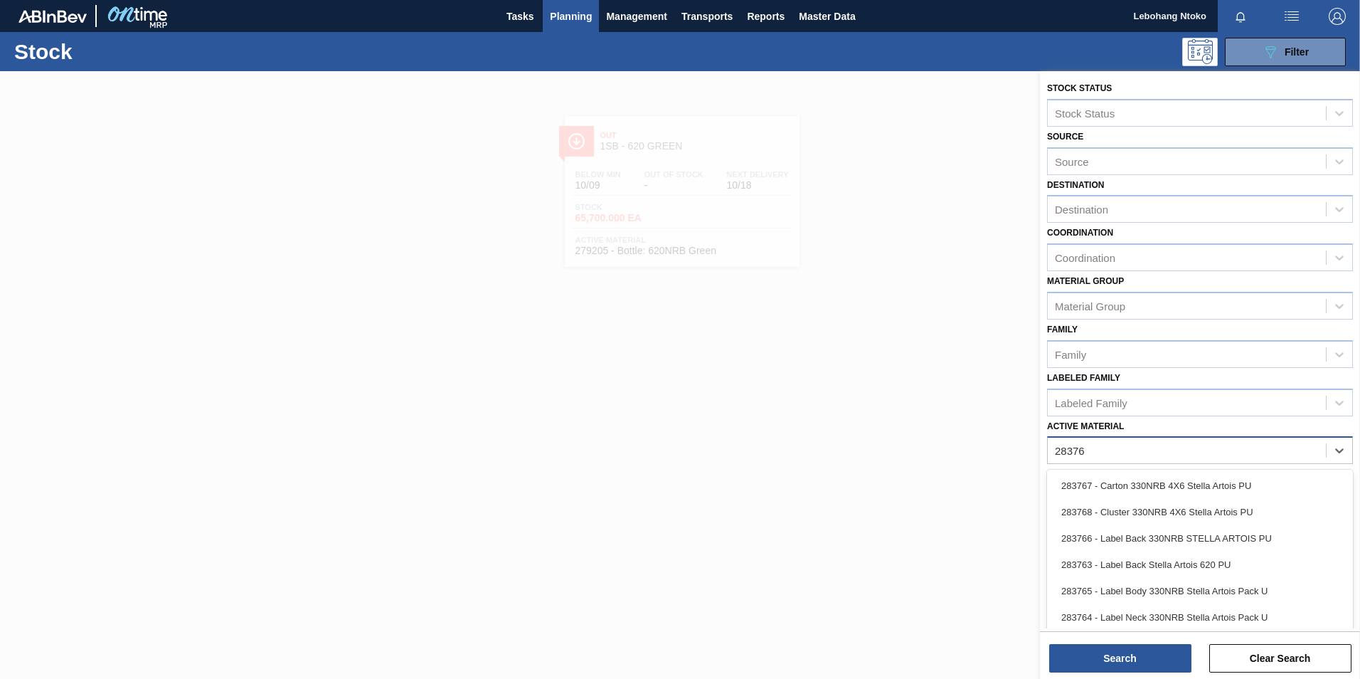
type Material "283768"
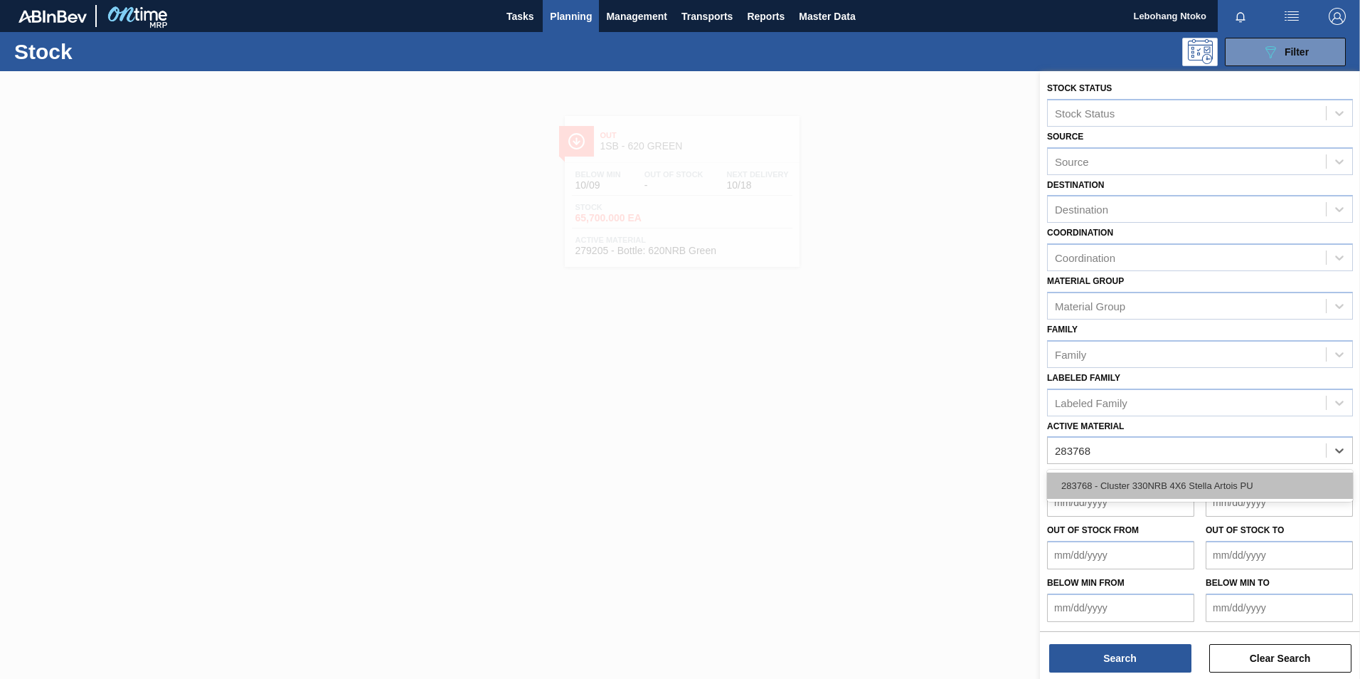
click at [1184, 481] on div "283768 - Cluster 330NRB 4X6 Stella Artois PU" at bounding box center [1200, 485] width 306 height 26
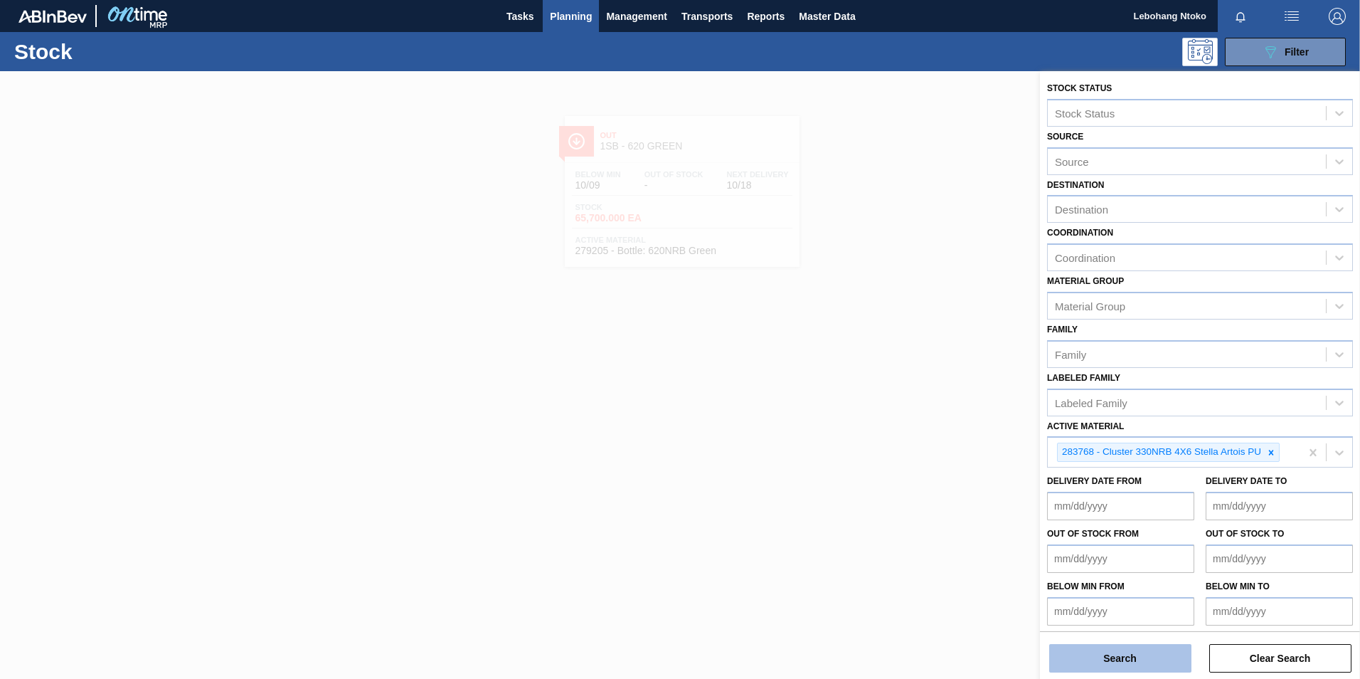
click at [1149, 656] on button "Search" at bounding box center [1120, 658] width 142 height 28
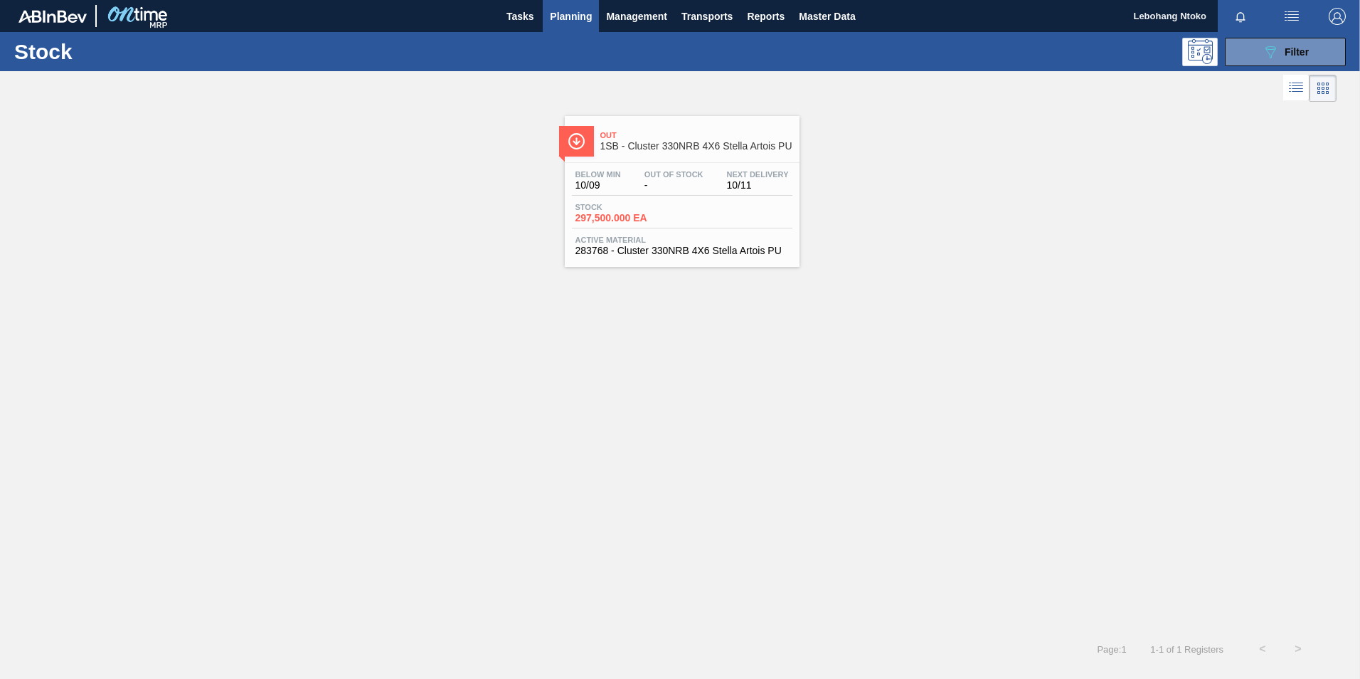
click at [651, 241] on span "Active Material" at bounding box center [681, 239] width 213 height 9
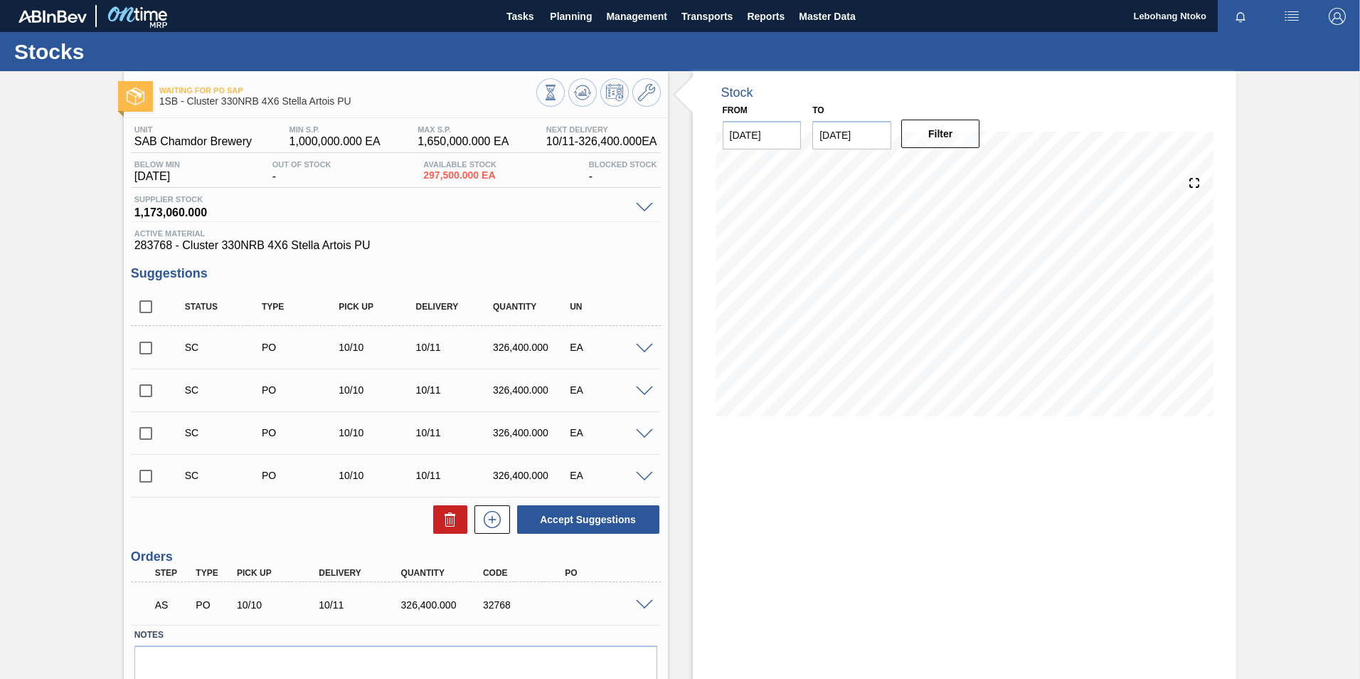
click at [641, 601] on span at bounding box center [644, 605] width 17 height 11
